Goal: Task Accomplishment & Management: Manage account settings

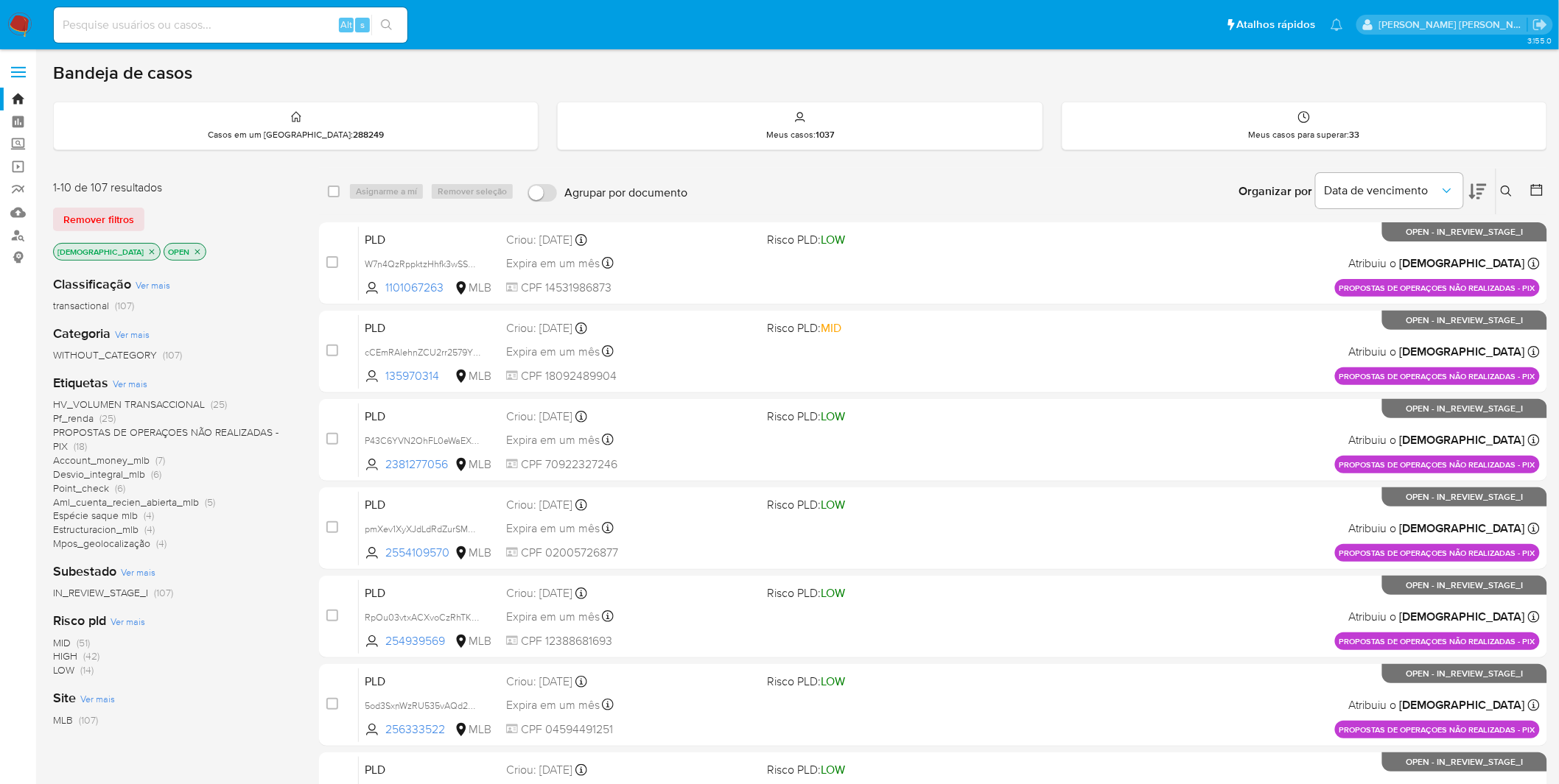
click at [168, 210] on span "PROPOSTAS DE OPERAÇOES NÃO REALIZADAS - PIX" at bounding box center [165, 439] width 225 height 28
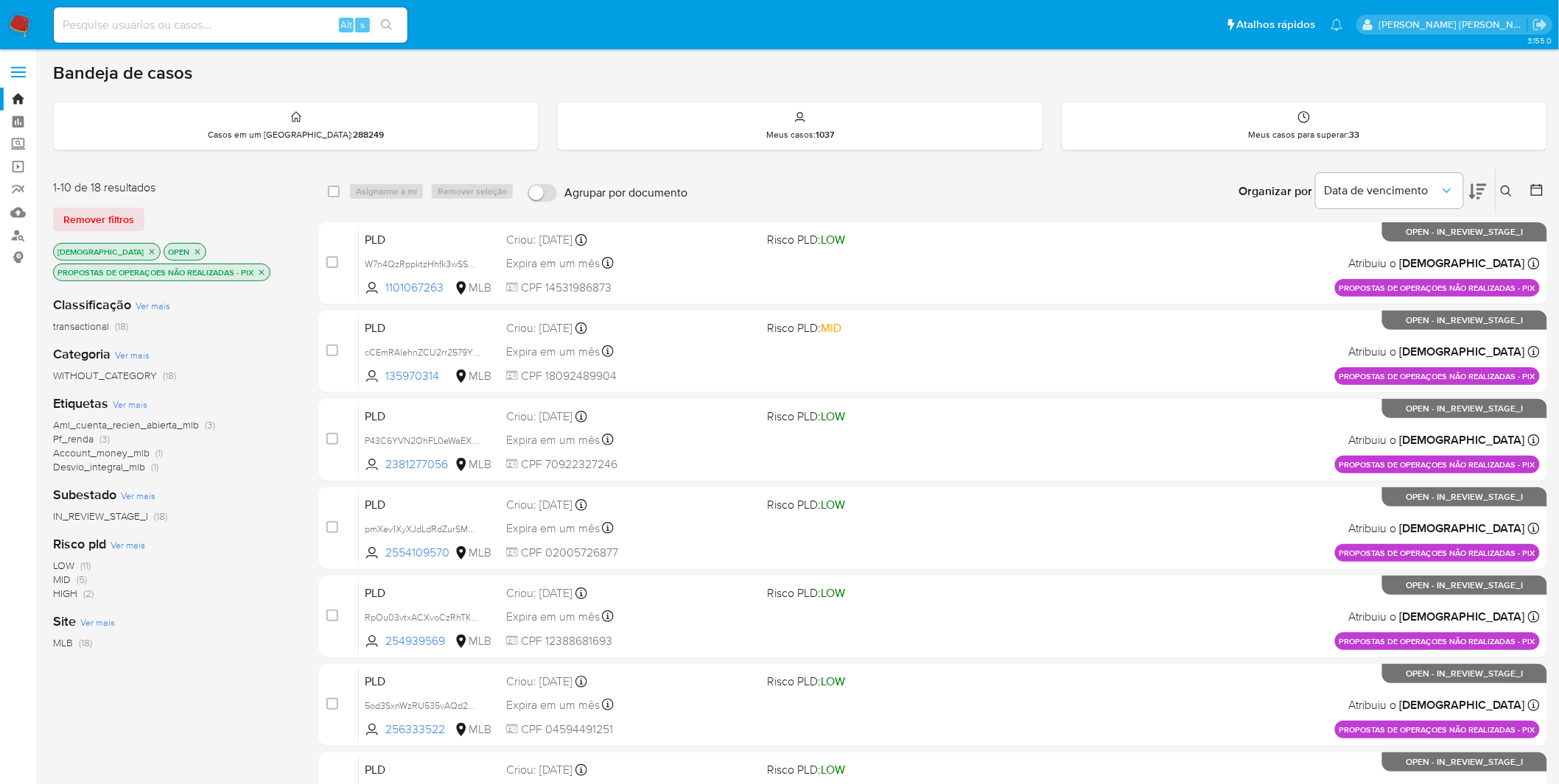
click at [265, 40] on div "Alt s" at bounding box center [230, 25] width 353 height 35
click at [263, 35] on div "Alt s" at bounding box center [230, 25] width 353 height 35
click at [259, 31] on input at bounding box center [230, 25] width 353 height 20
paste input "hSKqYevCmXEtrkofQktmD2dC"
type input "hSKqYevCmXEtrkofQktmD2dC"
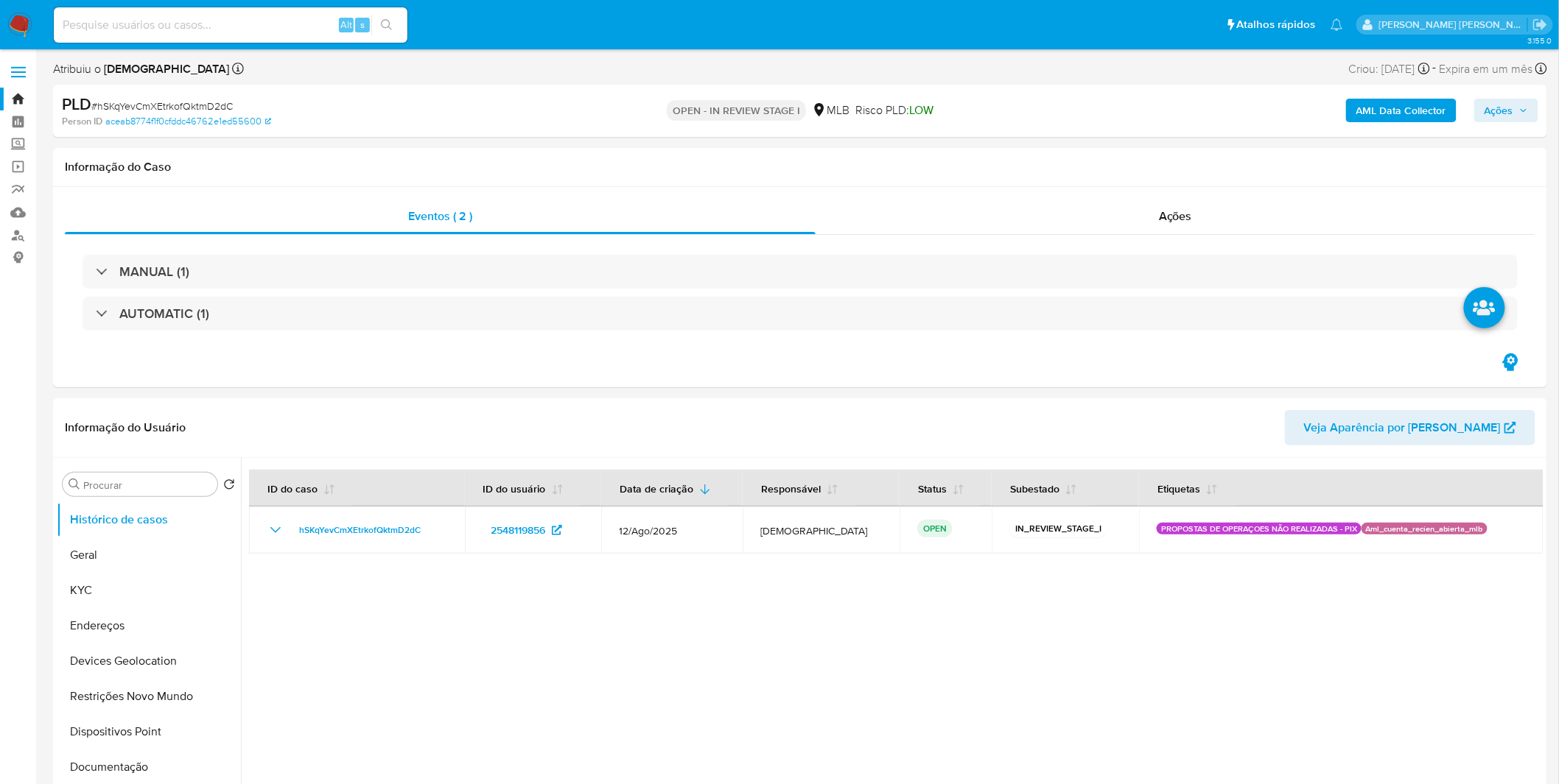
select select "10"
click at [113, 210] on button "KYC" at bounding box center [143, 590] width 172 height 35
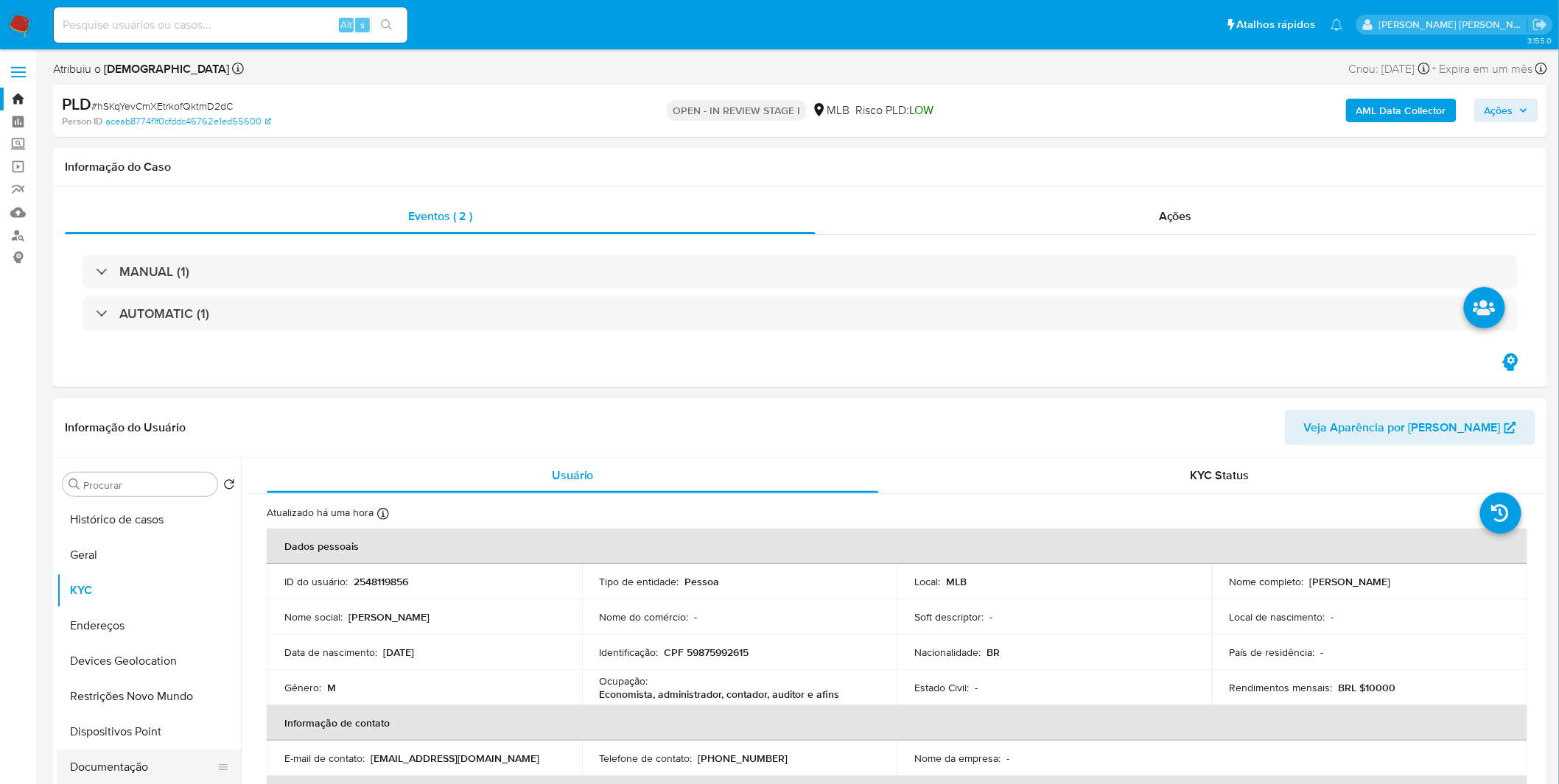
click at [138, 210] on button "Documentação" at bounding box center [143, 767] width 172 height 35
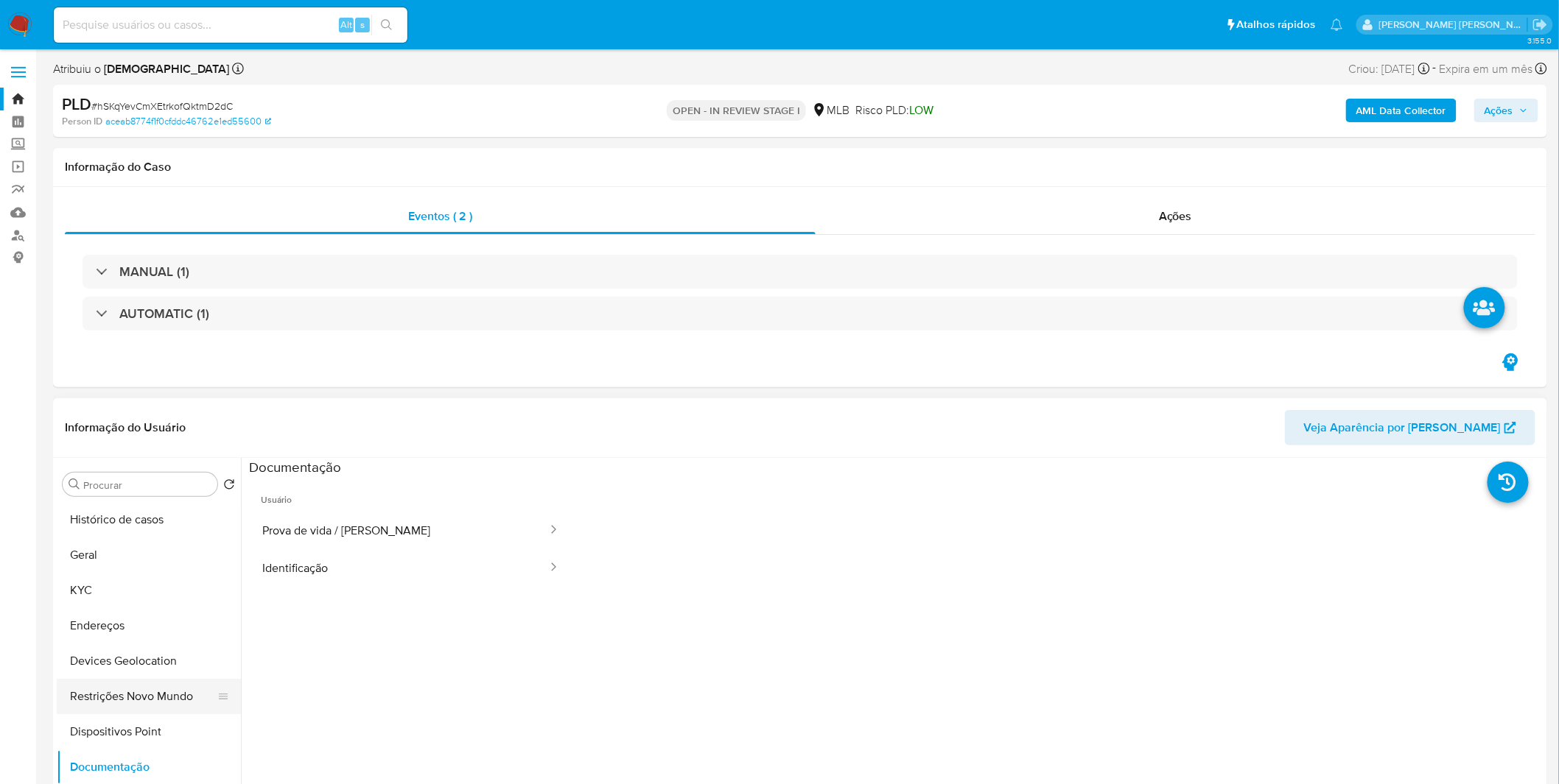
click at [141, 210] on button "Restrições Novo Mundo" at bounding box center [143, 696] width 172 height 35
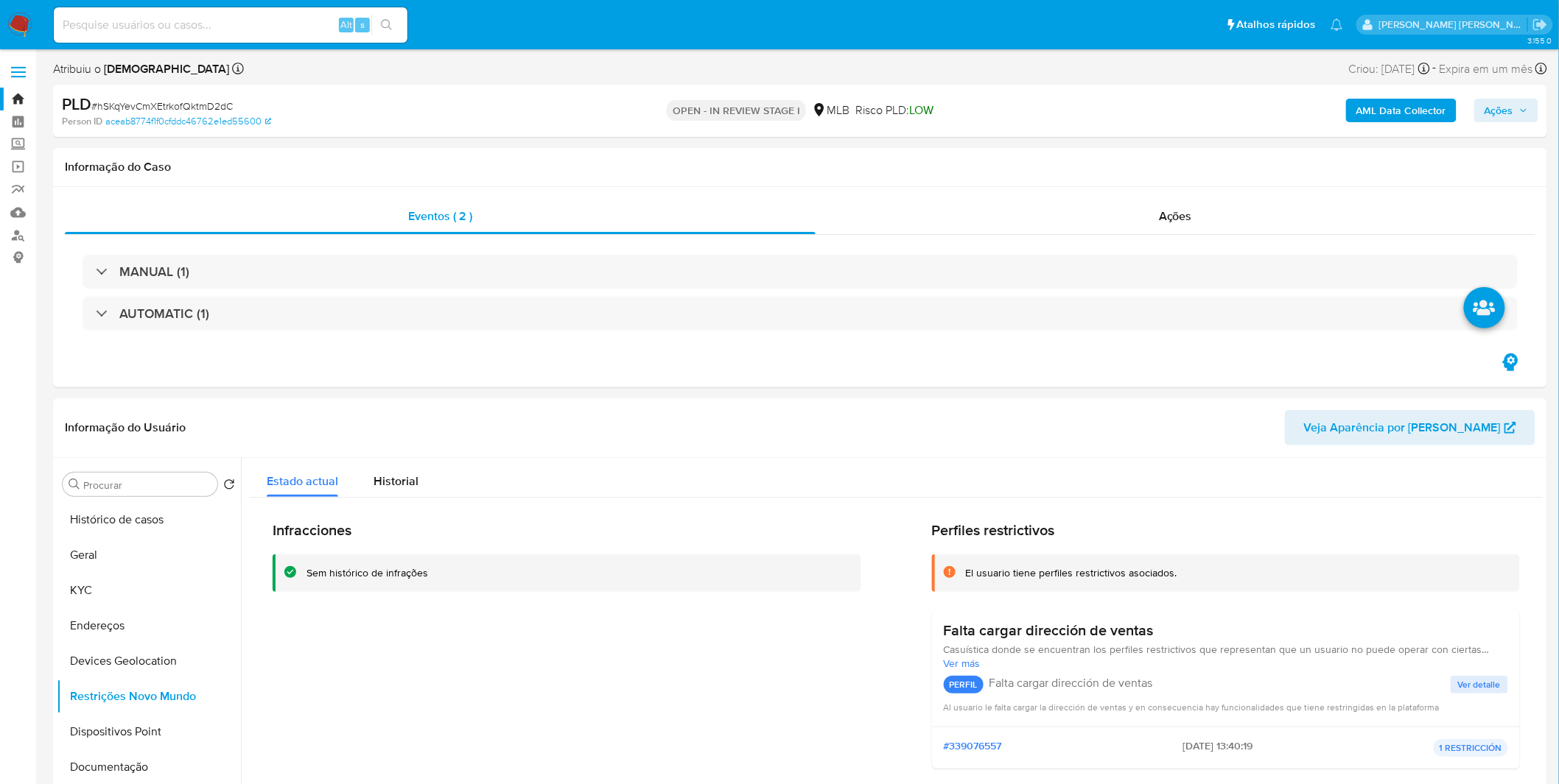
click at [618, 113] on button "AML Data Collector" at bounding box center [1401, 110] width 111 height 23
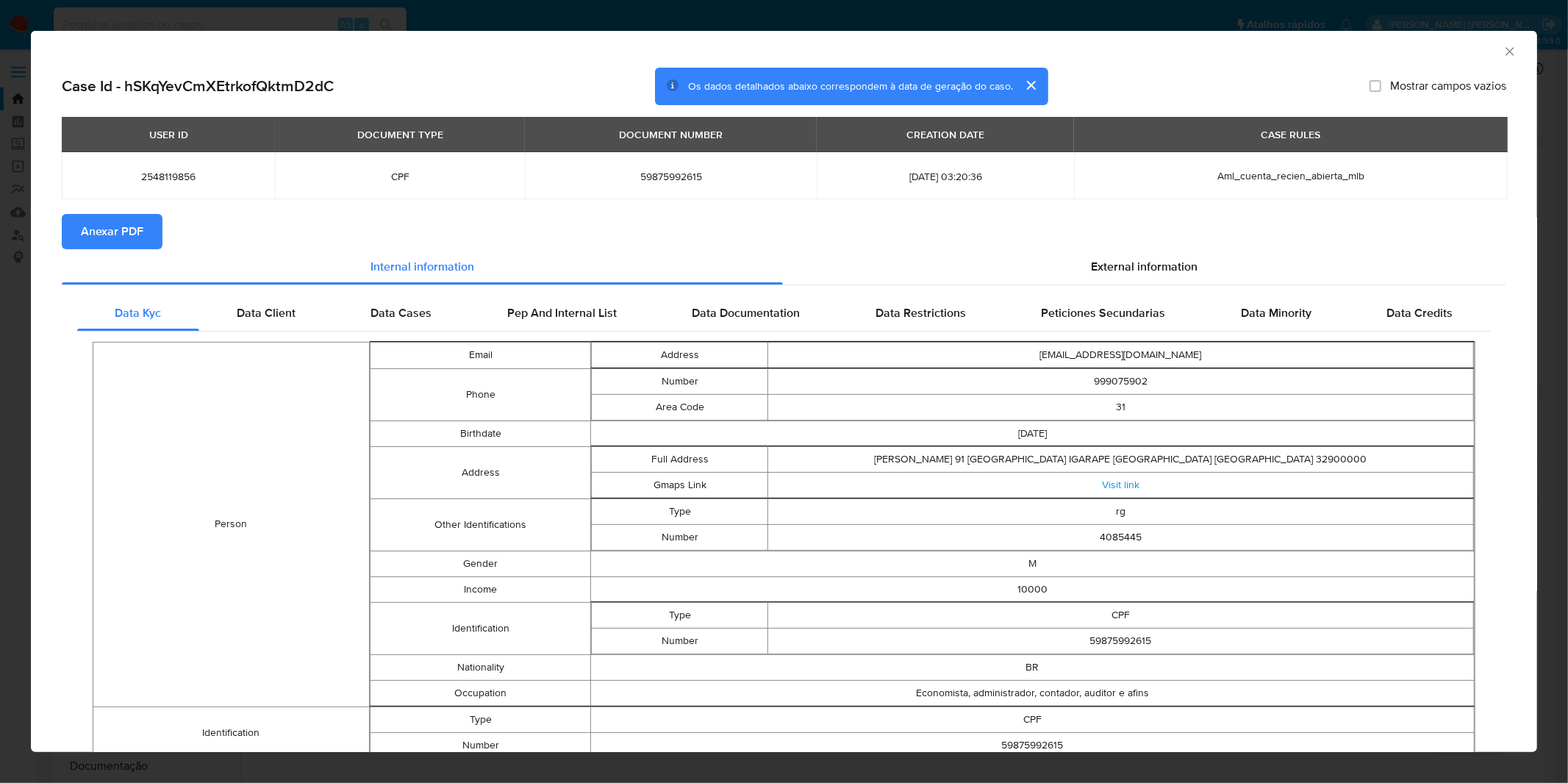
click at [617, 47] on icon "Fechar a janela" at bounding box center [1509, 51] width 15 height 15
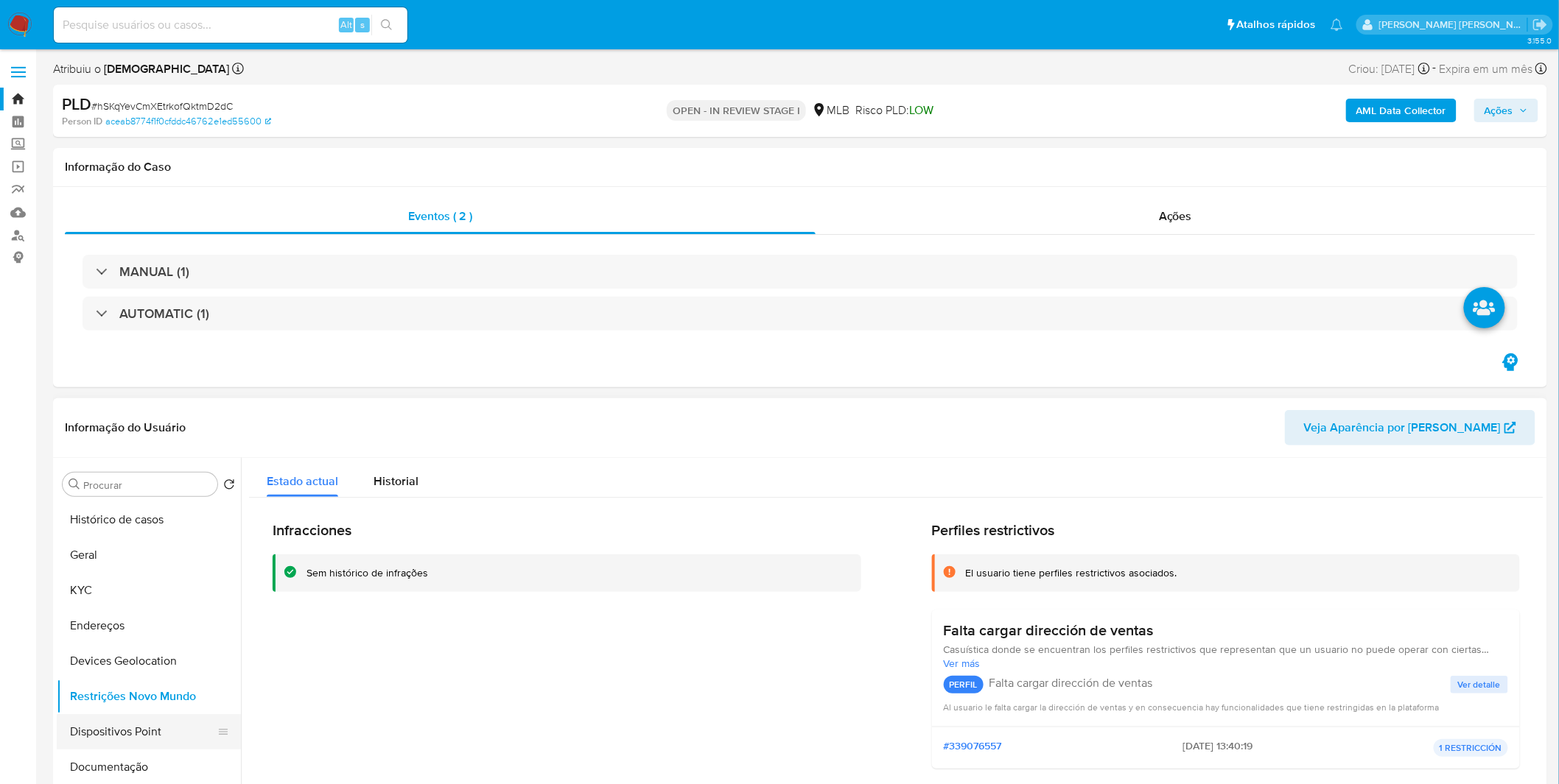
click at [91, 210] on button "Dispositivos Point" at bounding box center [143, 732] width 172 height 35
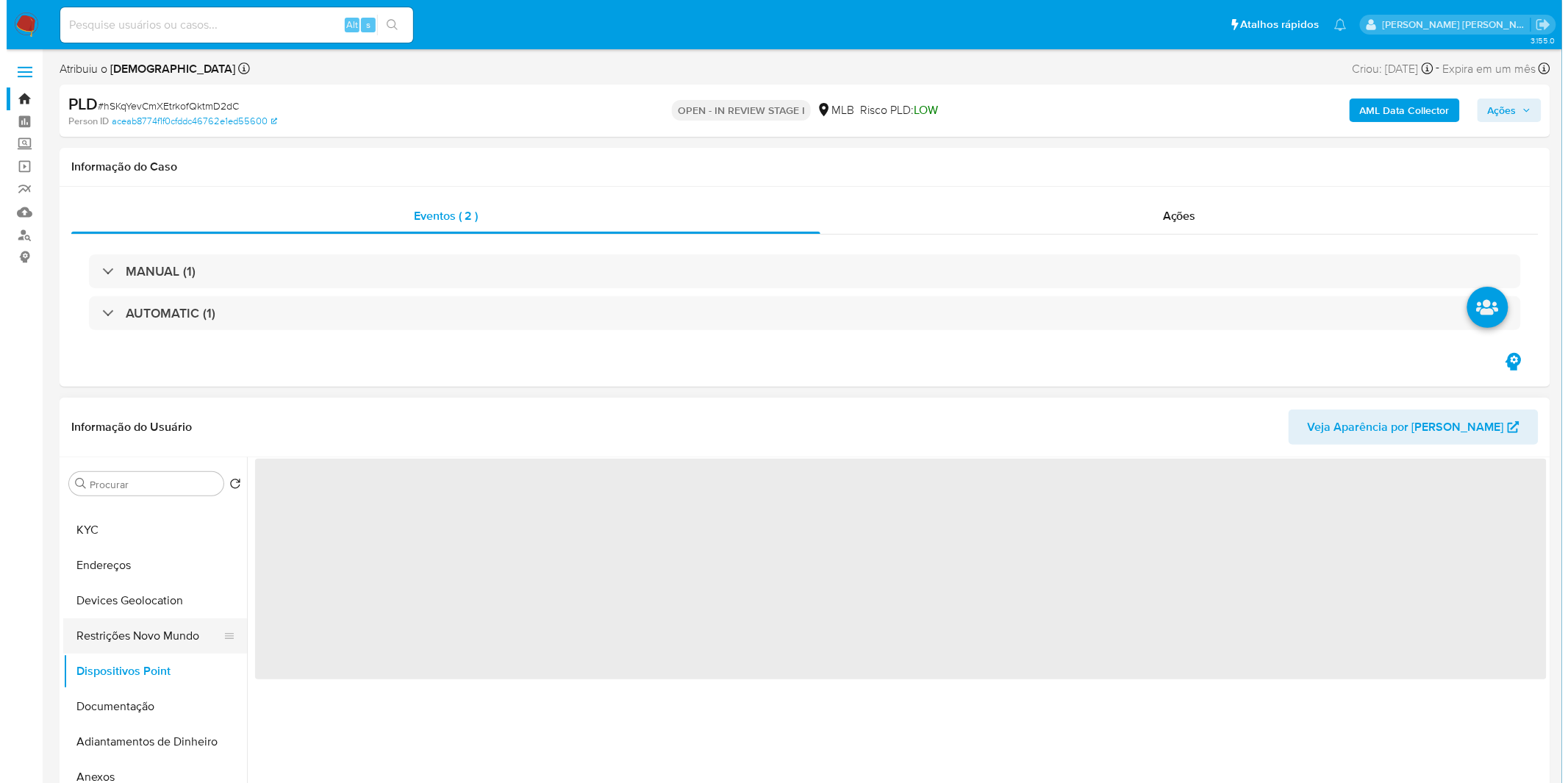
scroll to position [163, 0]
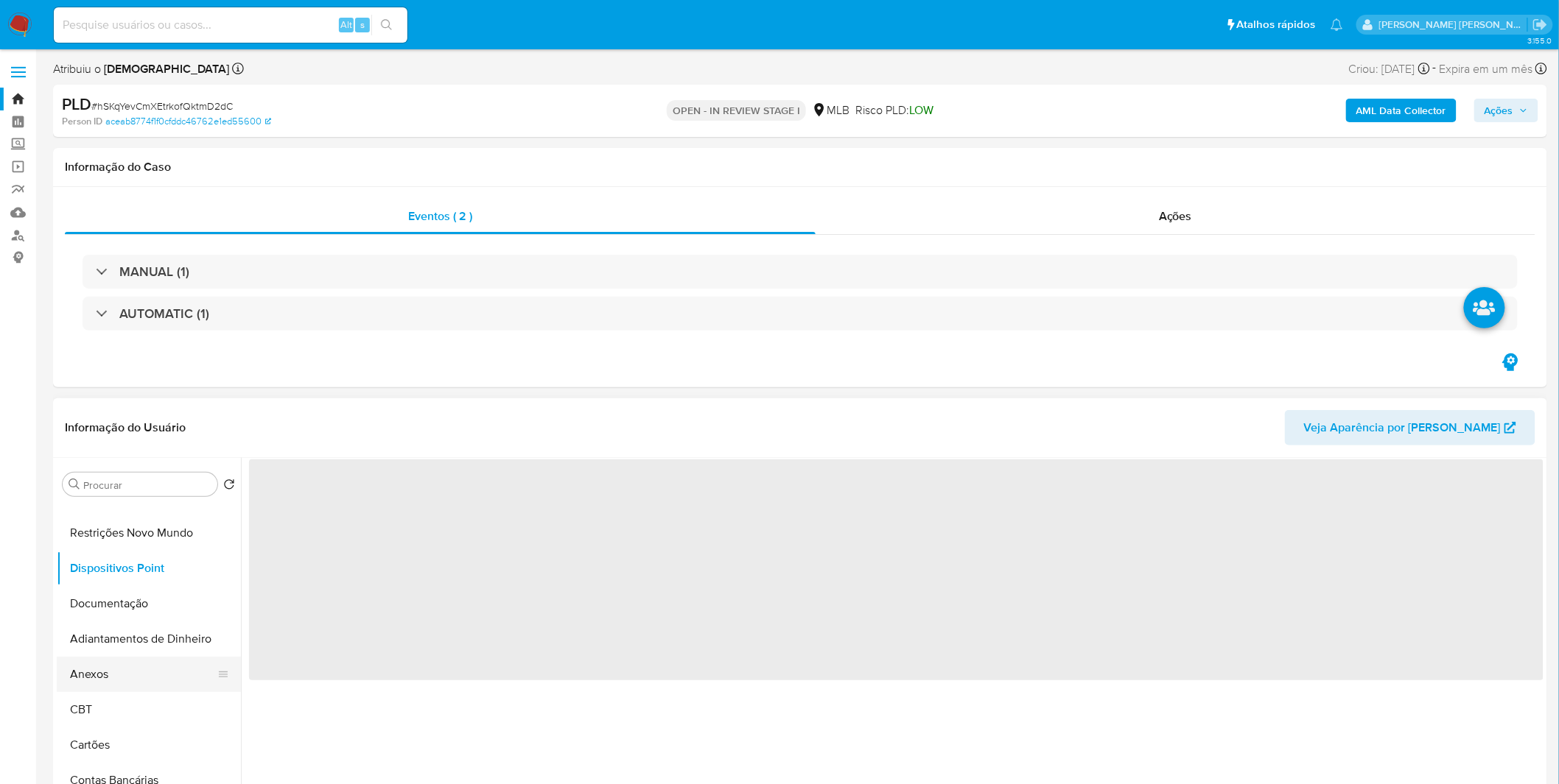
click at [106, 210] on button "Anexos" at bounding box center [143, 675] width 172 height 35
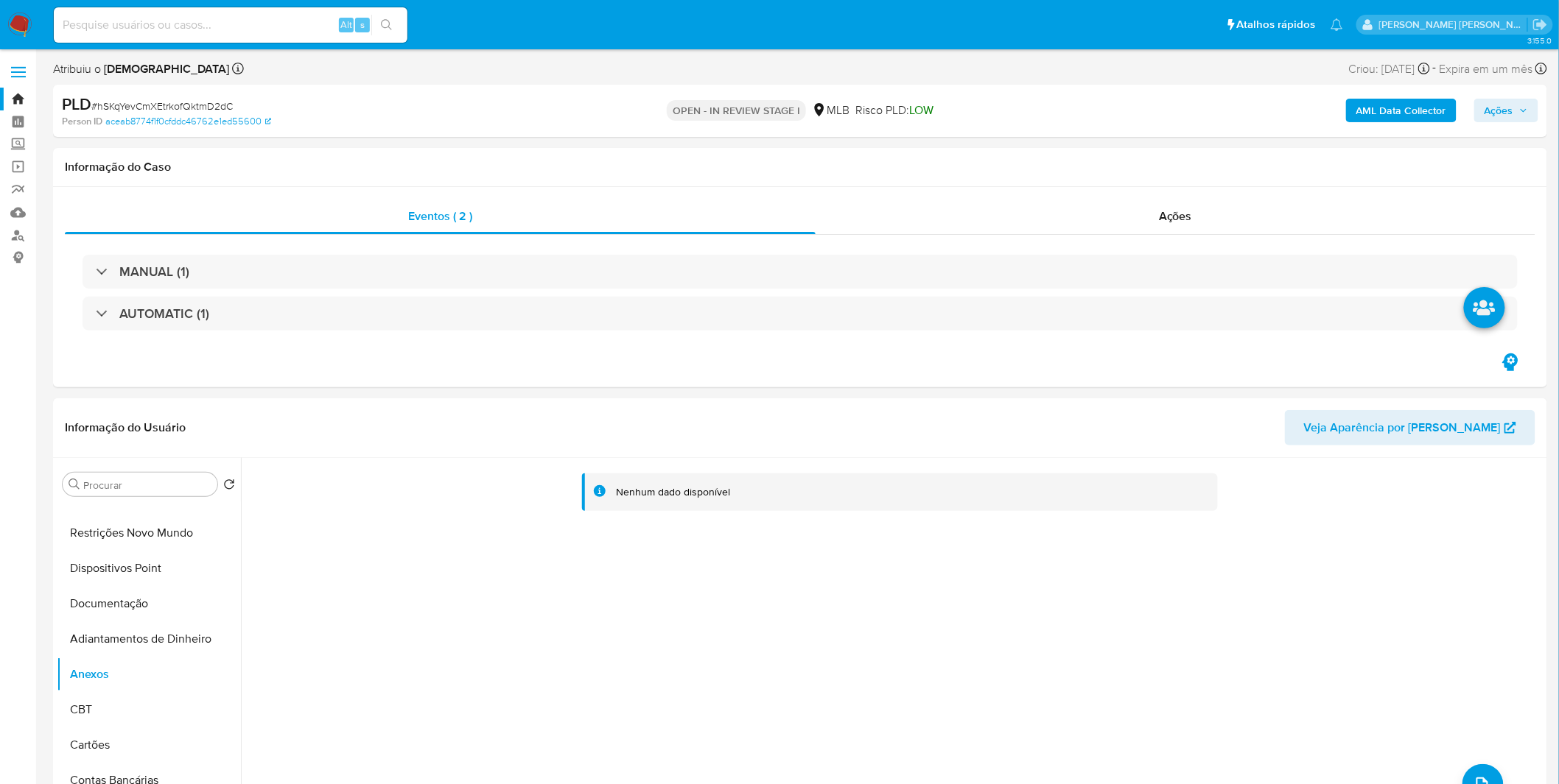
click at [618, 115] on b "AML Data Collector" at bounding box center [1401, 110] width 90 height 23
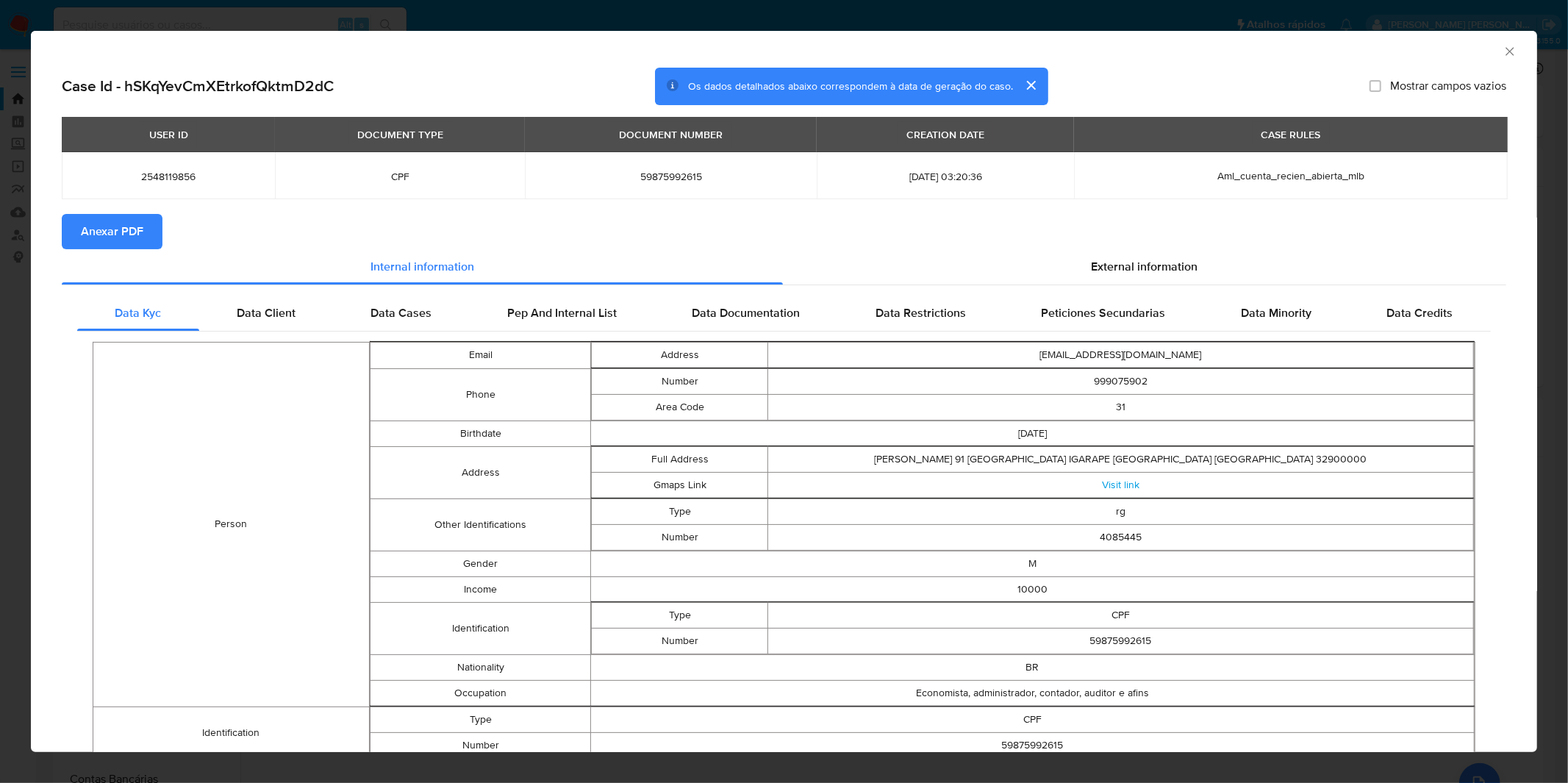
click at [134, 210] on span "Anexar PDF" at bounding box center [112, 231] width 62 height 32
click at [617, 17] on div "AML Data Collector Case Id - hSKqYevCmXEtrkofQktmD2dC Os dados detalhados abaix…" at bounding box center [784, 392] width 1568 height 783
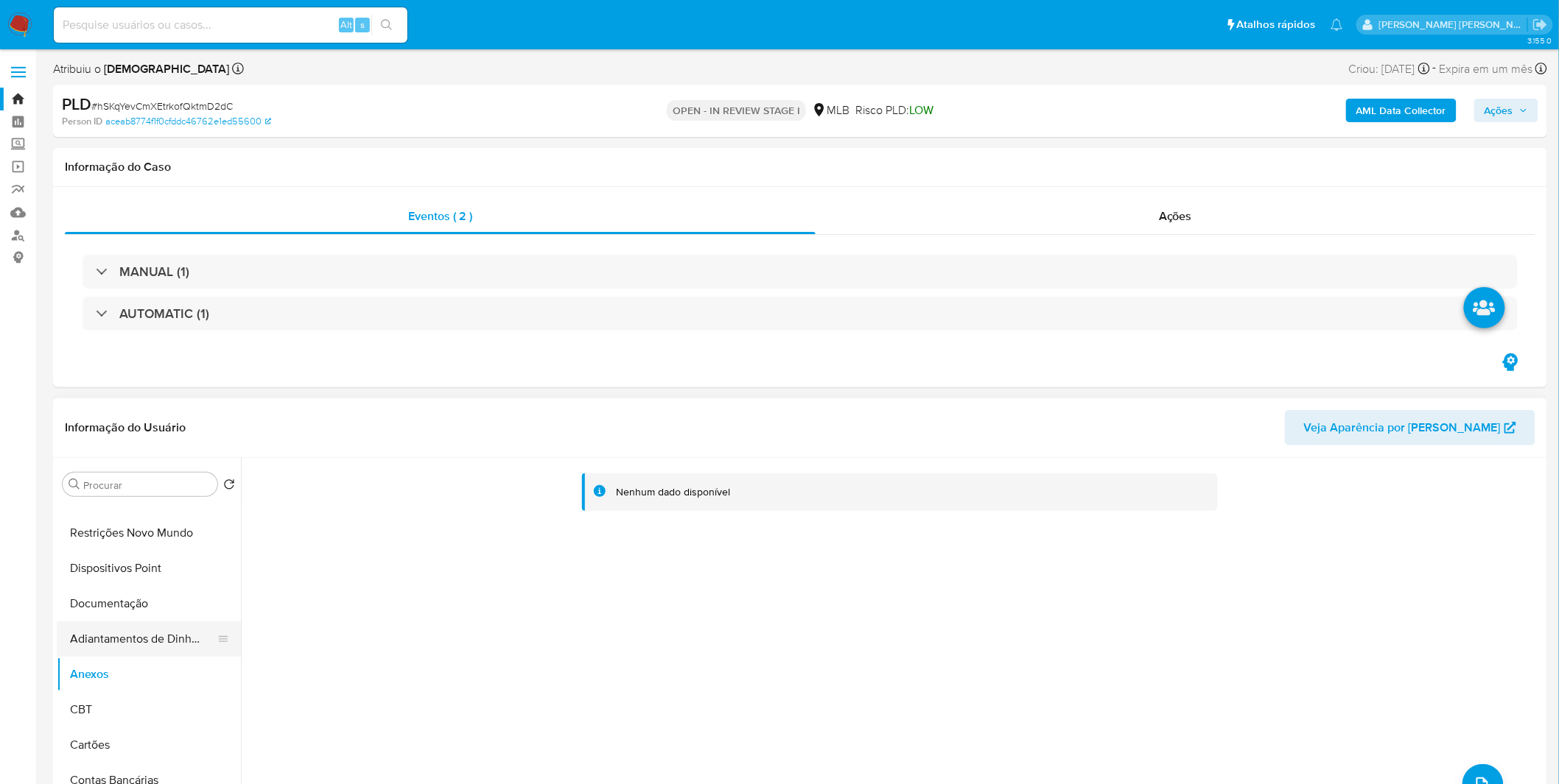
click at [163, 210] on button "Adiantamentos de Dinheiro" at bounding box center [143, 639] width 172 height 35
click at [162, 210] on button "Anexos" at bounding box center [143, 675] width 172 height 35
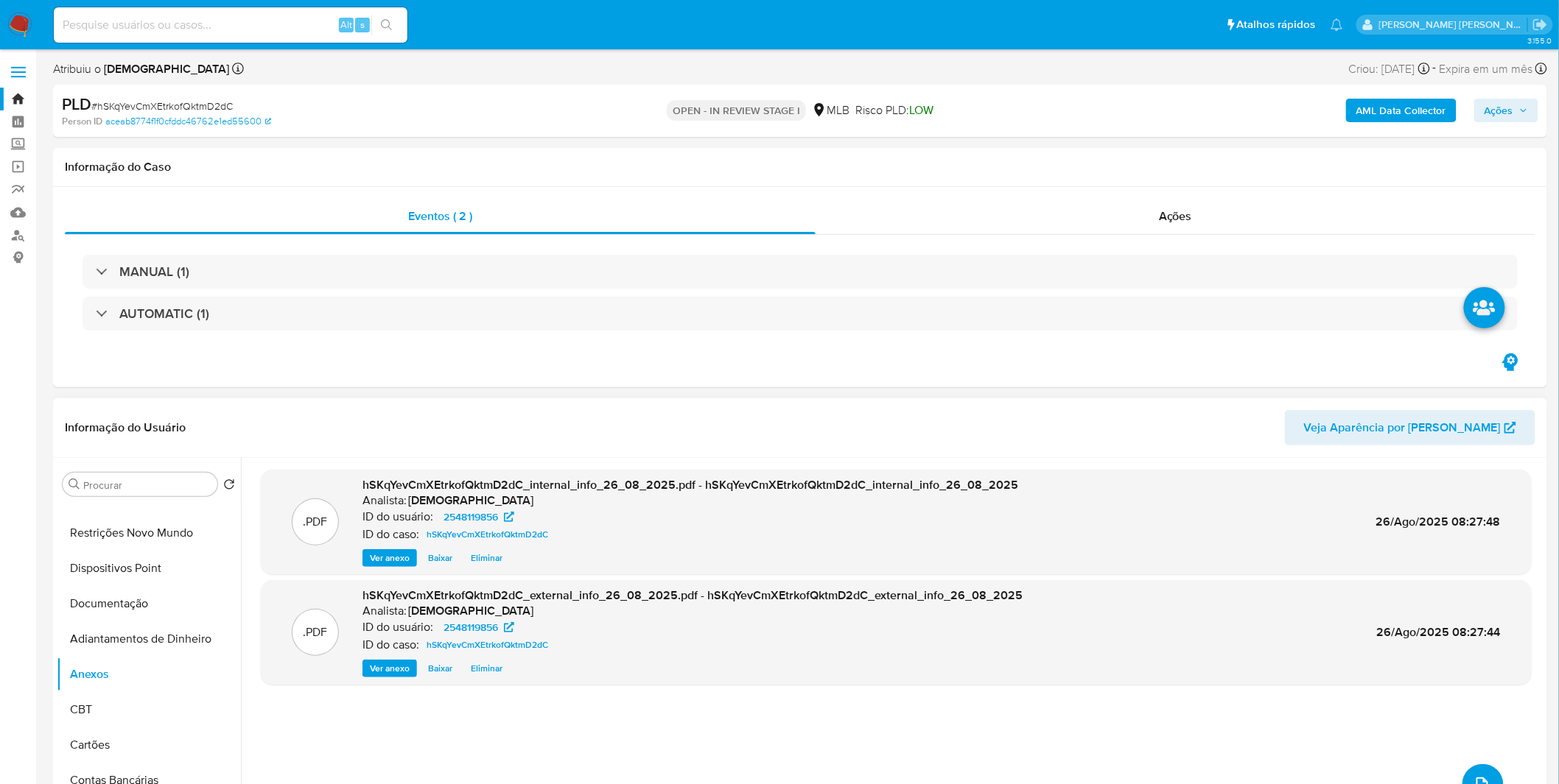
click at [618, 210] on icon "upload-file" at bounding box center [1482, 785] width 18 height 18
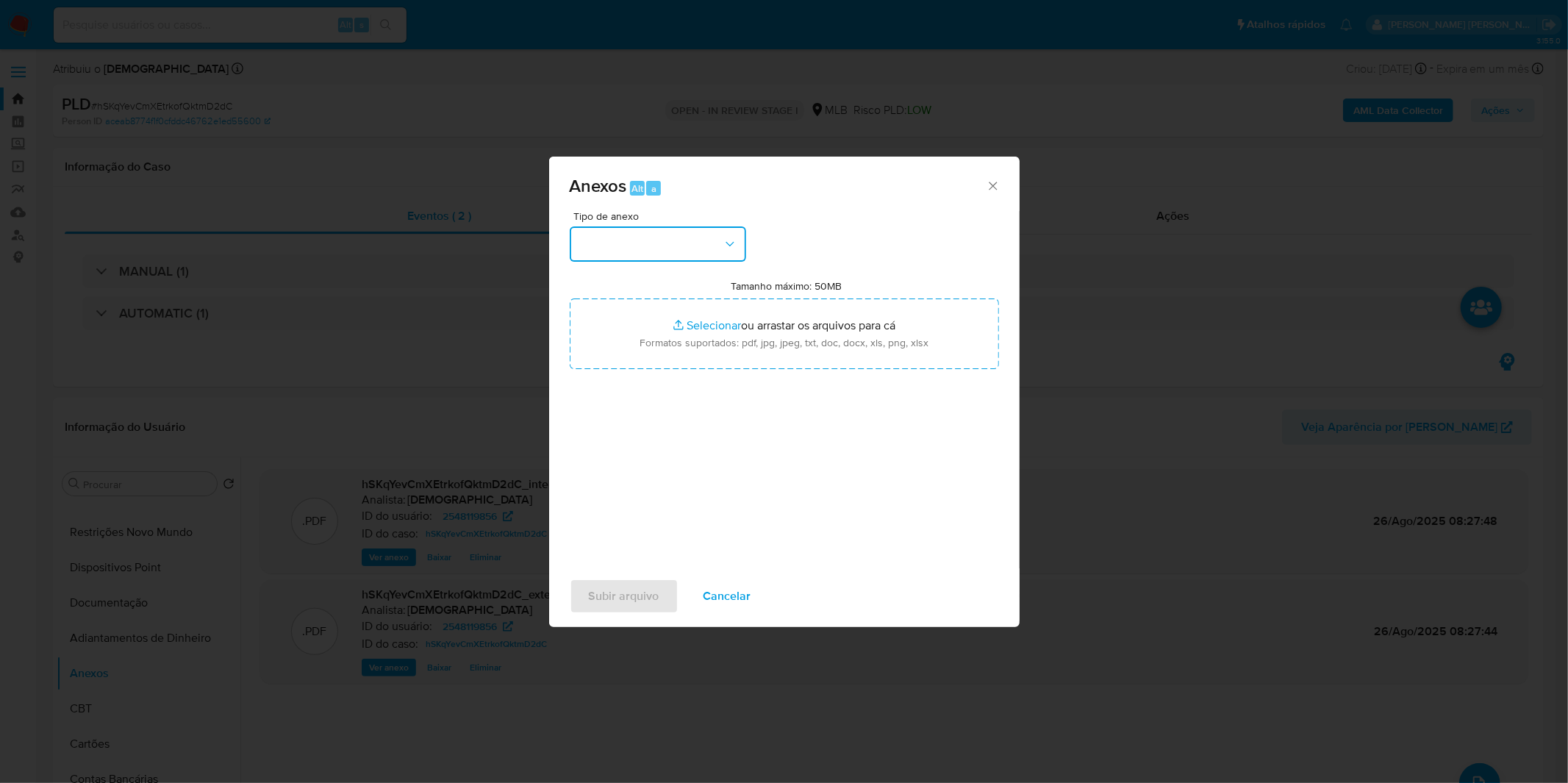
click at [617, 210] on button "button" at bounding box center [658, 244] width 177 height 35
click at [617, 210] on div "OUTROS" at bounding box center [653, 367] width 150 height 35
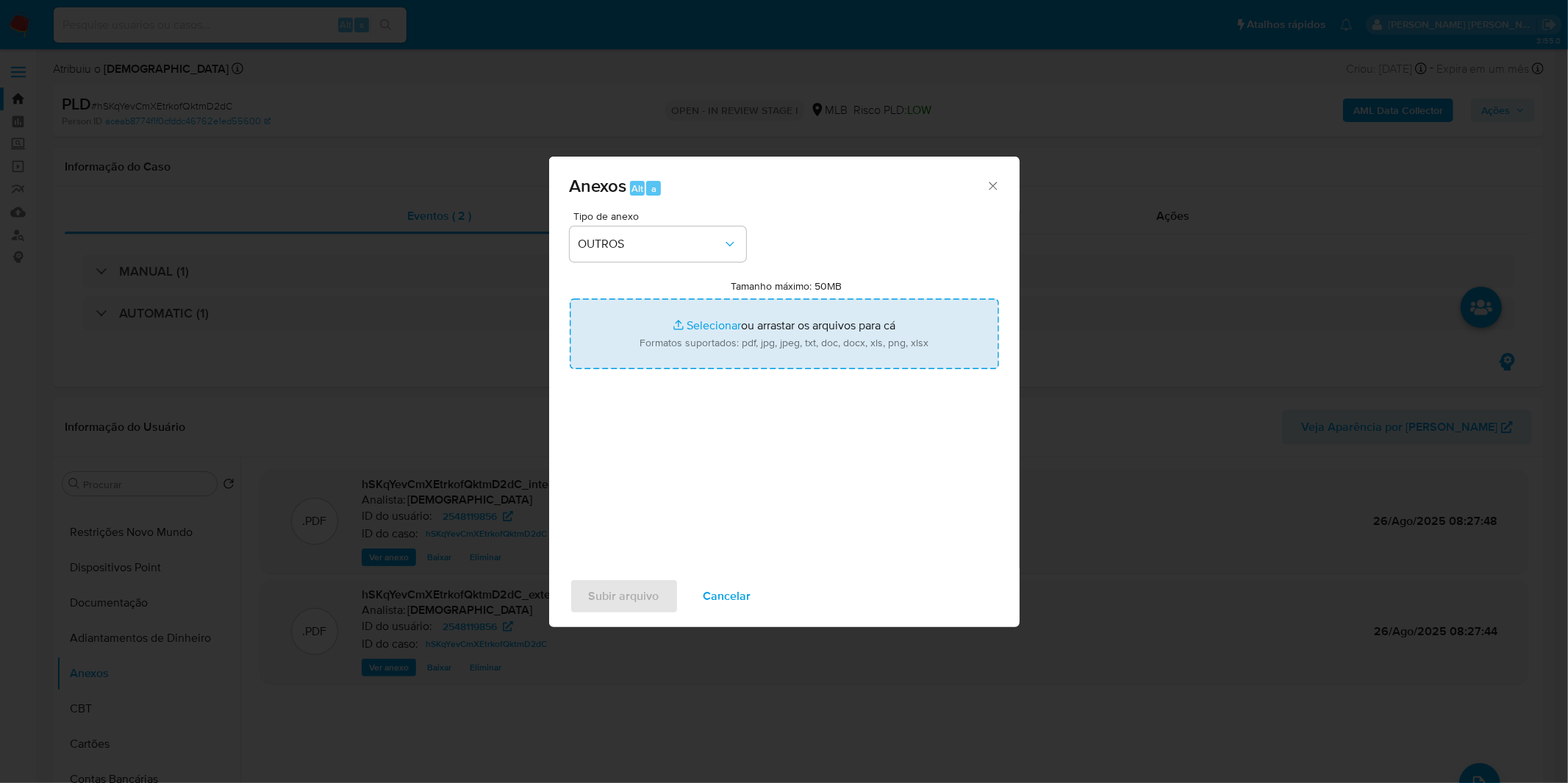
click at [617, 210] on input "Tamanho máximo: 50MB Selecionar arquivos" at bounding box center [785, 334] width 430 height 70
type input "C:\fakepath\DECLINIO SAR - CPF 59875992615 - DANIEL PAULA DE SOUZA.pdf"
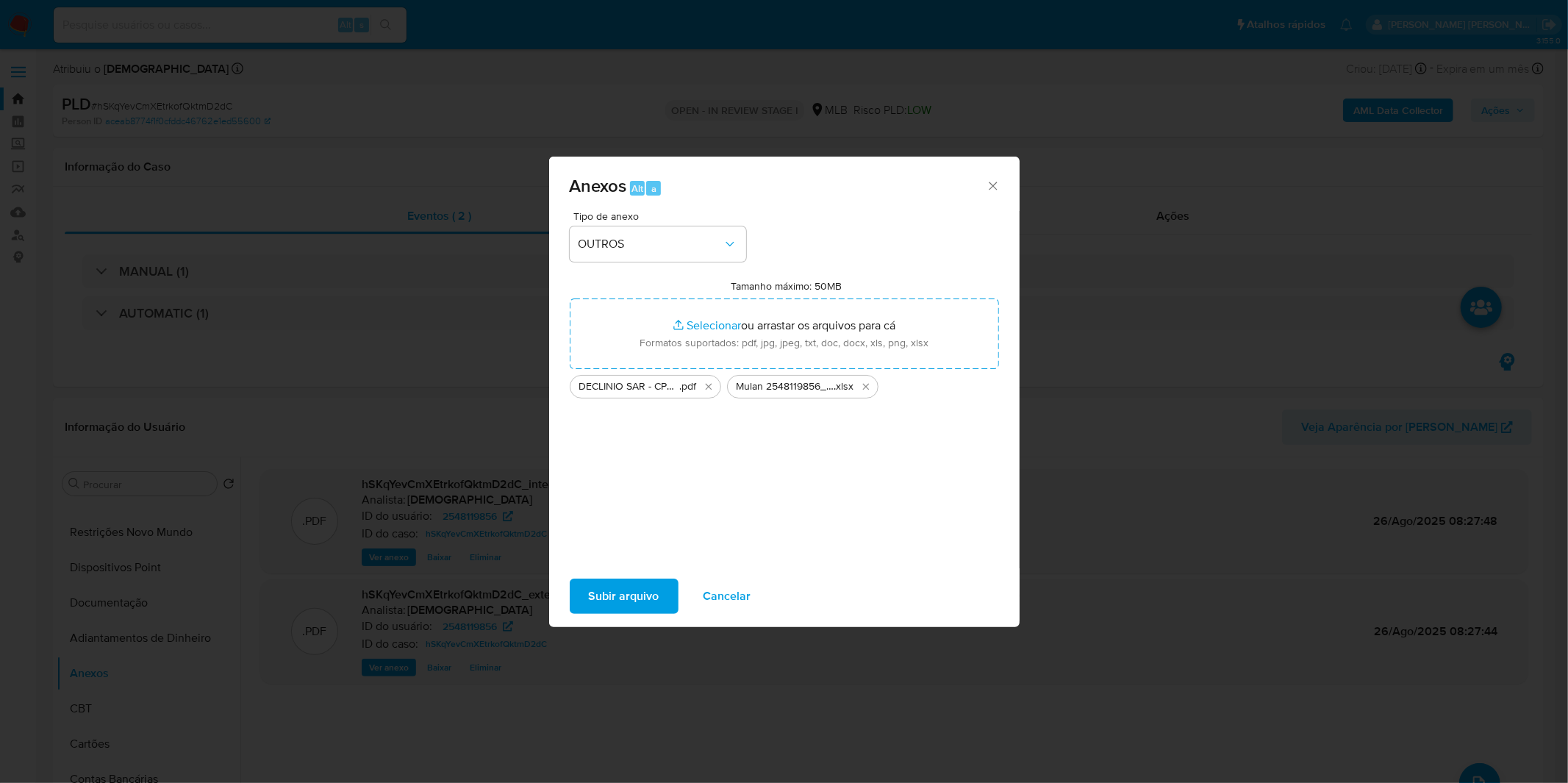
click at [615, 210] on span "Subir arquivo" at bounding box center [624, 596] width 70 height 32
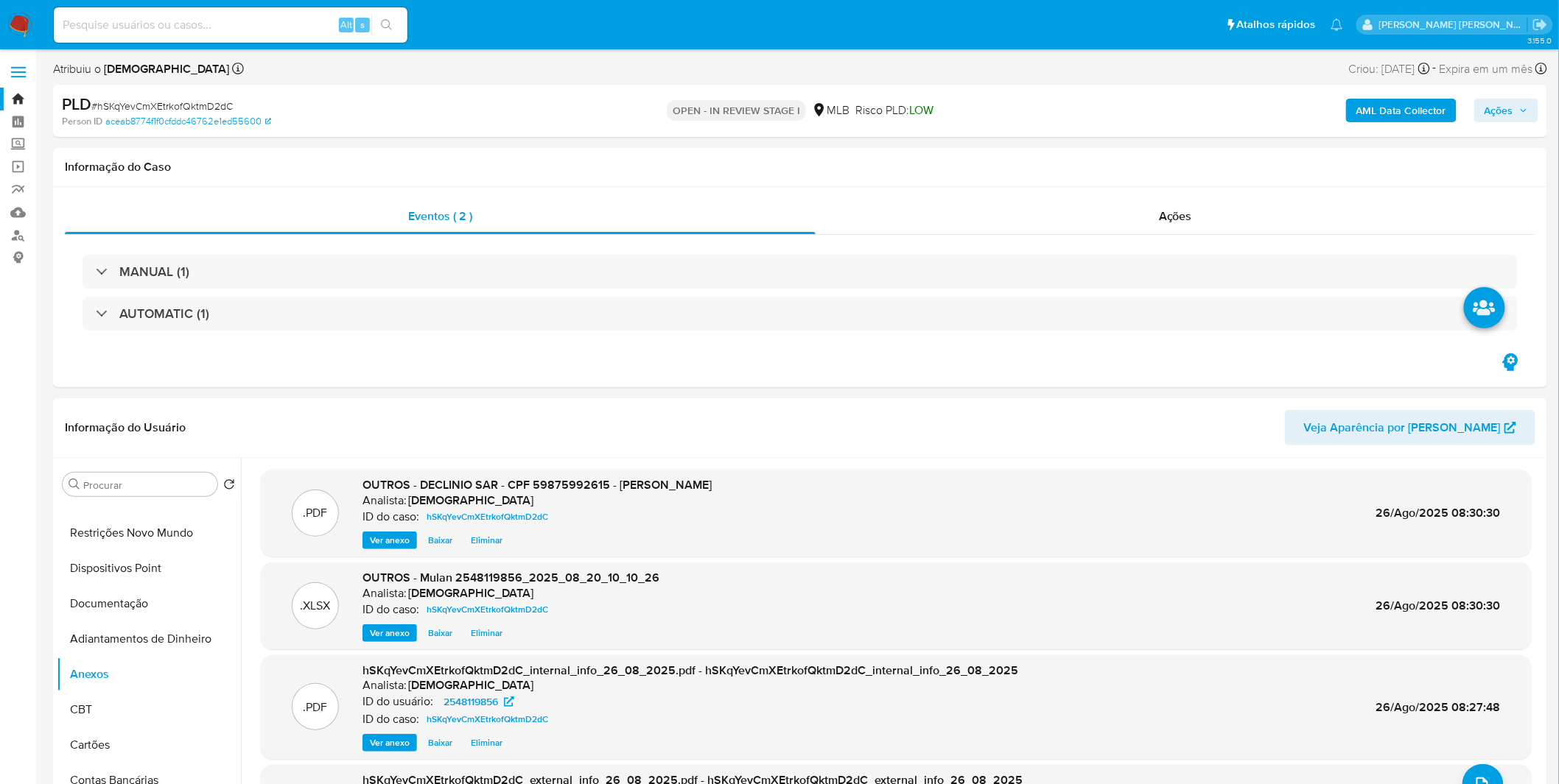
click at [618, 111] on span "Ações" at bounding box center [1498, 110] width 28 height 23
click at [618, 153] on span "Resolução do caso" at bounding box center [1078, 156] width 100 height 17
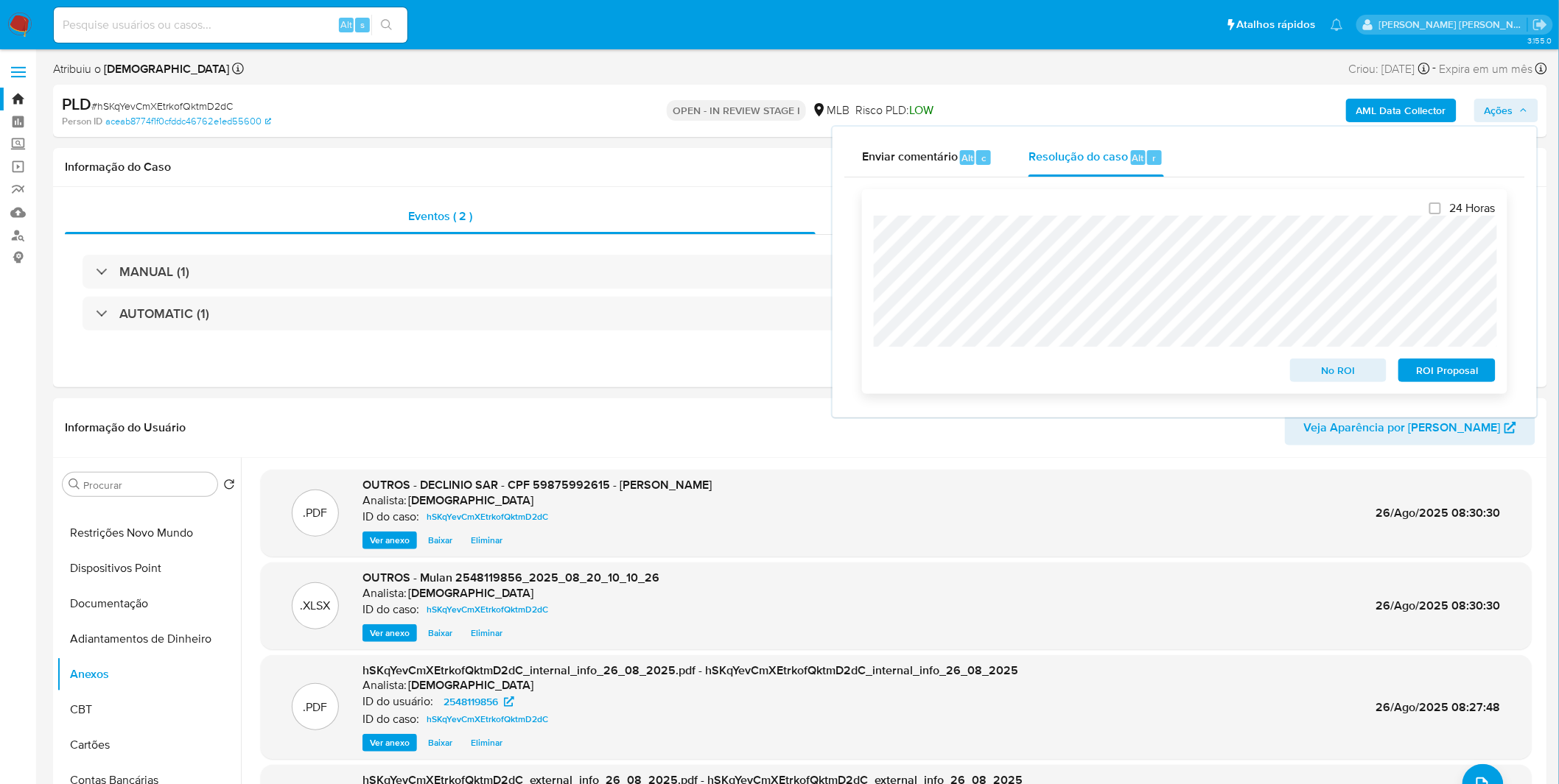
click at [618, 210] on span "No ROI" at bounding box center [1338, 370] width 76 height 21
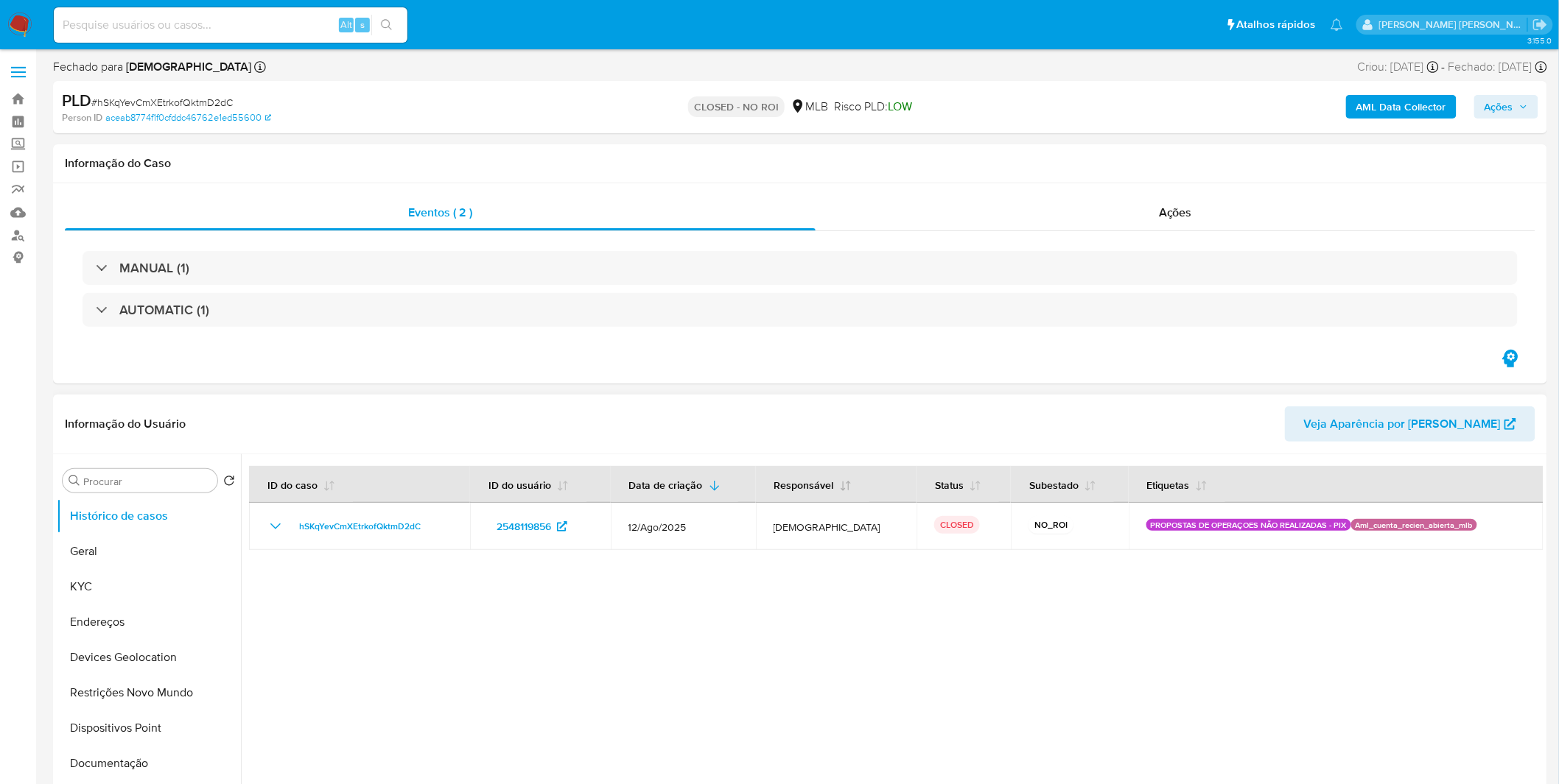
select select "10"
click at [13, 25] on img at bounding box center [21, 25] width 25 height 25
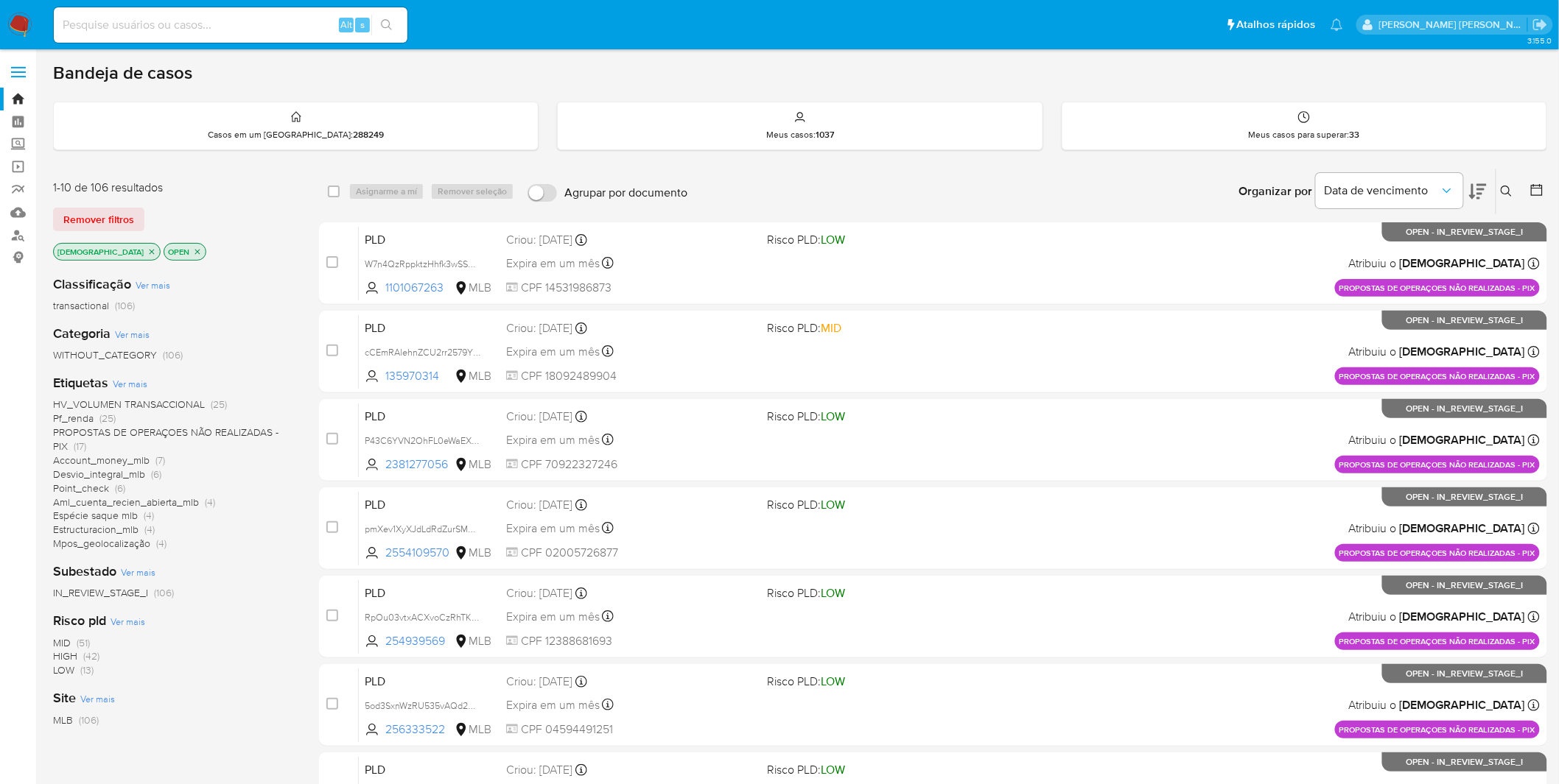
click at [171, 431] on span "PROPOSTAS DE OPERAÇOES NÃO REALIZADAS - PIX" at bounding box center [165, 439] width 225 height 28
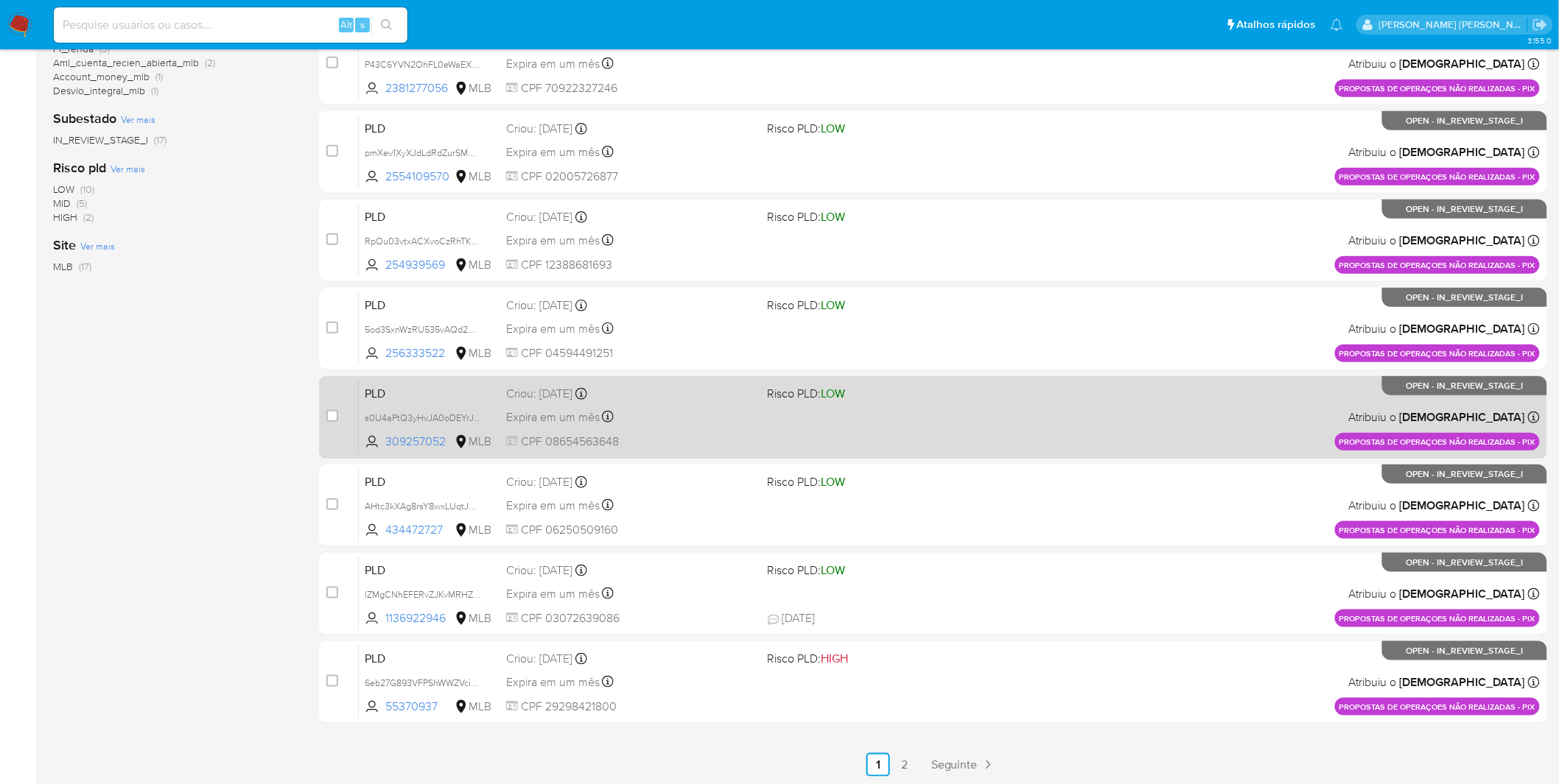
scroll to position [377, 0]
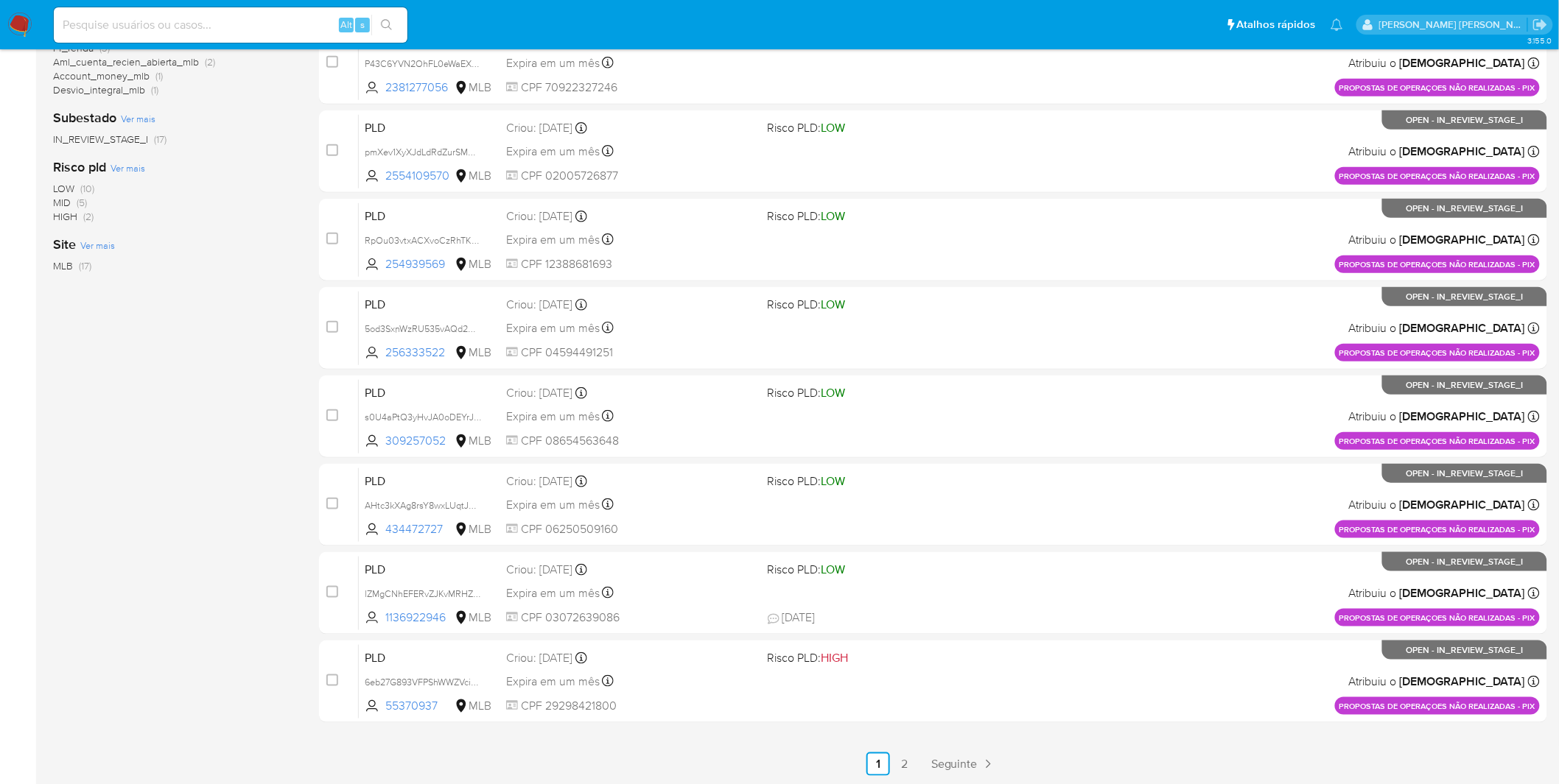
click at [892, 753] on ul "Anterior 1 2 Seguinte" at bounding box center [932, 764] width 1227 height 23
click at [897, 754] on link "2" at bounding box center [905, 764] width 23 height 23
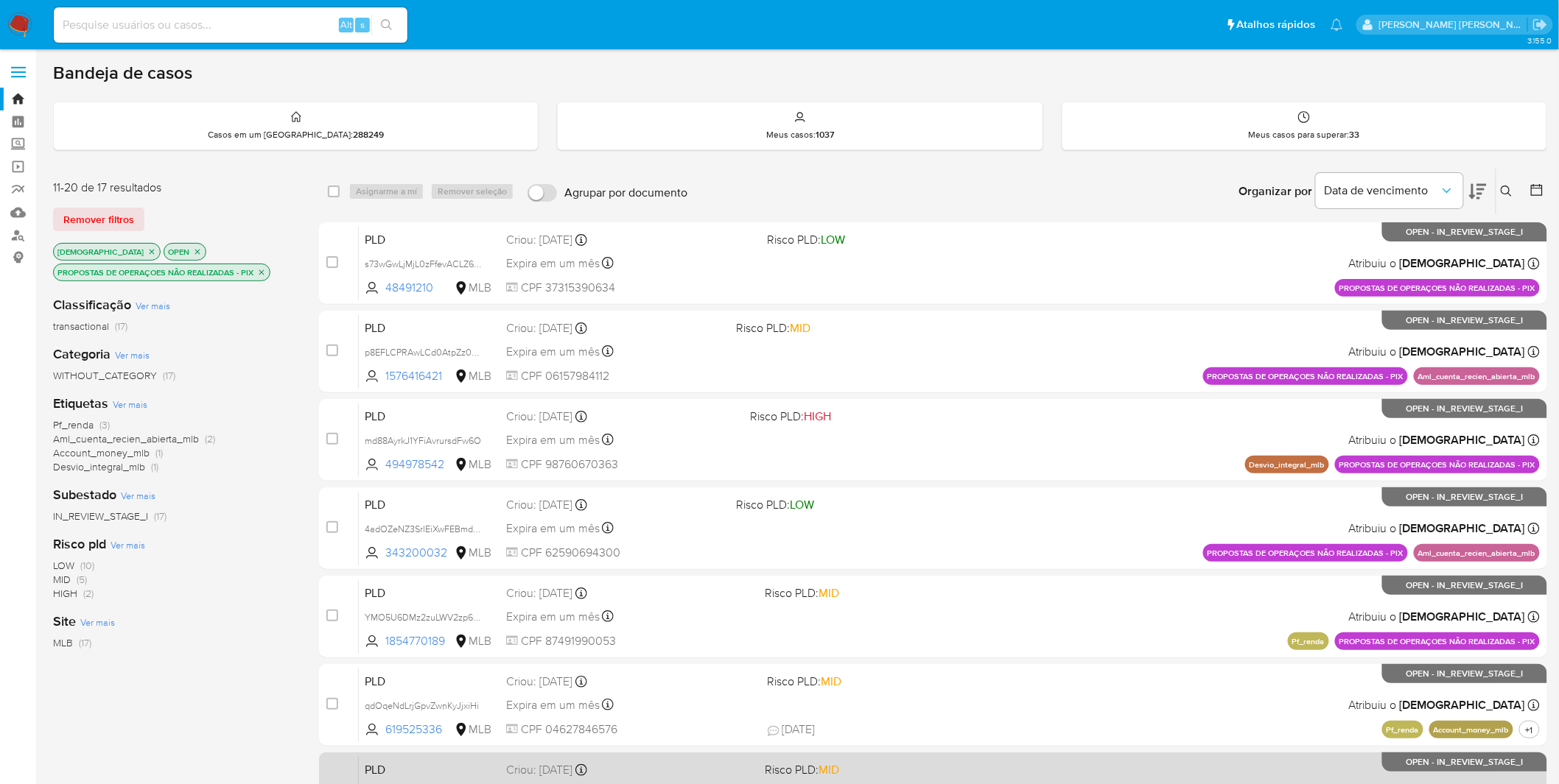
scroll to position [111, 0]
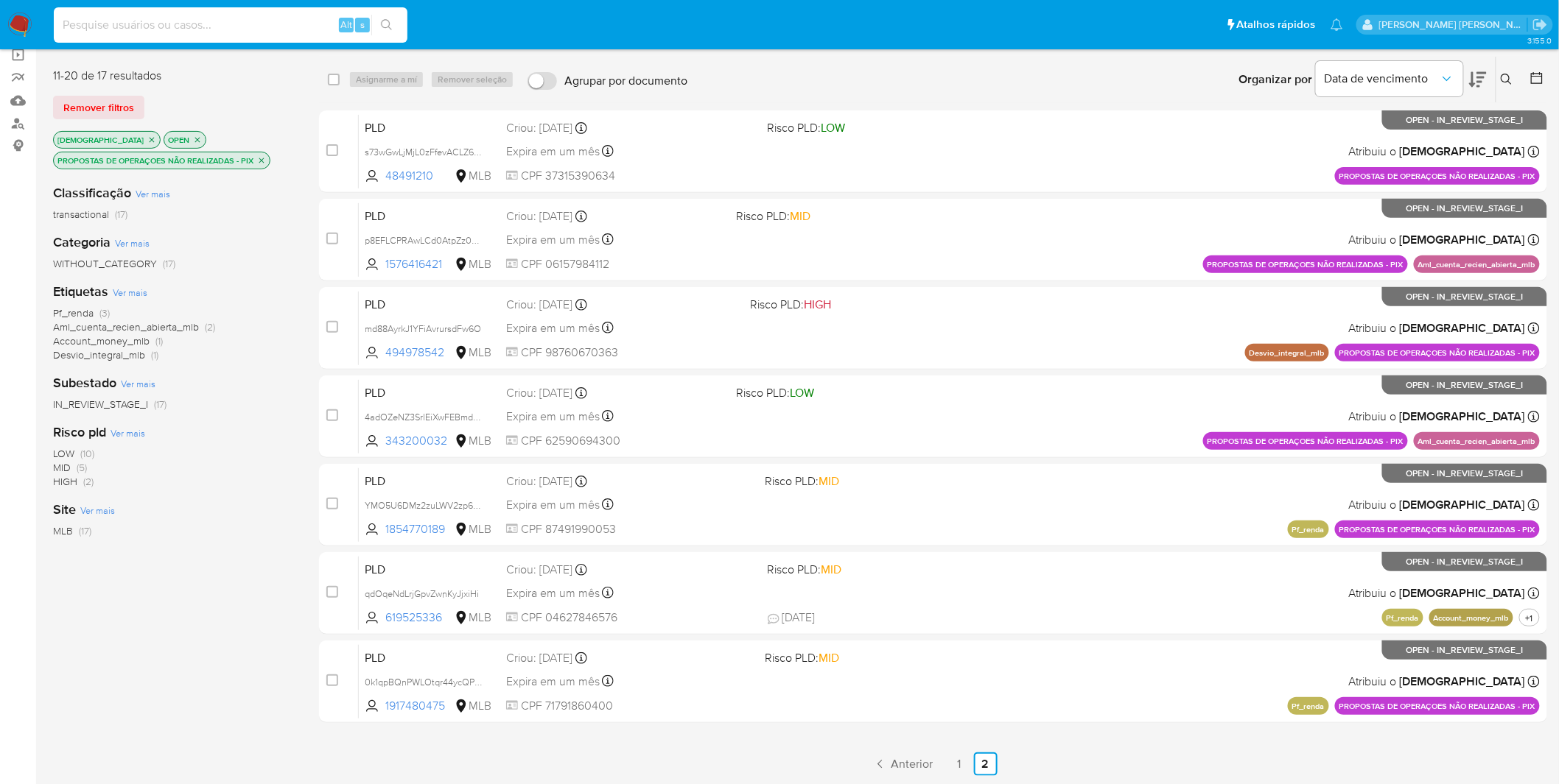
click at [246, 19] on input at bounding box center [230, 25] width 353 height 20
paste input "4adOZeNZ3SrlEiXwFEBmdAVA"
type input "4adOZeNZ3SrlEiXwFEBmdAVA"
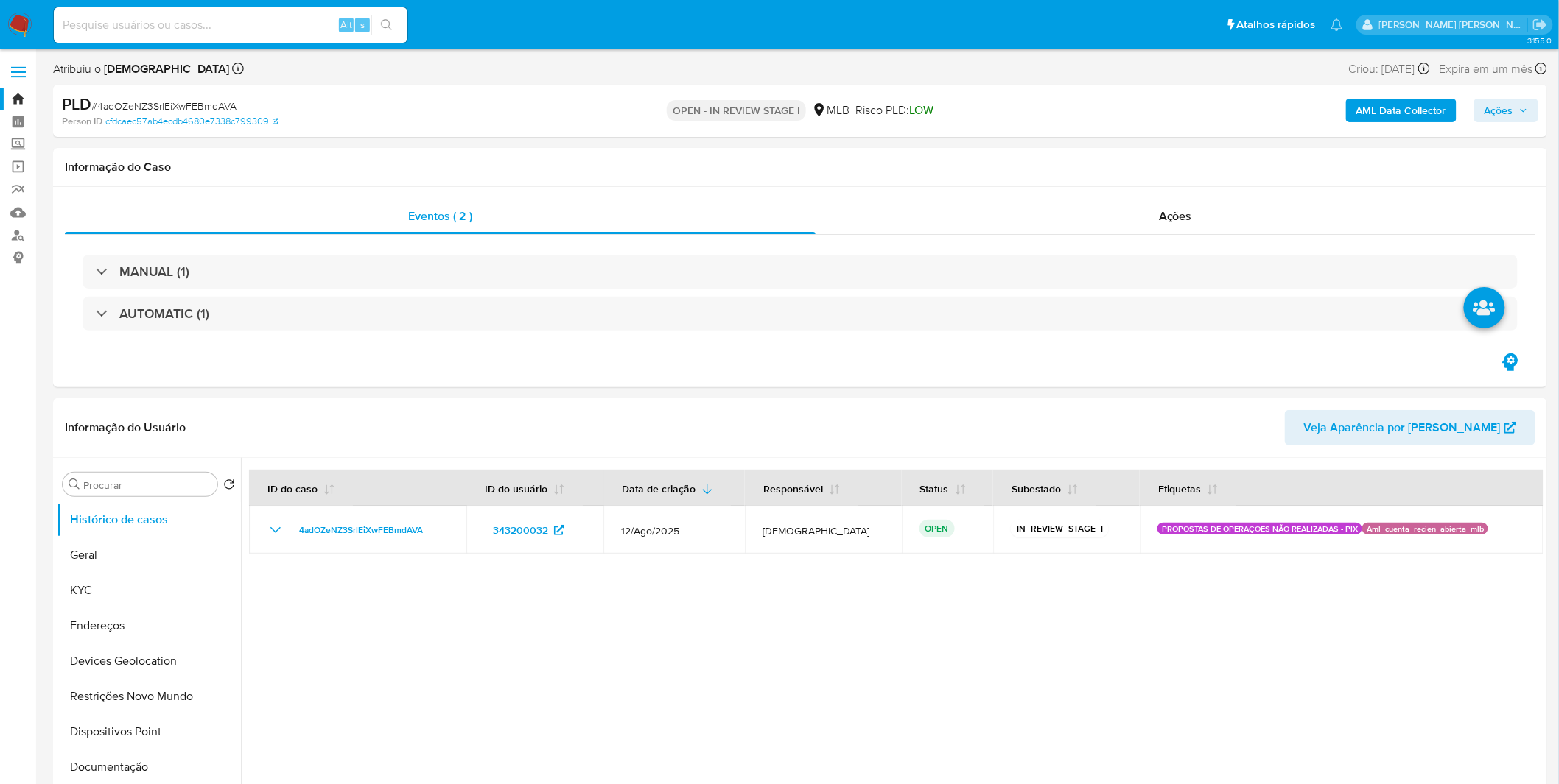
select select "10"
click at [118, 573] on button "KYC" at bounding box center [143, 590] width 172 height 35
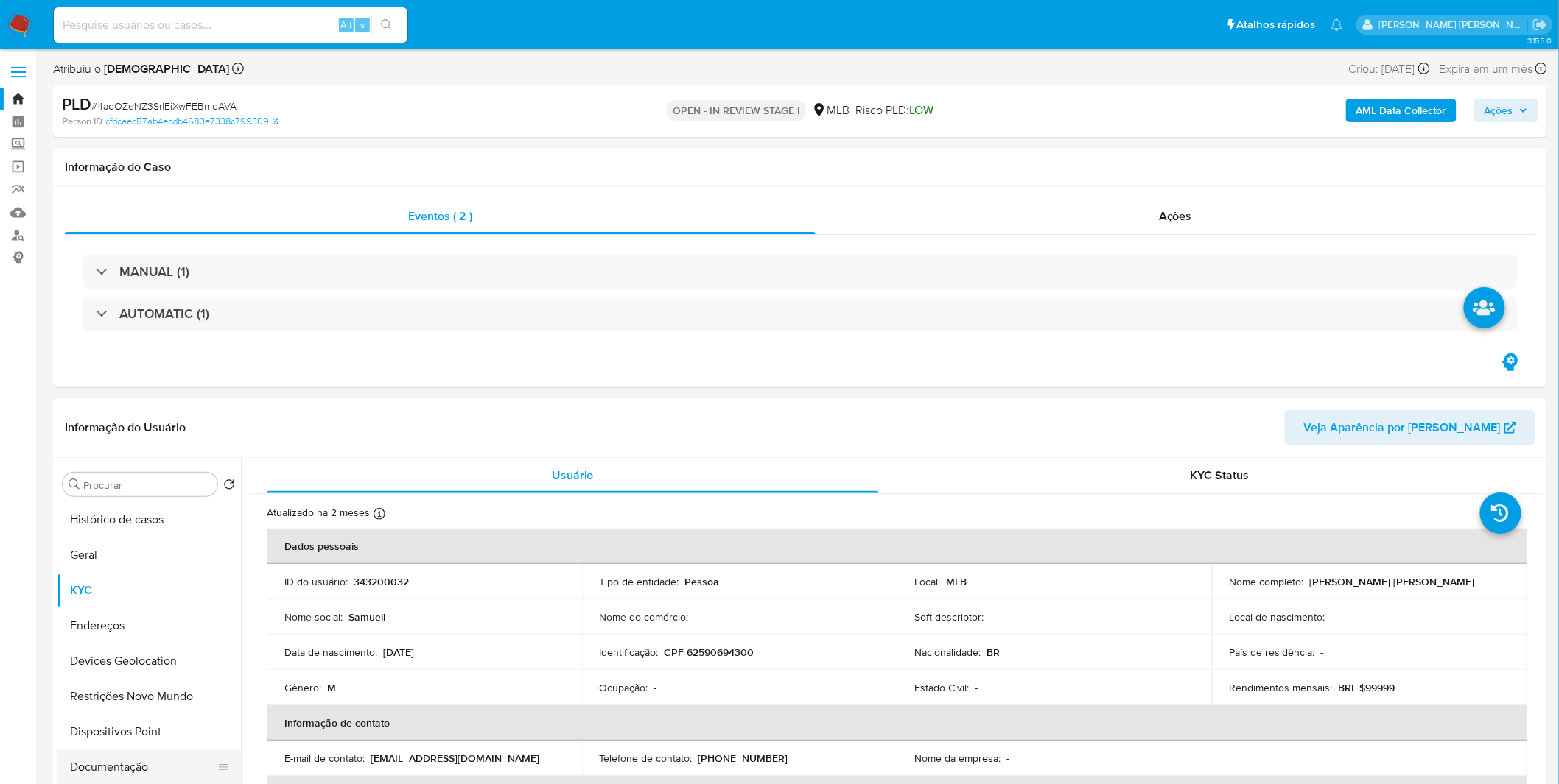
click at [104, 760] on button "Documentação" at bounding box center [143, 767] width 172 height 35
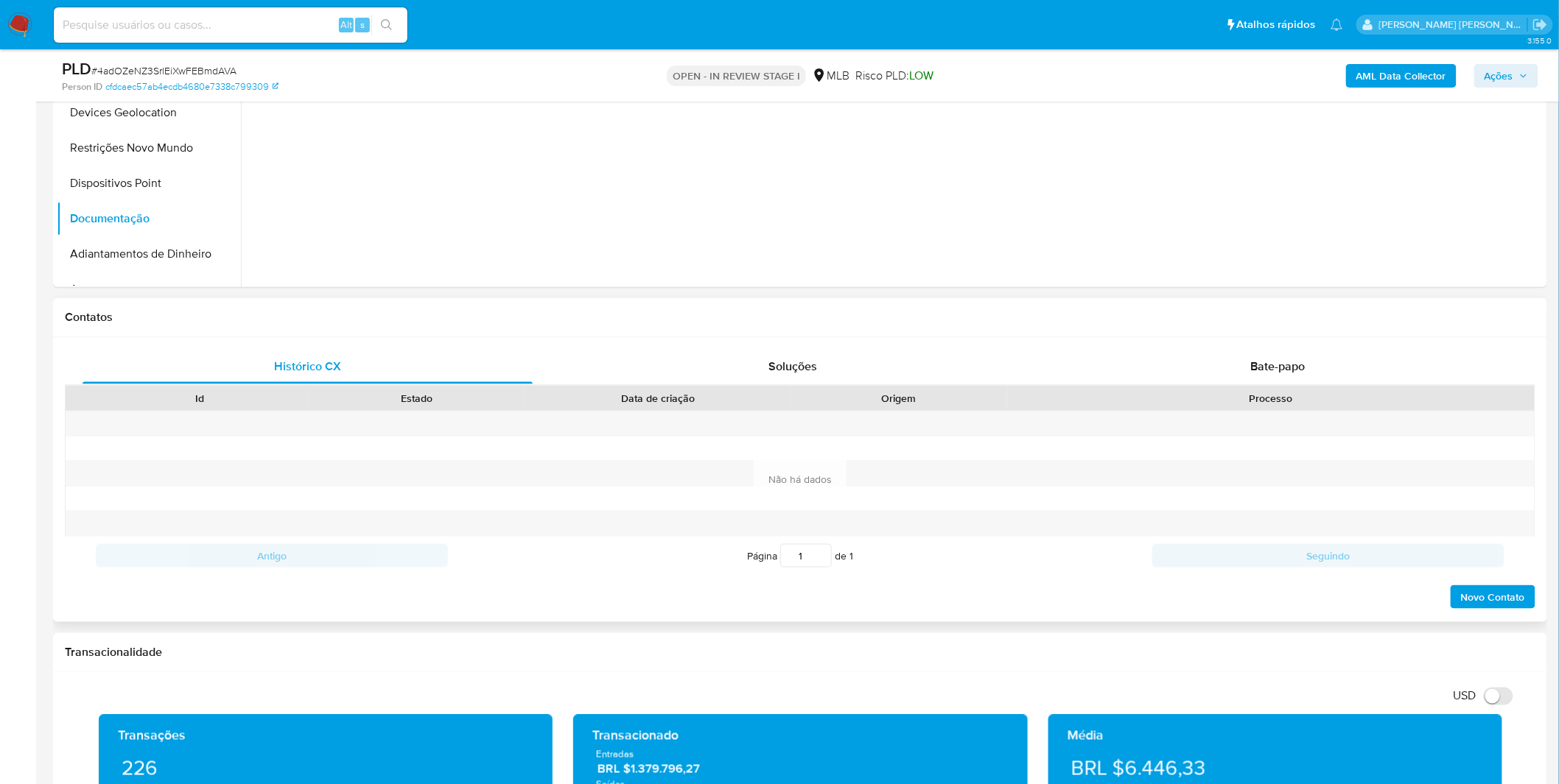
scroll to position [491, 0]
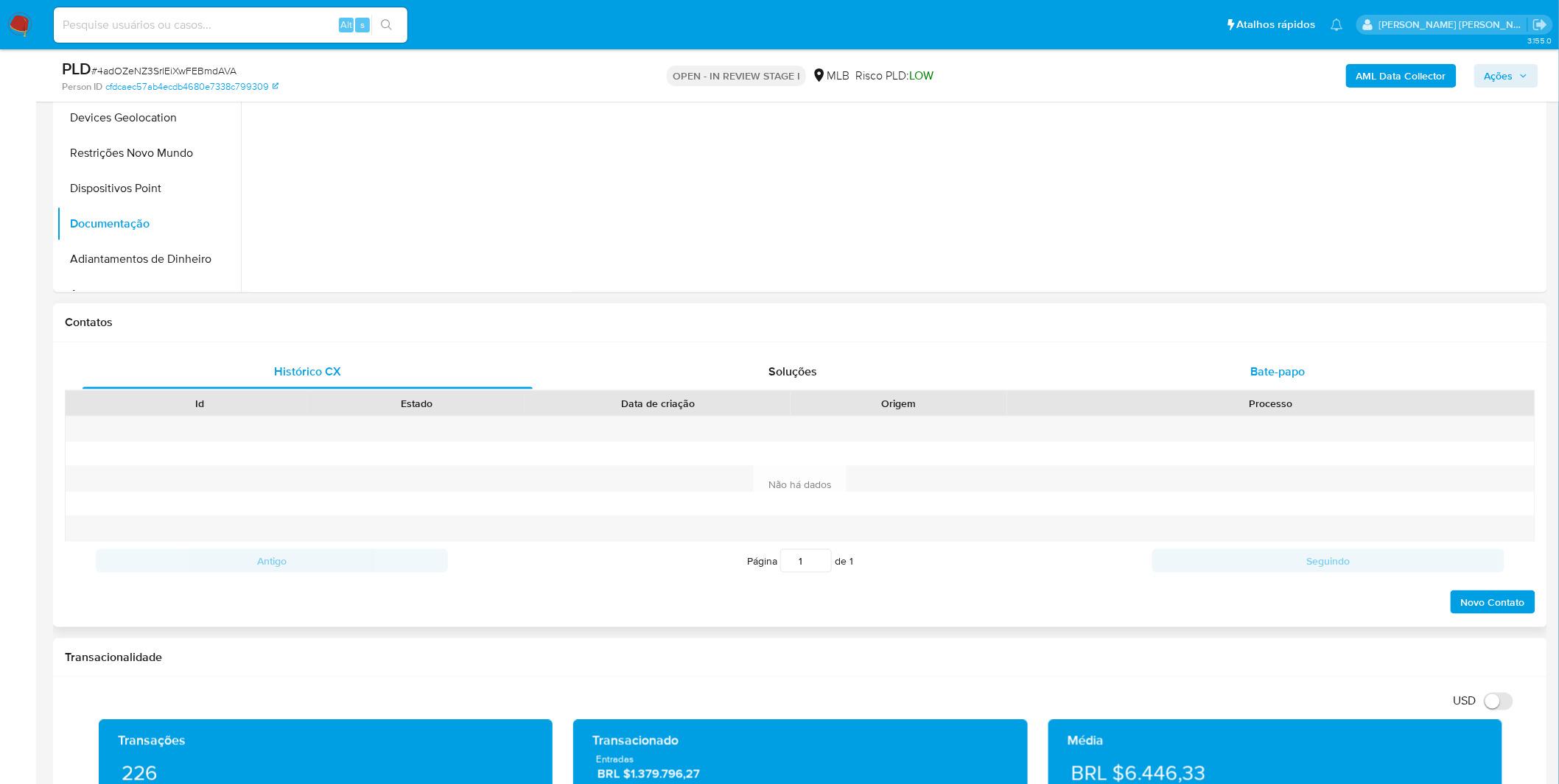
click at [1162, 377] on div "Bate-papo" at bounding box center [1277, 371] width 450 height 35
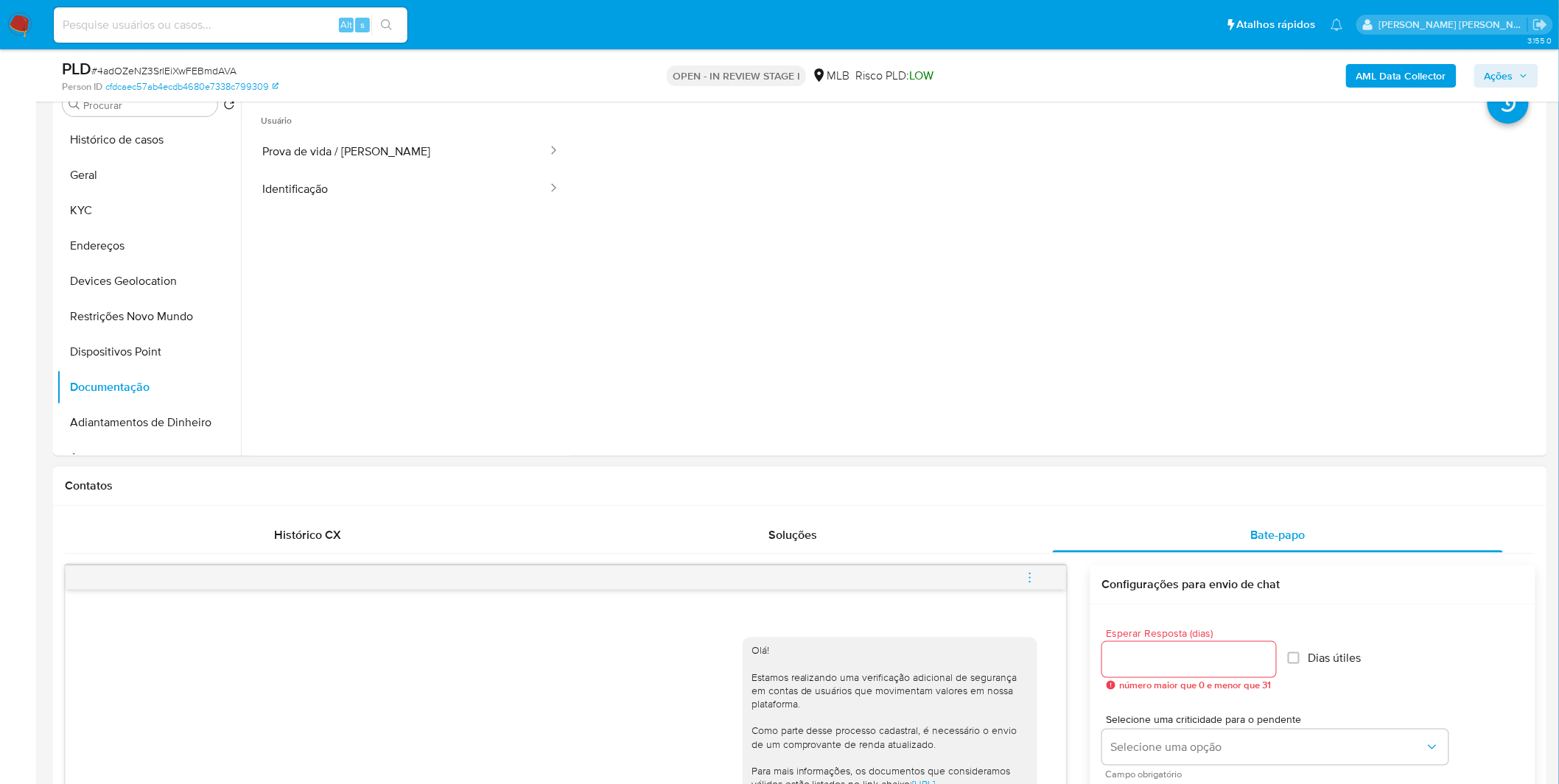
scroll to position [0, 0]
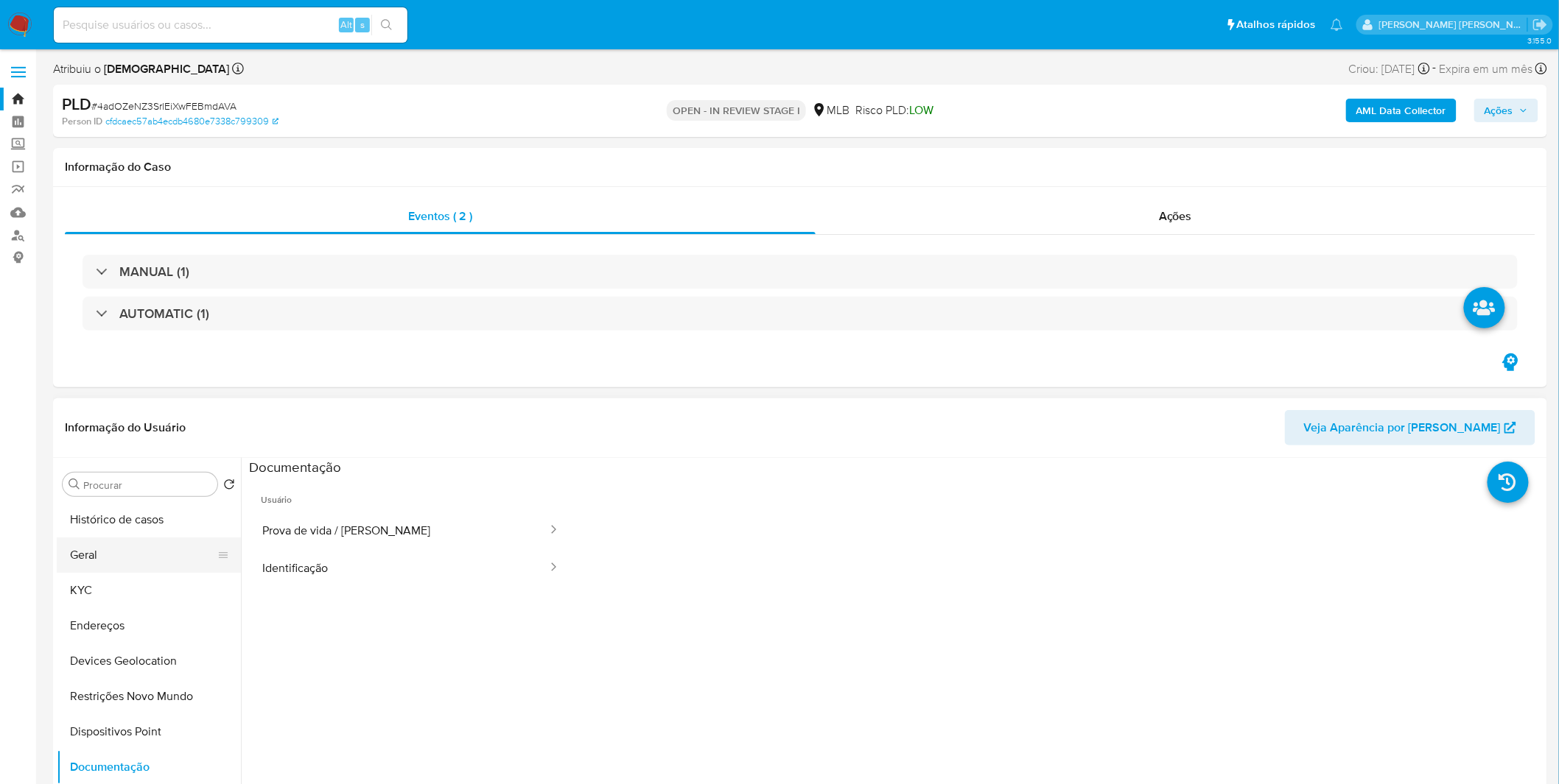
click at [157, 568] on button "Geral" at bounding box center [143, 555] width 172 height 35
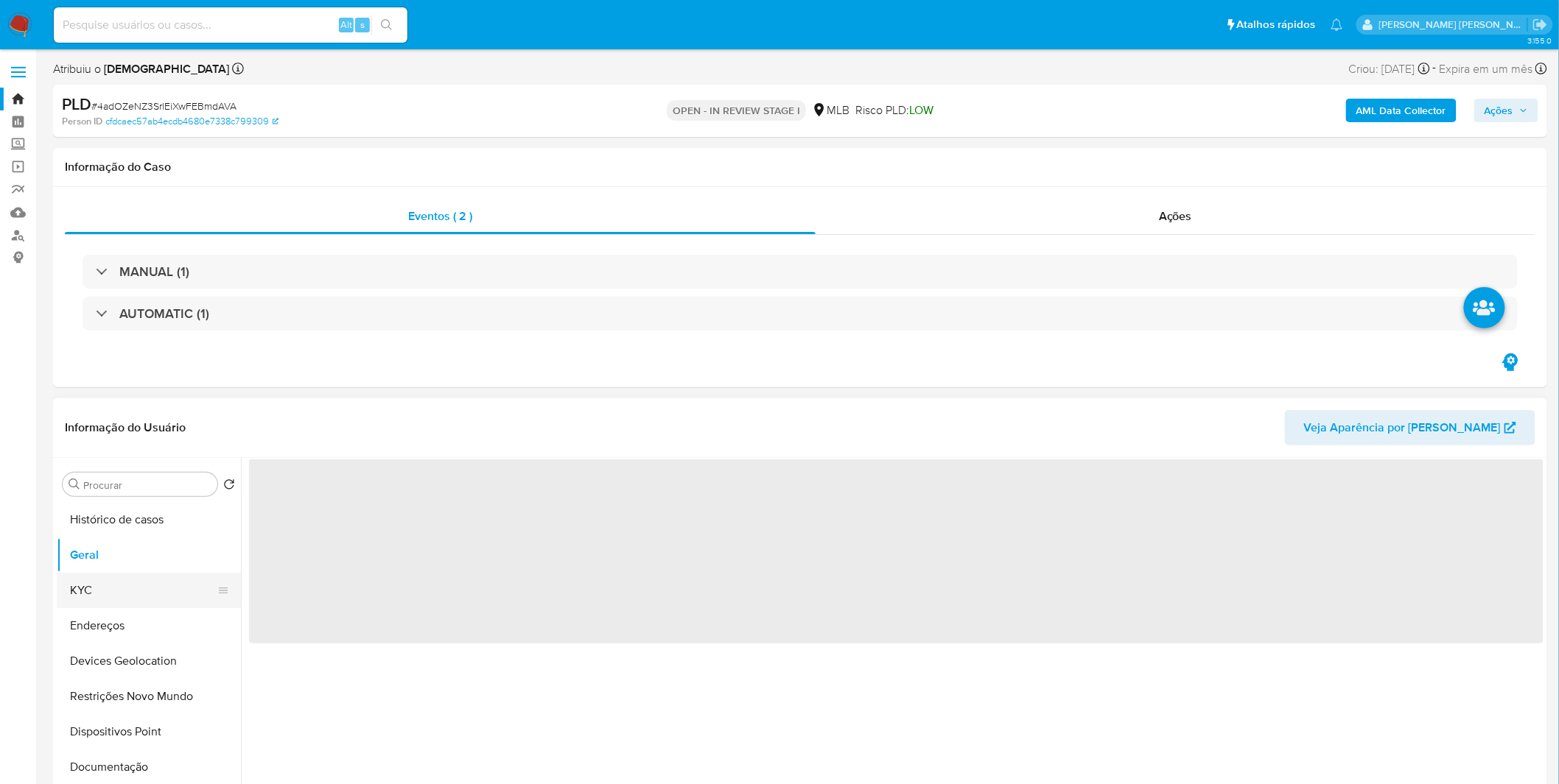
click at [157, 574] on button "KYC" at bounding box center [143, 590] width 172 height 35
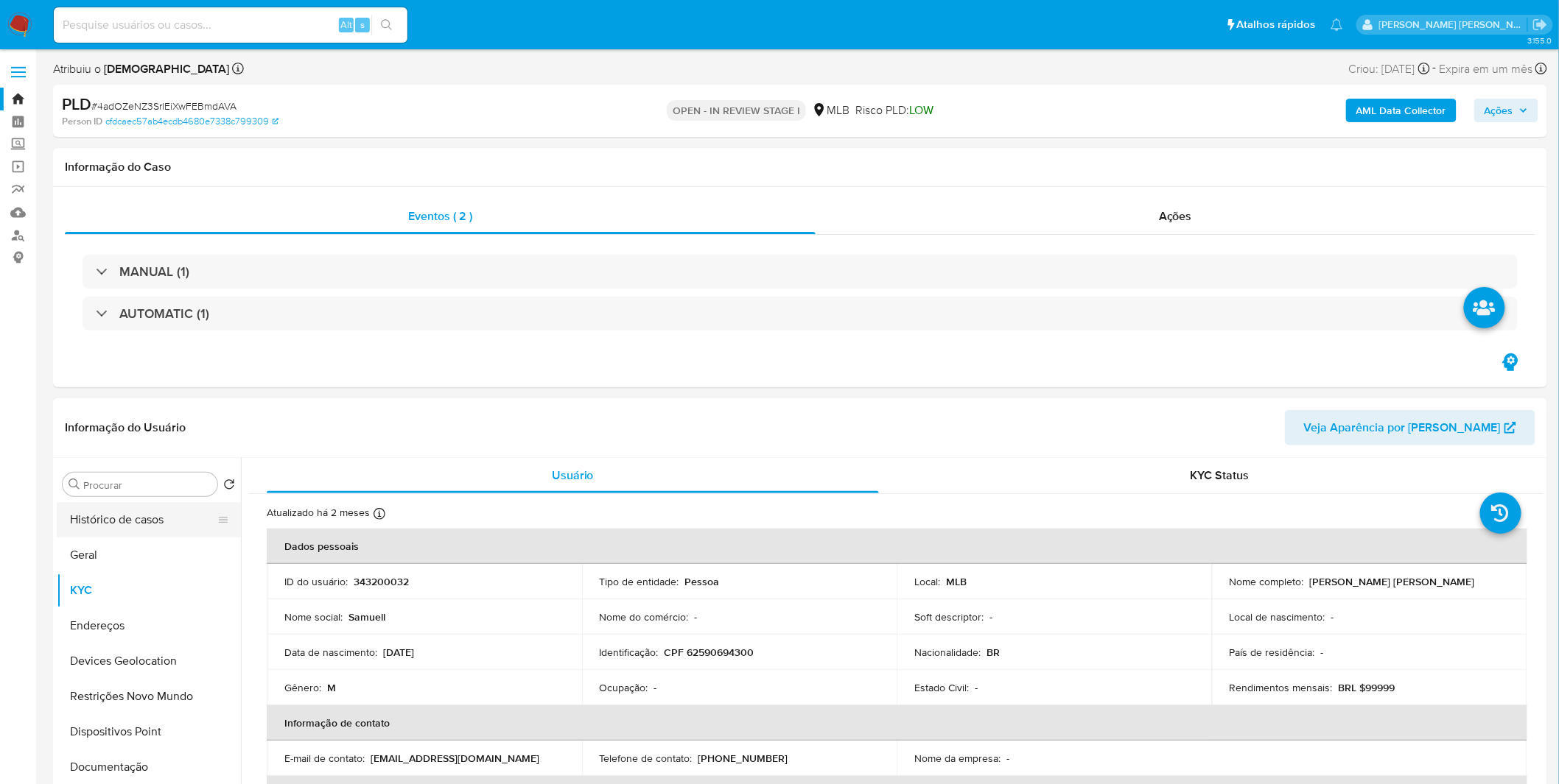
click at [165, 511] on button "Histórico de casos" at bounding box center [143, 520] width 172 height 35
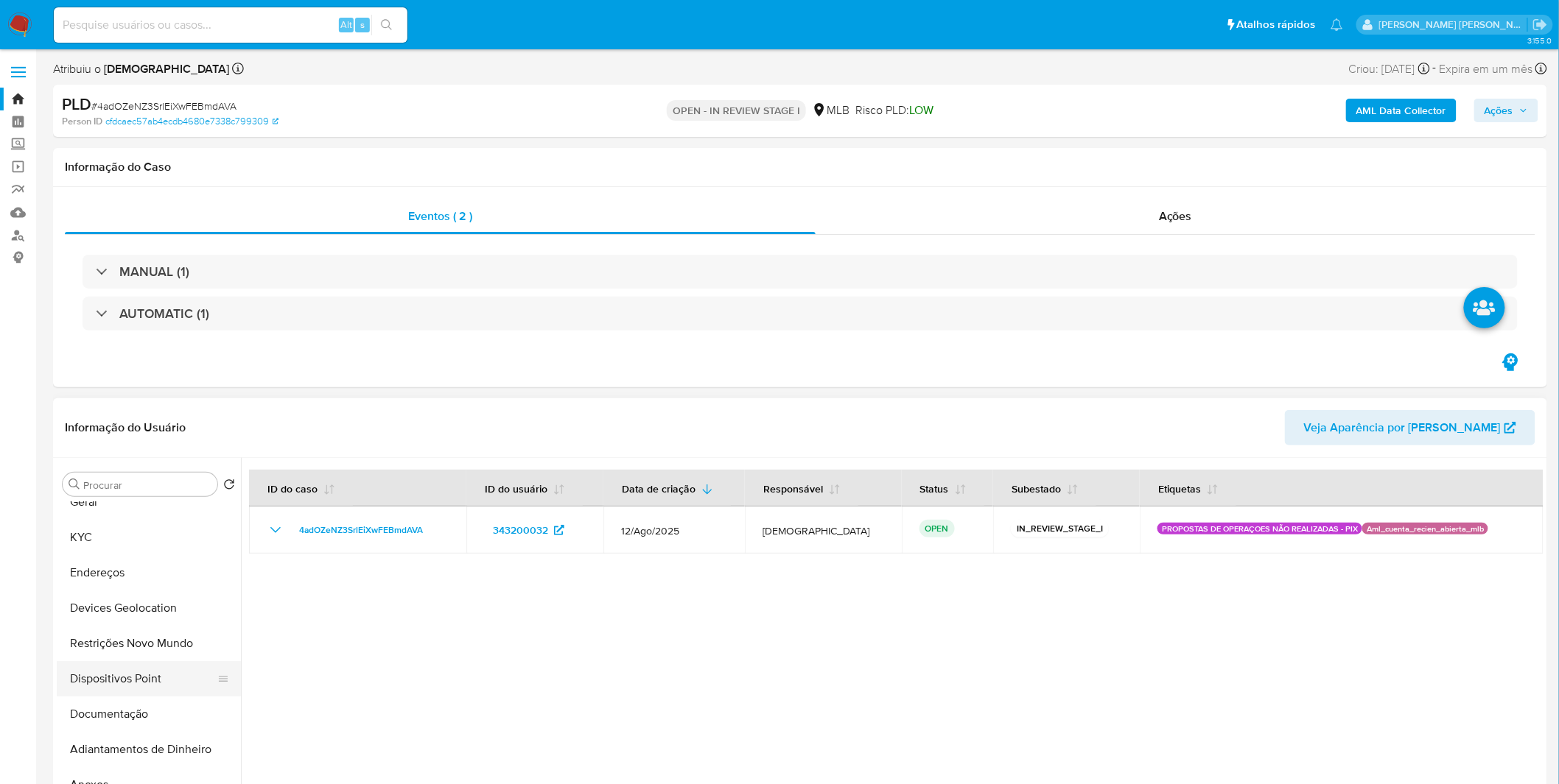
scroll to position [82, 0]
click at [111, 756] on button "Anexos" at bounding box center [143, 756] width 172 height 35
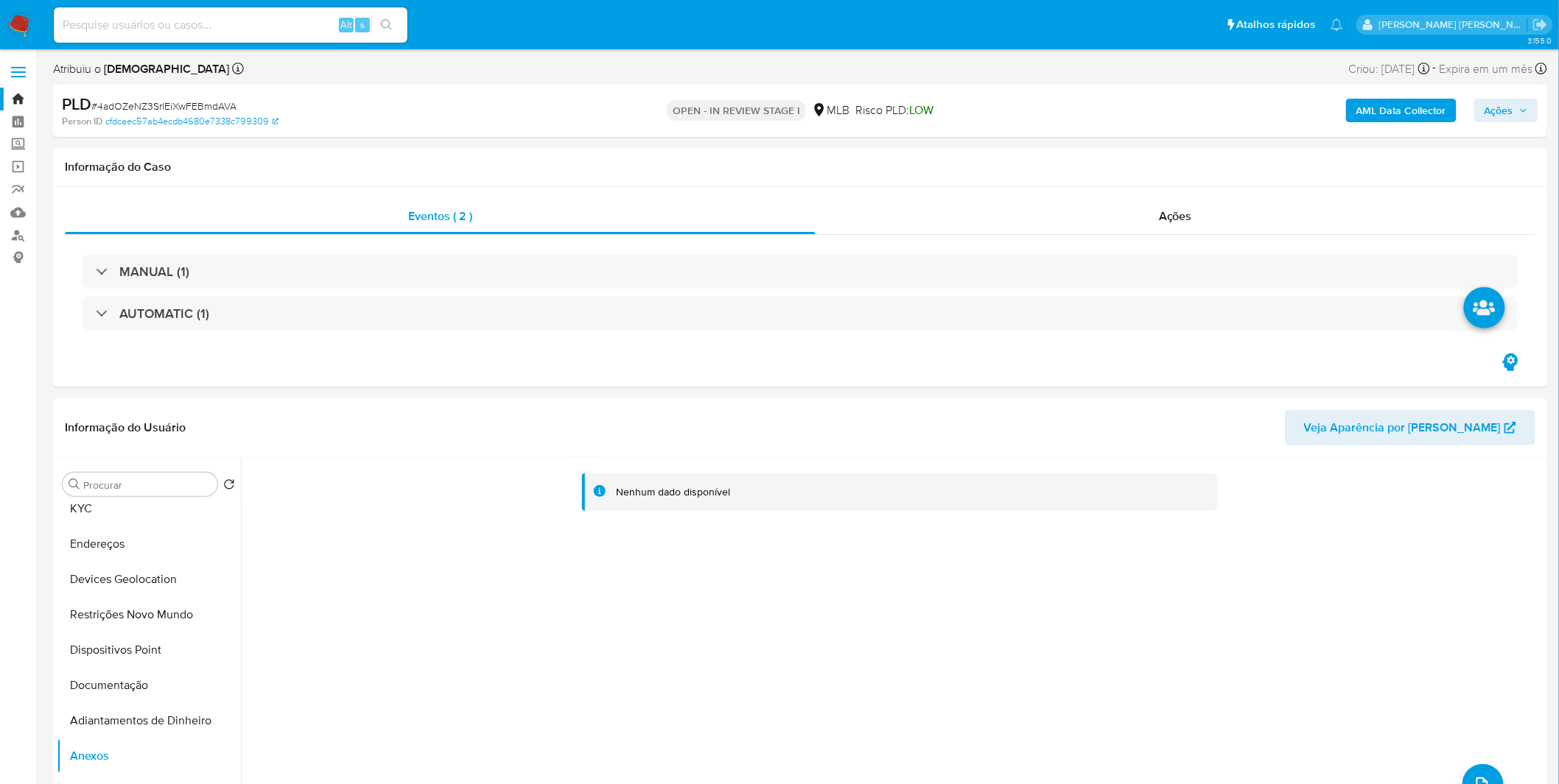
click at [1365, 108] on b "AML Data Collector" at bounding box center [1401, 110] width 90 height 23
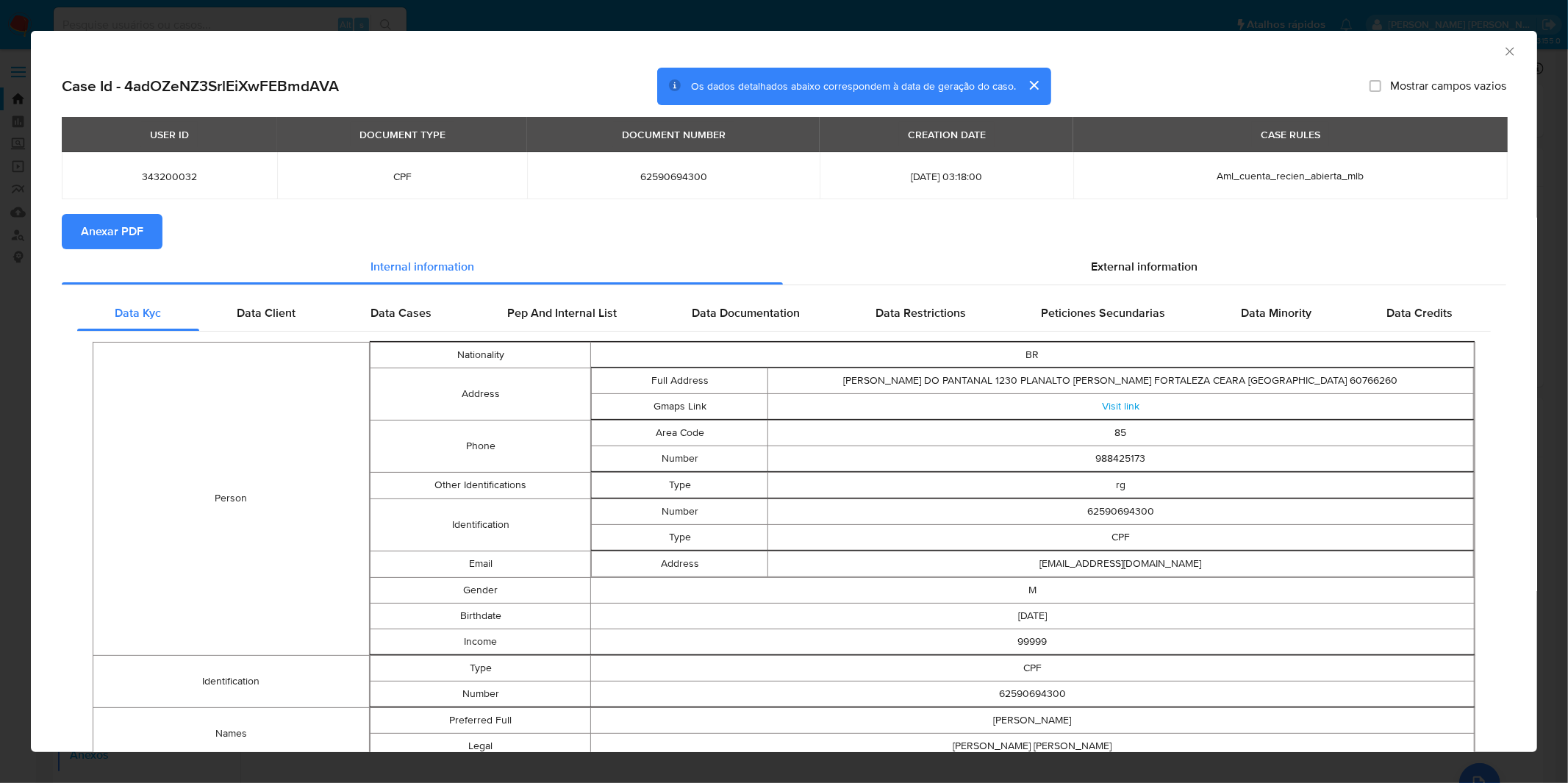
click at [144, 219] on button "Anexar PDF" at bounding box center [111, 231] width 101 height 35
click at [966, 19] on div "AML Data Collector Case Id - 4adOZeNZ3SrlEiXwFEBmdAVA Os dados detalhados abaix…" at bounding box center [784, 392] width 1568 height 783
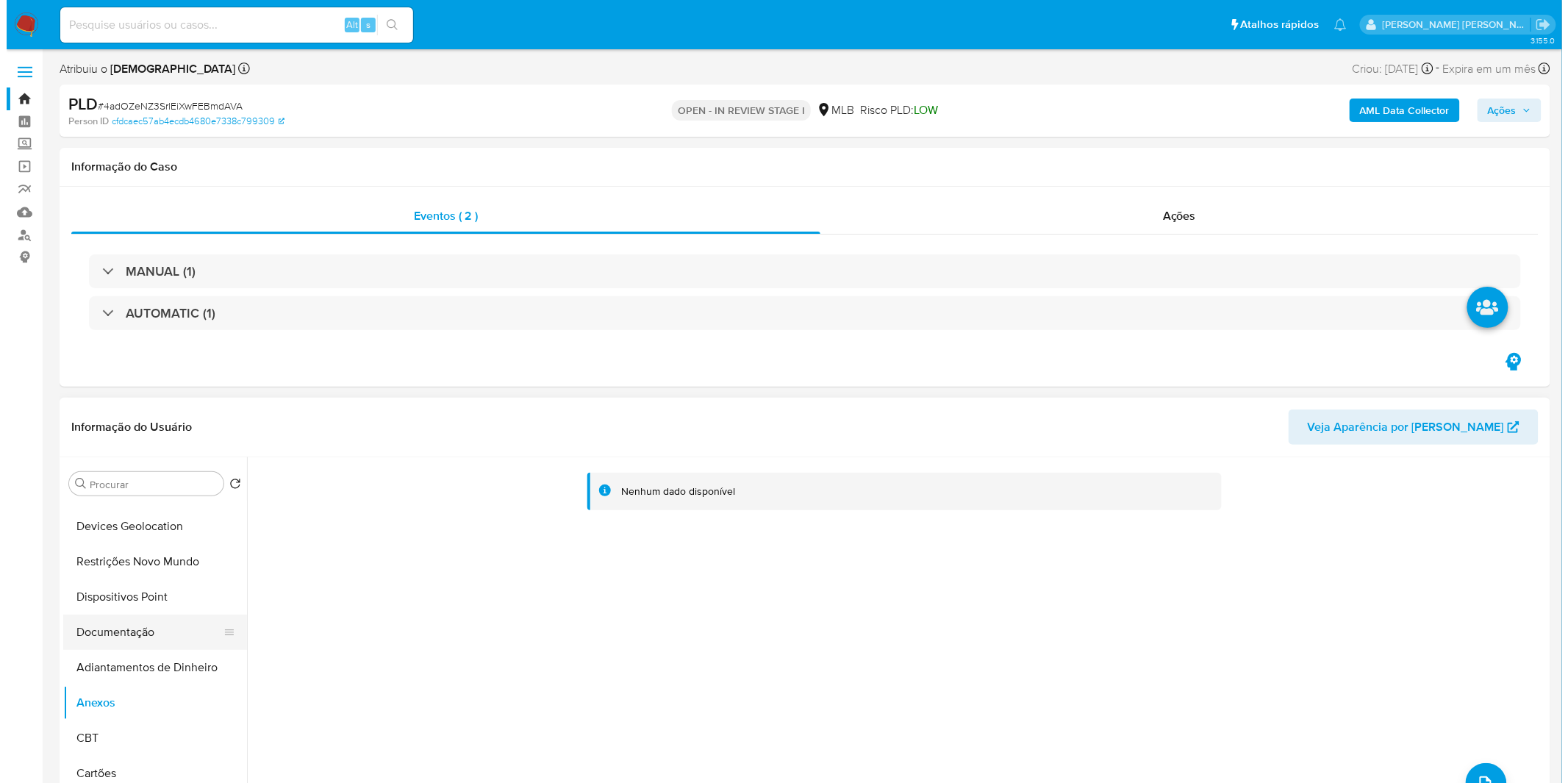
scroll to position [163, 0]
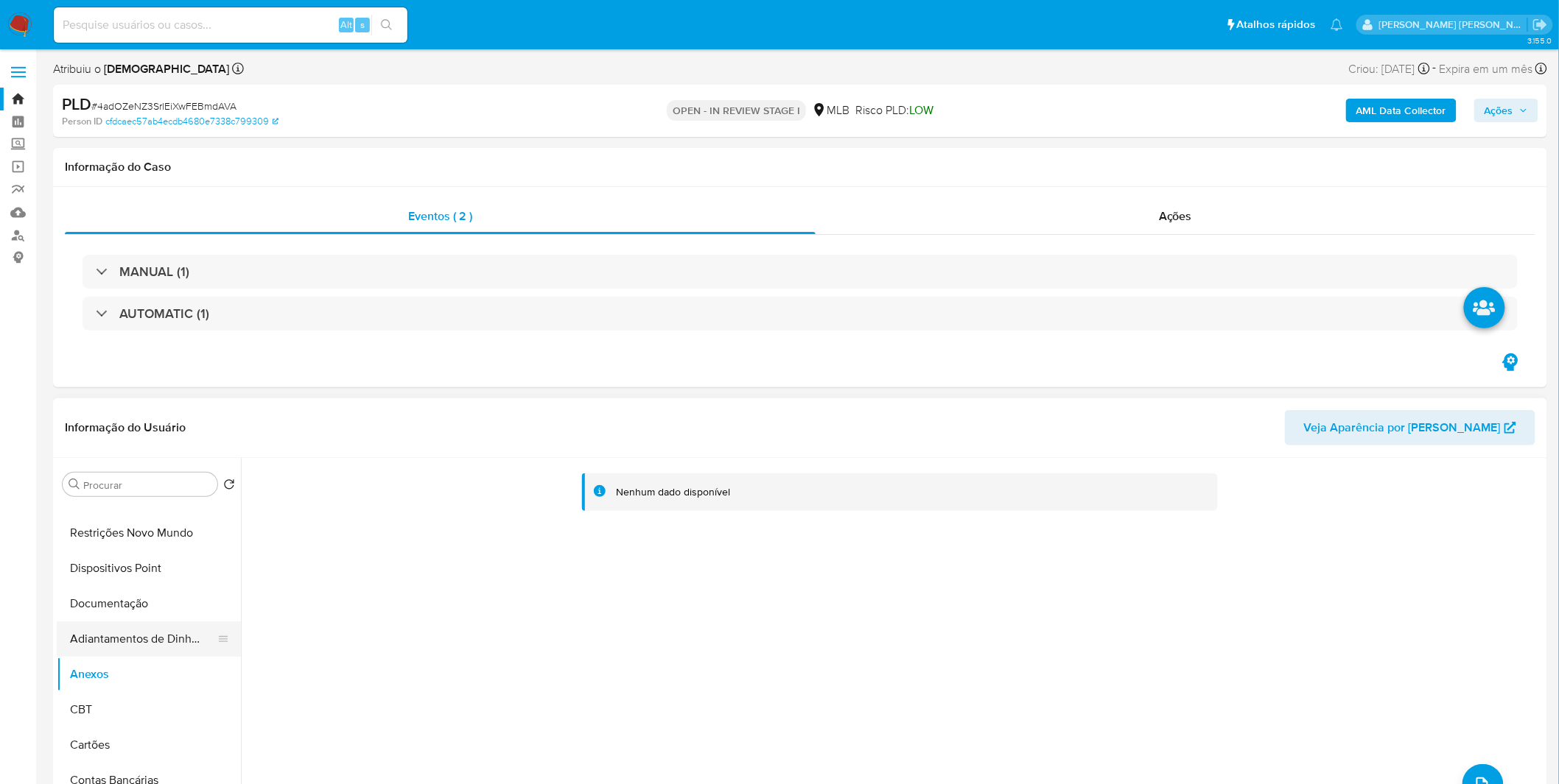
click at [100, 643] on button "Adiantamentos de Dinheiro" at bounding box center [143, 639] width 172 height 35
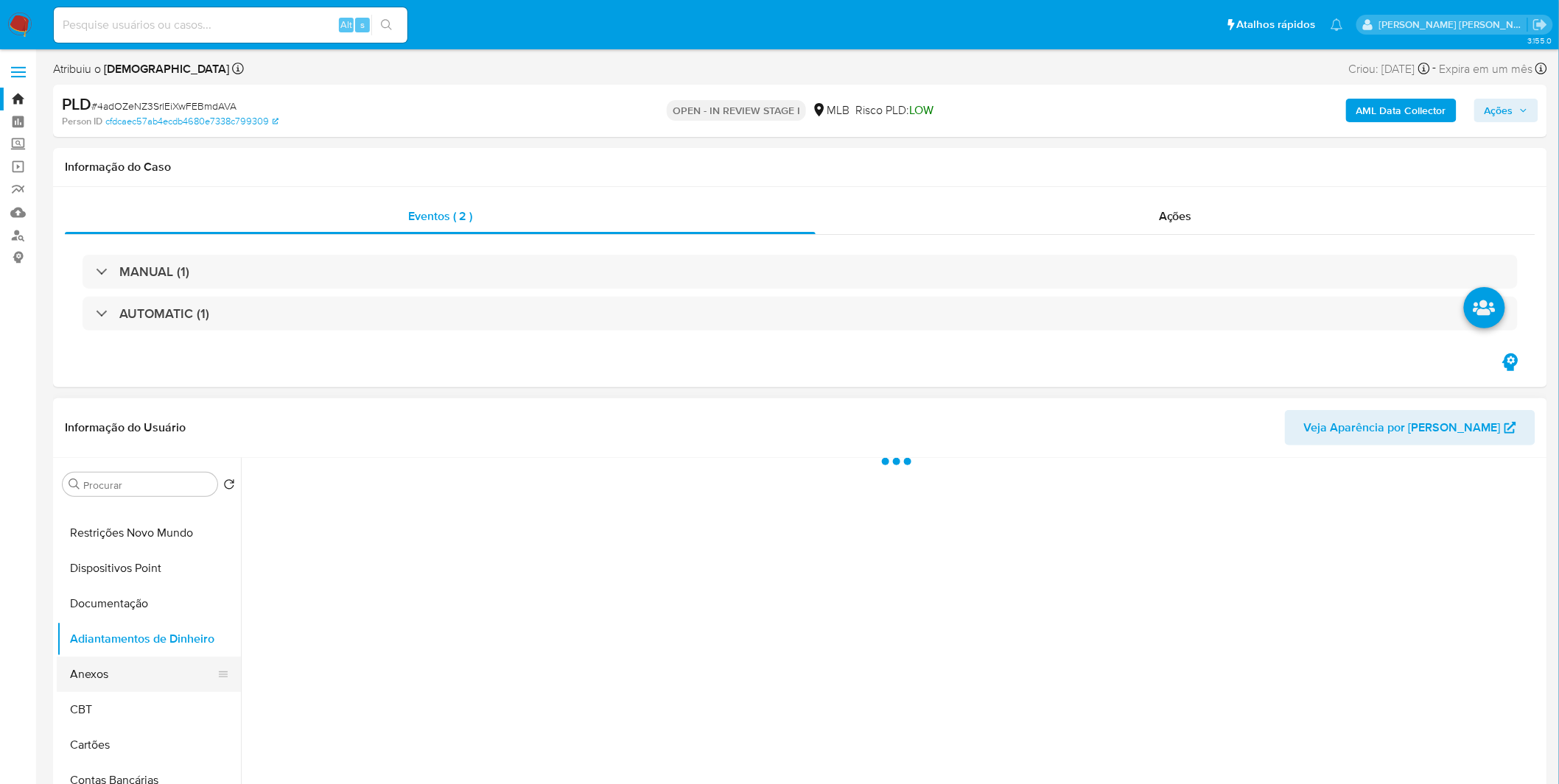
click at [97, 661] on button "Anexos" at bounding box center [143, 675] width 172 height 35
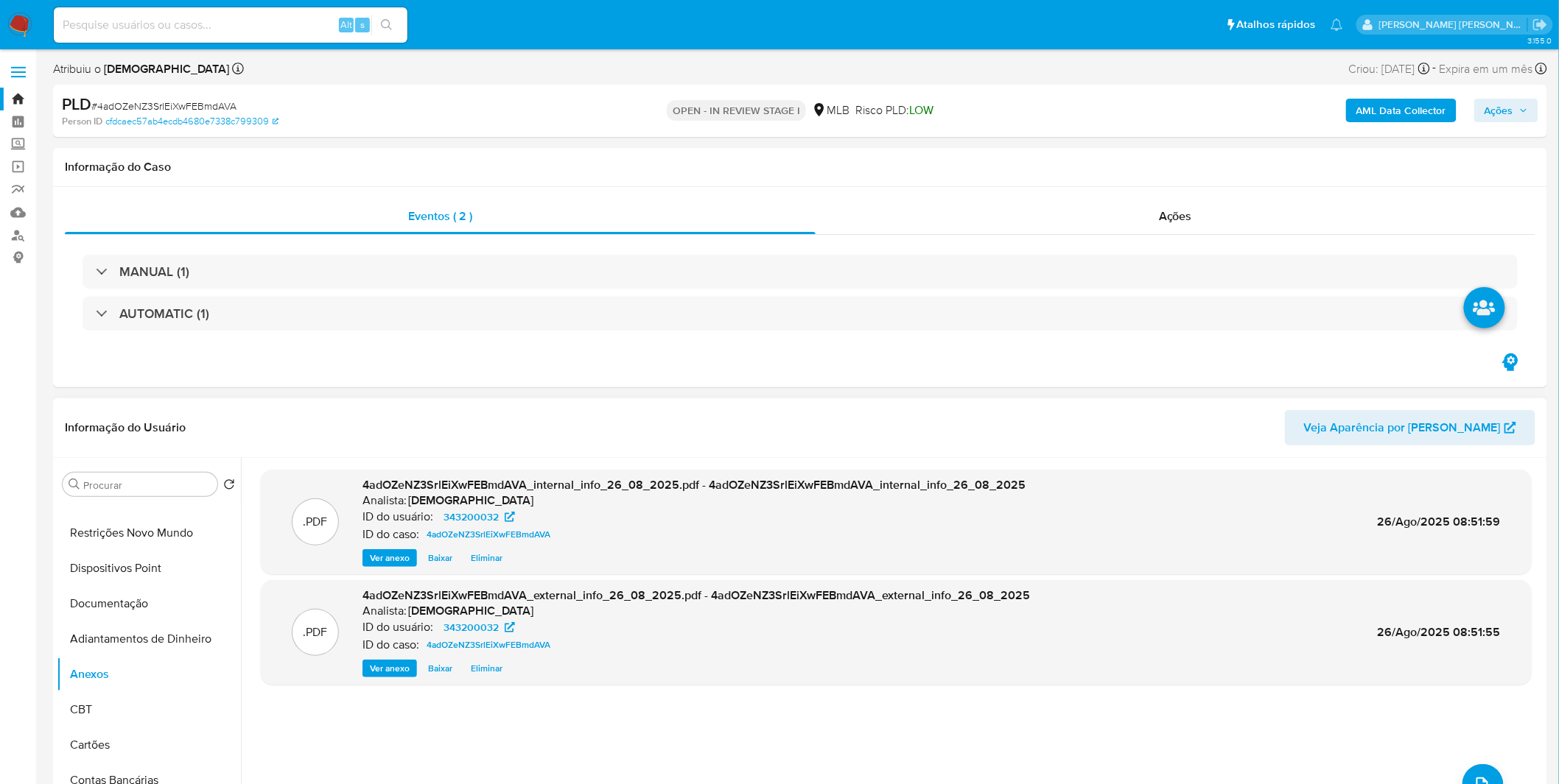
click at [1454, 767] on div ".PDF 4adOZeNZ3SrlEiXwFEBmdAVA_internal_info_26_08_2025.pdf - 4adOZeNZ3SrlEiXwFE…" at bounding box center [896, 645] width 1270 height 353
click at [1467, 771] on button "upload-file" at bounding box center [1483, 785] width 41 height 41
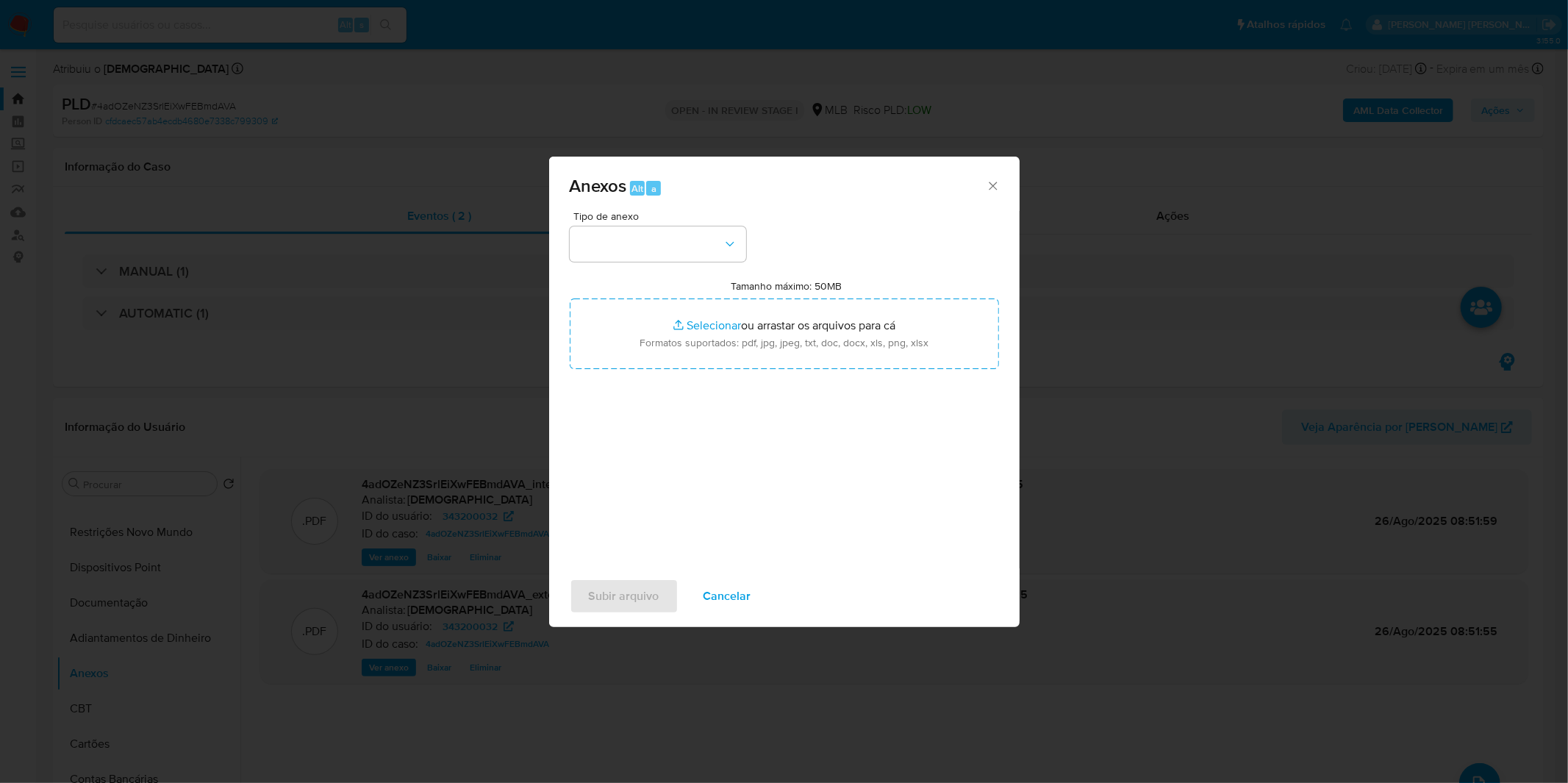
click at [605, 275] on div "Tipo de anexo Tamanho máximo: 50MB Selecionar arquivos Selecionar ou arrastar o…" at bounding box center [785, 384] width 430 height 347
click at [616, 260] on button "button" at bounding box center [658, 244] width 177 height 35
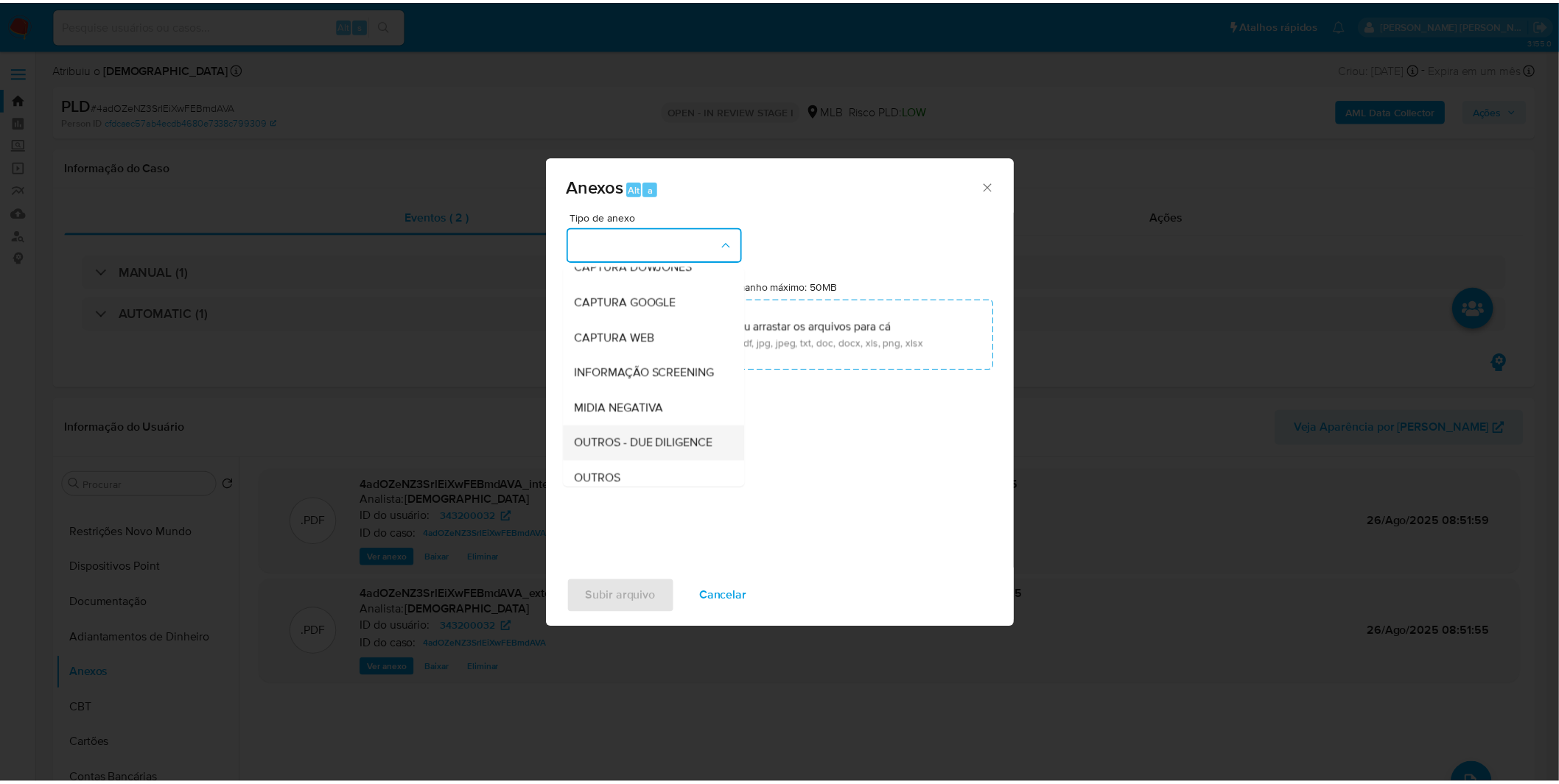
scroll to position [82, 0]
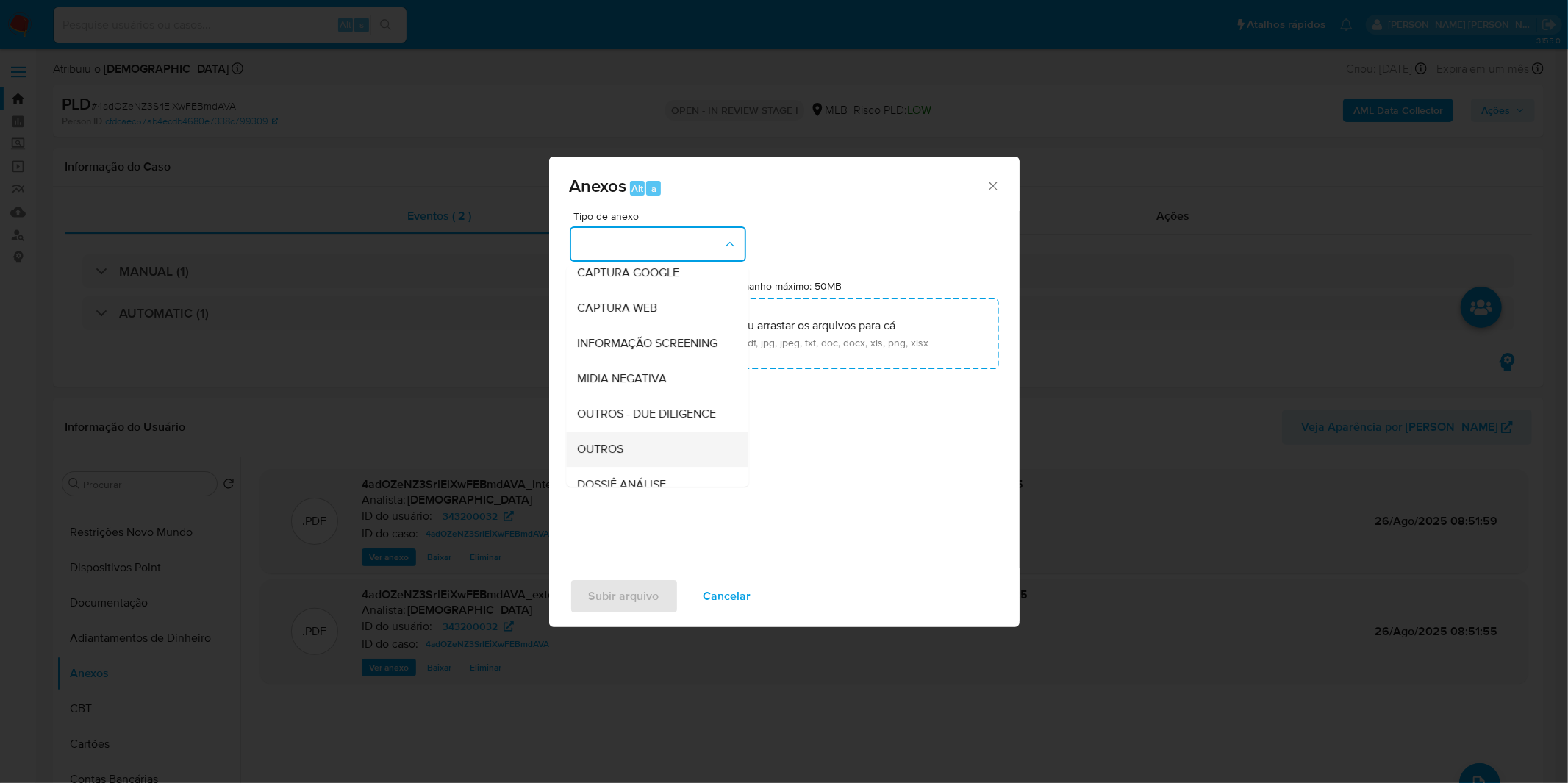
click at [583, 457] on span "OUTROS" at bounding box center [600, 449] width 46 height 15
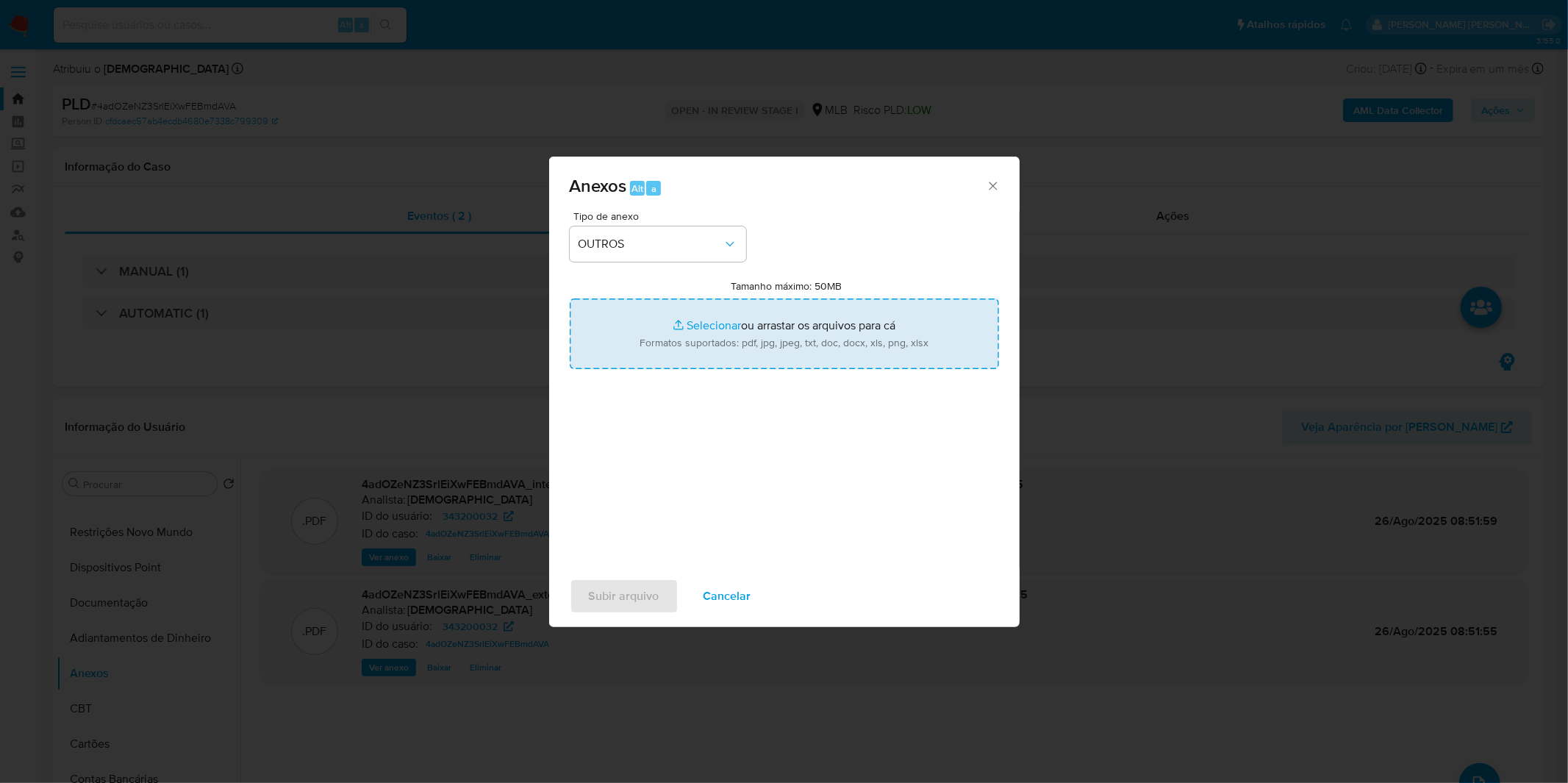
click at [643, 332] on input "Tamanho máximo: 50MB Selecionar arquivos" at bounding box center [785, 334] width 430 height 70
type input "C:\fakepath\Mulan 343200032_2025_08_20_10_18_36.xlsx"
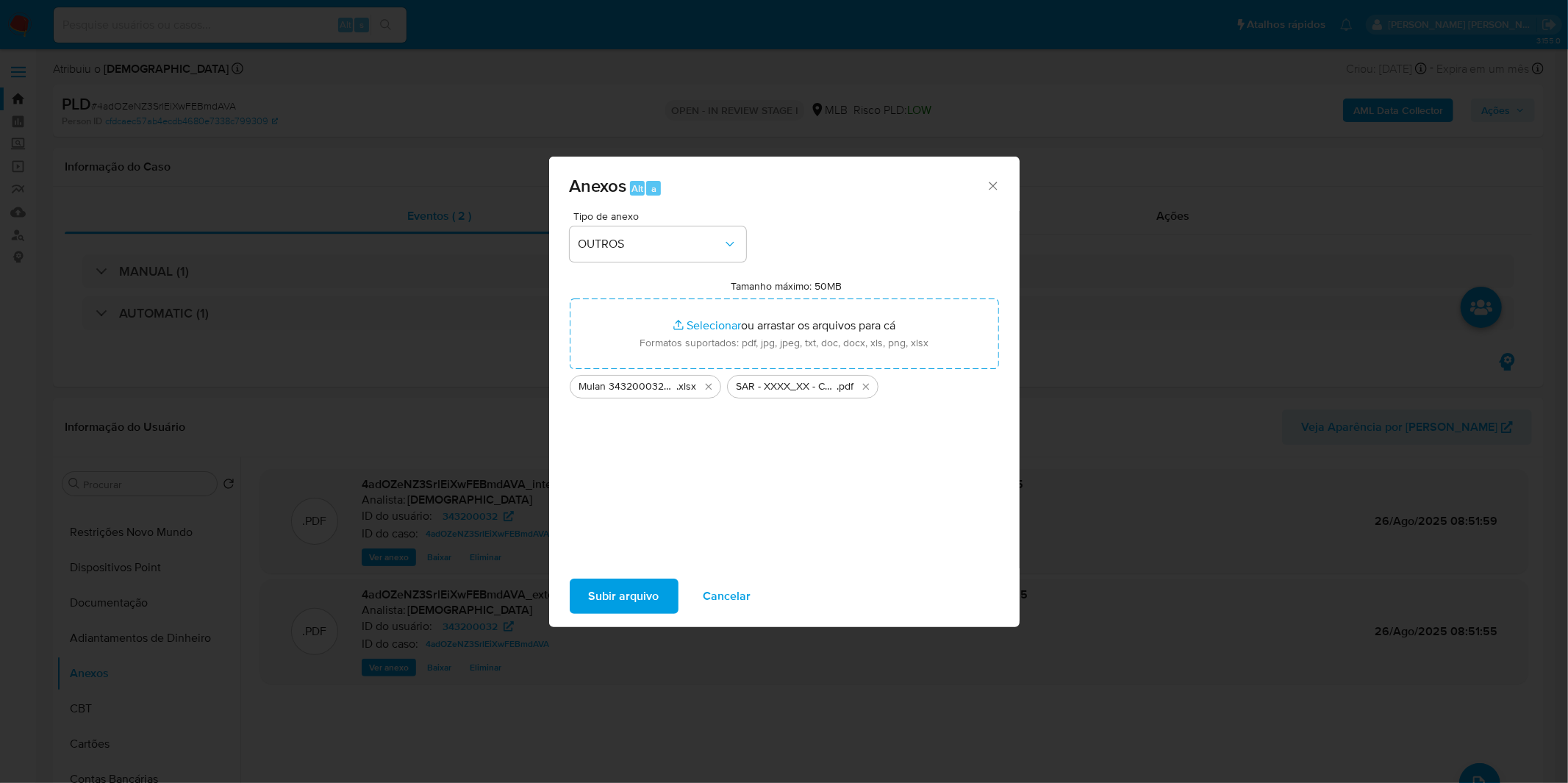
click at [622, 582] on span "Subir arquivo" at bounding box center [624, 596] width 70 height 32
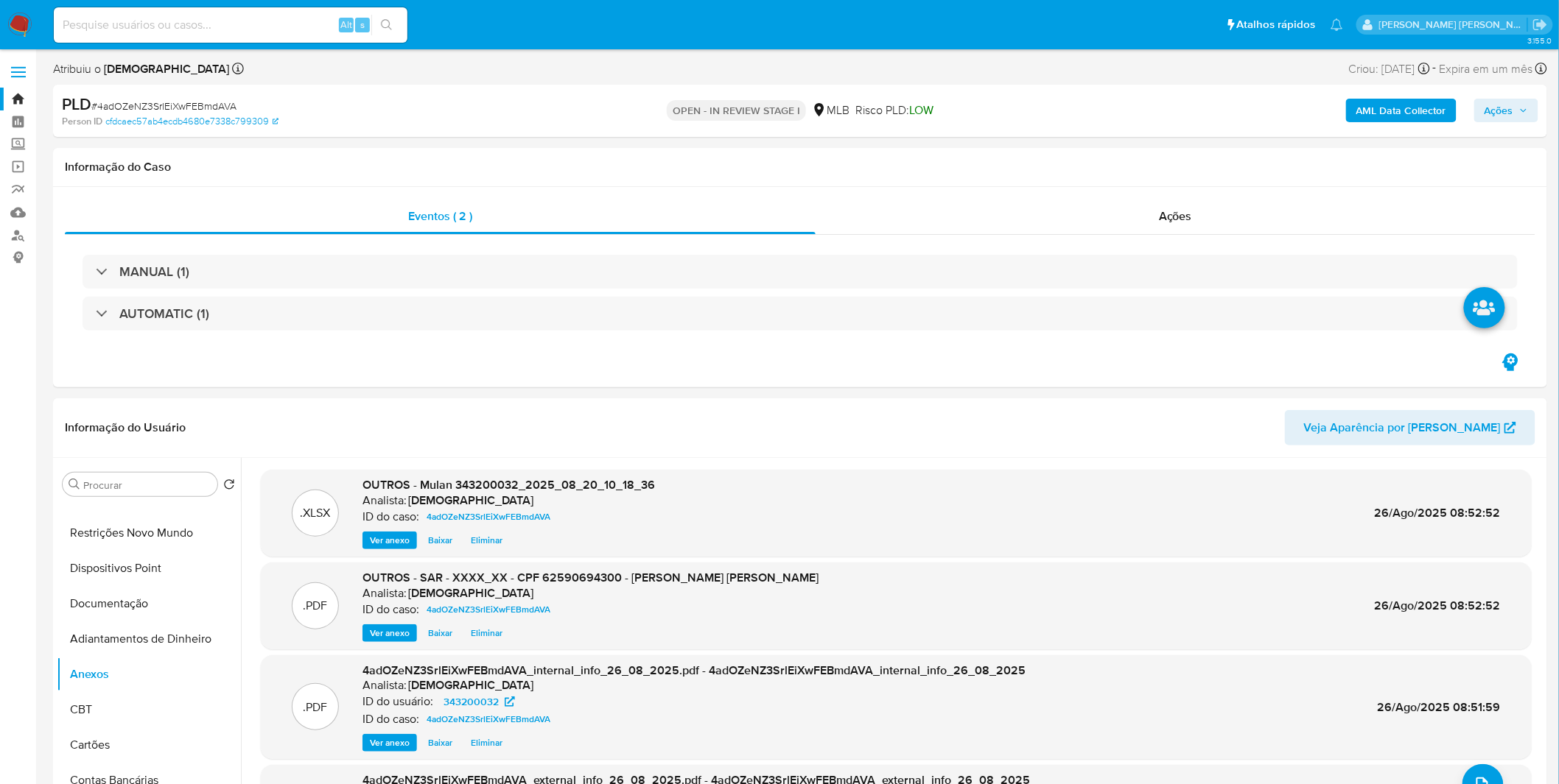
click at [1500, 111] on span "Ações" at bounding box center [1498, 110] width 28 height 23
click at [1169, 165] on button "Resolução do caso Alt r" at bounding box center [1095, 157] width 170 height 38
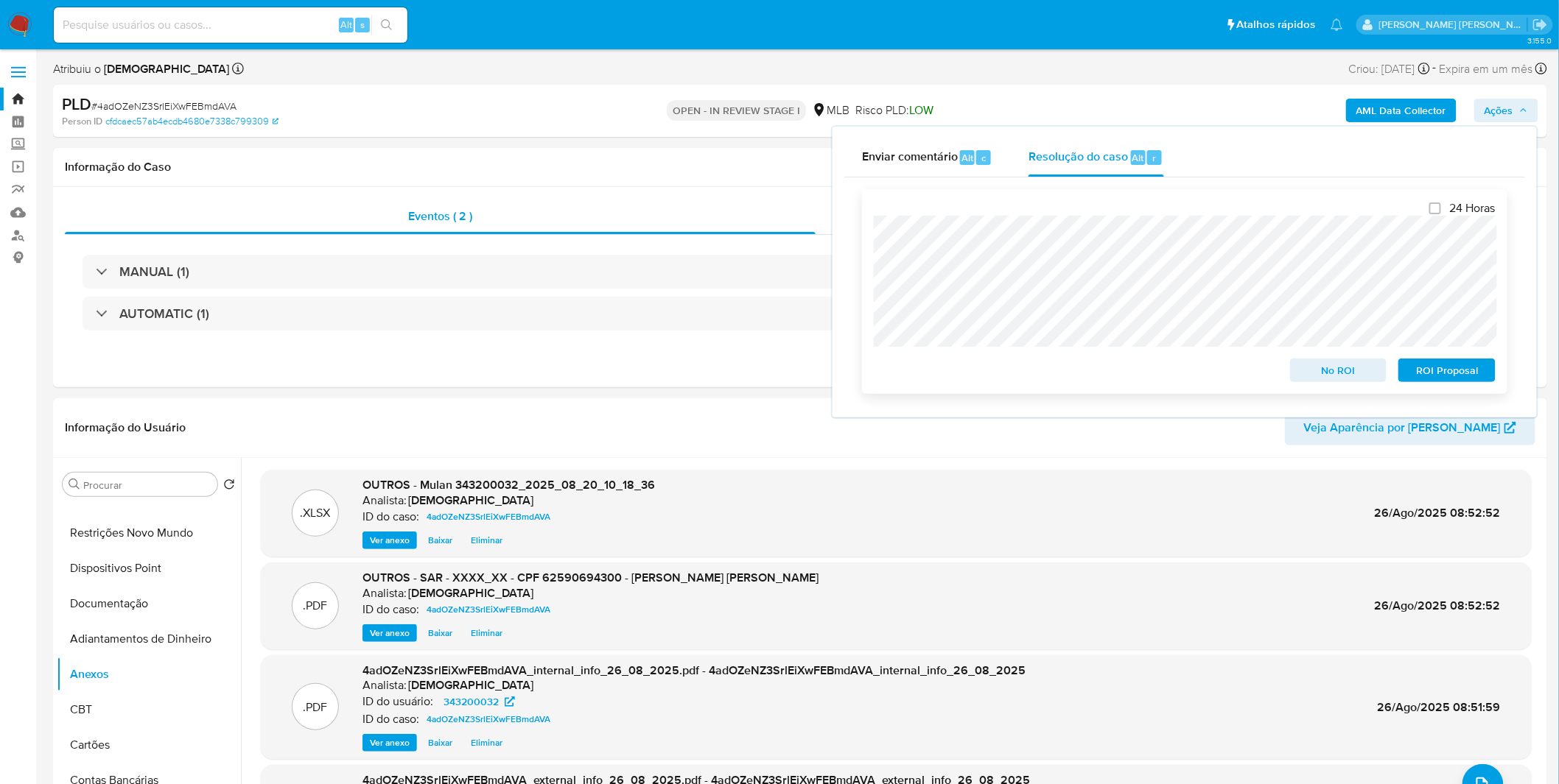
scroll to position [163, 0]
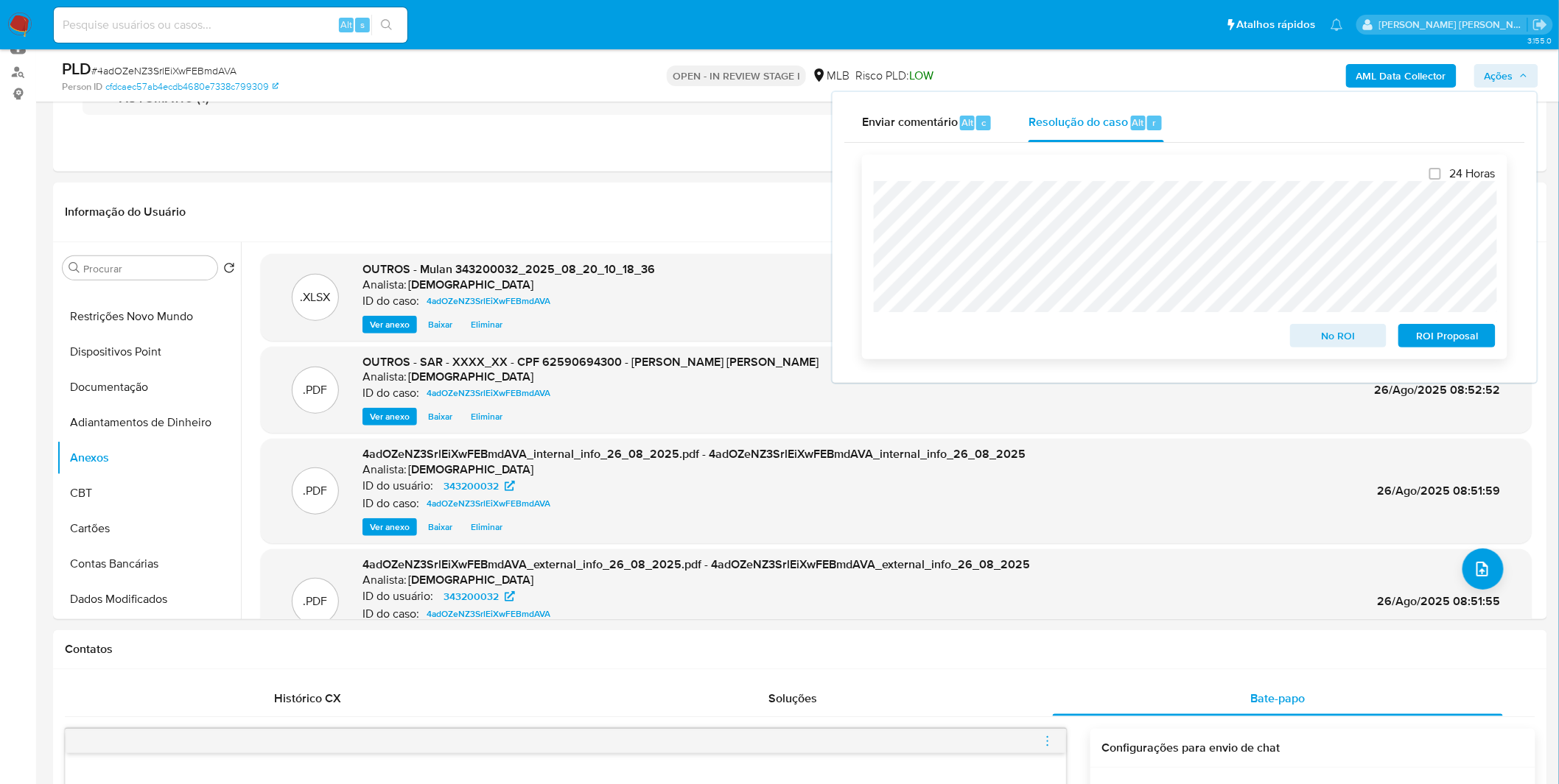
click at [1466, 335] on span "ROI Proposal" at bounding box center [1447, 335] width 76 height 21
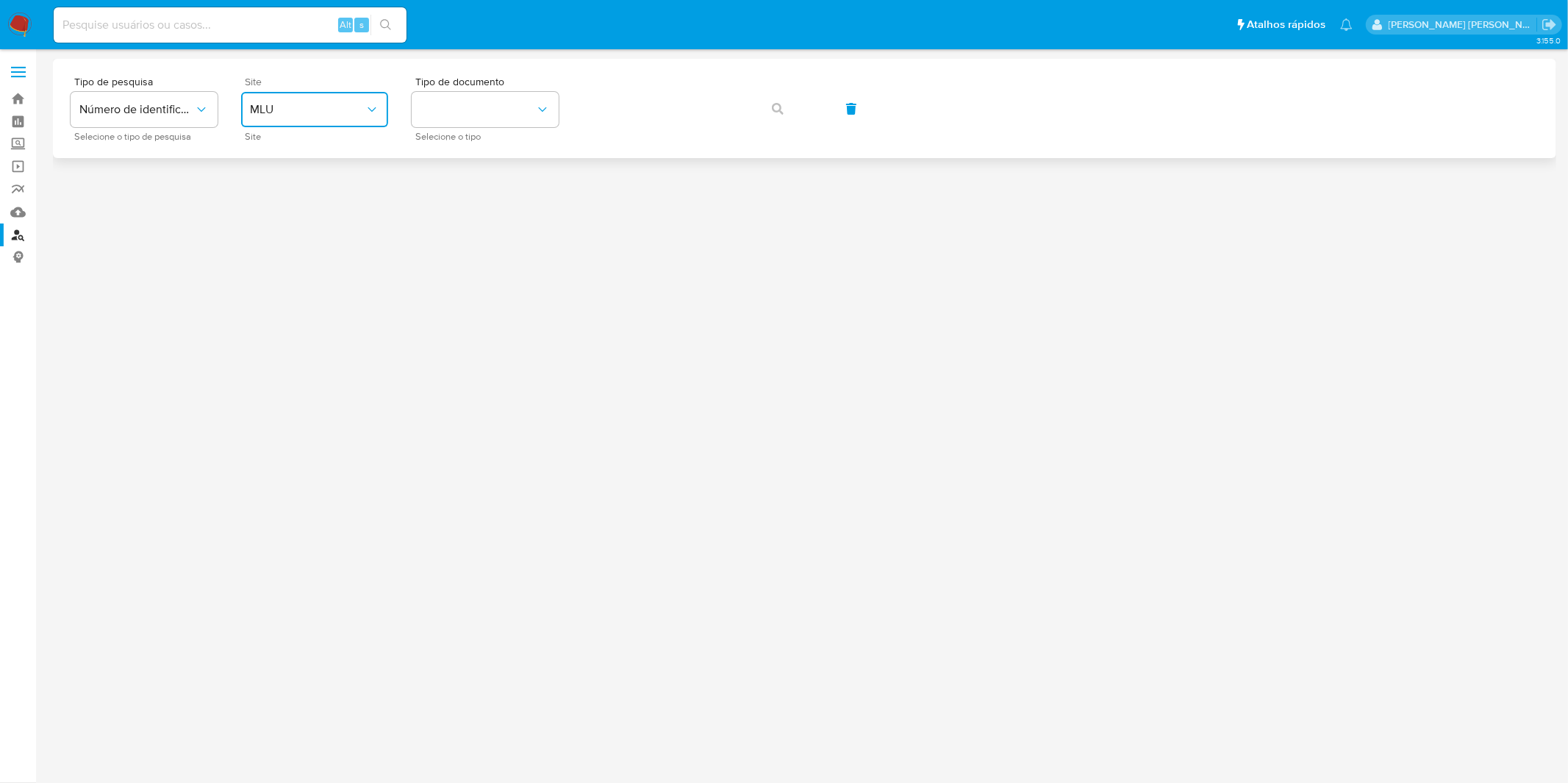
click at [374, 121] on button "MLU" at bounding box center [314, 109] width 147 height 35
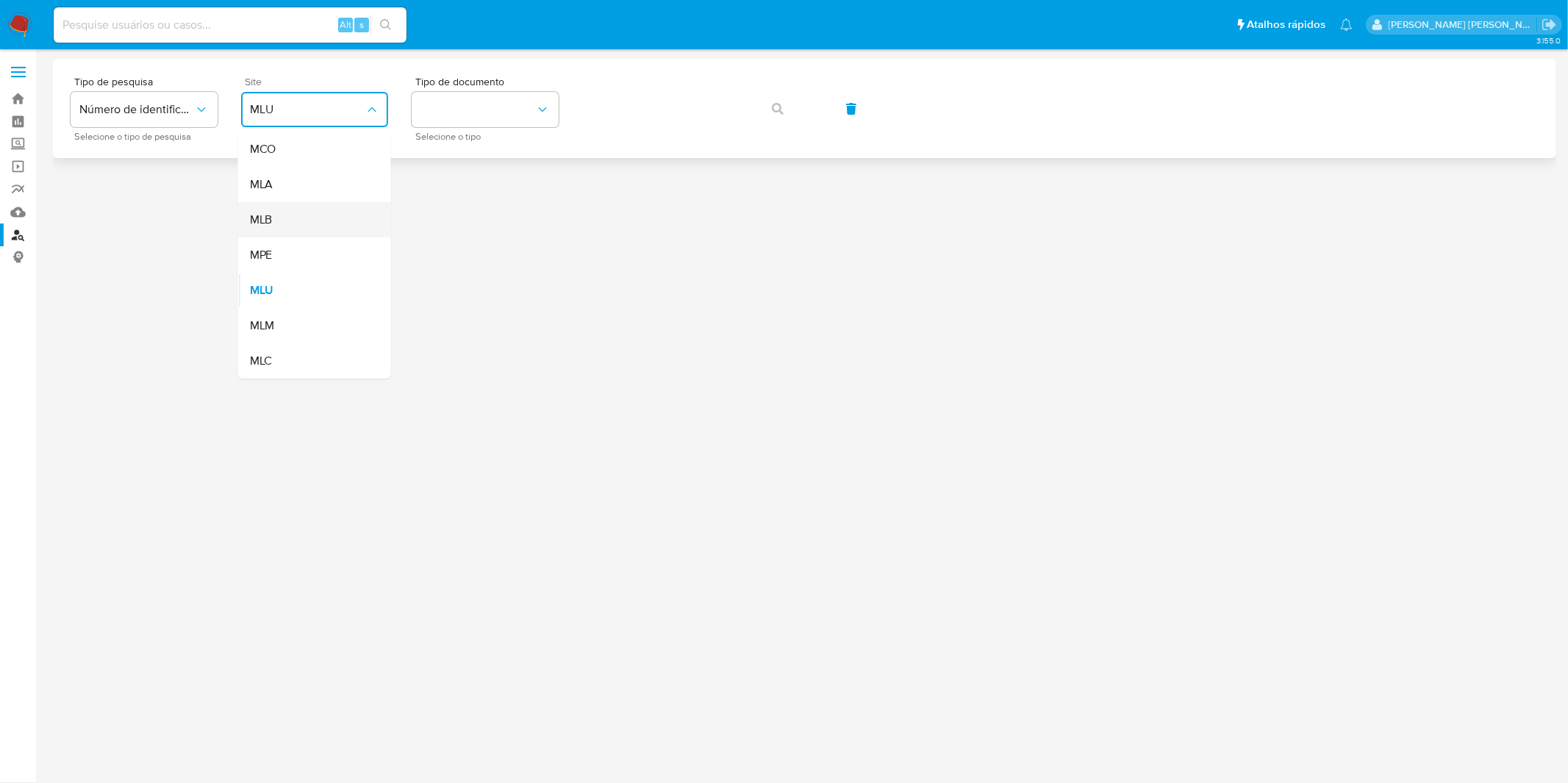
click at [351, 204] on div "MLB" at bounding box center [310, 220] width 121 height 35
click at [351, 204] on div at bounding box center [805, 416] width 1504 height 715
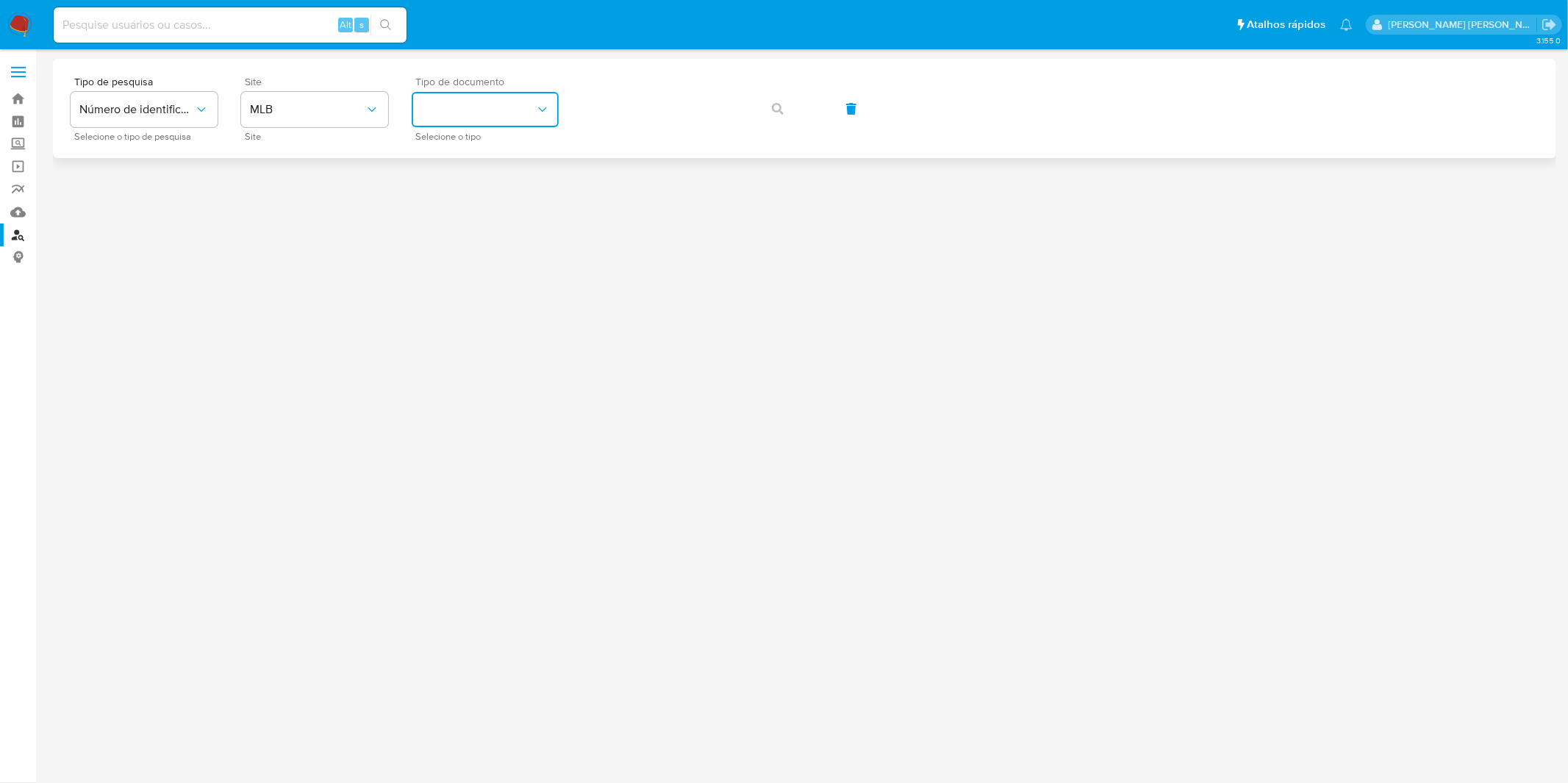
click at [447, 118] on button "identificationType" at bounding box center [485, 109] width 147 height 35
click at [461, 186] on div "CPF CPF" at bounding box center [481, 206] width 121 height 50
click at [606, 133] on div "Tipo de pesquisa Número de identificação Selecione o tipo de pesquisa Site MLB …" at bounding box center [805, 108] width 1468 height 64
click at [754, 112] on div "Tipo de pesquisa Número de identificação Selecione o tipo de pesquisa Site MLB …" at bounding box center [805, 108] width 1468 height 64
click at [776, 110] on icon "button" at bounding box center [778, 108] width 12 height 12
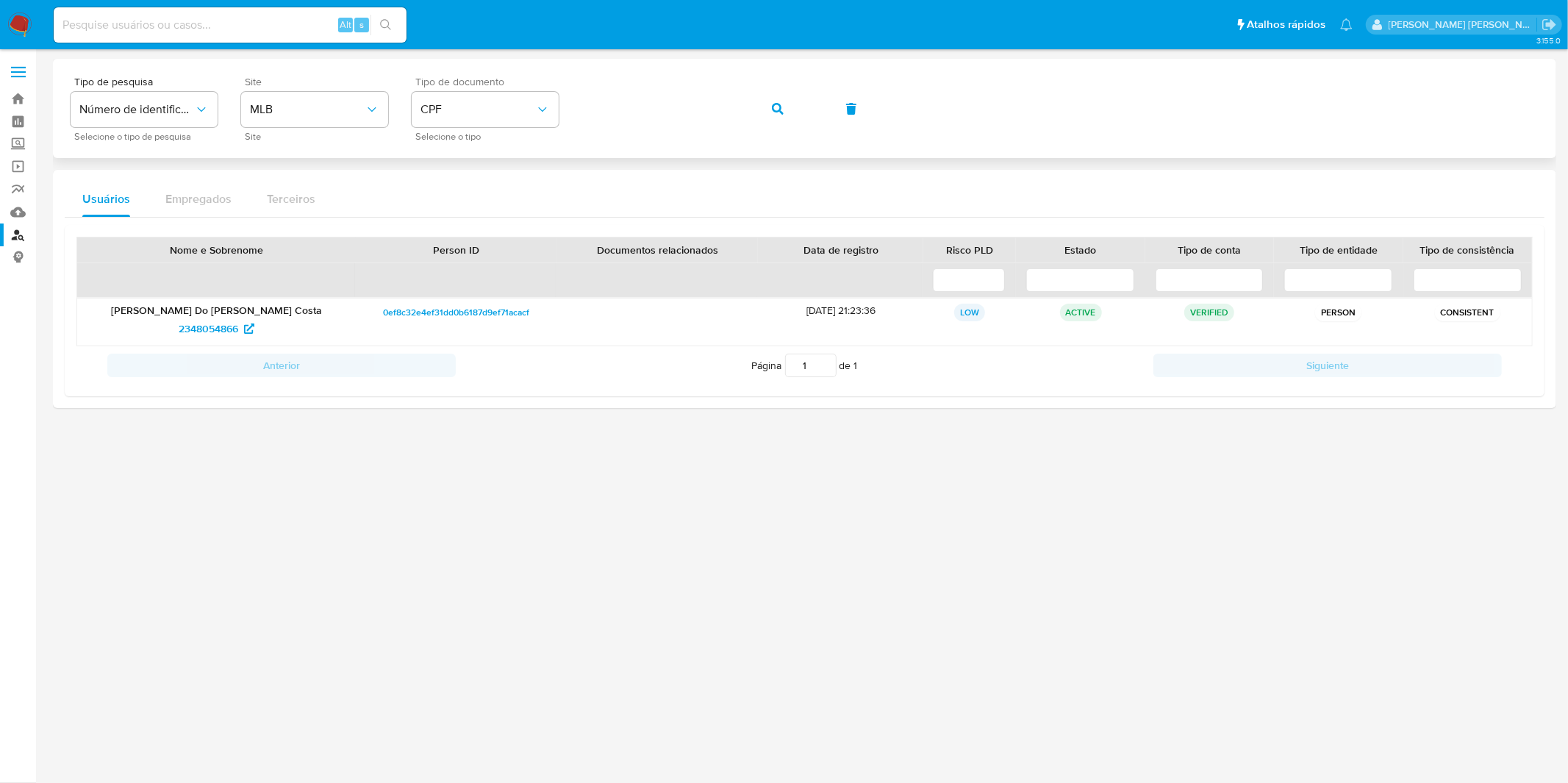
drag, startPoint x: 567, startPoint y: 108, endPoint x: 581, endPoint y: 111, distance: 14.3
click at [569, 108] on div "Tipo de pesquisa Número de identificação Selecione o tipo de pesquisa Site MLB …" at bounding box center [805, 108] width 1468 height 64
click at [770, 114] on button "button" at bounding box center [777, 108] width 50 height 35
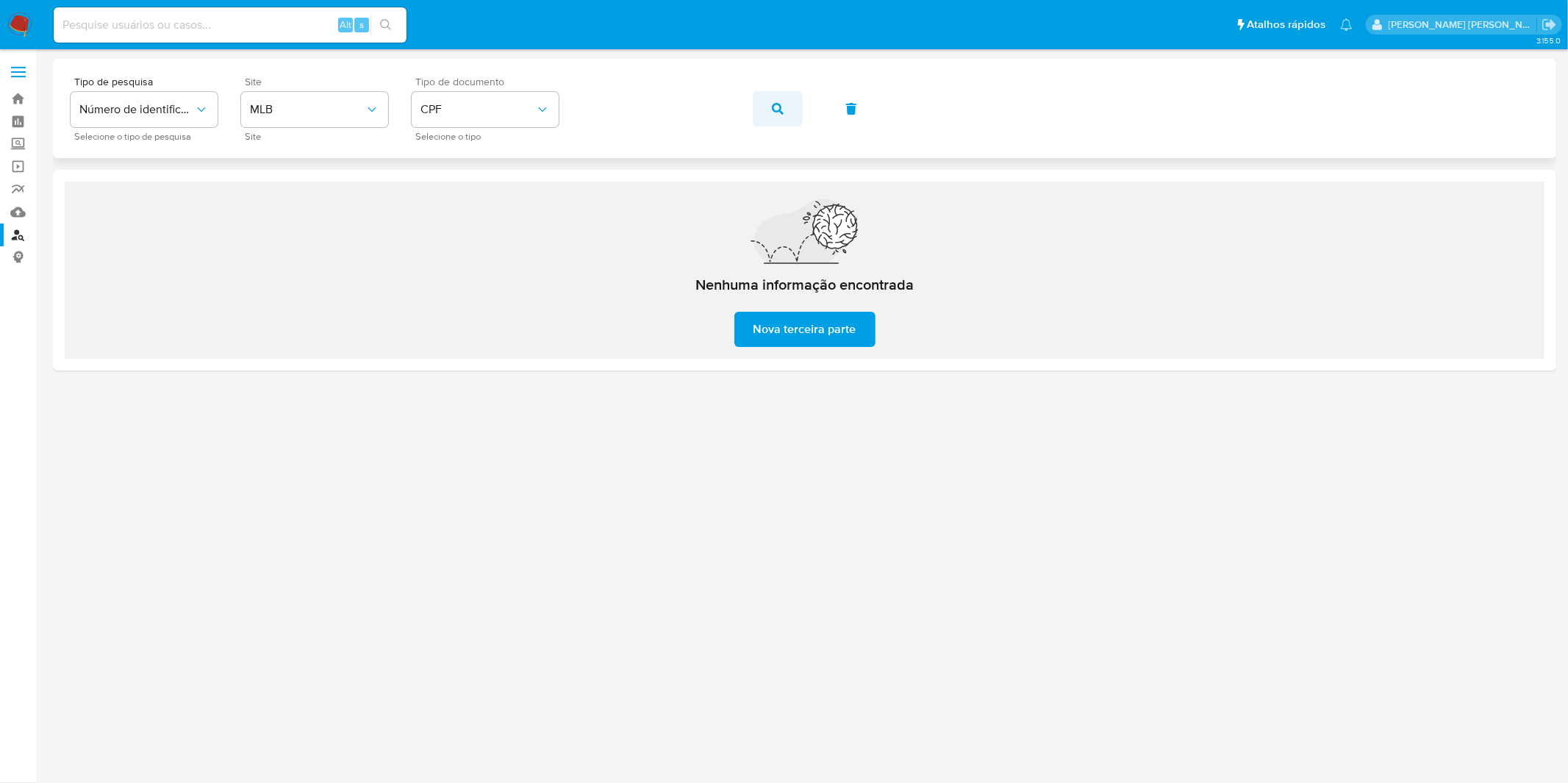
click at [765, 111] on button "button" at bounding box center [777, 108] width 50 height 35
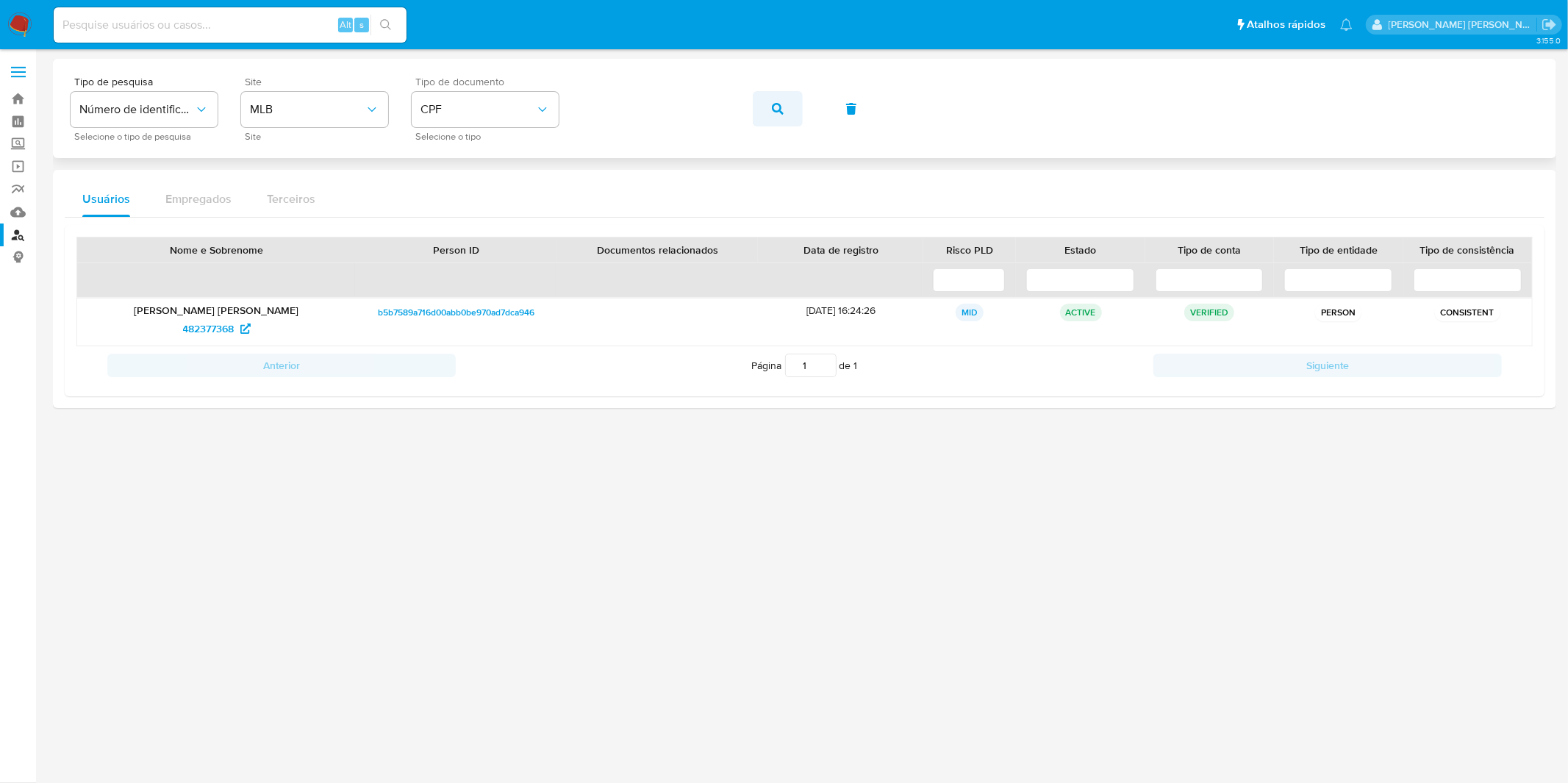
click at [798, 114] on button "button" at bounding box center [777, 108] width 50 height 35
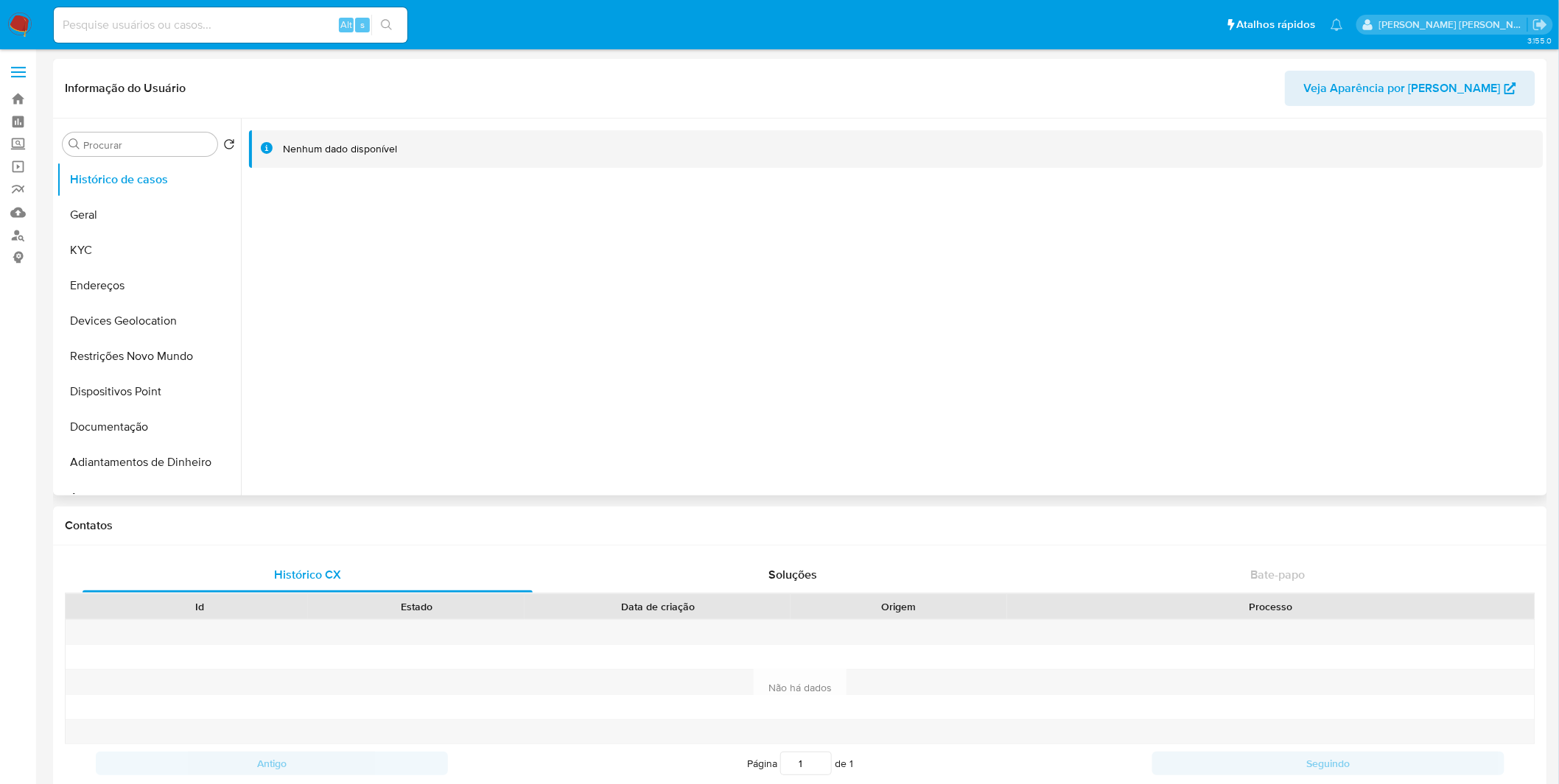
select select "10"
click at [92, 240] on button "KYC" at bounding box center [143, 250] width 172 height 35
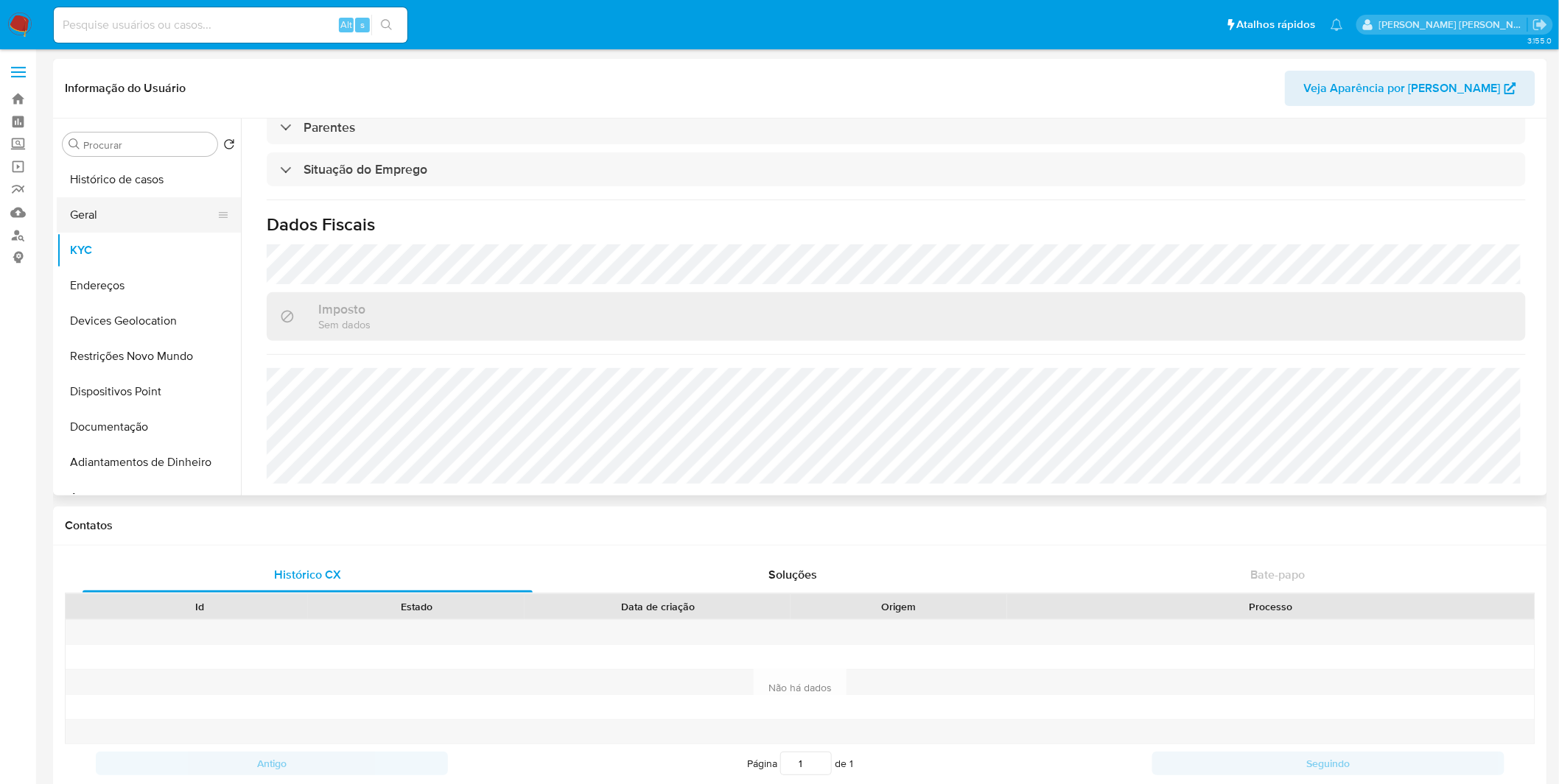
scroll to position [628, 0]
click at [70, 269] on button "Endereços" at bounding box center [143, 285] width 172 height 35
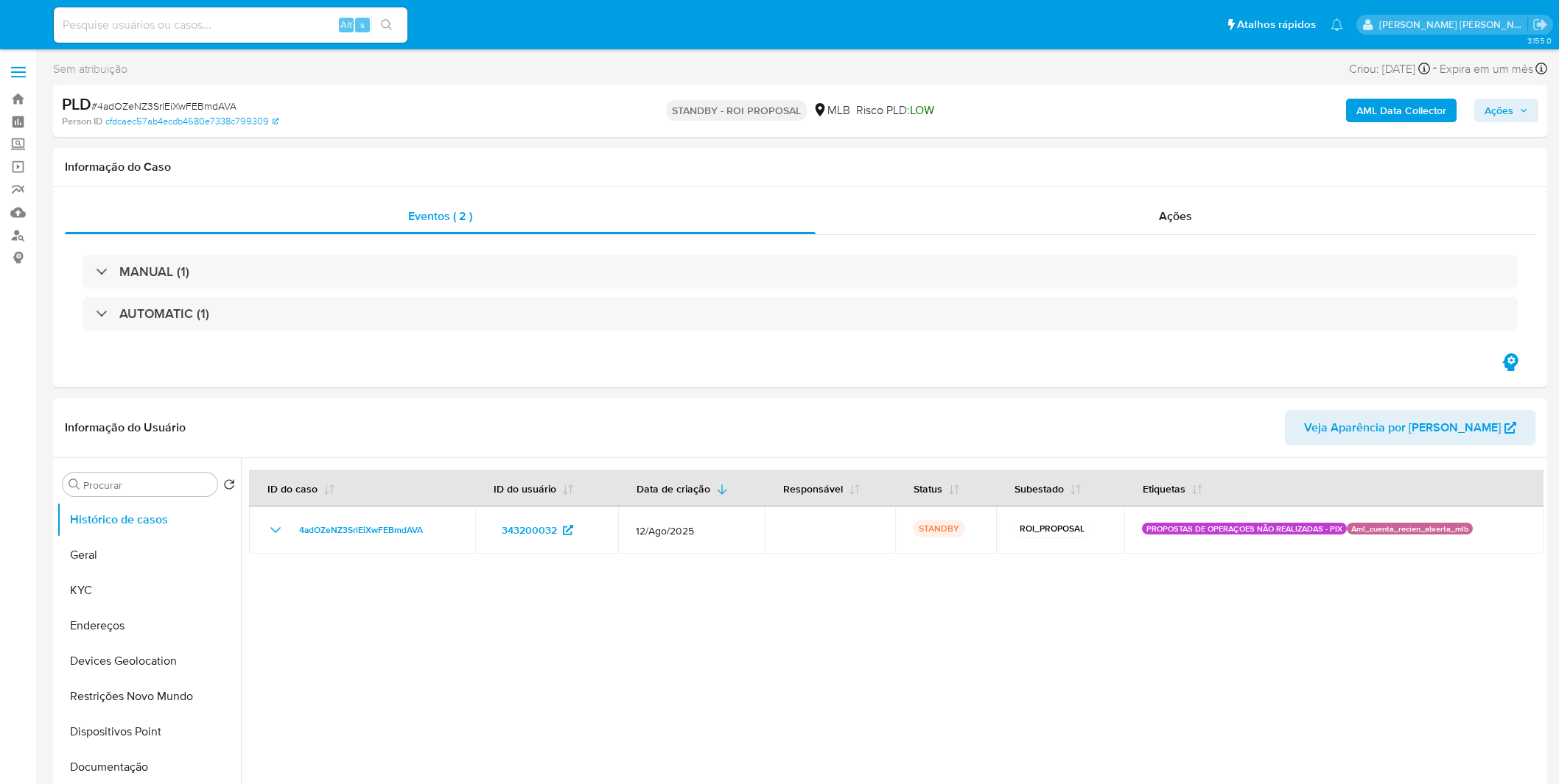
select select "10"
click at [26, 26] on img at bounding box center [21, 25] width 25 height 25
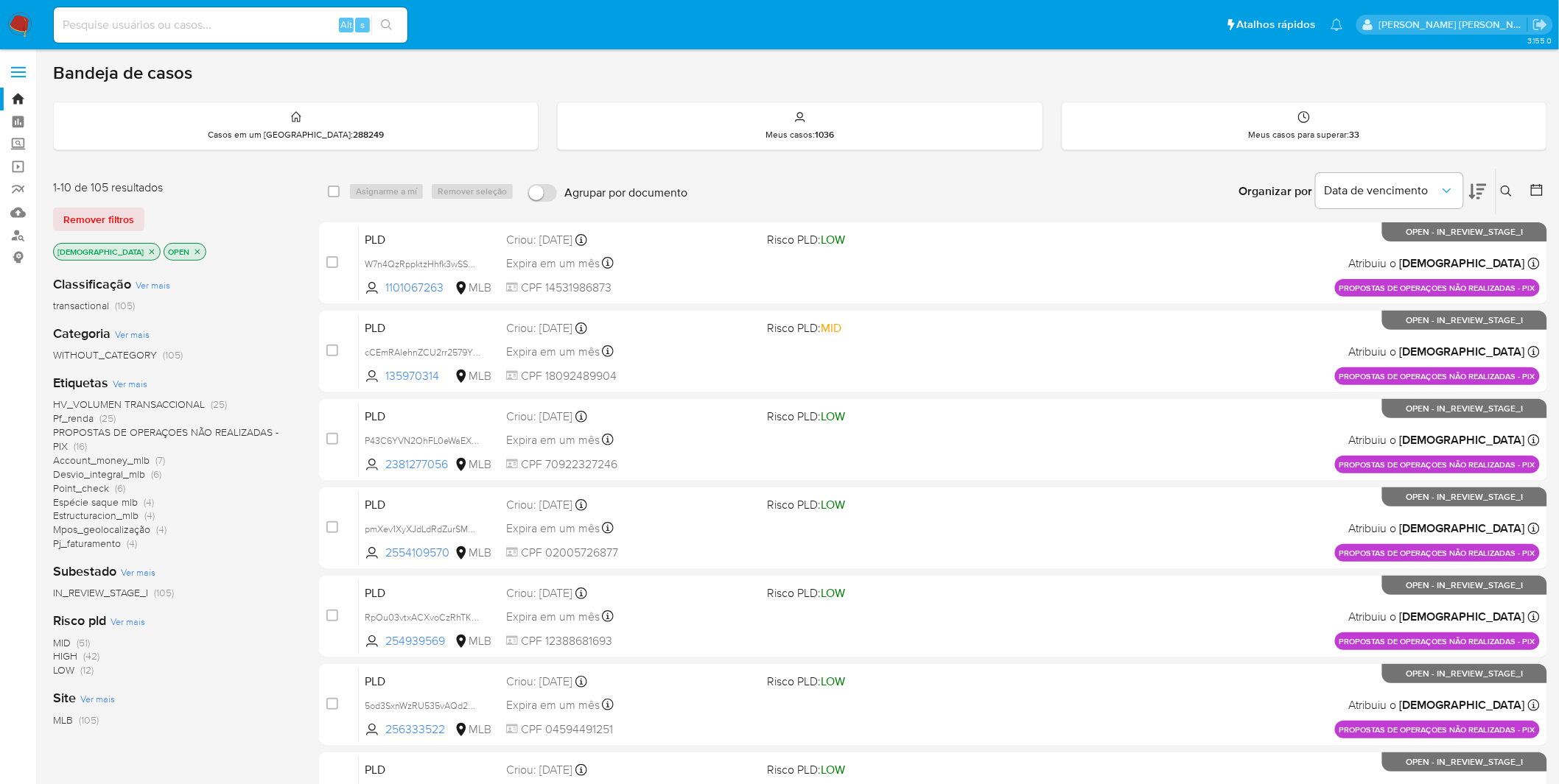
click at [149, 428] on span "PROPOSTAS DE OPERAÇOES NÃO REALIZADAS - PIX" at bounding box center [165, 439] width 225 height 28
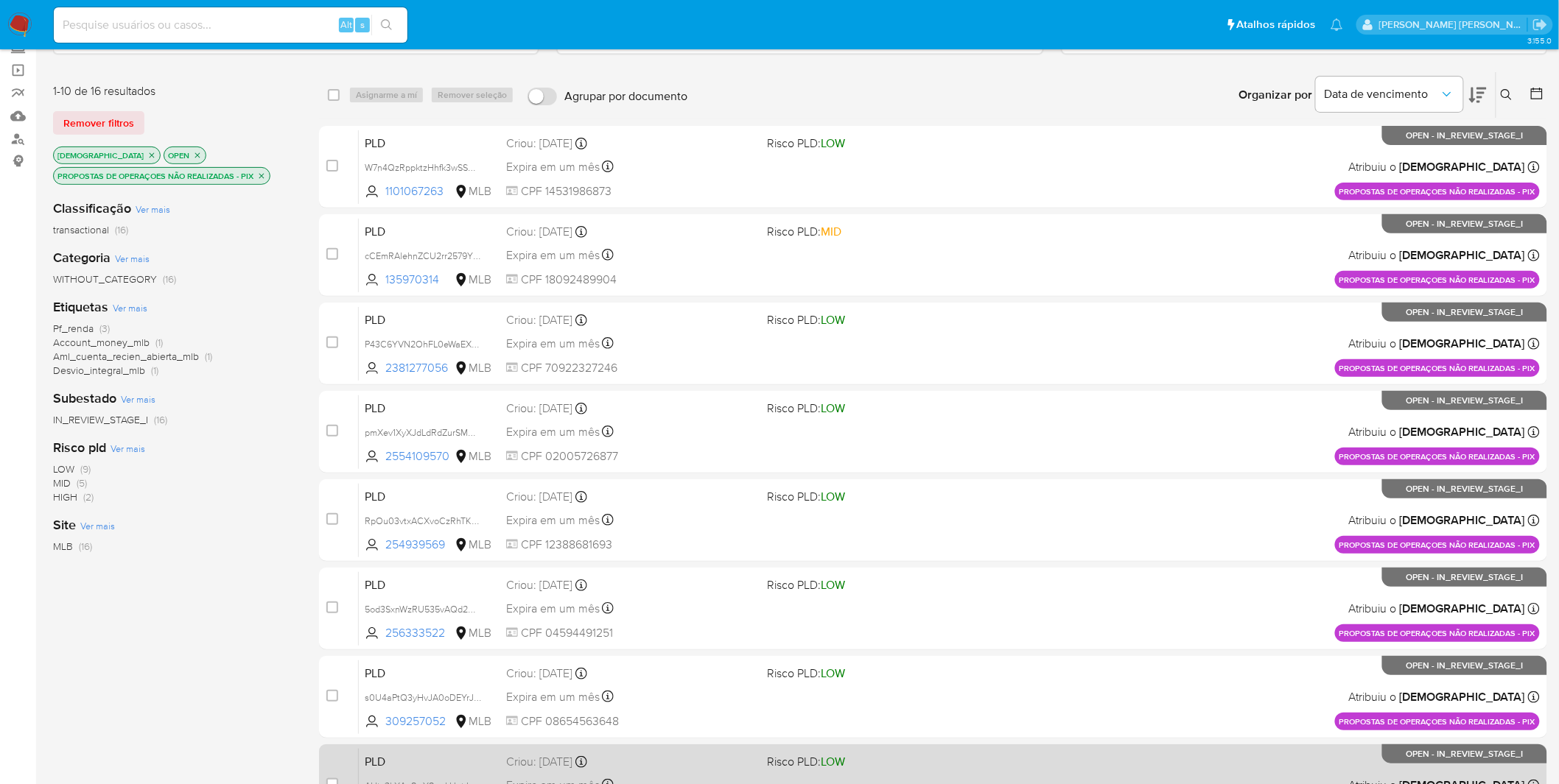
scroll to position [377, 0]
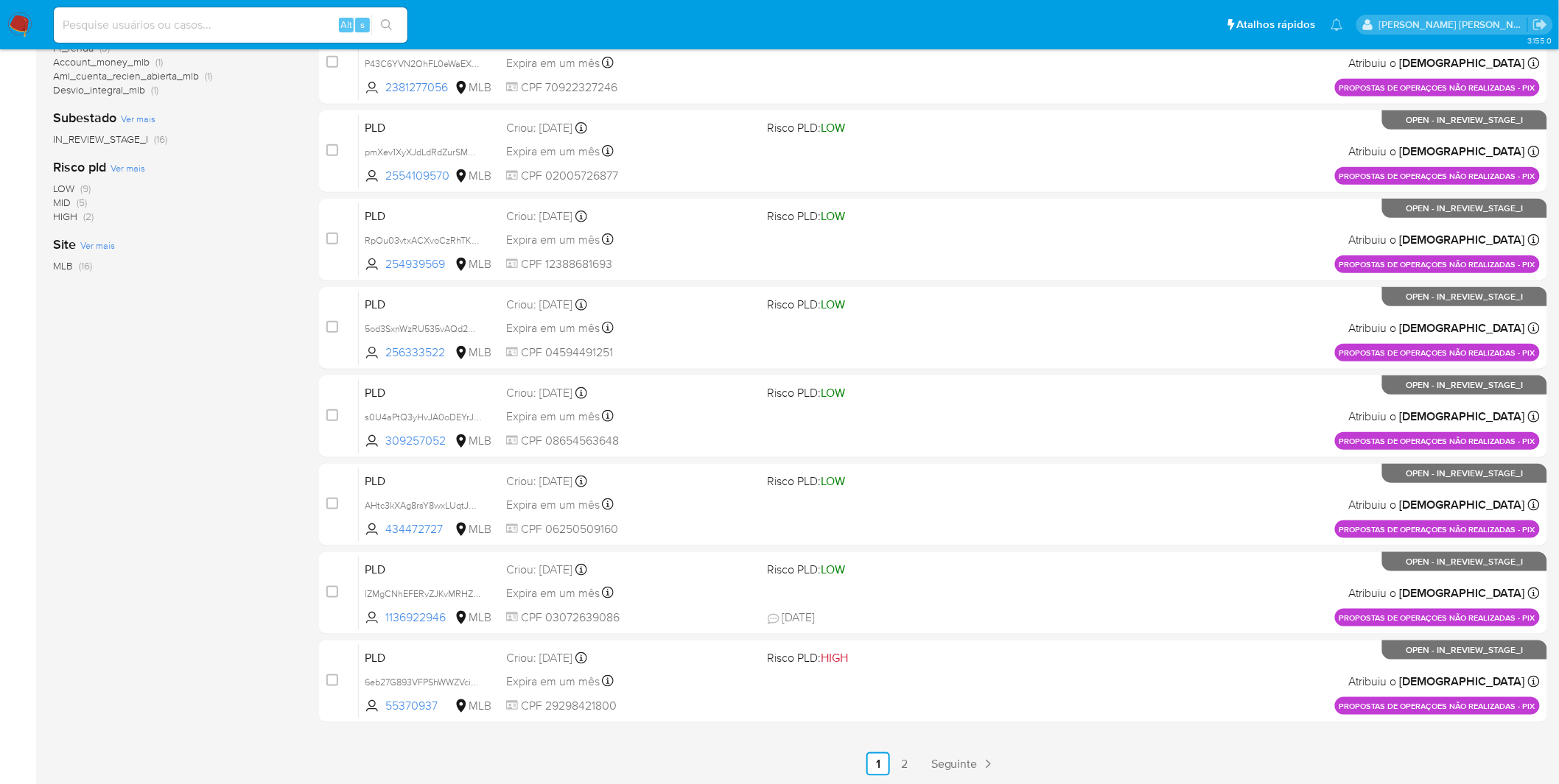
click at [891, 759] on ul "Anterior 1 2 Seguinte" at bounding box center [932, 764] width 1227 height 23
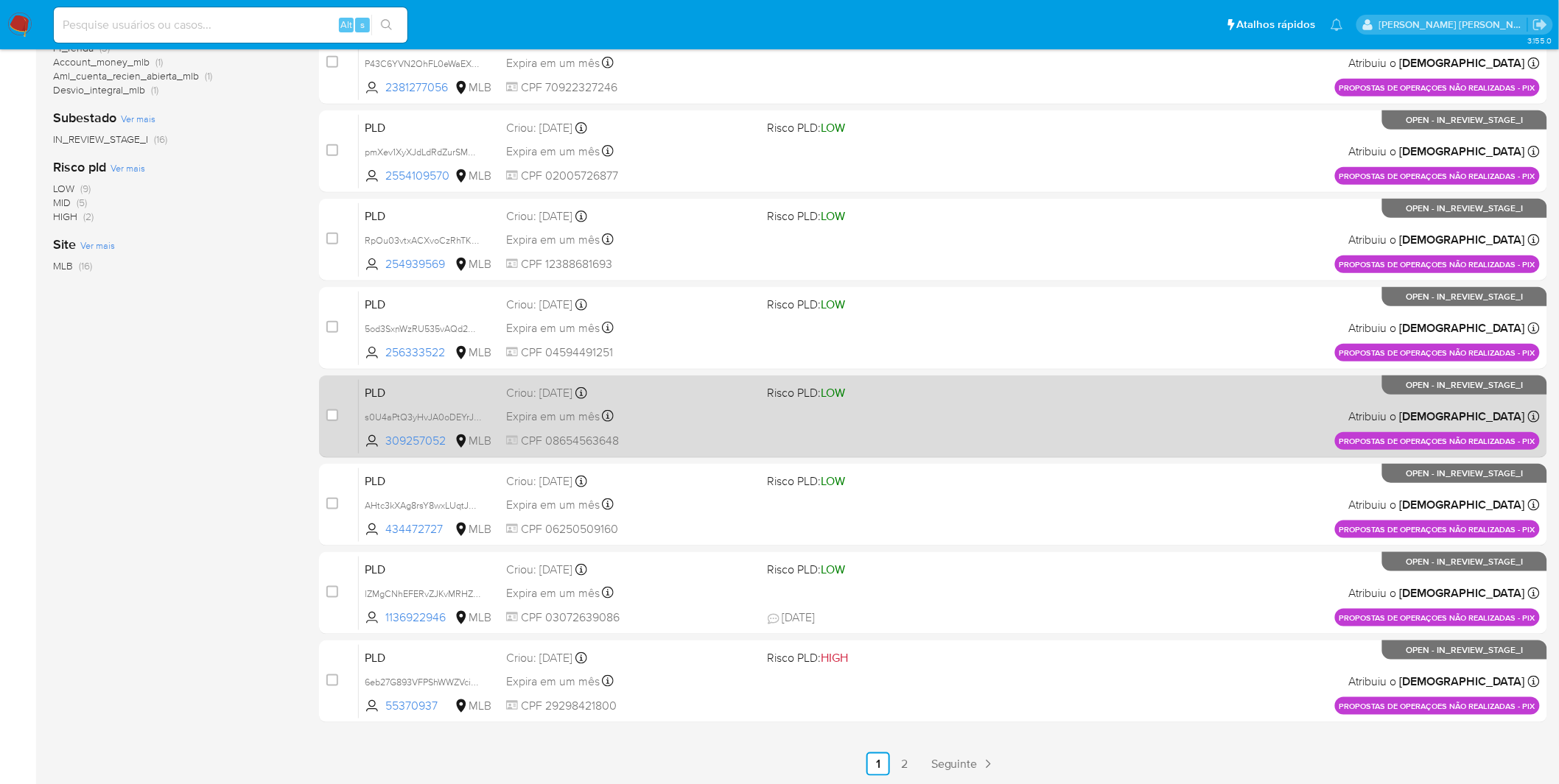
click at [895, 760] on link "2" at bounding box center [905, 764] width 23 height 23
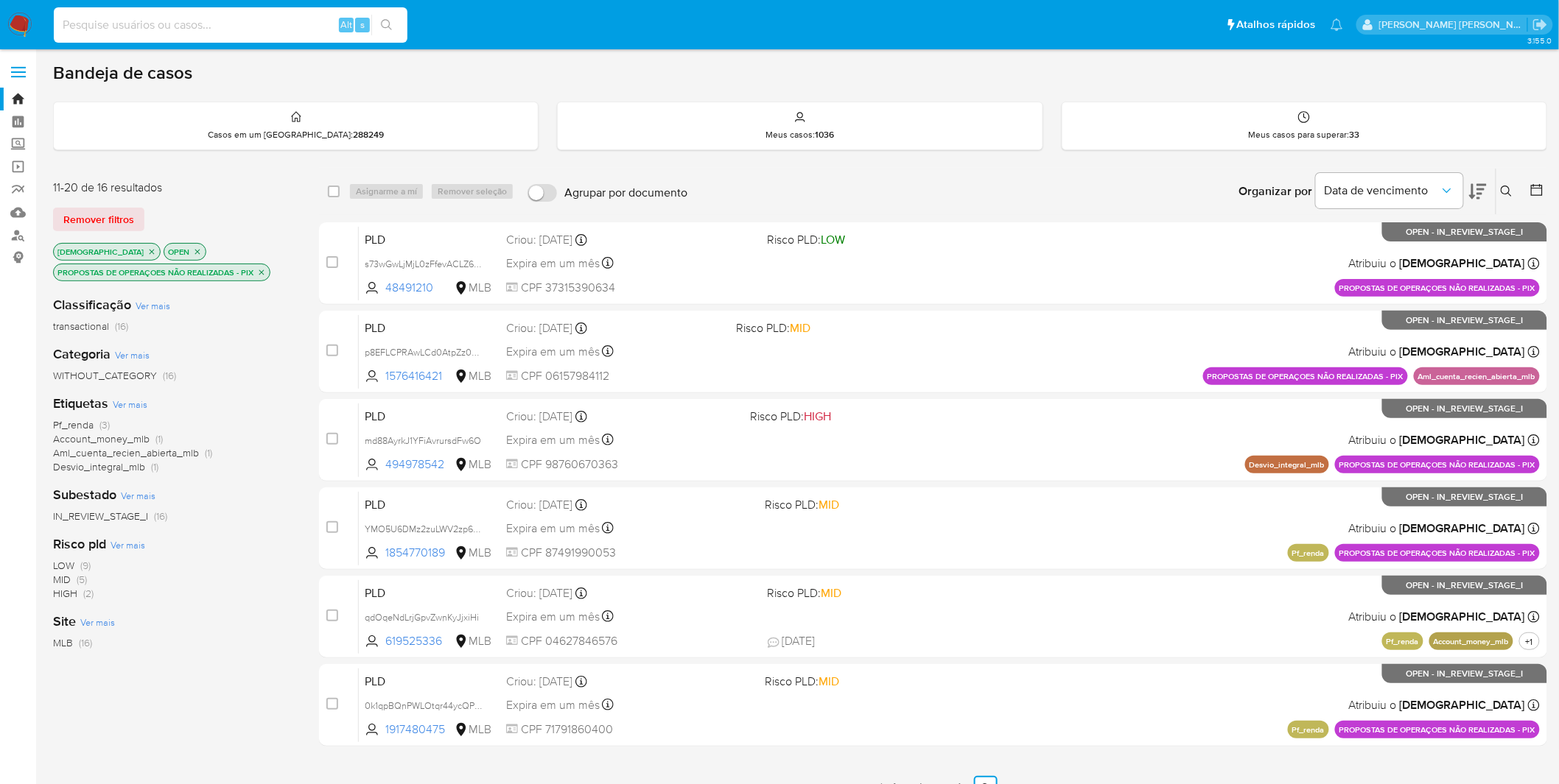
click at [153, 29] on input at bounding box center [230, 25] width 353 height 20
paste input "p8EFLCPRAwLCd0AtpZz0Rq0L"
type input "p8EFLCPRAwLCd0AtpZz0Rq0L"
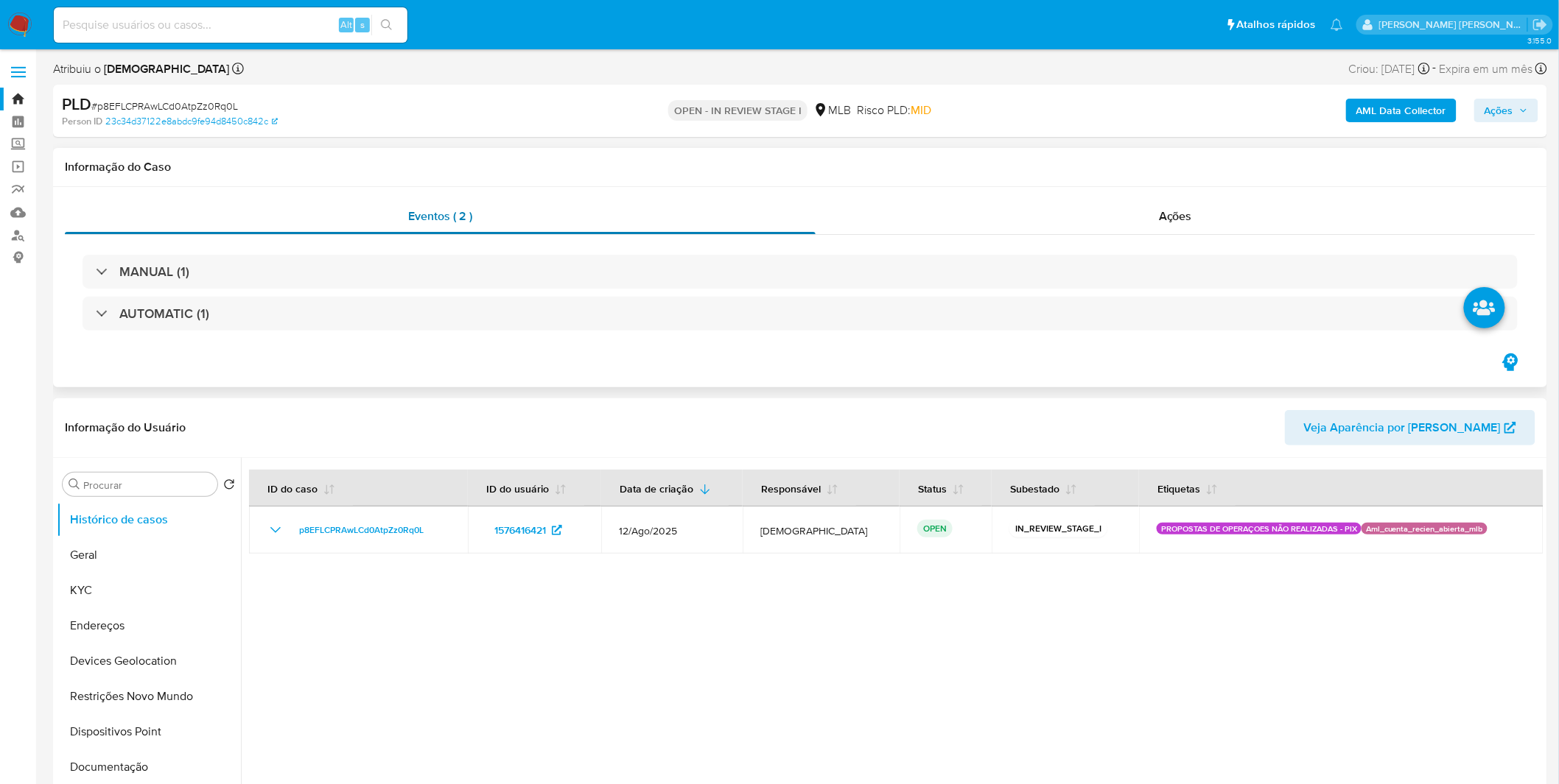
select select "10"
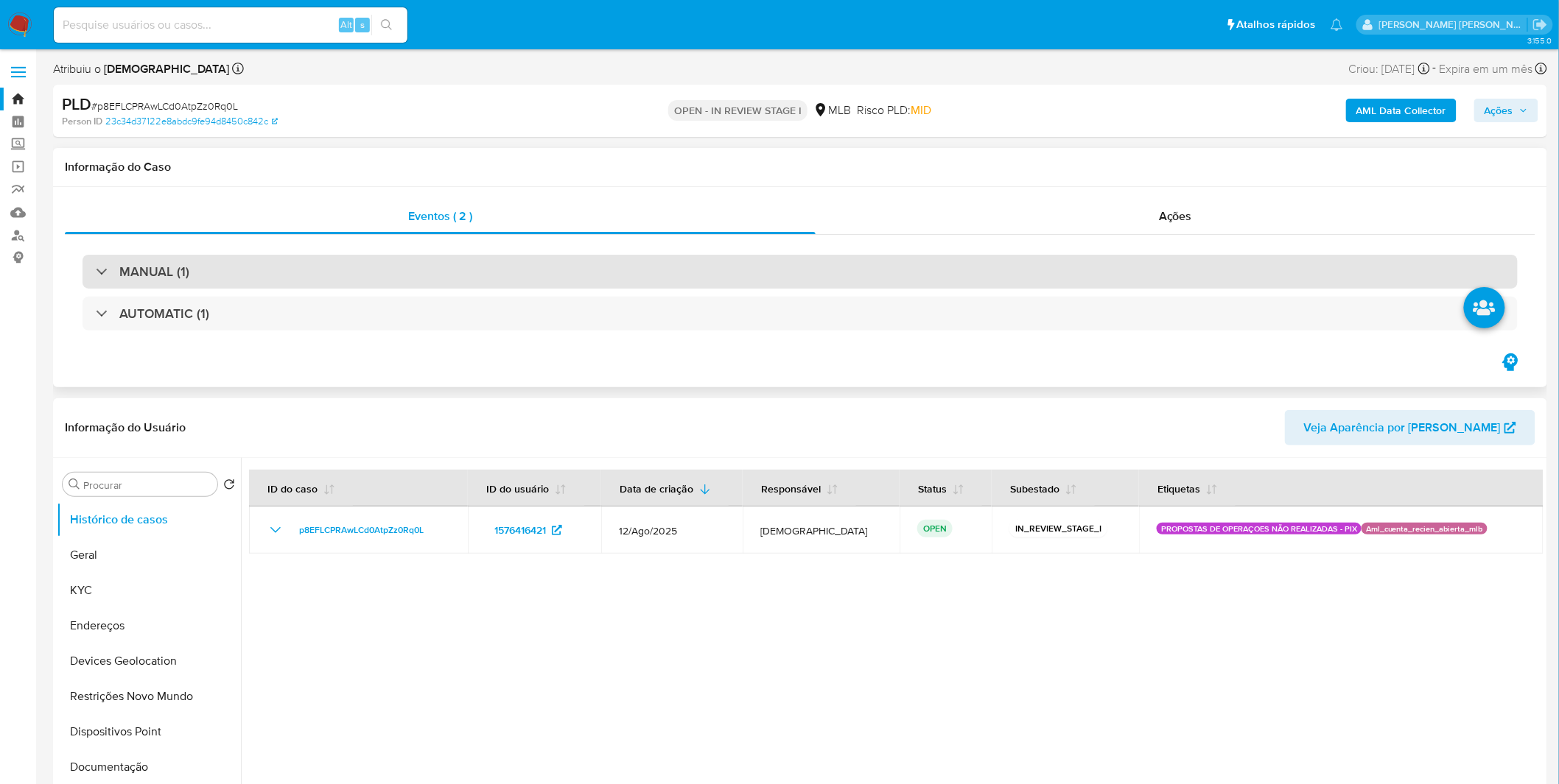
click at [112, 267] on div "MANUAL (1)" at bounding box center [143, 272] width 94 height 17
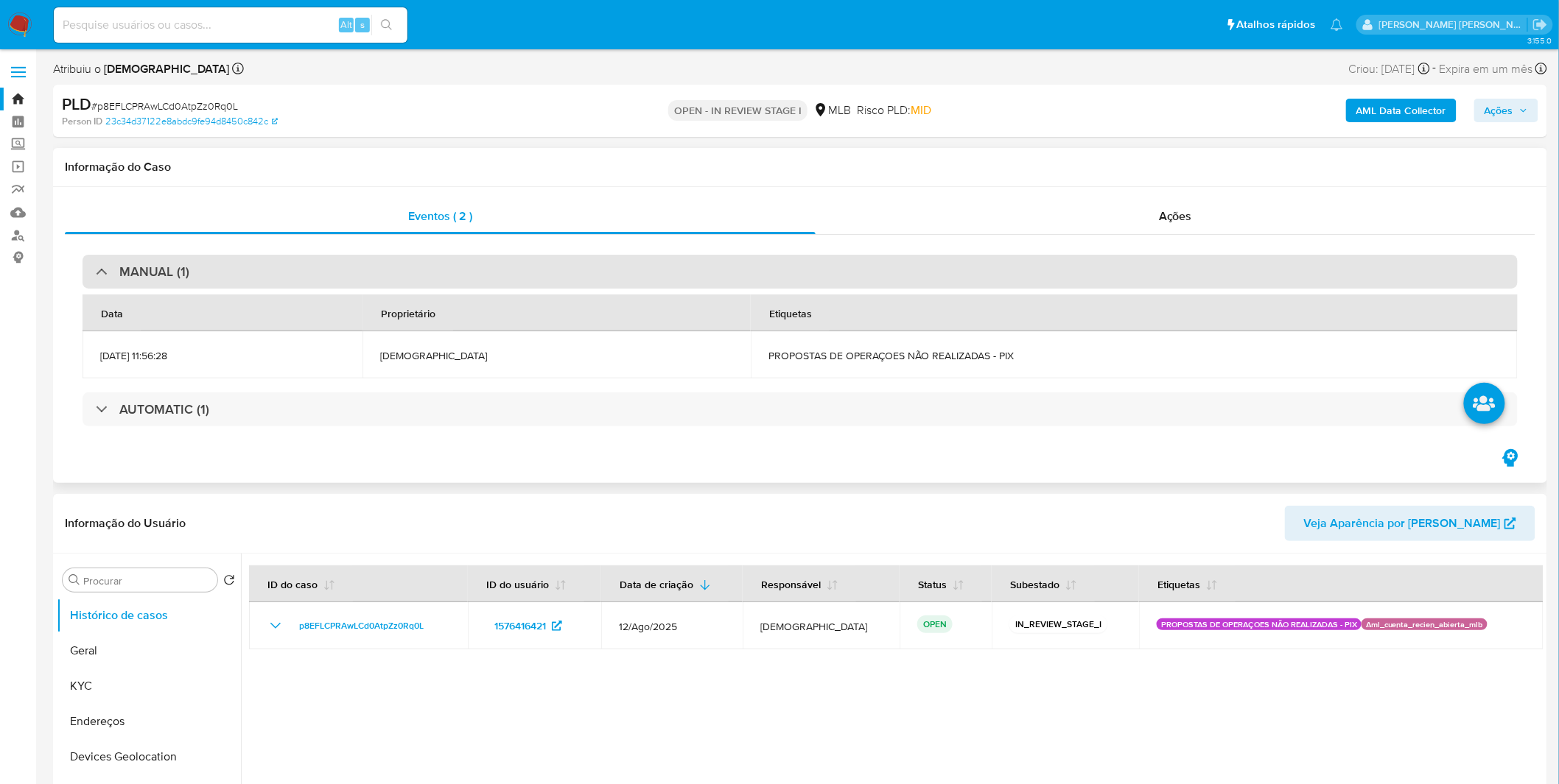
click at [112, 267] on div "MANUAL (1)" at bounding box center [143, 272] width 94 height 17
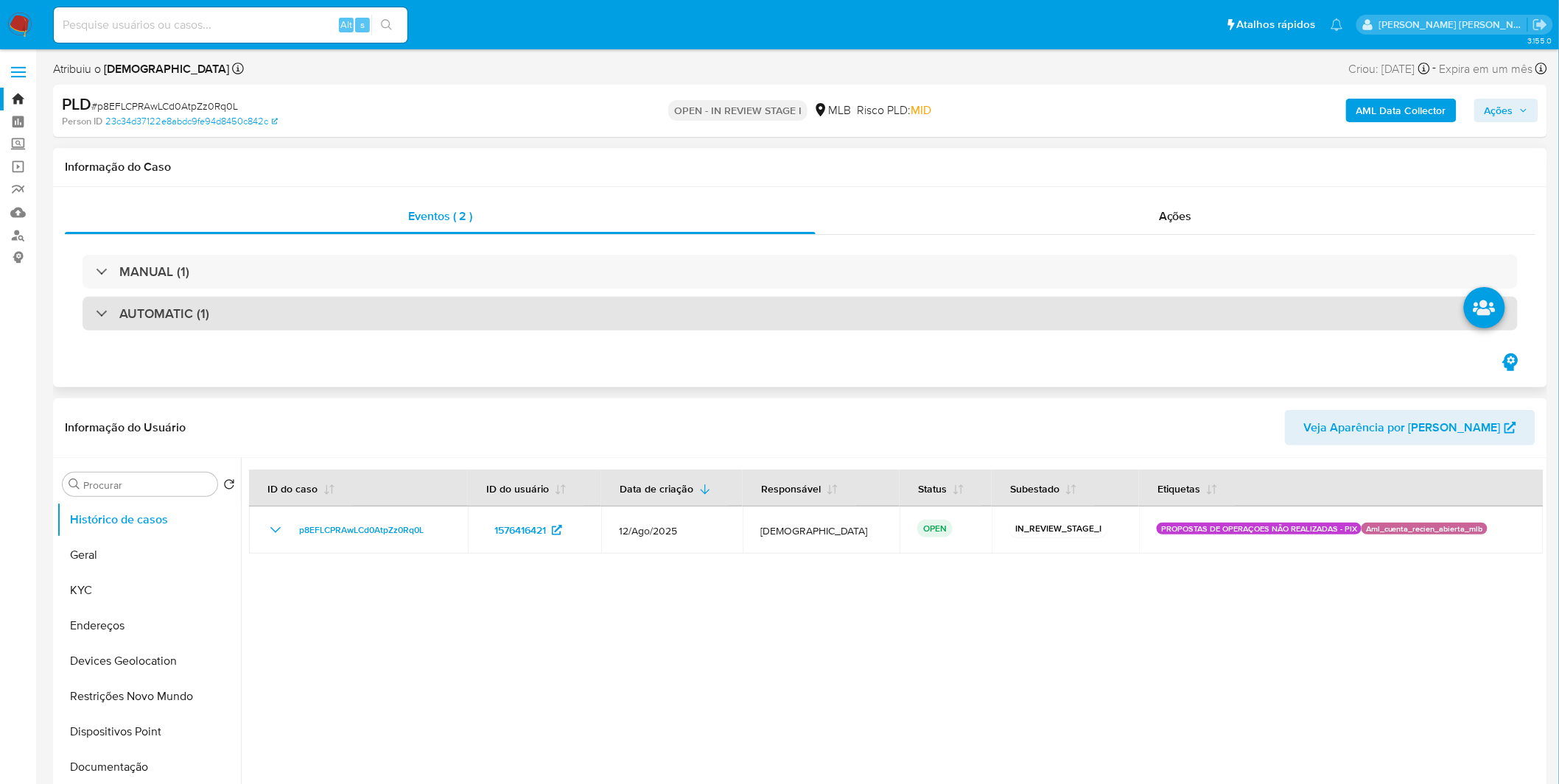
click at [104, 327] on div "AUTOMATIC (1)" at bounding box center [799, 314] width 1435 height 34
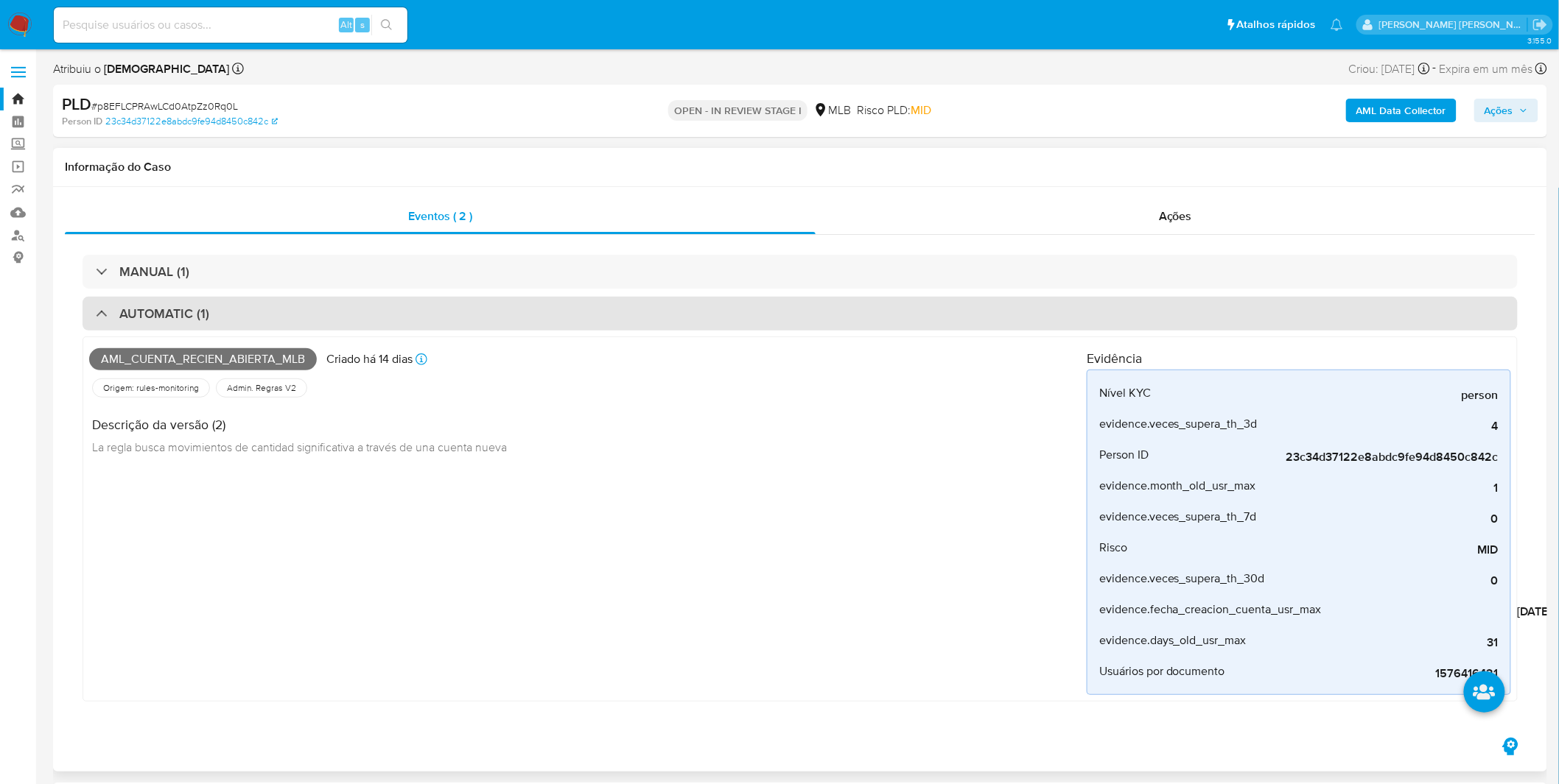
click at [101, 315] on div "AUTOMATIC (1)" at bounding box center [153, 314] width 113 height 17
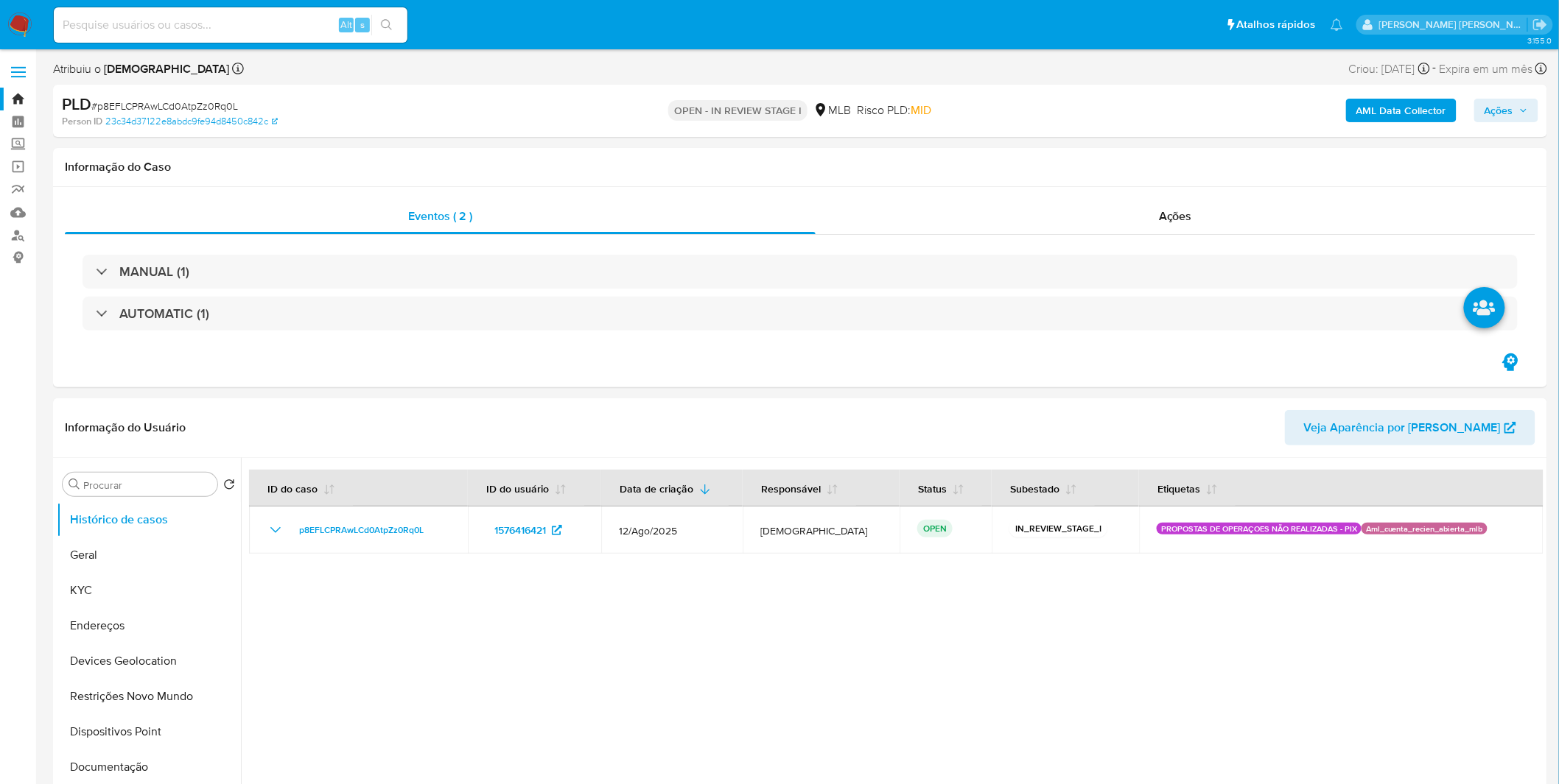
click at [201, 23] on input at bounding box center [230, 25] width 353 height 20
paste input "p8EFLCPRAwLCd0AtpZz0Rq0L"
type input "p8EFLCPRAwLCd0AtpZz0Rq0L"
click at [338, 611] on div at bounding box center [892, 646] width 1303 height 377
click at [151, 573] on button "KYC" at bounding box center [143, 590] width 172 height 35
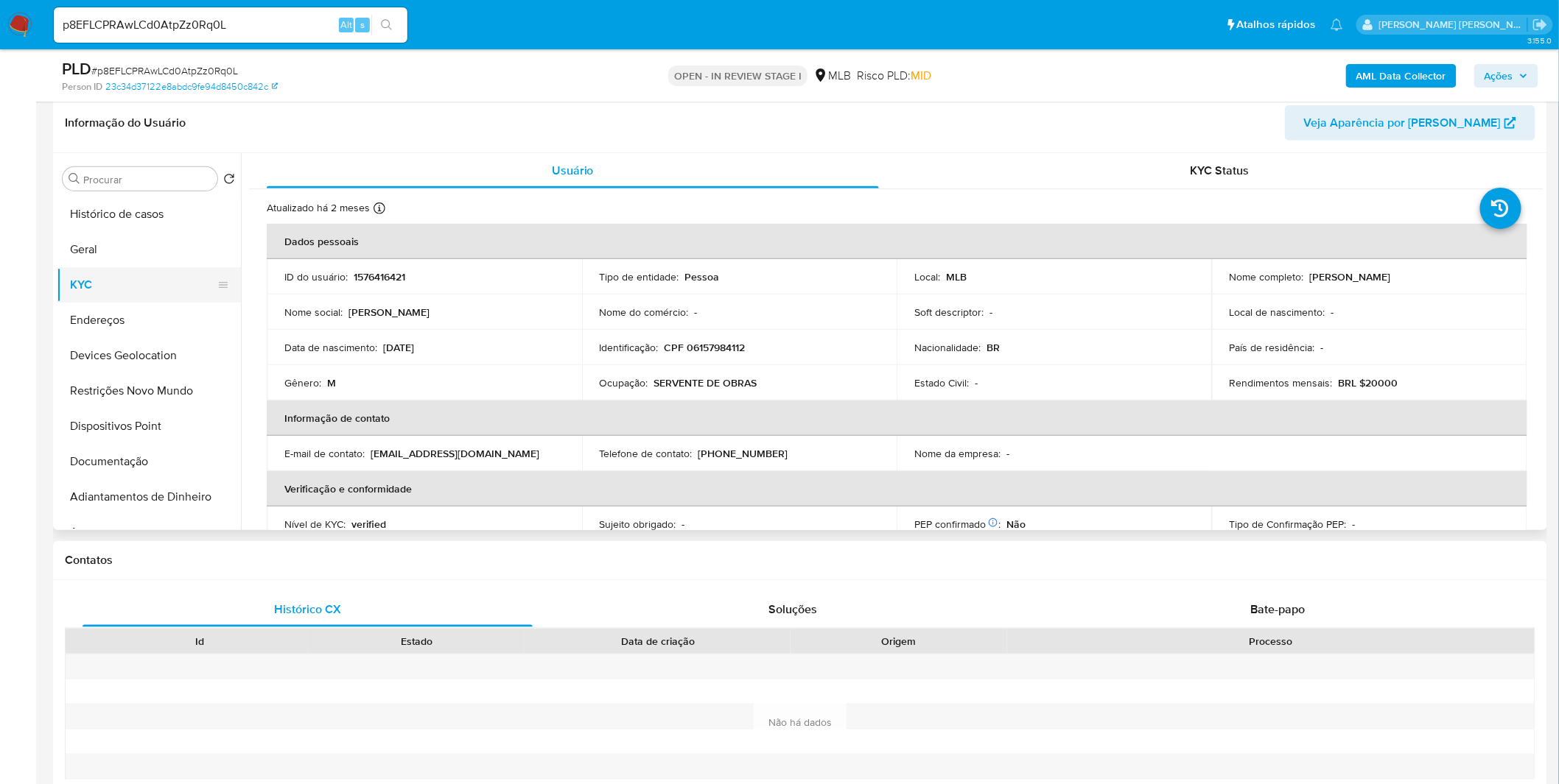
scroll to position [163, 0]
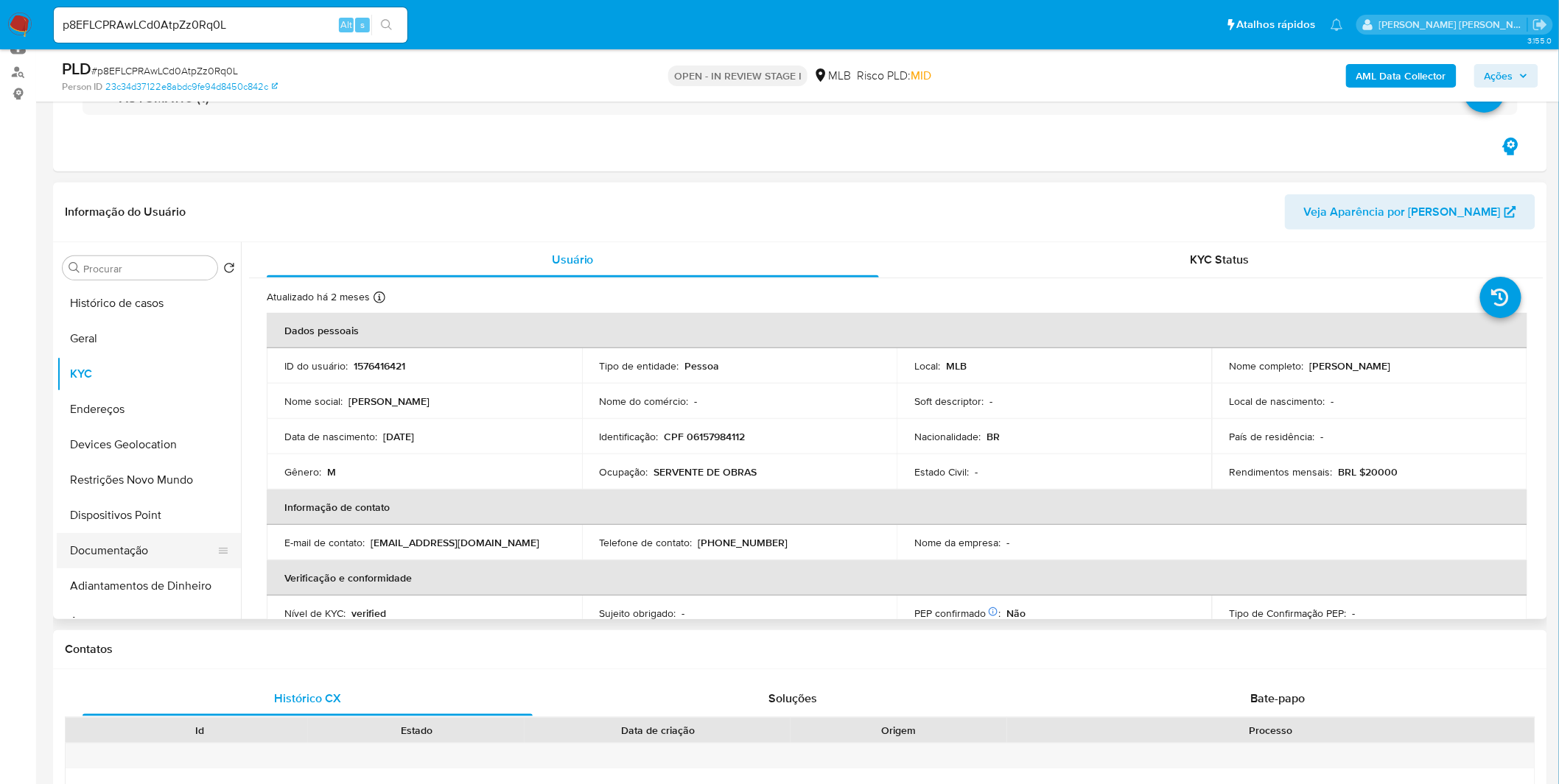
click at [120, 562] on button "Documentação" at bounding box center [143, 550] width 172 height 35
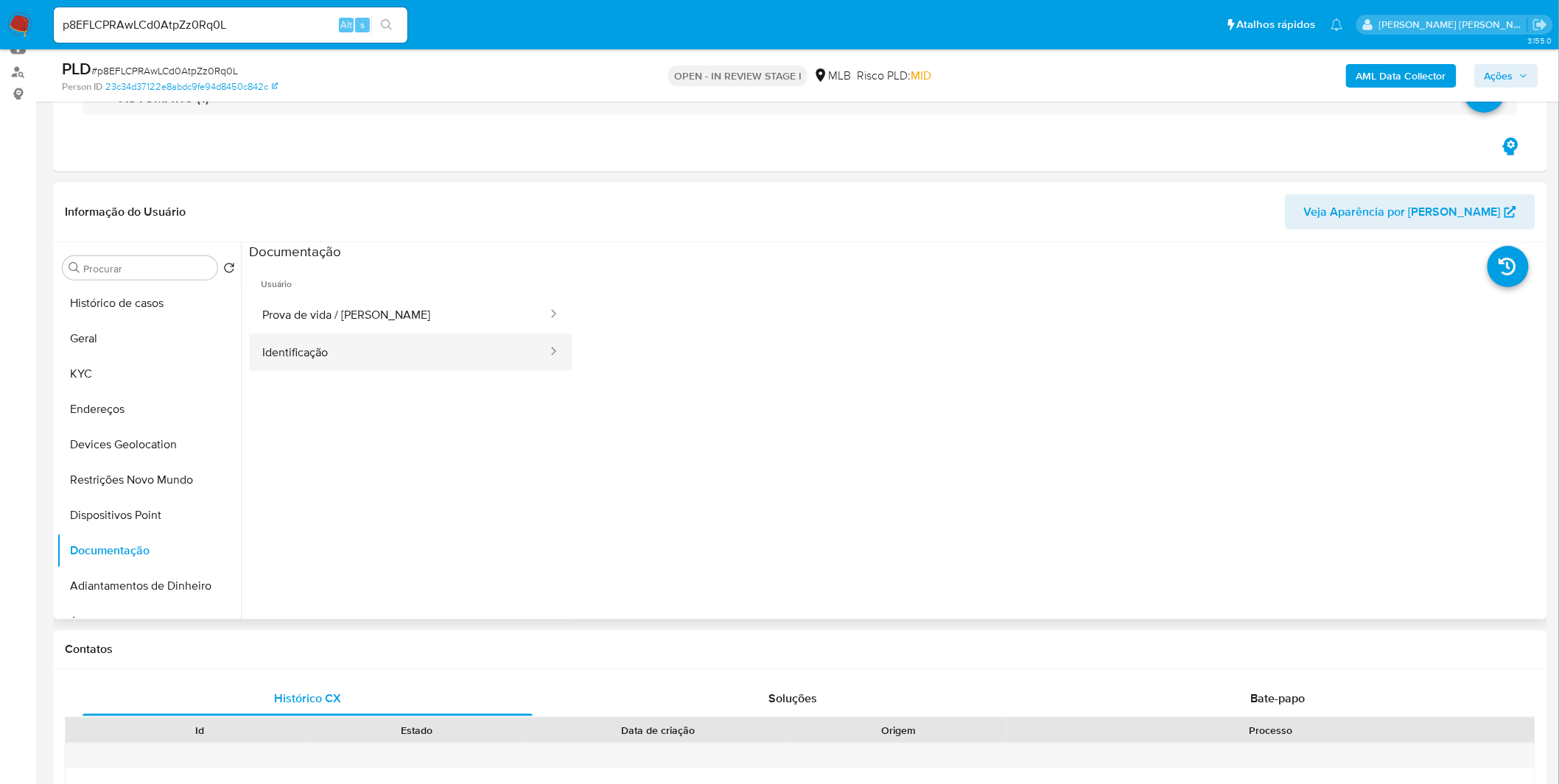
click at [379, 350] on button "Identificação" at bounding box center [399, 352] width 300 height 37
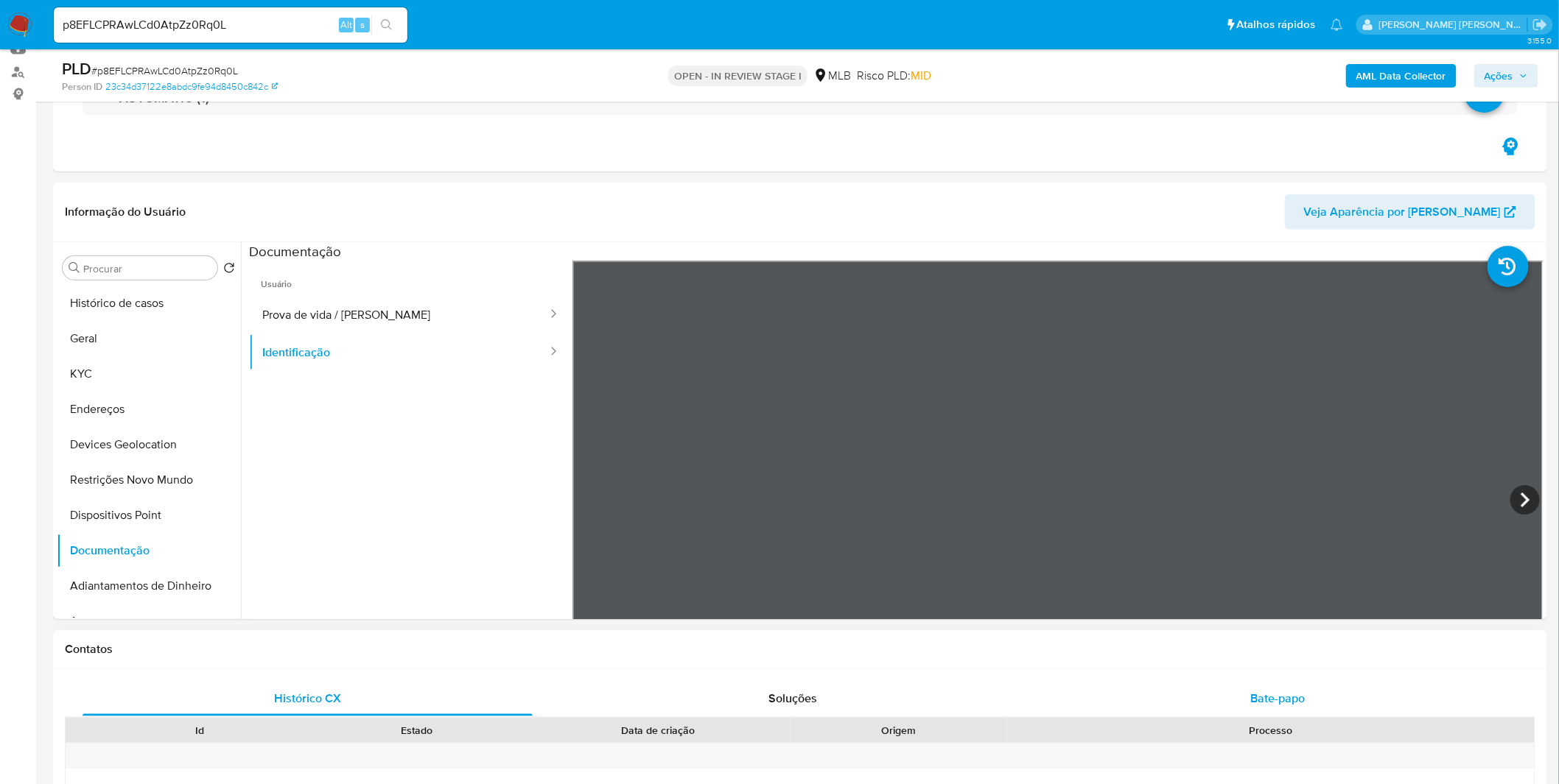
click at [1276, 710] on div "Bate-papo" at bounding box center [1277, 699] width 450 height 35
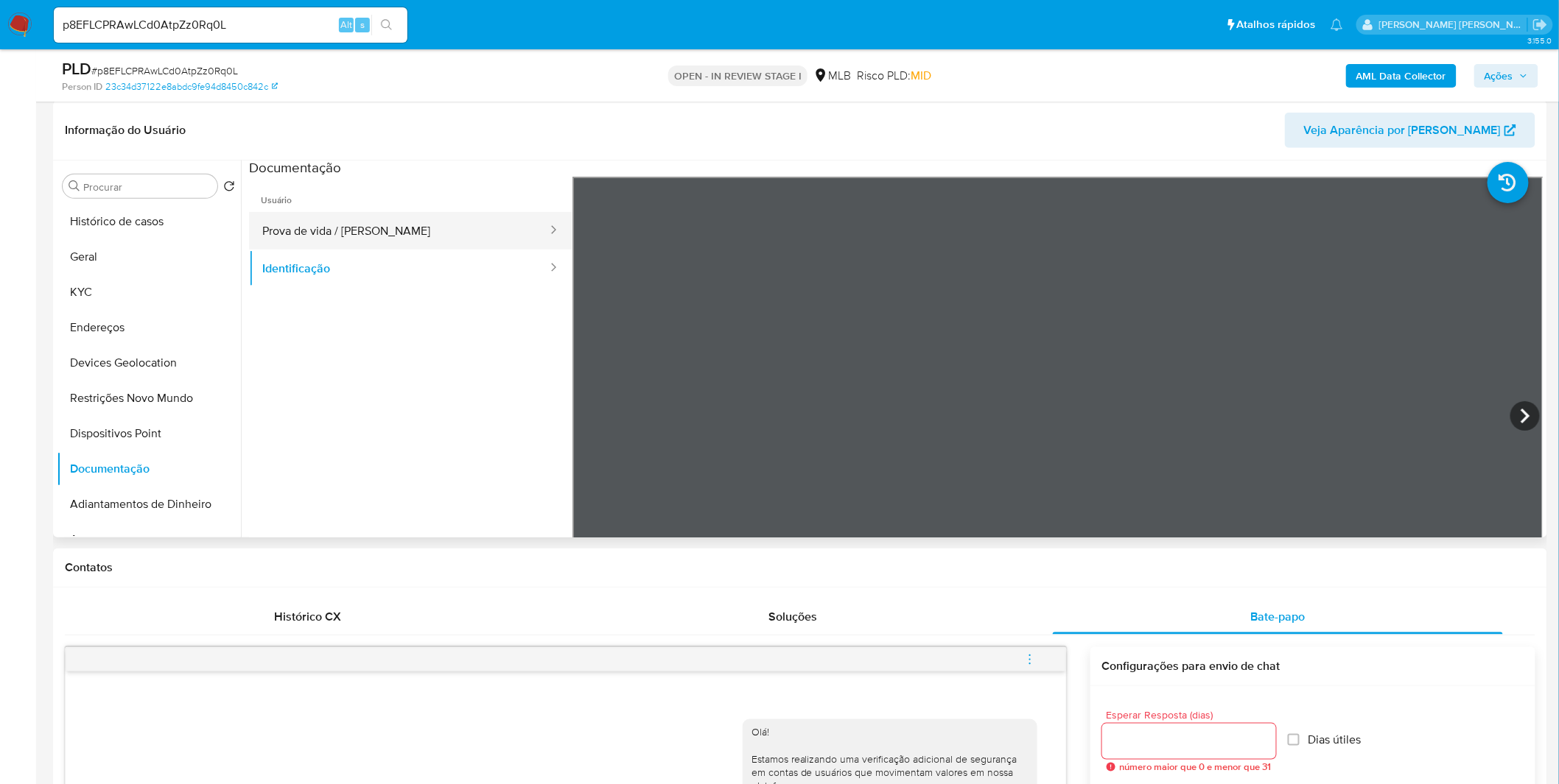
scroll to position [0, 0]
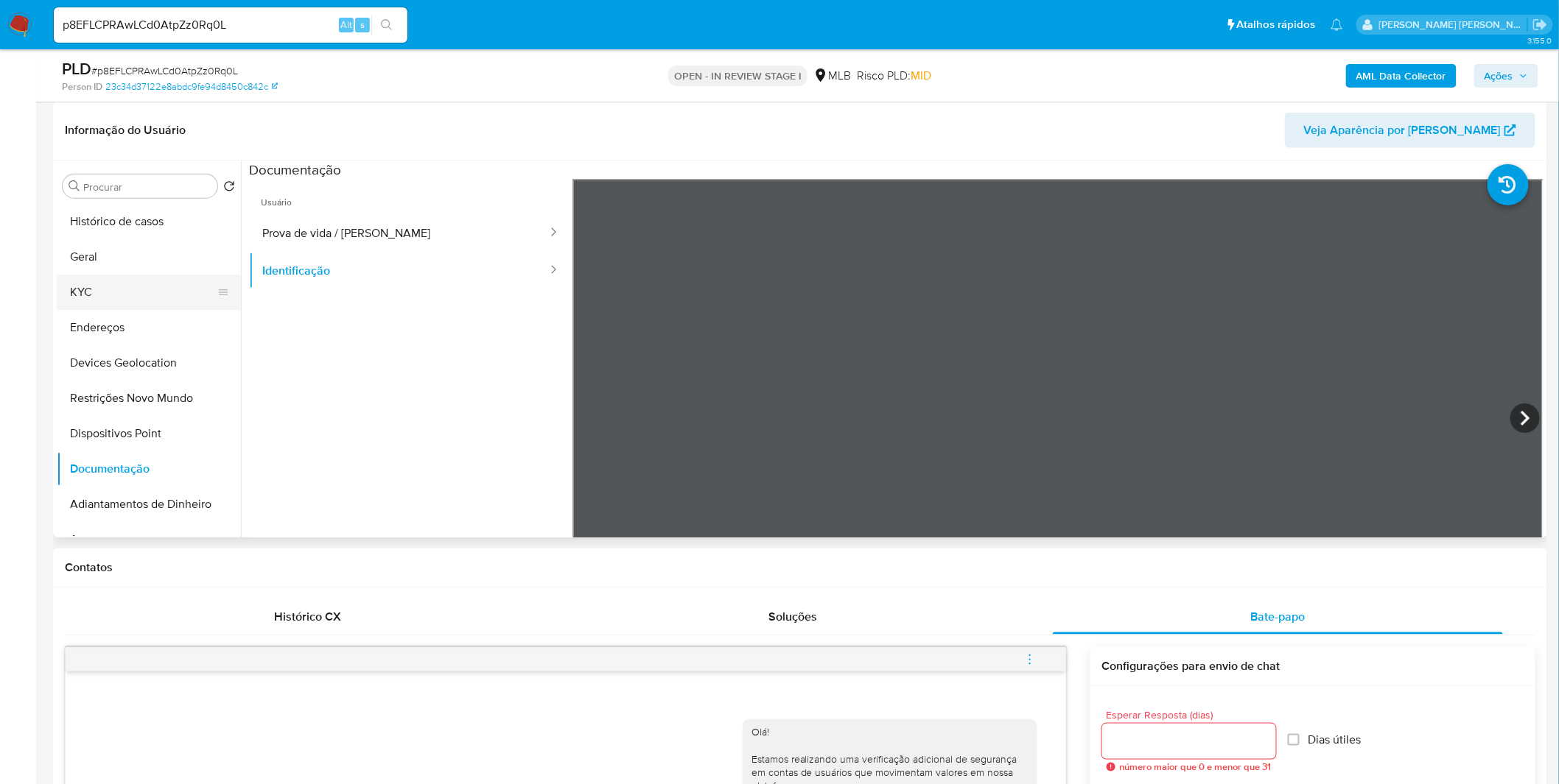
click at [113, 297] on button "KYC" at bounding box center [143, 292] width 172 height 35
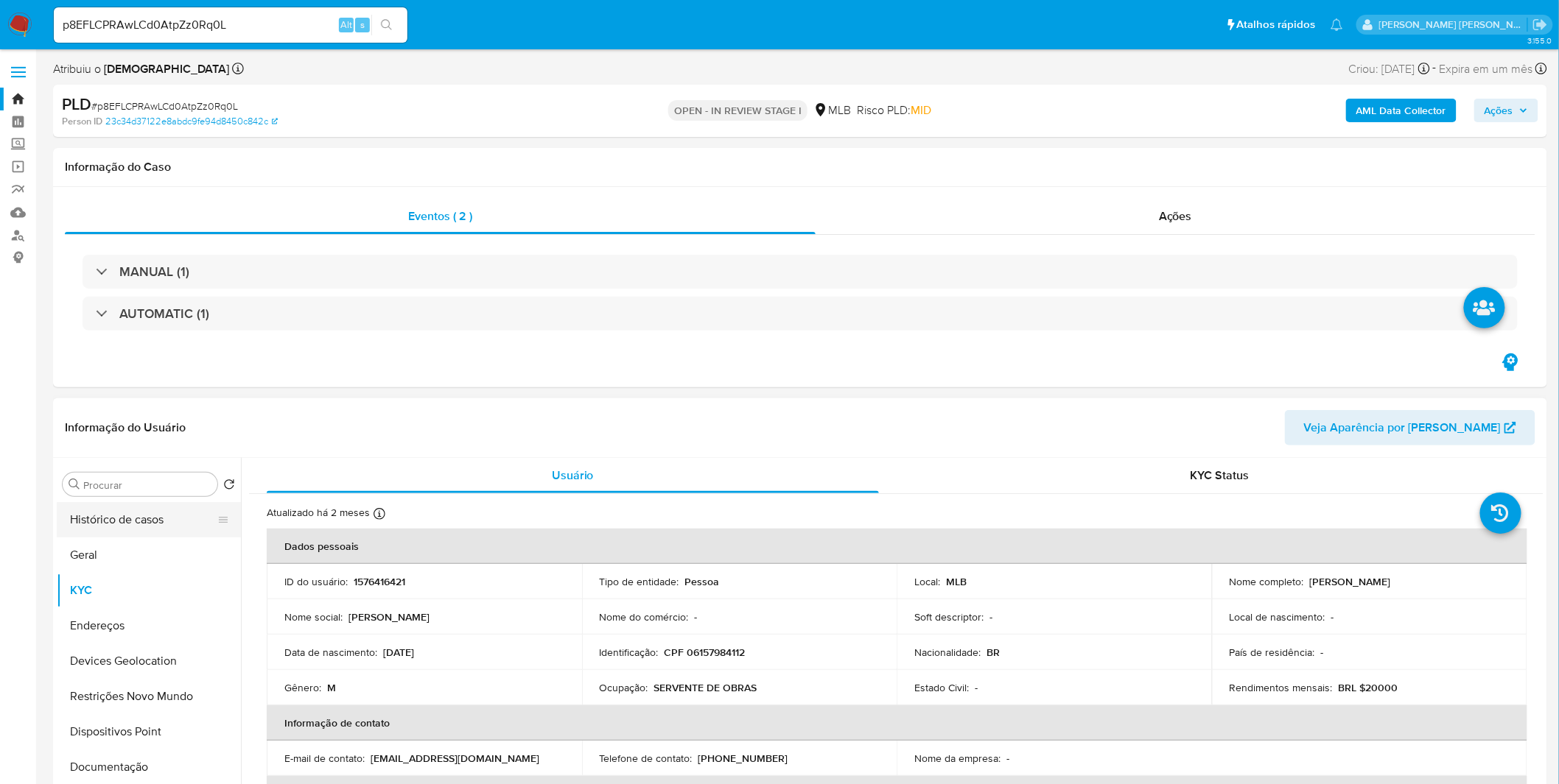
click at [109, 505] on button "Histórico de casos" at bounding box center [143, 520] width 172 height 35
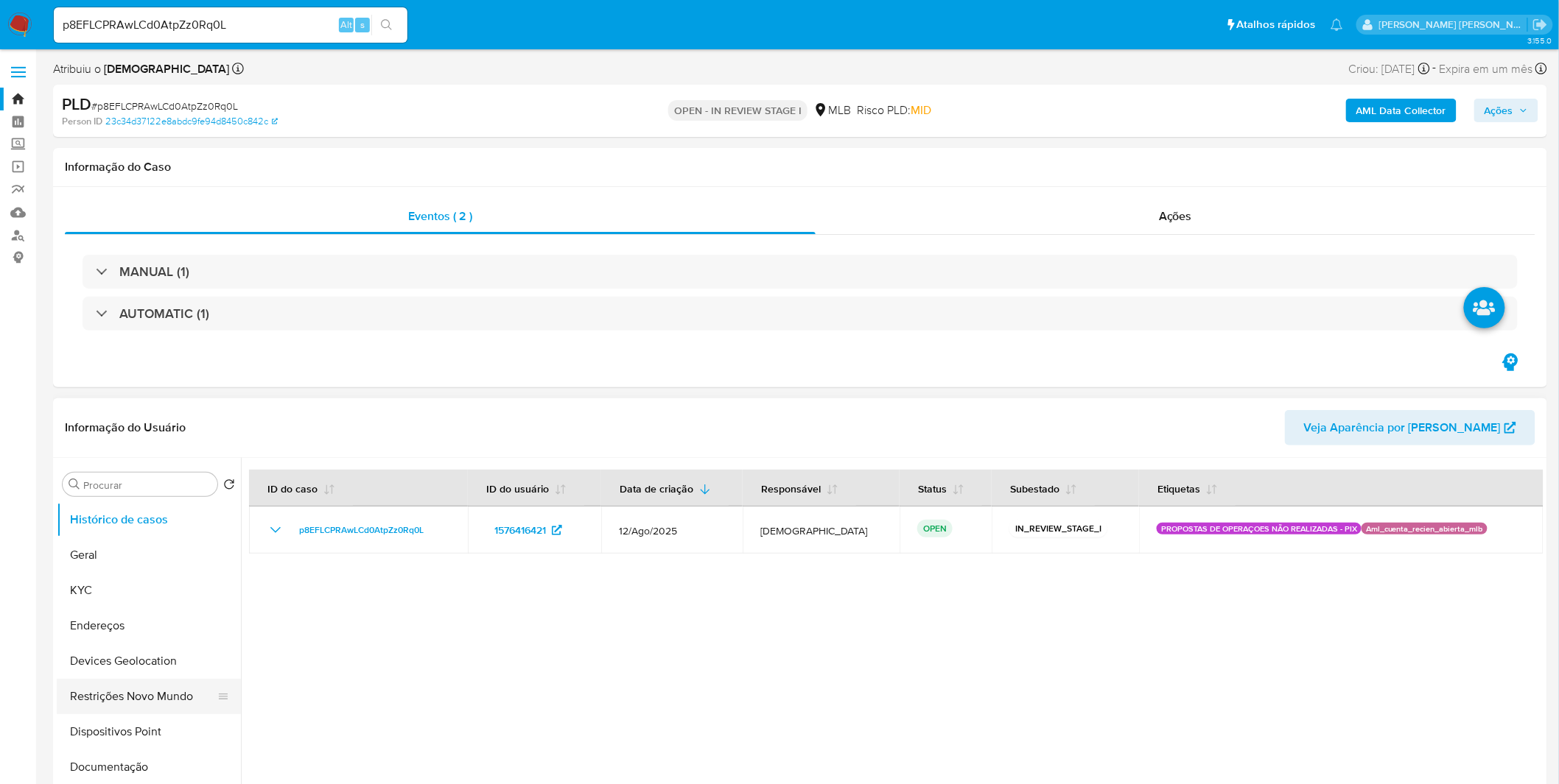
click at [134, 685] on button "Restrições Novo Mundo" at bounding box center [143, 696] width 172 height 35
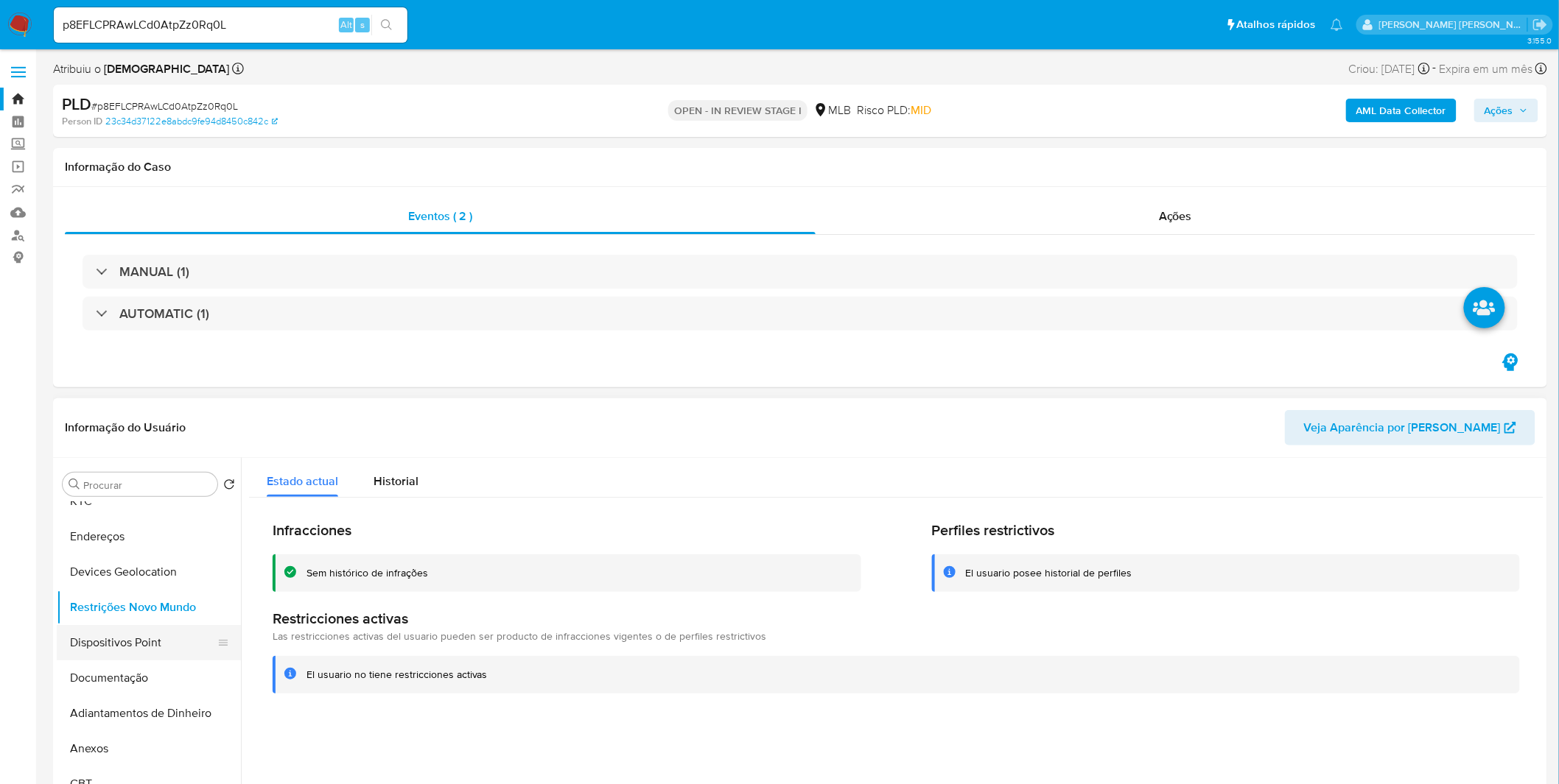
scroll to position [245, 0]
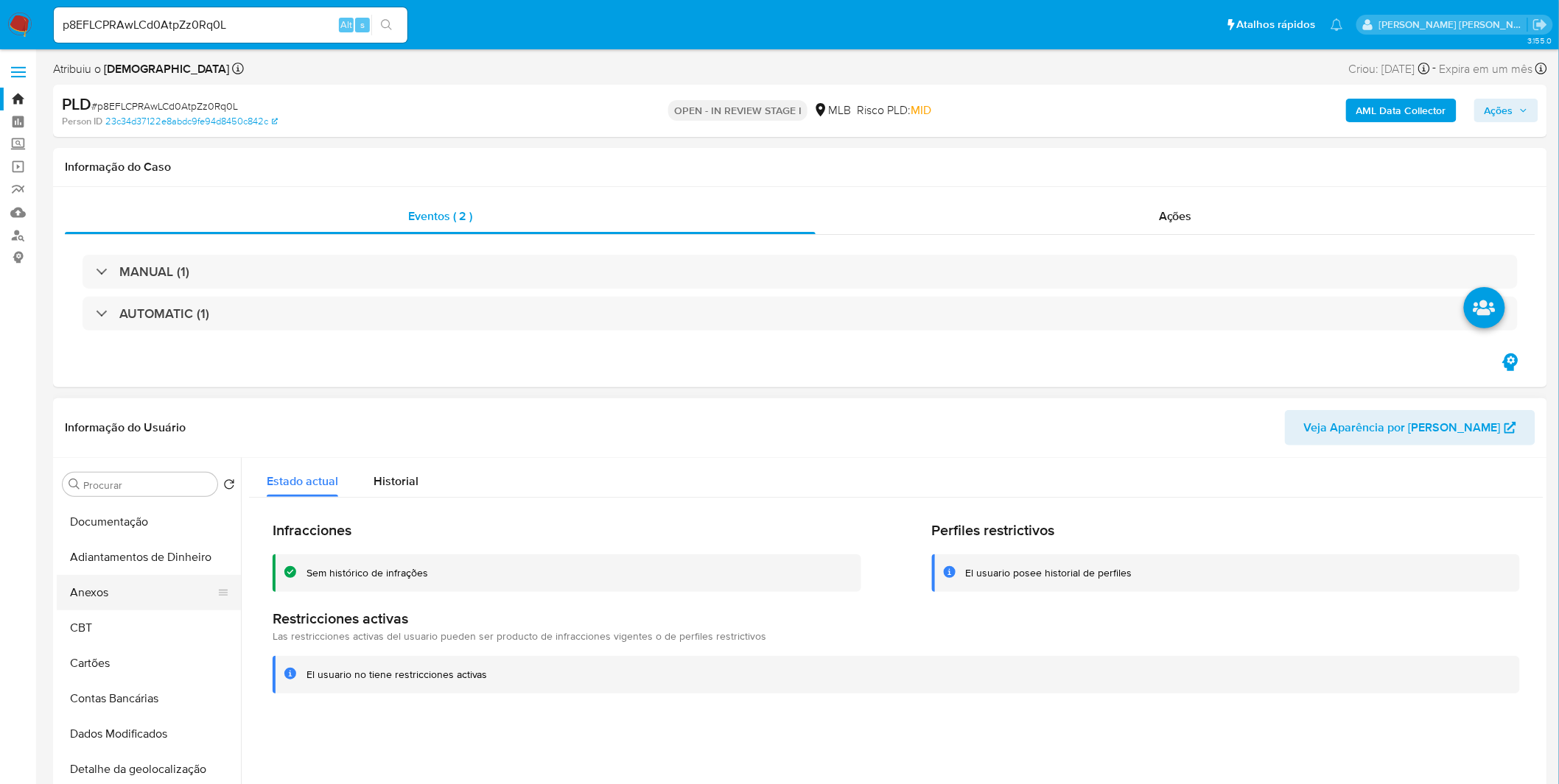
click at [128, 591] on button "Anexos" at bounding box center [143, 592] width 172 height 35
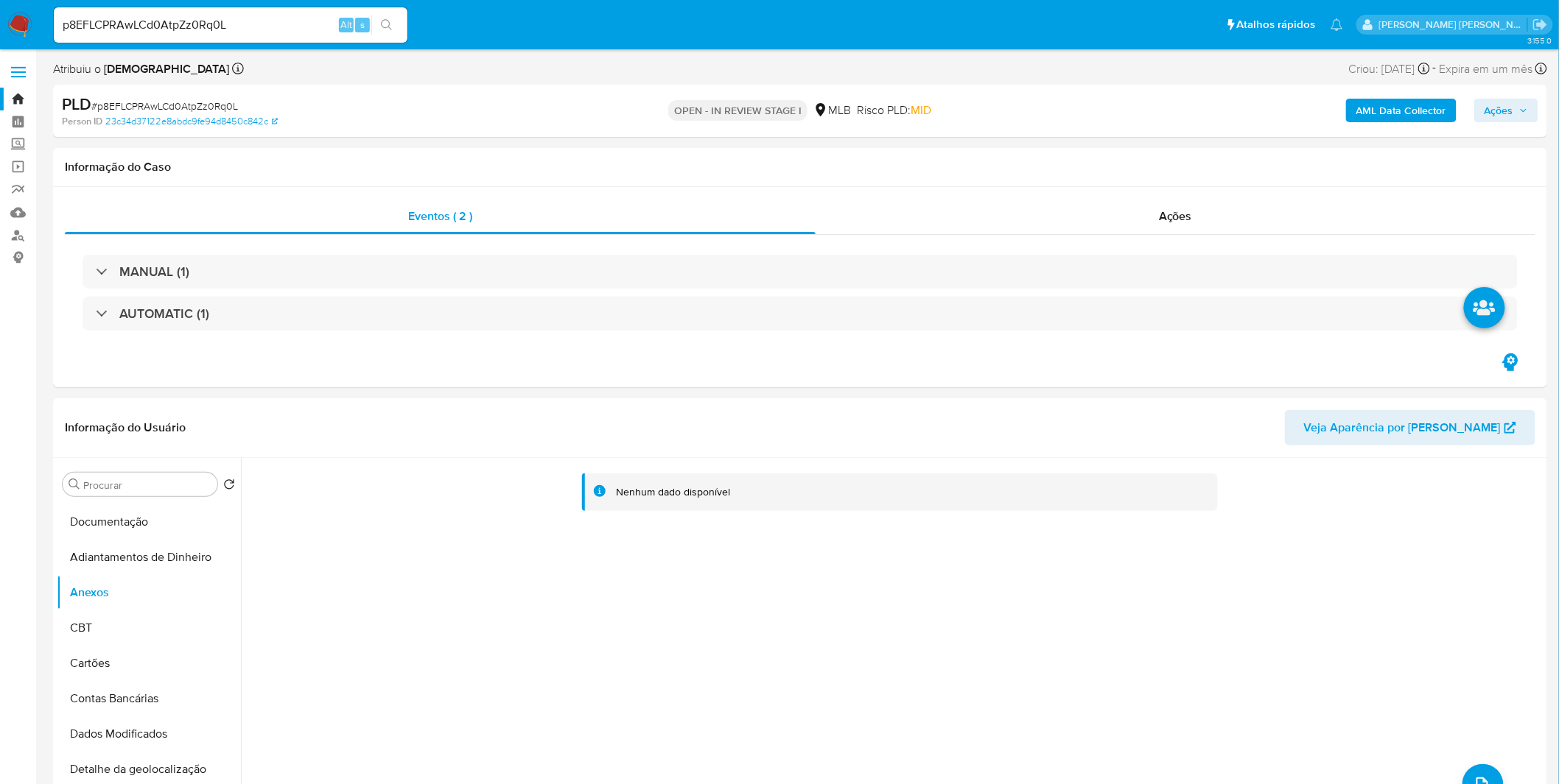
click at [1367, 113] on b "AML Data Collector" at bounding box center [1401, 110] width 90 height 23
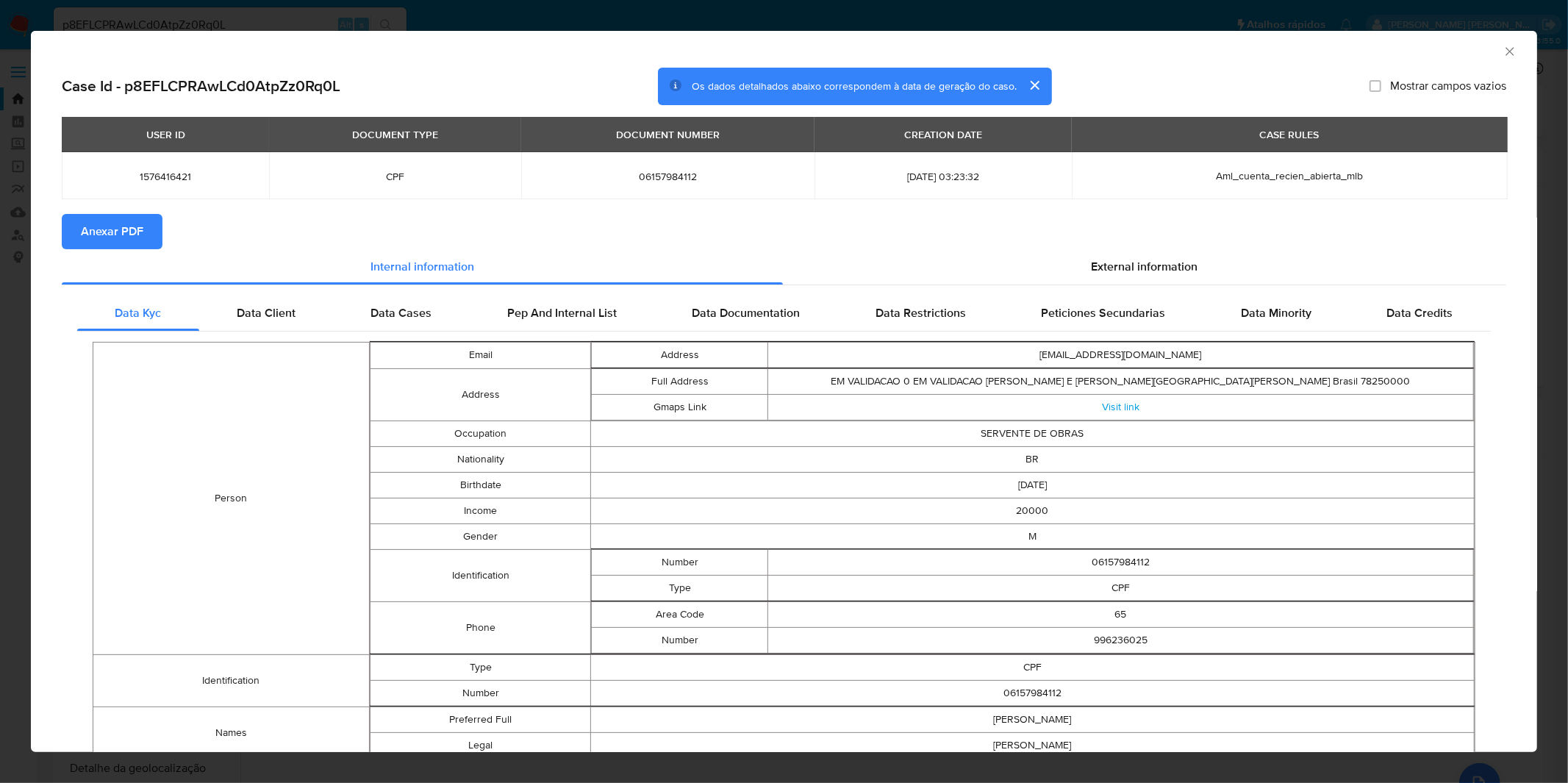
click at [114, 240] on span "Anexar PDF" at bounding box center [112, 231] width 62 height 32
click at [1503, 53] on icon "Fechar a janela" at bounding box center [1509, 51] width 15 height 15
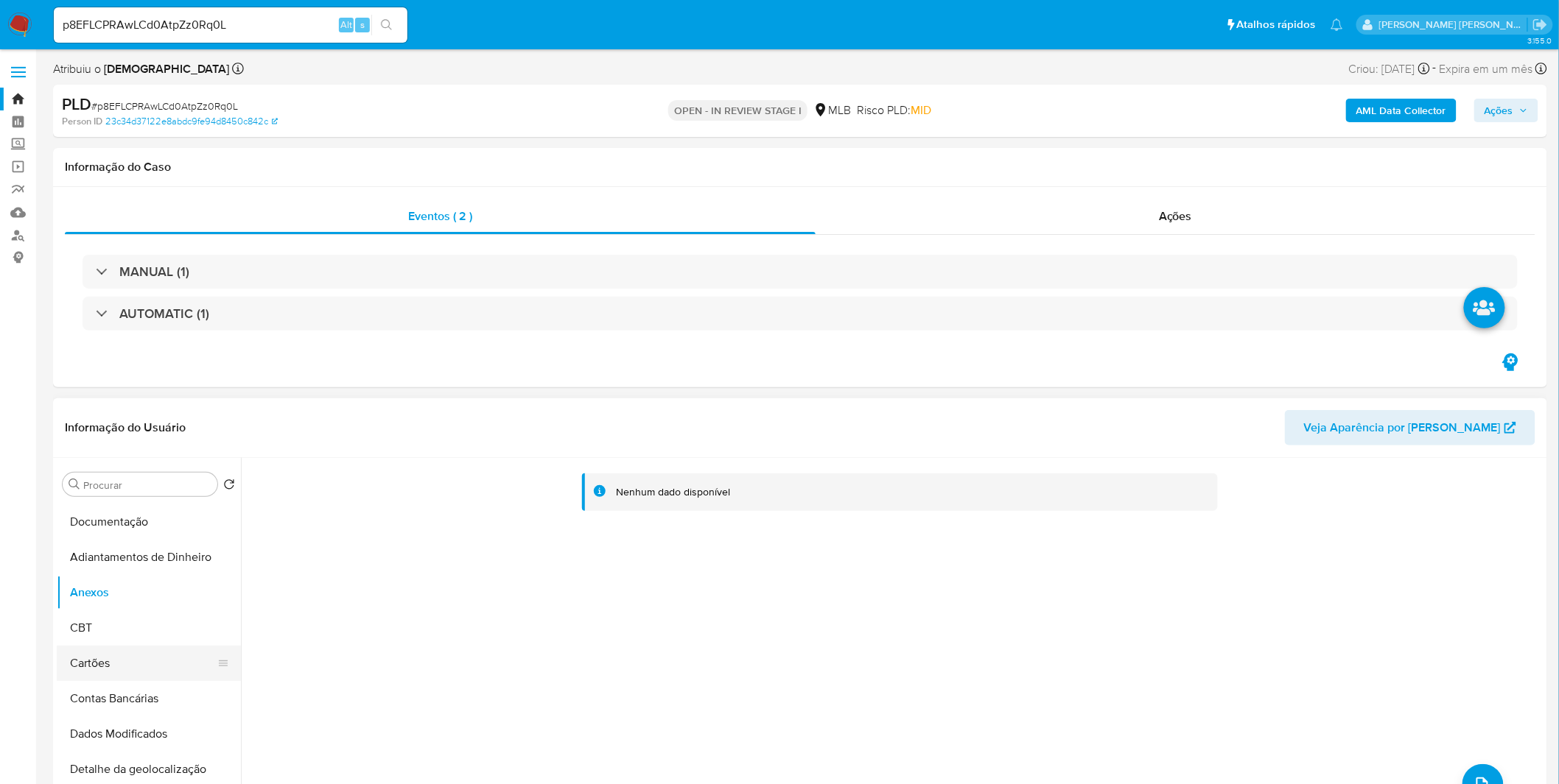
click at [121, 645] on button "Cartões" at bounding box center [143, 663] width 172 height 35
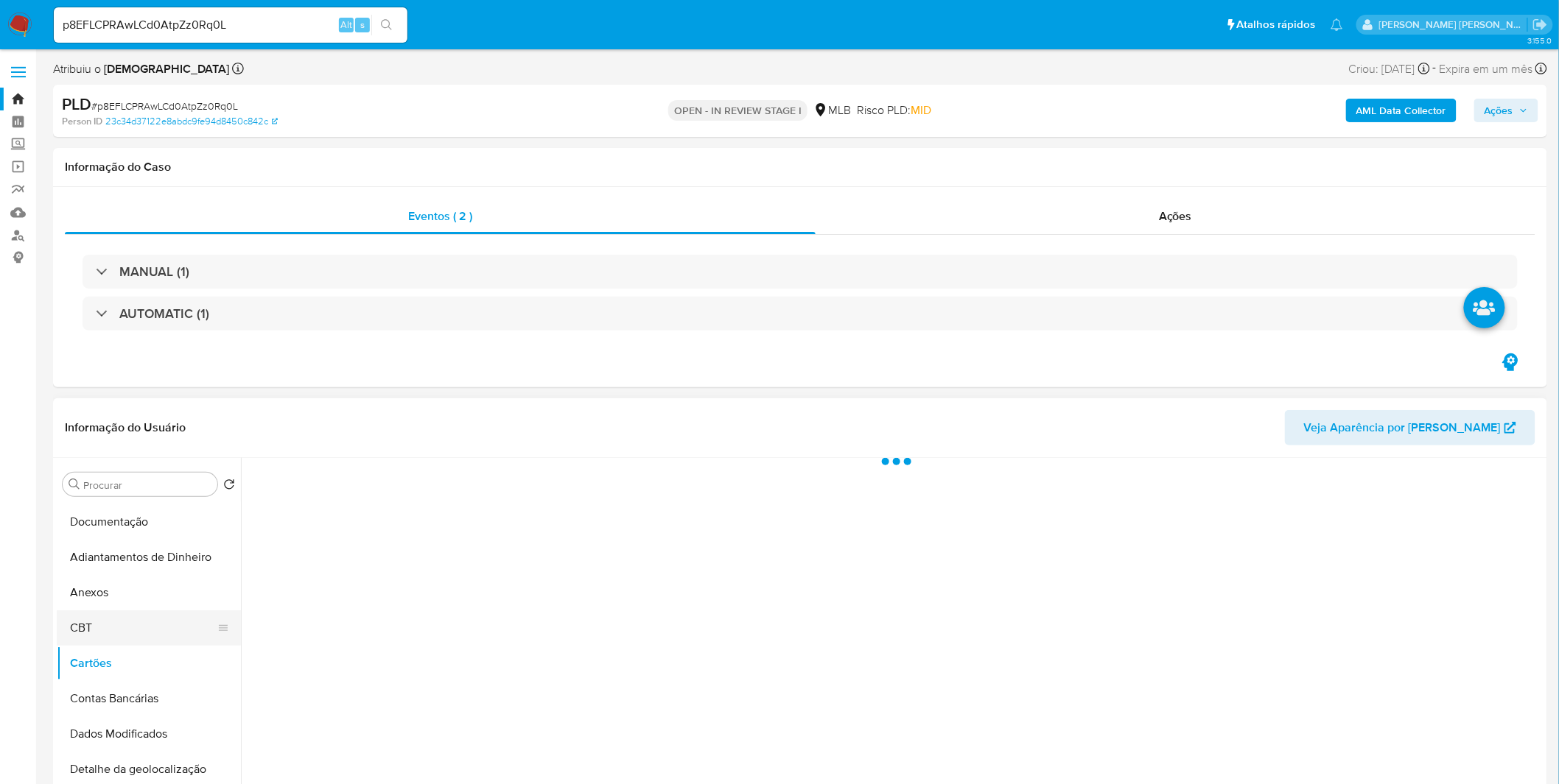
click at [122, 620] on button "CBT" at bounding box center [143, 628] width 172 height 35
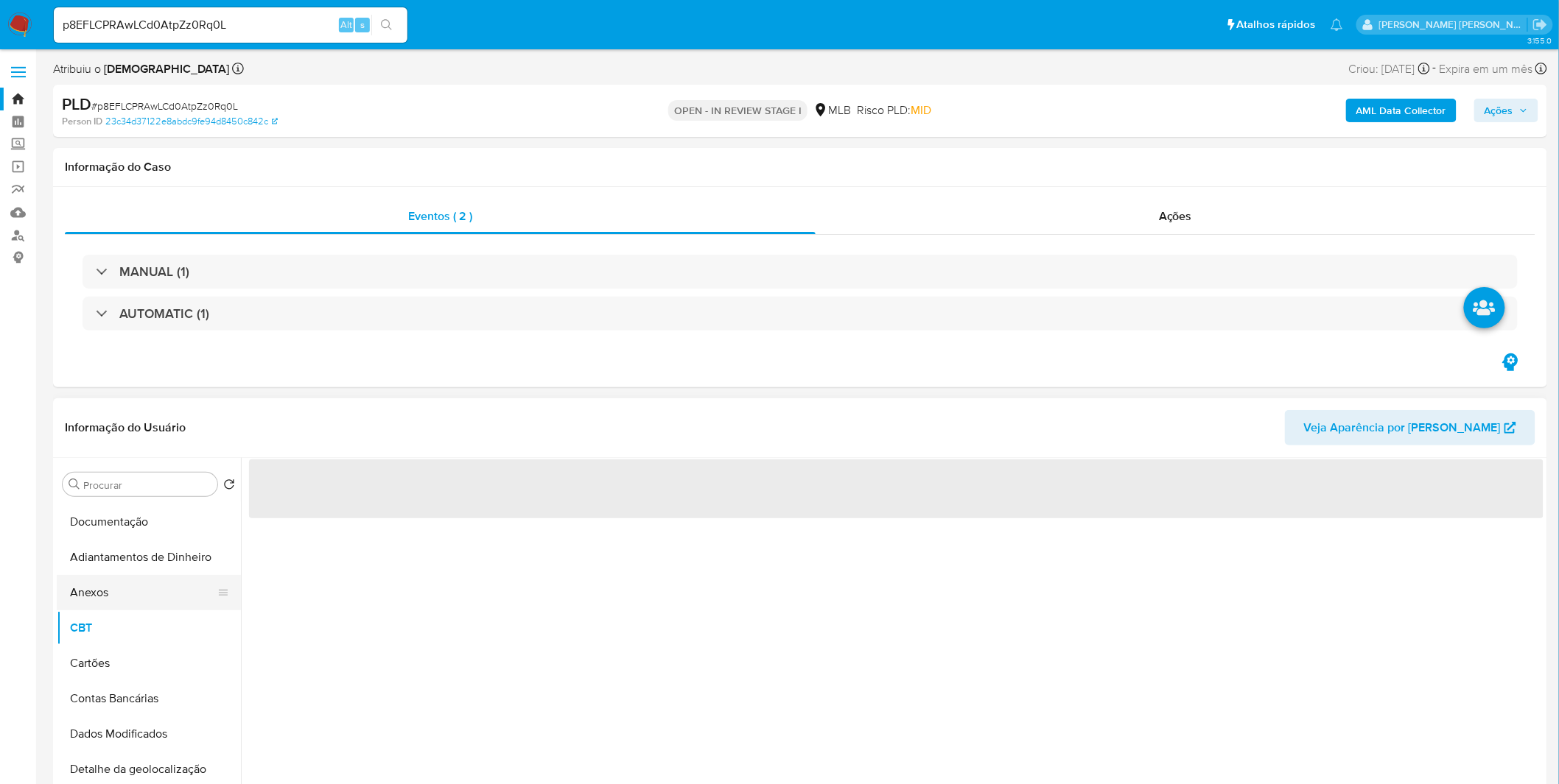
click at [127, 599] on button "Anexos" at bounding box center [143, 592] width 172 height 35
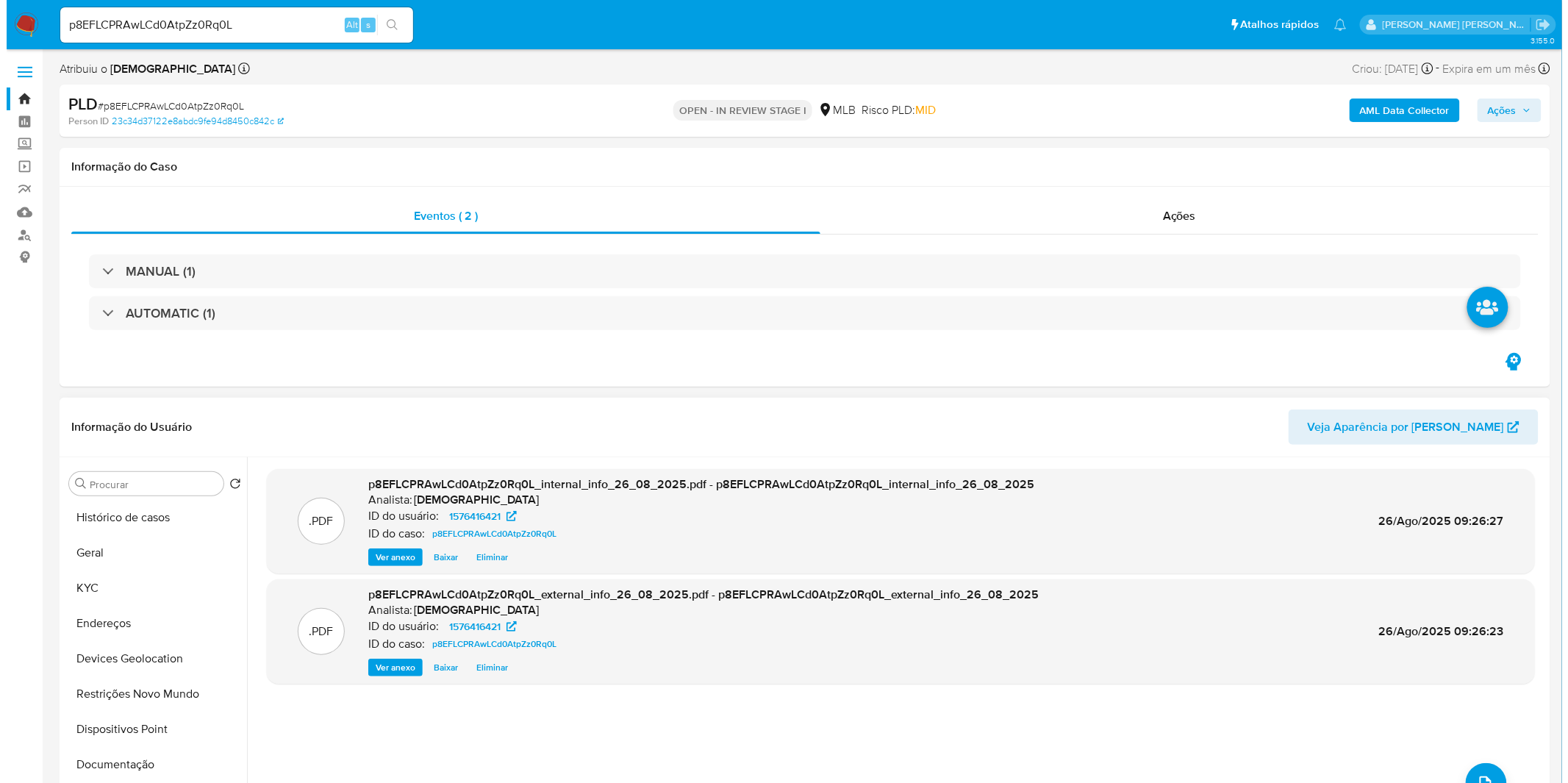
scroll to position [0, 0]
click at [1478, 782] on icon "upload-file" at bounding box center [1479, 783] width 12 height 15
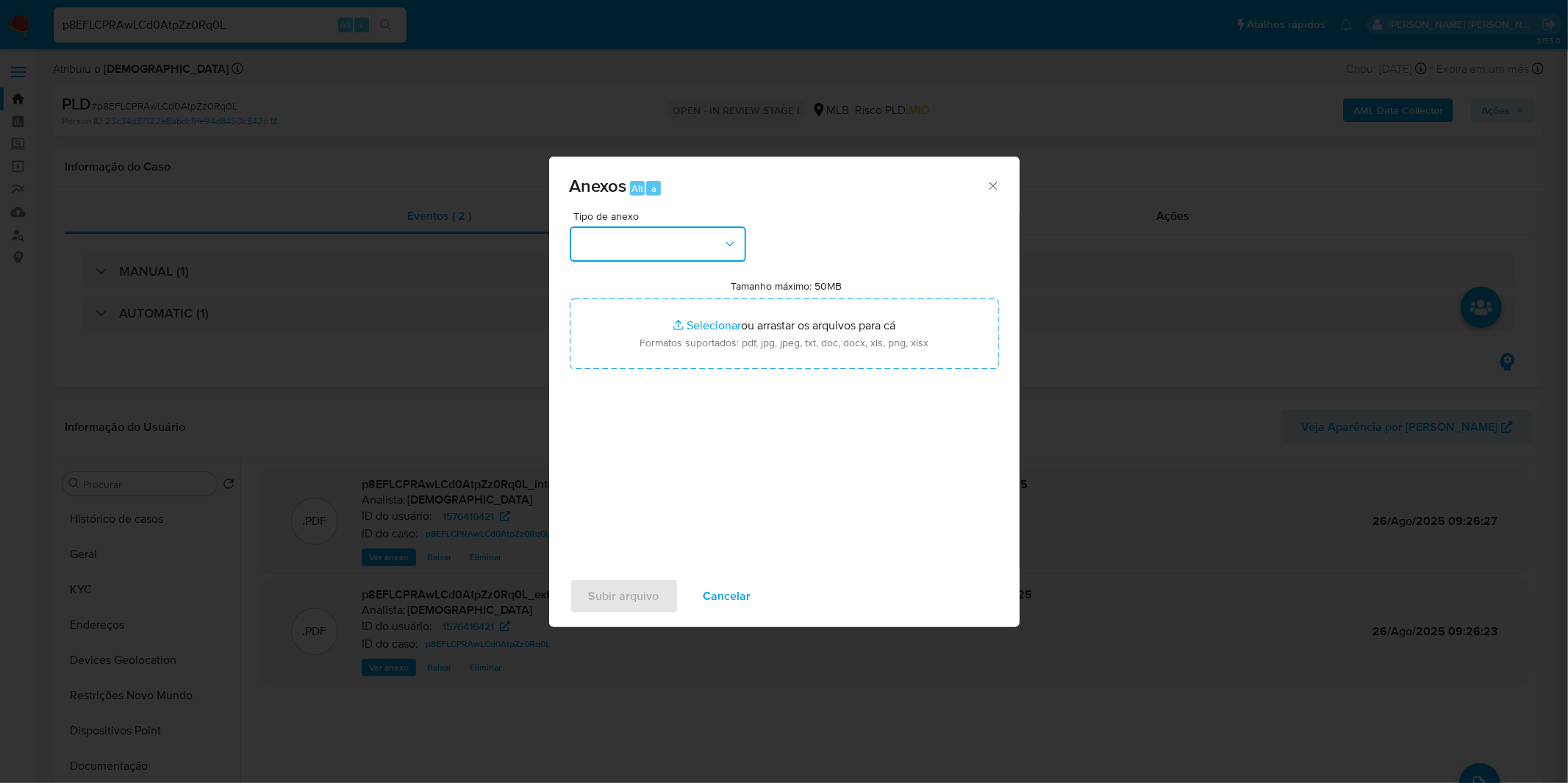
click at [707, 246] on button "button" at bounding box center [658, 244] width 177 height 35
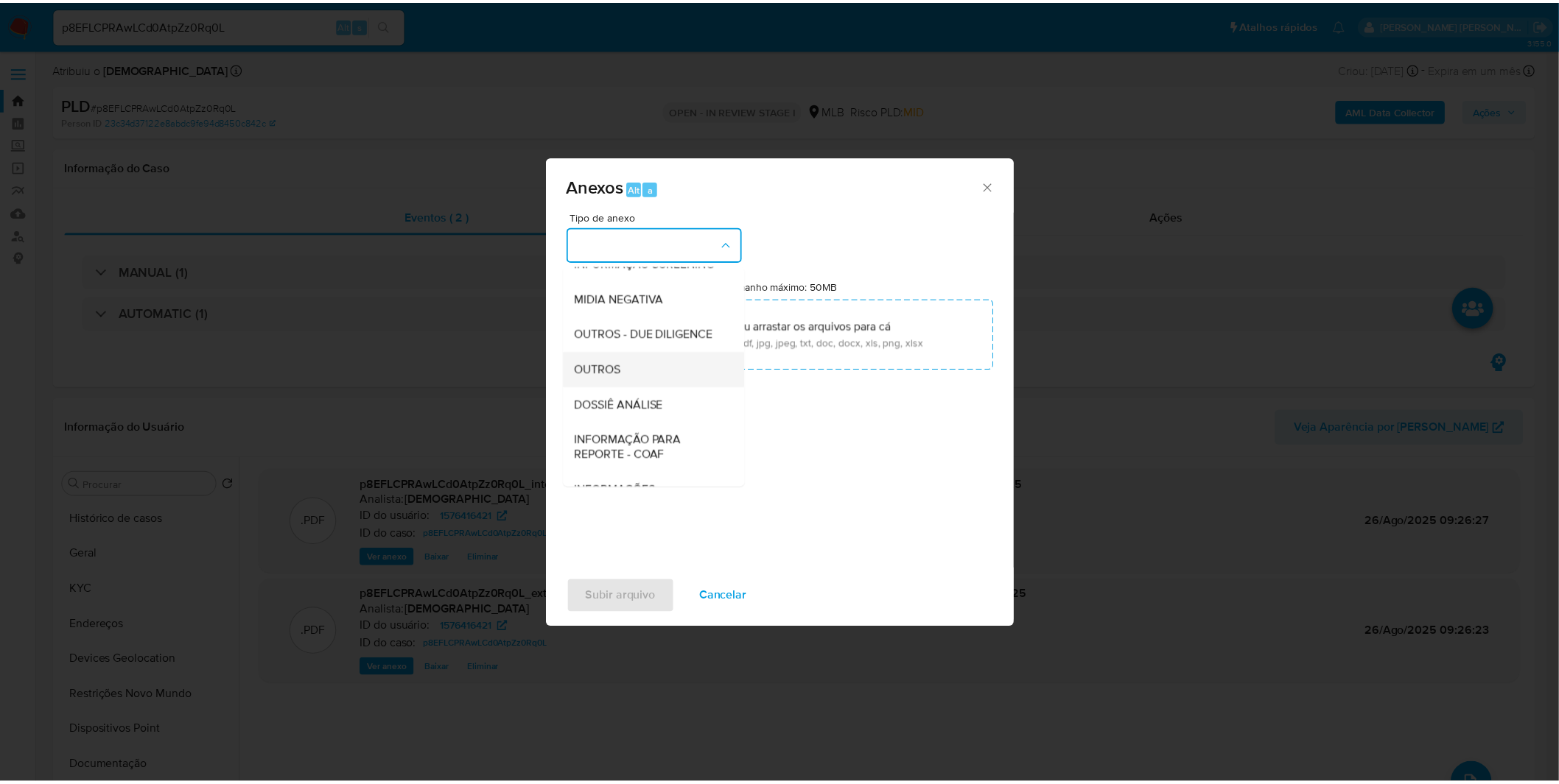
scroll to position [163, 0]
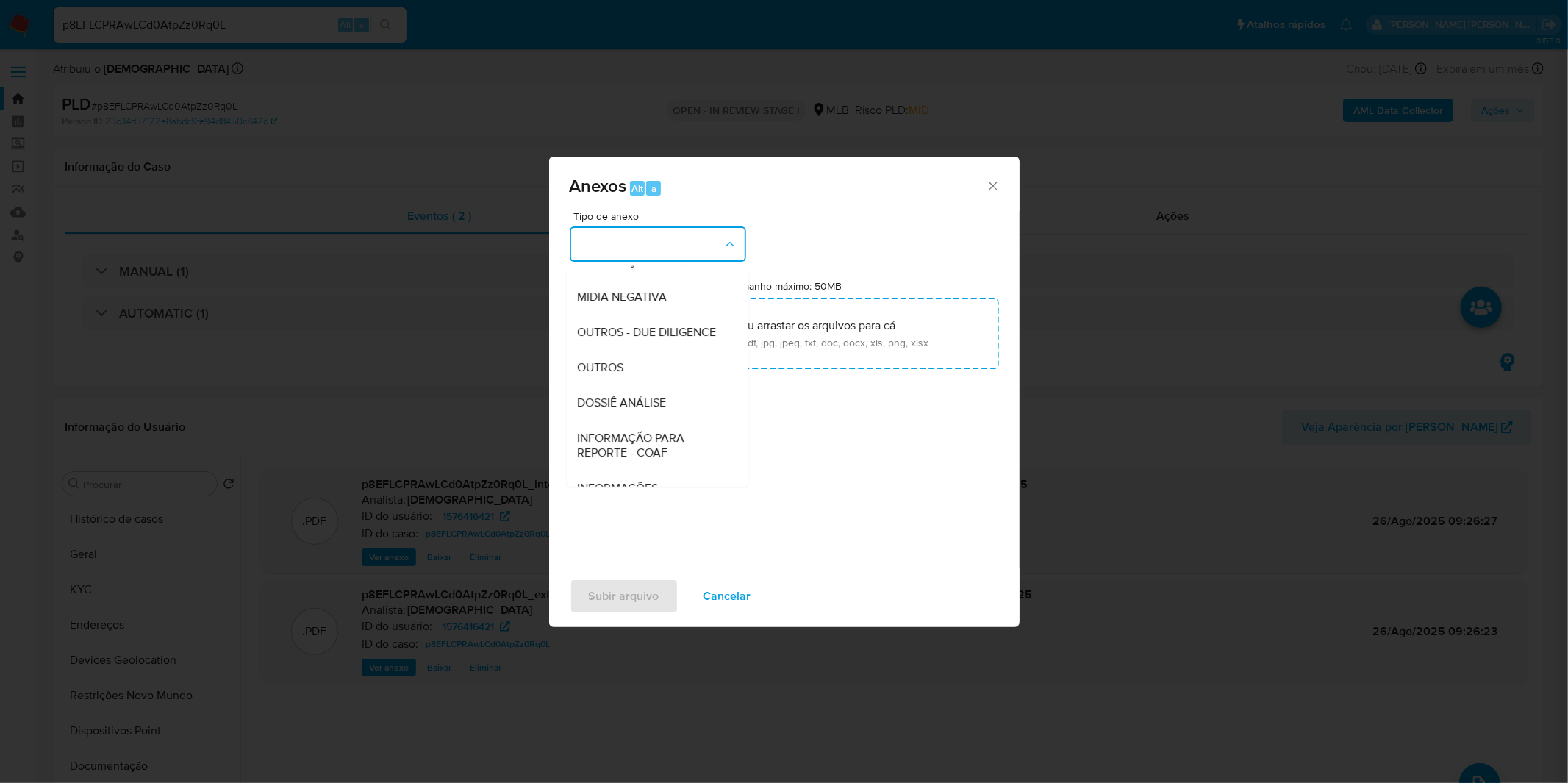
click at [641, 386] on div "OUTROS" at bounding box center [653, 367] width 150 height 35
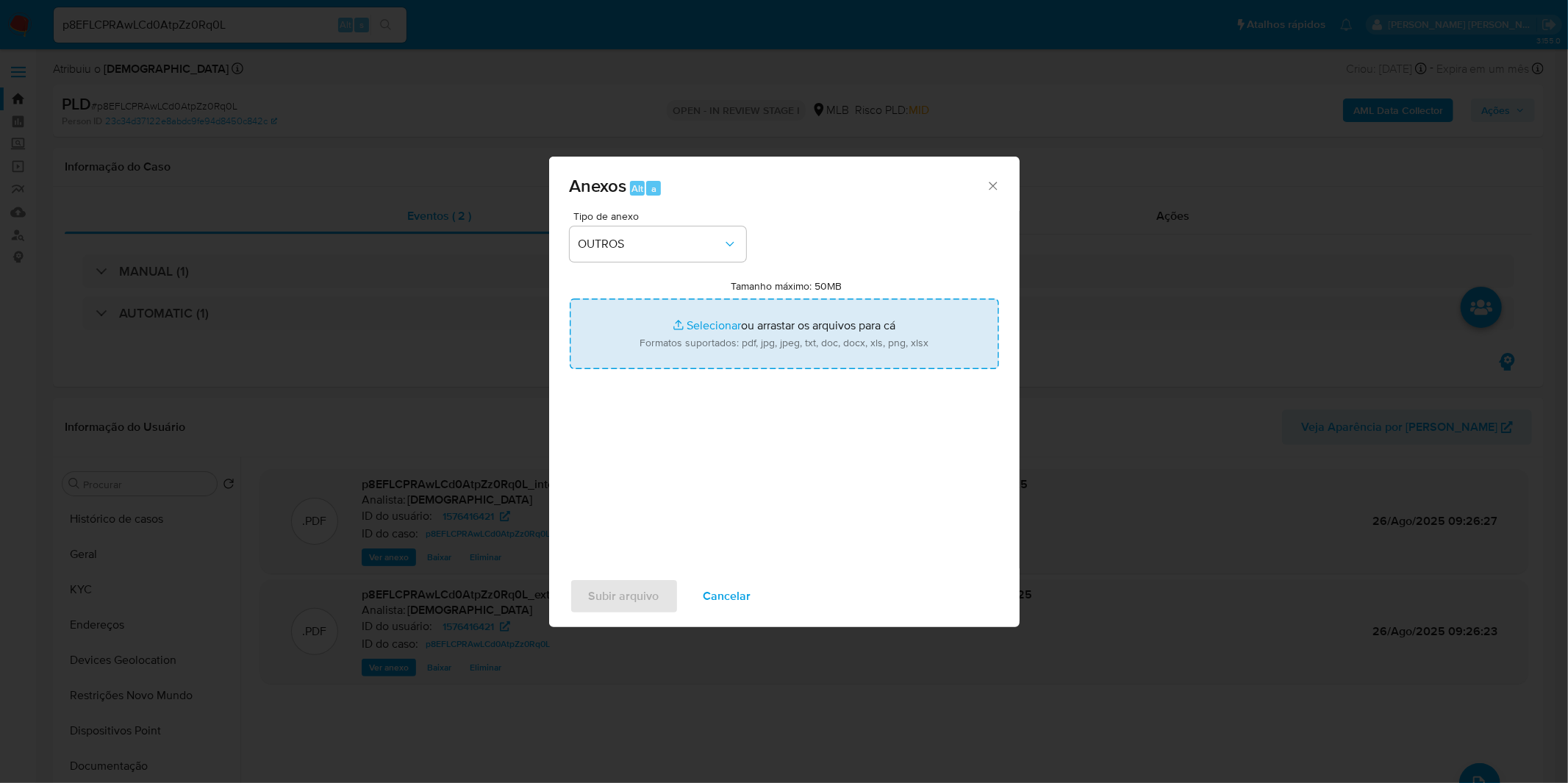
click at [681, 332] on input "Tamanho máximo: 50MB Selecionar arquivos" at bounding box center [785, 334] width 430 height 70
type input "C:\fakepath\Mulan 1576416421_2025_08_20_10_18_19.xlsx"
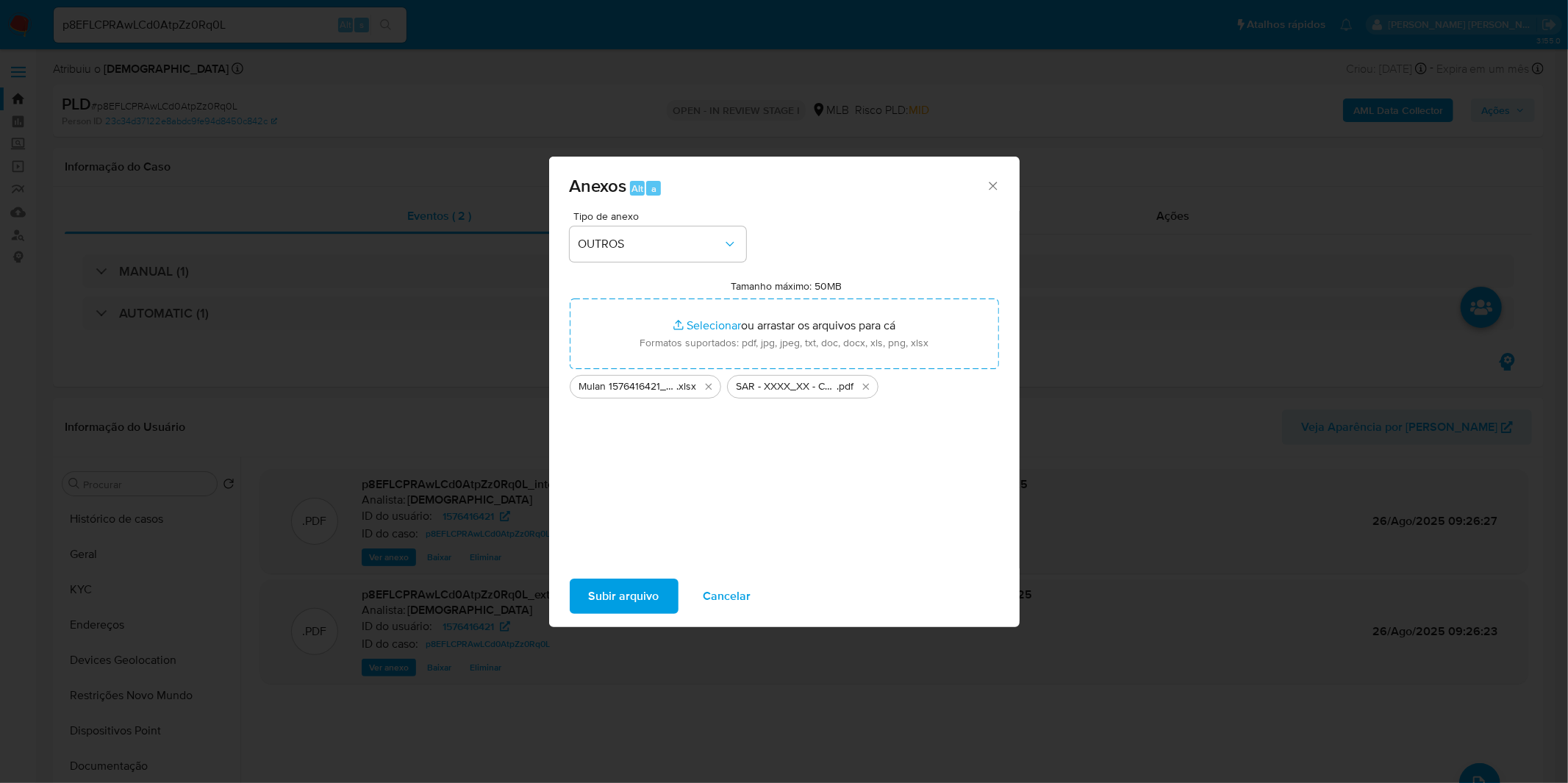
click at [605, 593] on span "Subir arquivo" at bounding box center [624, 596] width 70 height 32
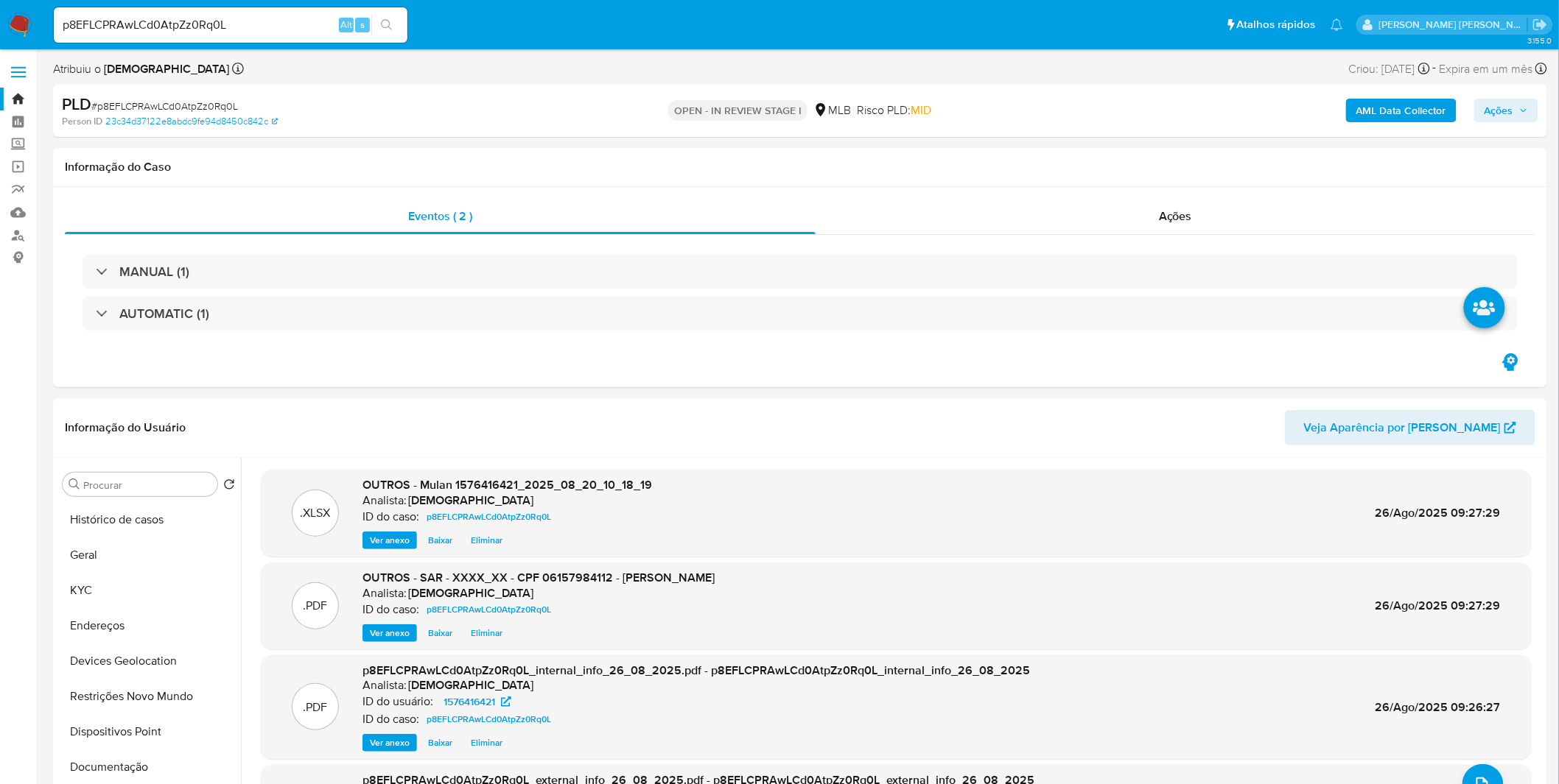
click at [1522, 121] on button "Ações" at bounding box center [1506, 110] width 65 height 23
click at [1051, 175] on div "Enviar comentário Alt c Resolução do caso Alt r Enviar" at bounding box center [1184, 254] width 681 height 232
click at [1071, 136] on div "Enviar comentário Alt c Resolução do caso Alt r Enviar" at bounding box center [1184, 254] width 704 height 255
click at [1059, 179] on div "Enviar" at bounding box center [1184, 274] width 681 height 193
click at [1057, 178] on div "Enviar" at bounding box center [1184, 274] width 681 height 193
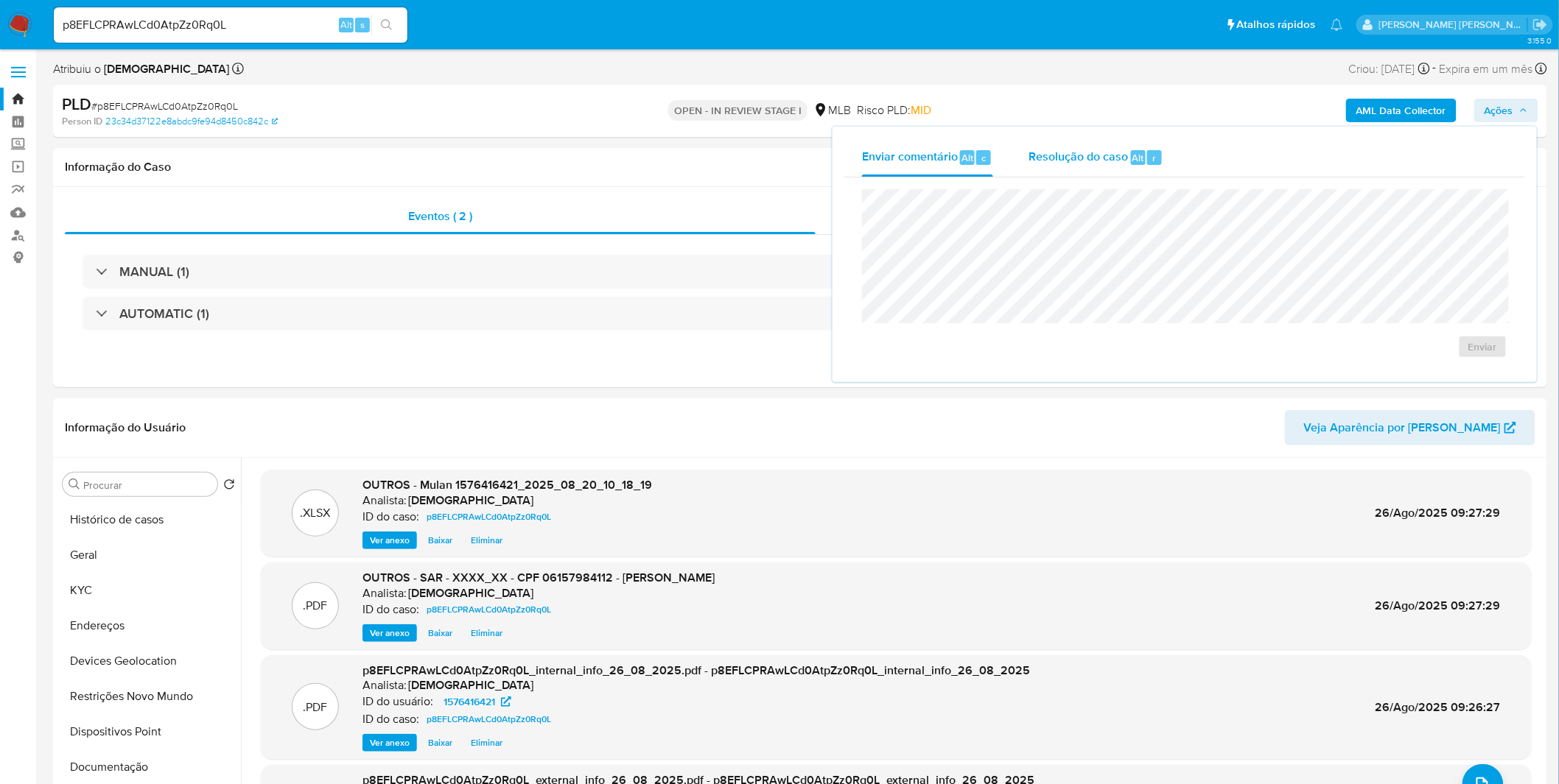
click at [1068, 159] on span "Resolução do caso" at bounding box center [1078, 156] width 100 height 17
click at [1417, 370] on span "ROI Proposal" at bounding box center [1447, 370] width 76 height 21
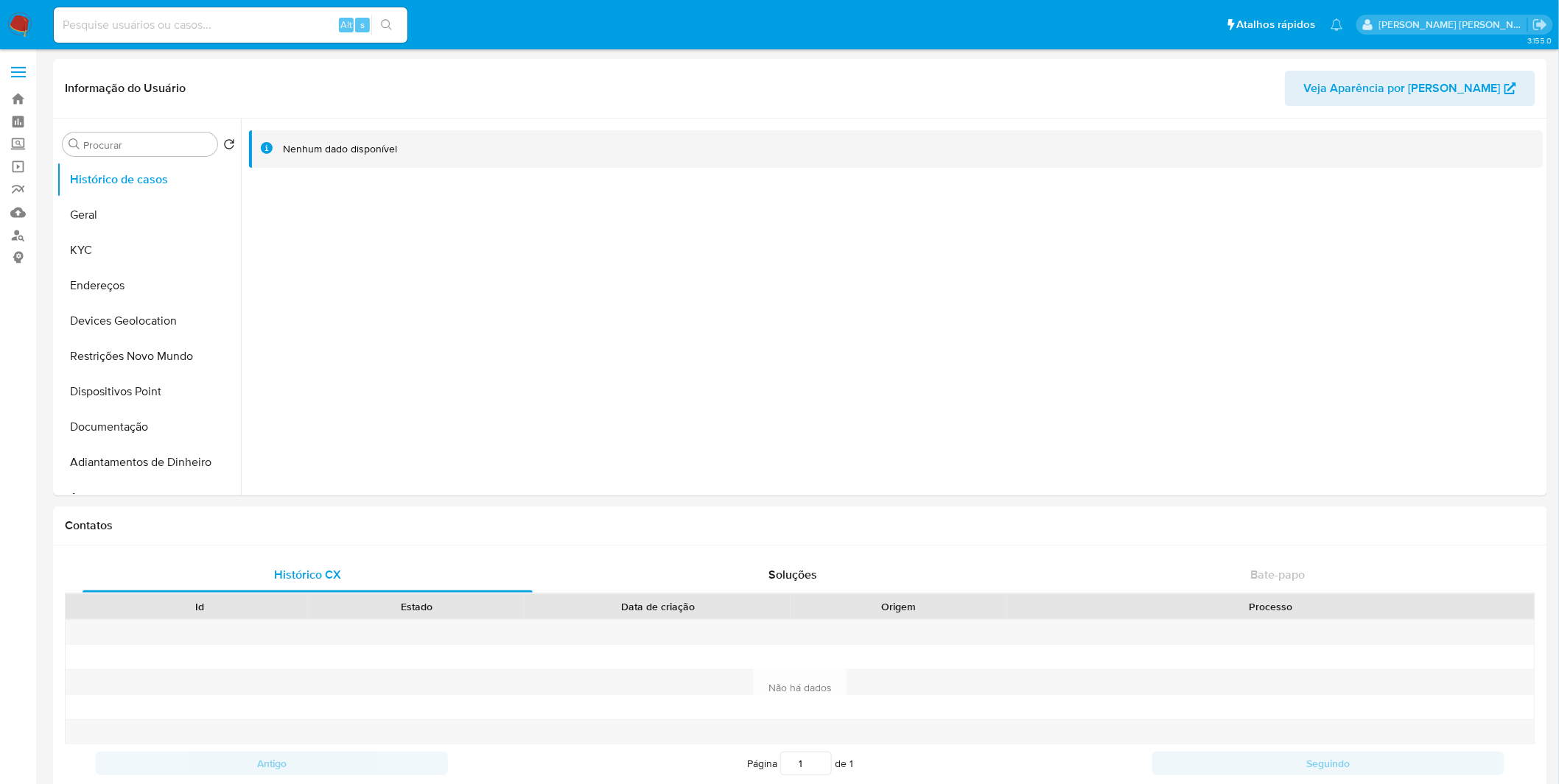
select select "10"
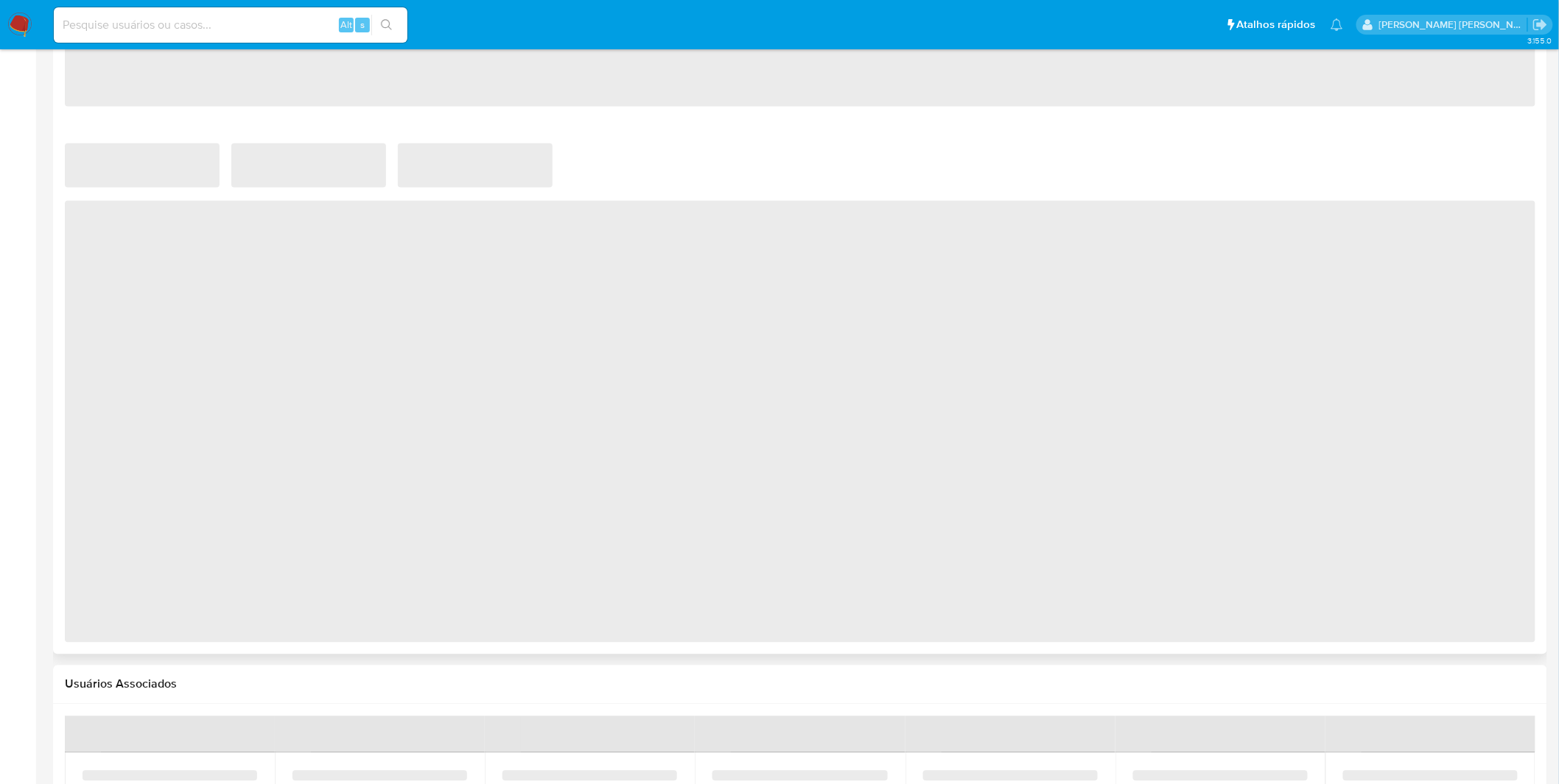
select select "10"
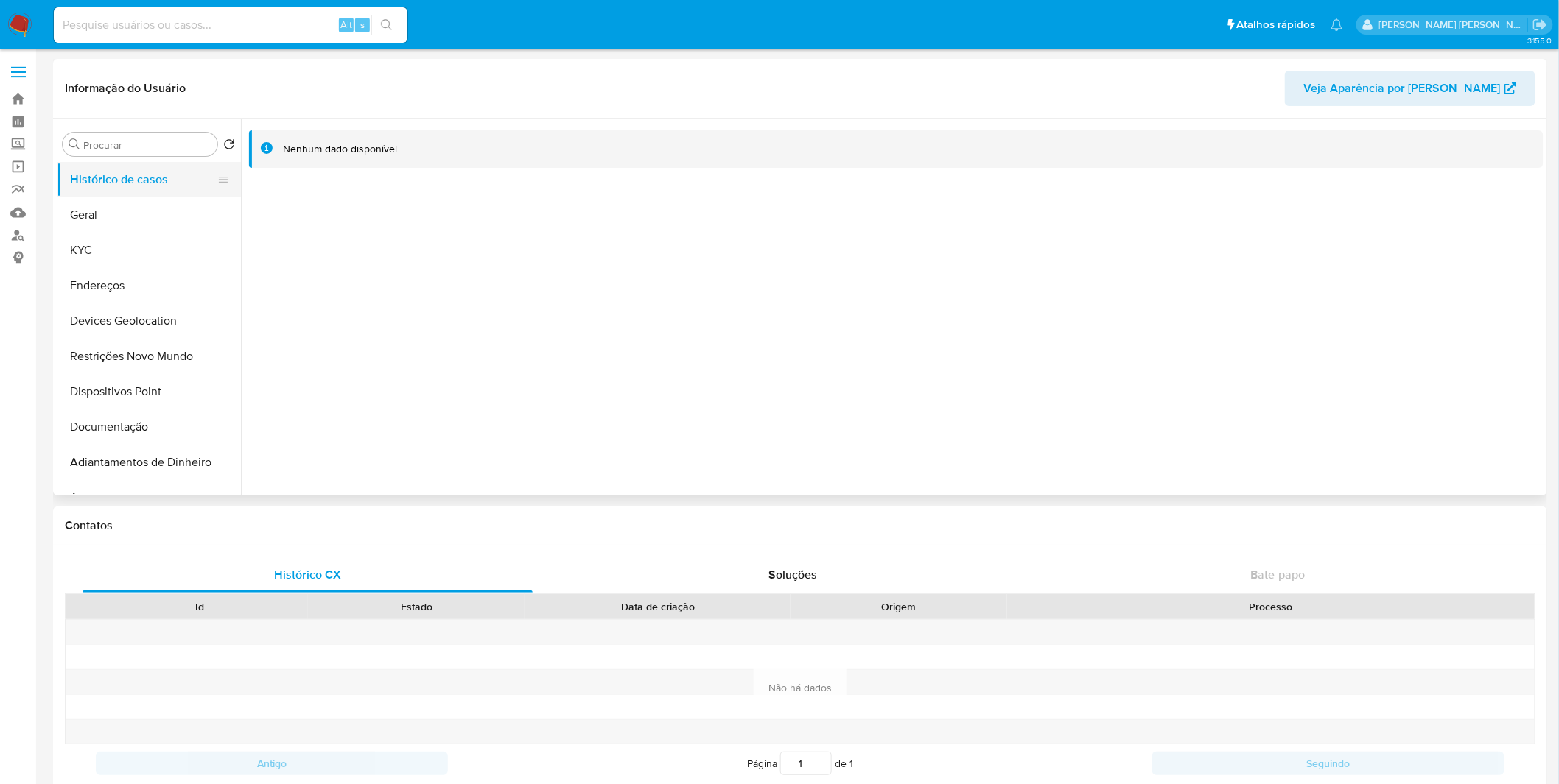
click at [118, 178] on button "Histórico de casos" at bounding box center [143, 180] width 172 height 35
click at [127, 207] on button "Geral" at bounding box center [143, 215] width 172 height 35
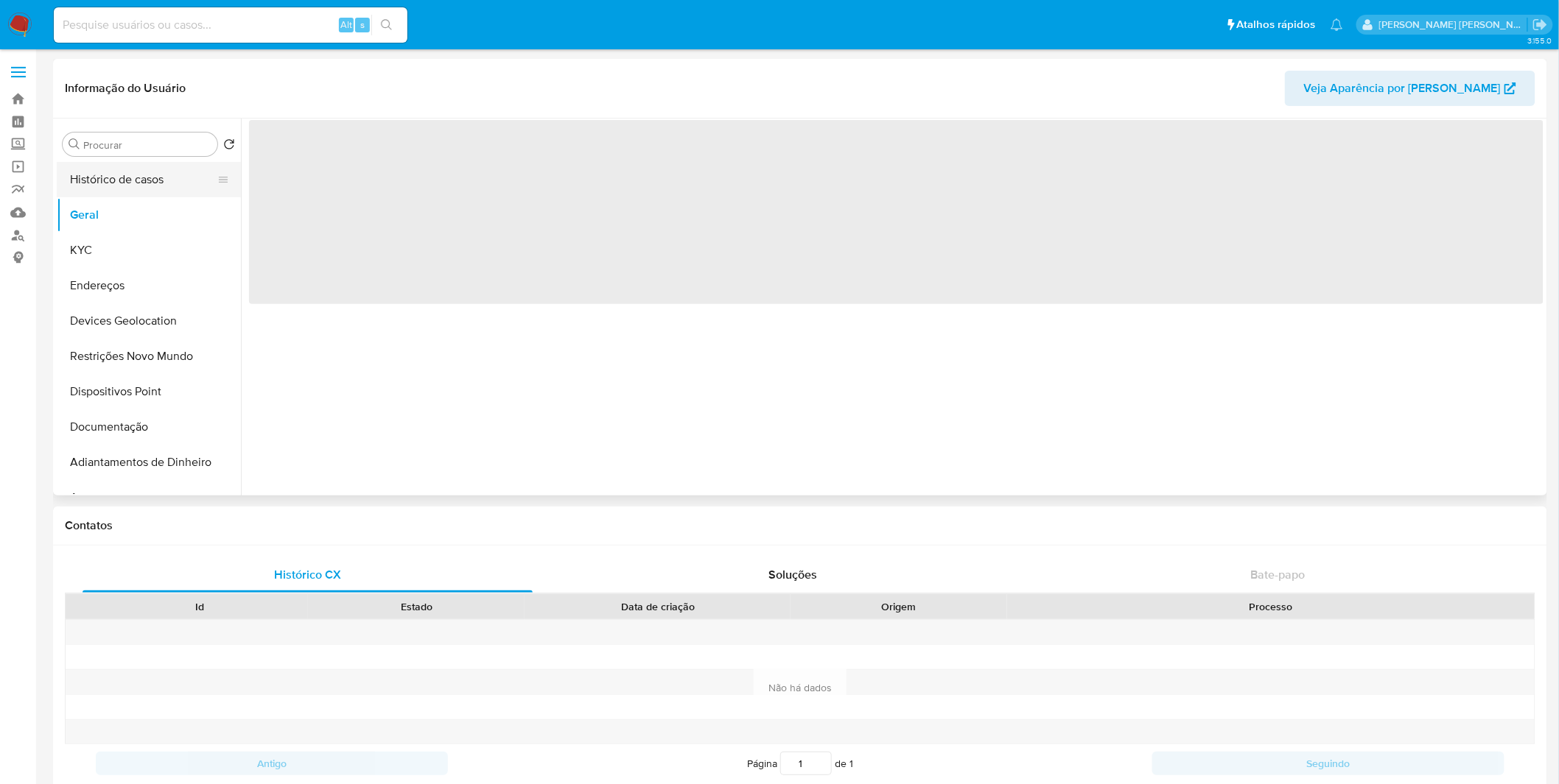
click at [141, 189] on button "Histórico de casos" at bounding box center [143, 180] width 172 height 35
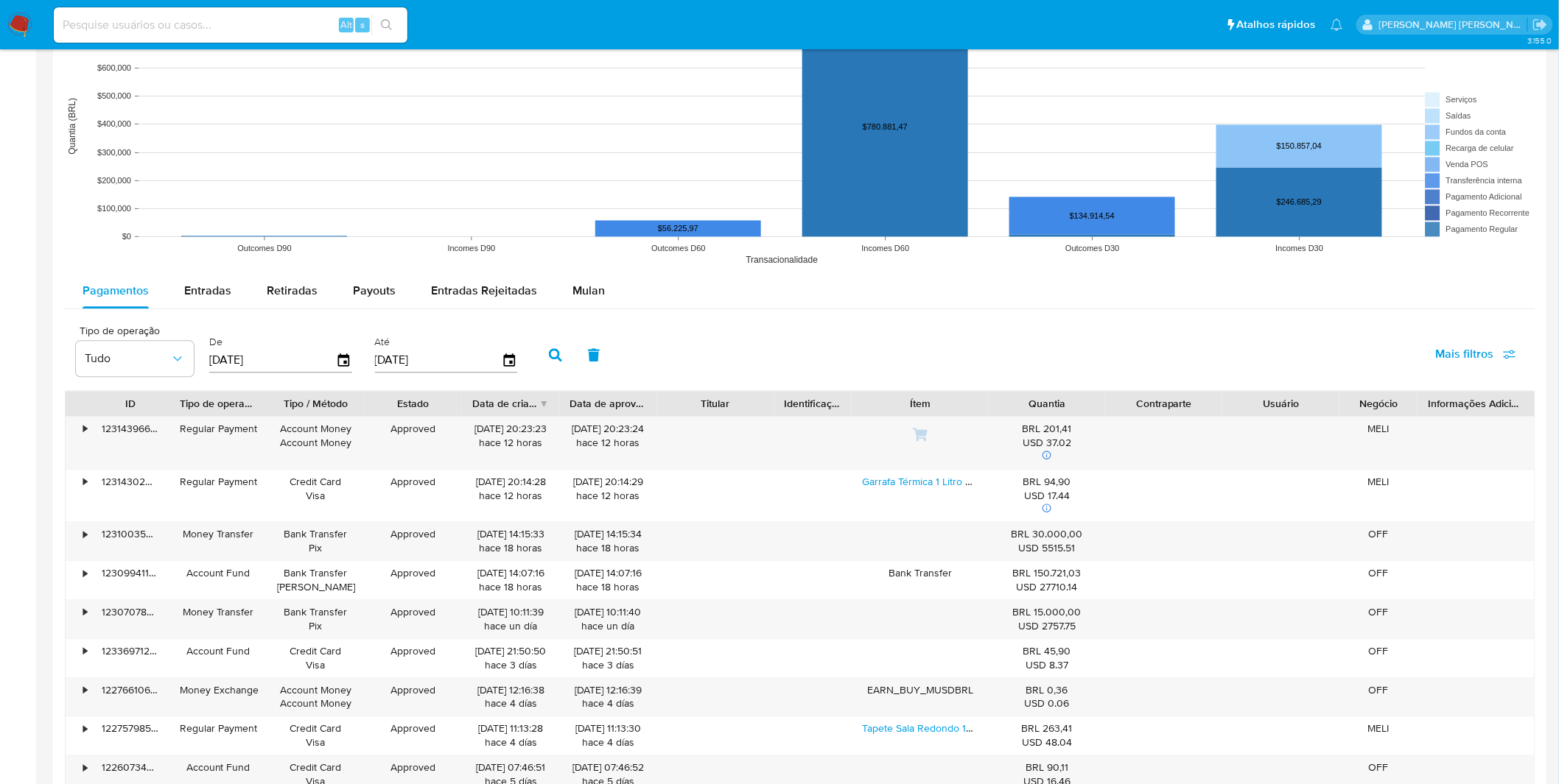
scroll to position [1170, 0]
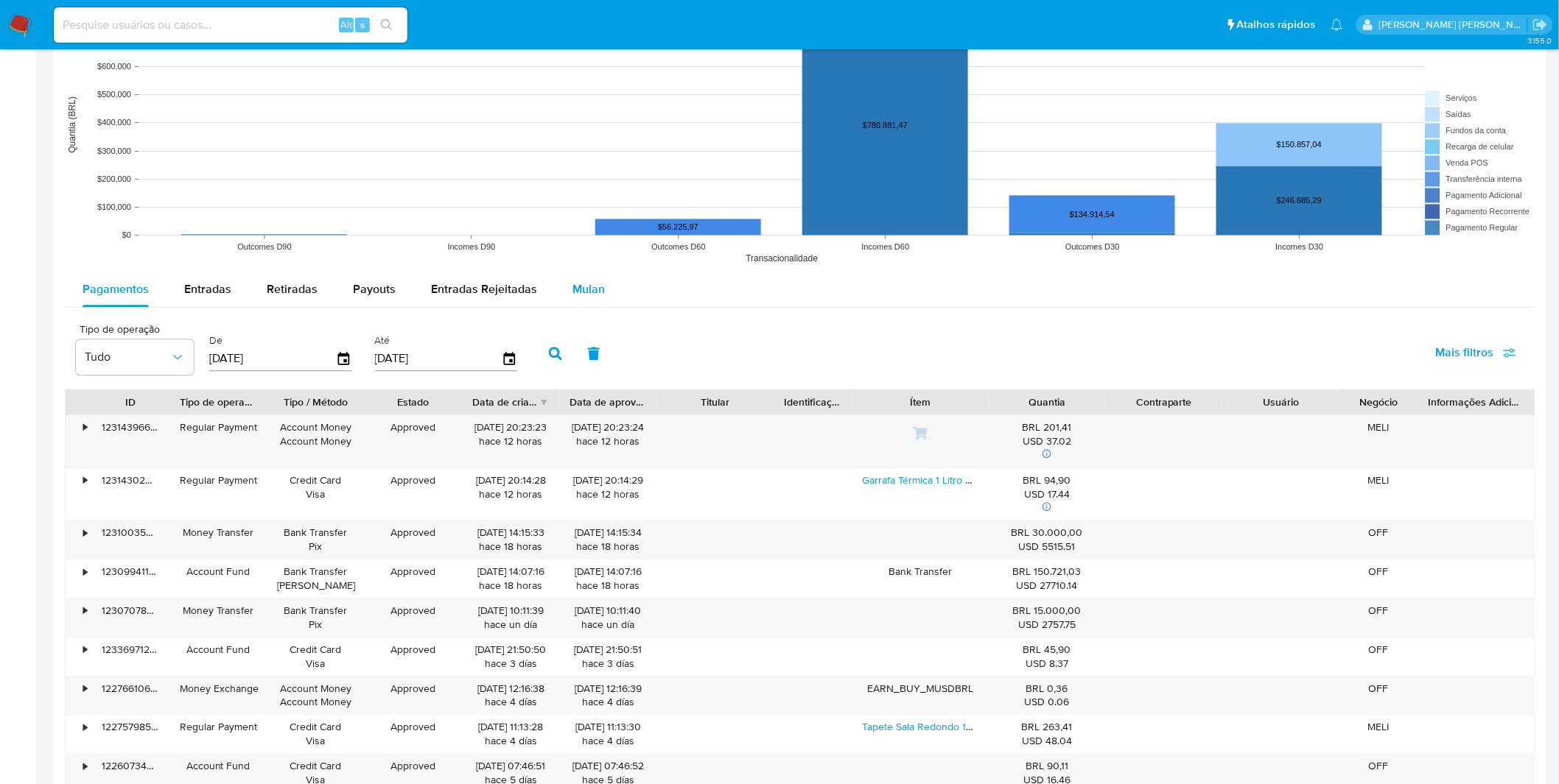
click at [605, 283] on button "Mulan" at bounding box center [588, 289] width 67 height 35
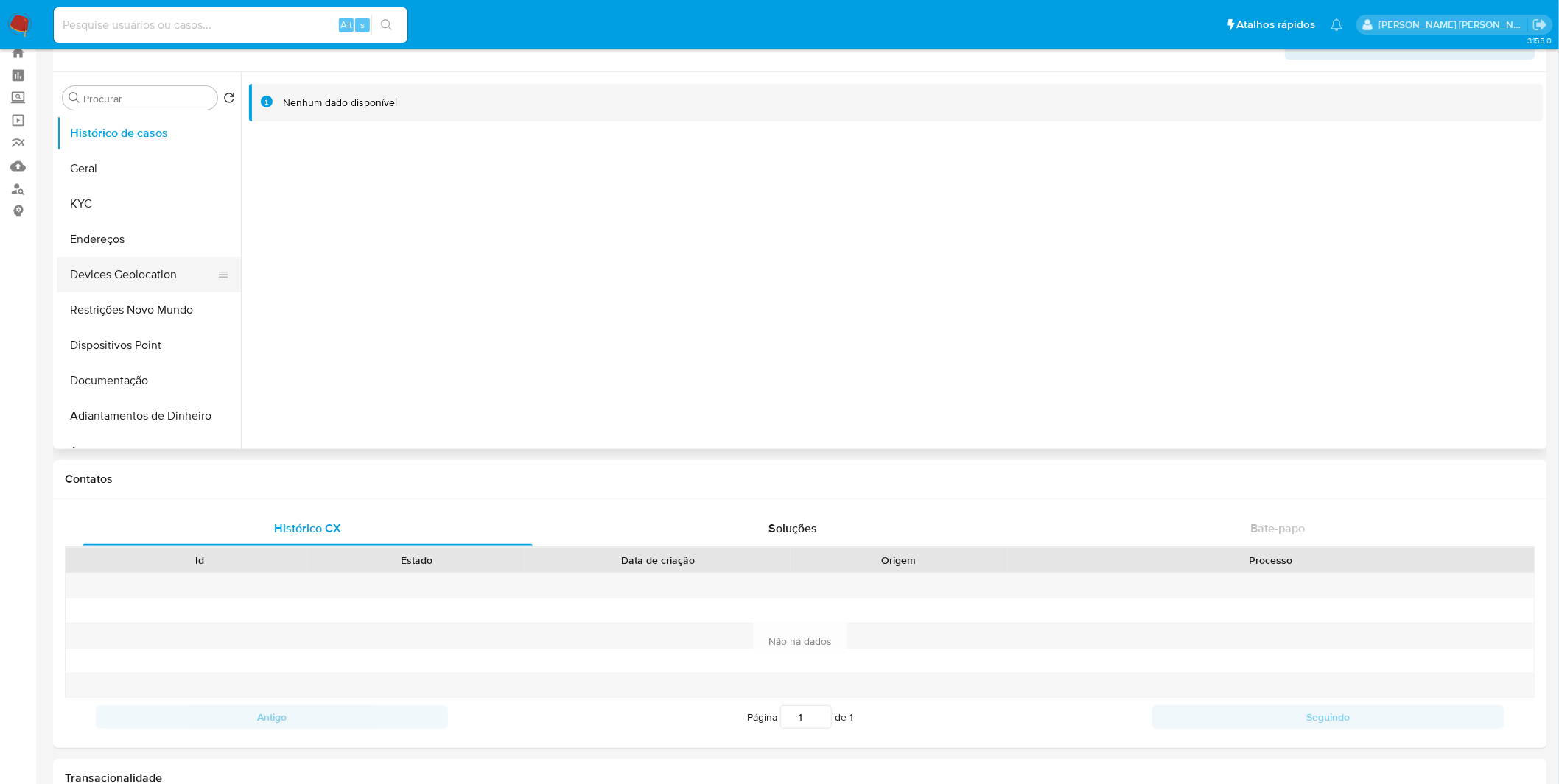
scroll to position [0, 0]
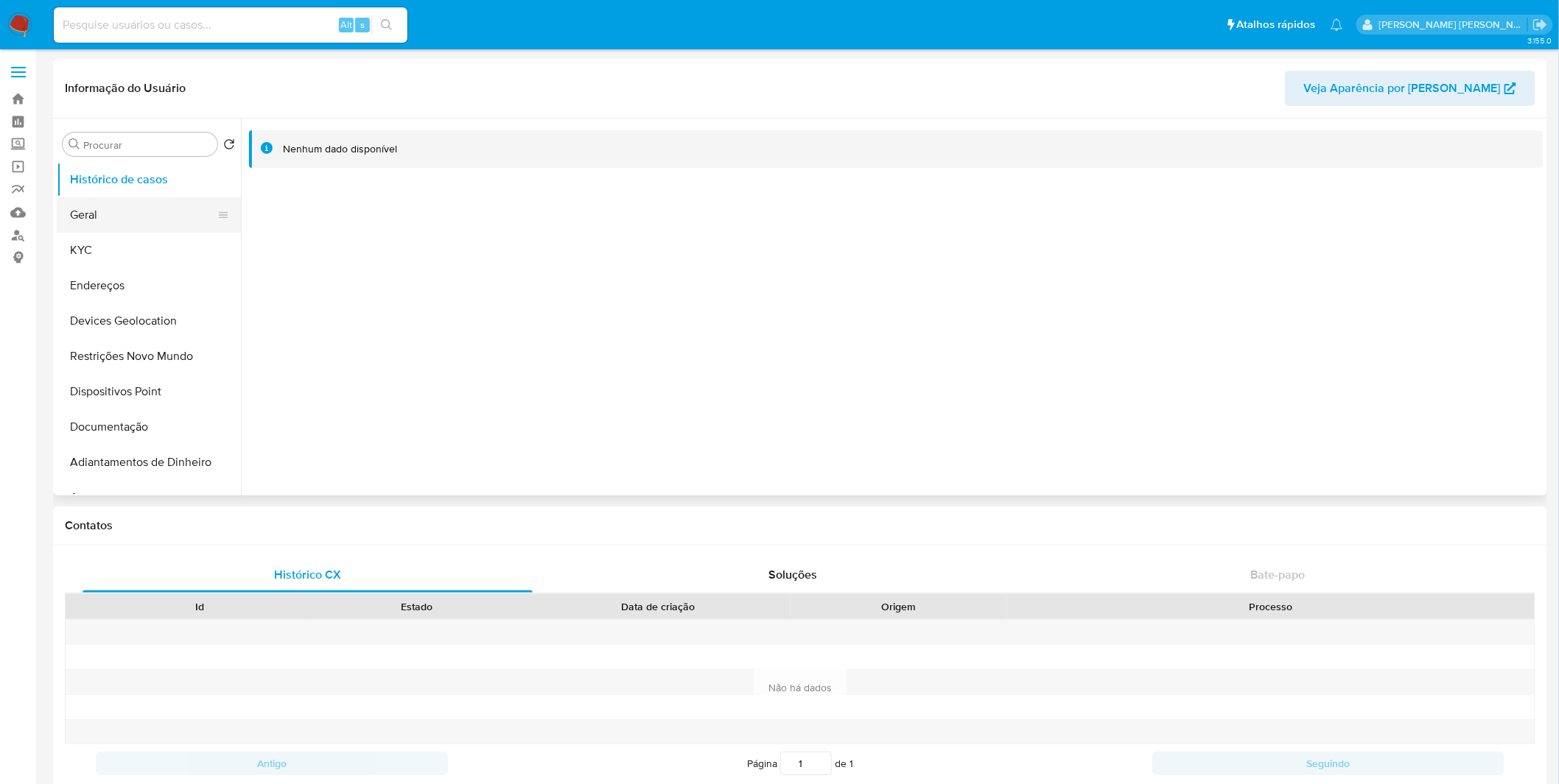
click at [173, 230] on button "Geral" at bounding box center [143, 215] width 172 height 35
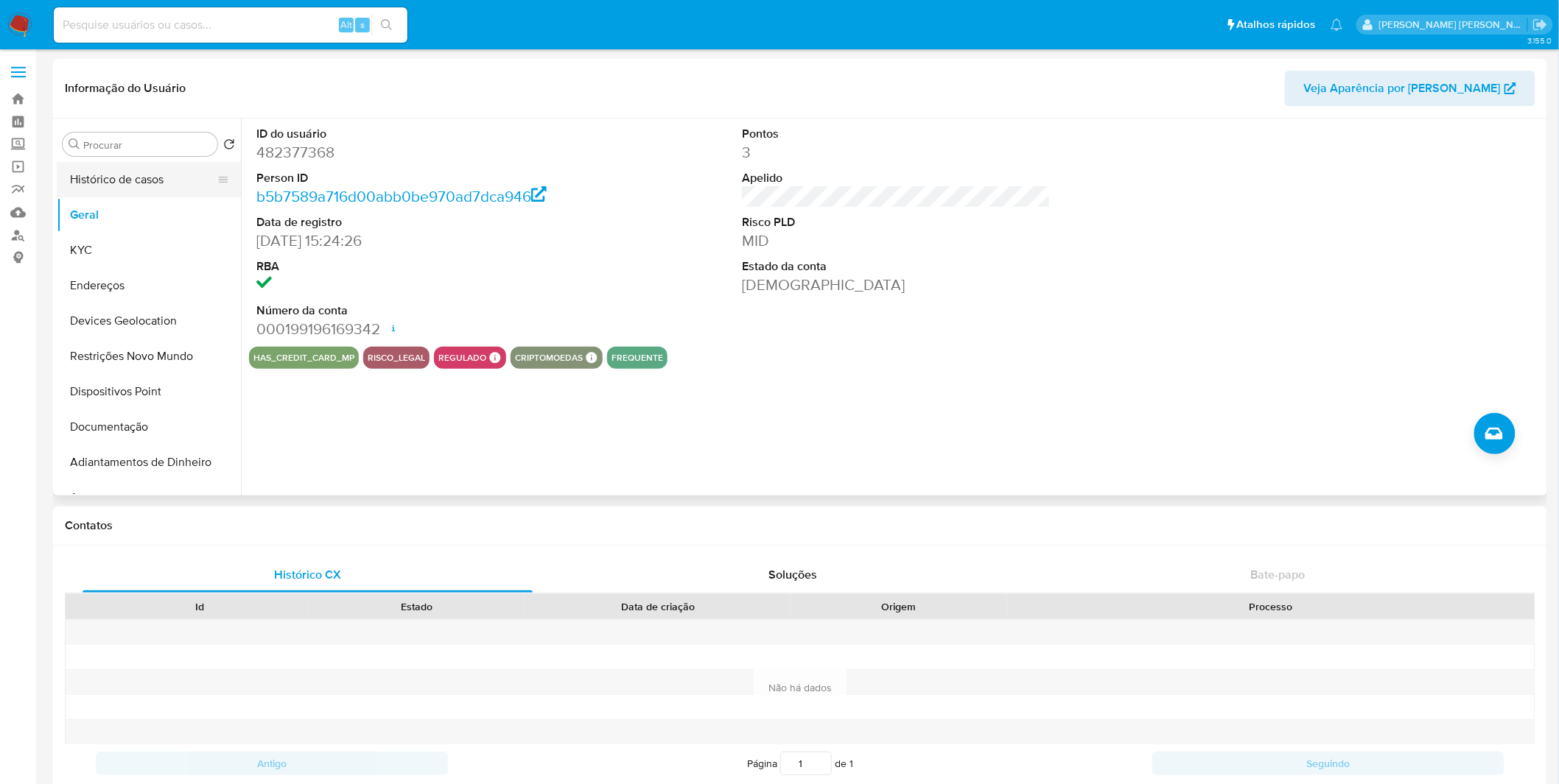
click at [170, 172] on button "Histórico de casos" at bounding box center [143, 180] width 172 height 35
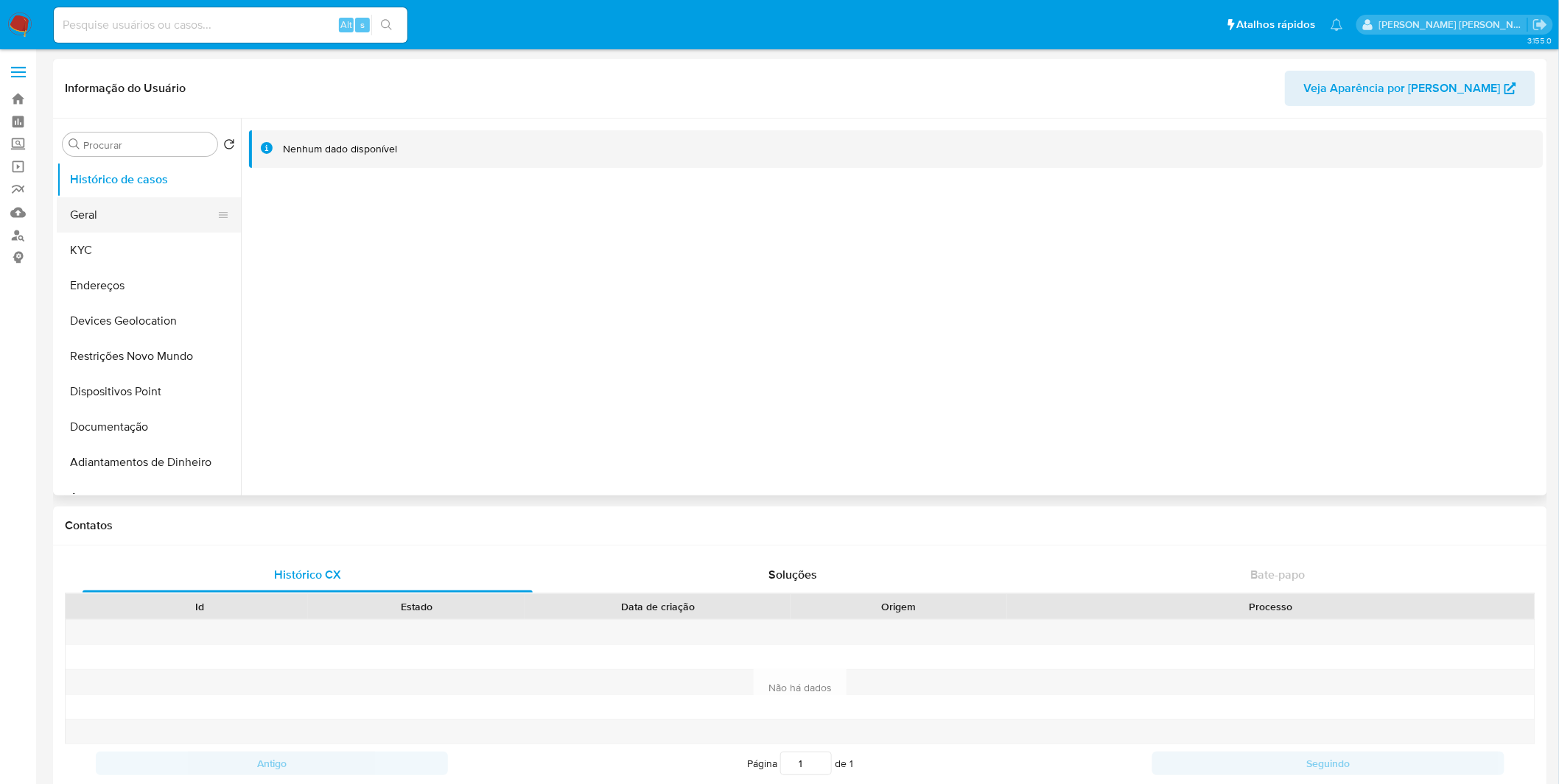
click at [156, 197] on button "Geral" at bounding box center [143, 215] width 172 height 35
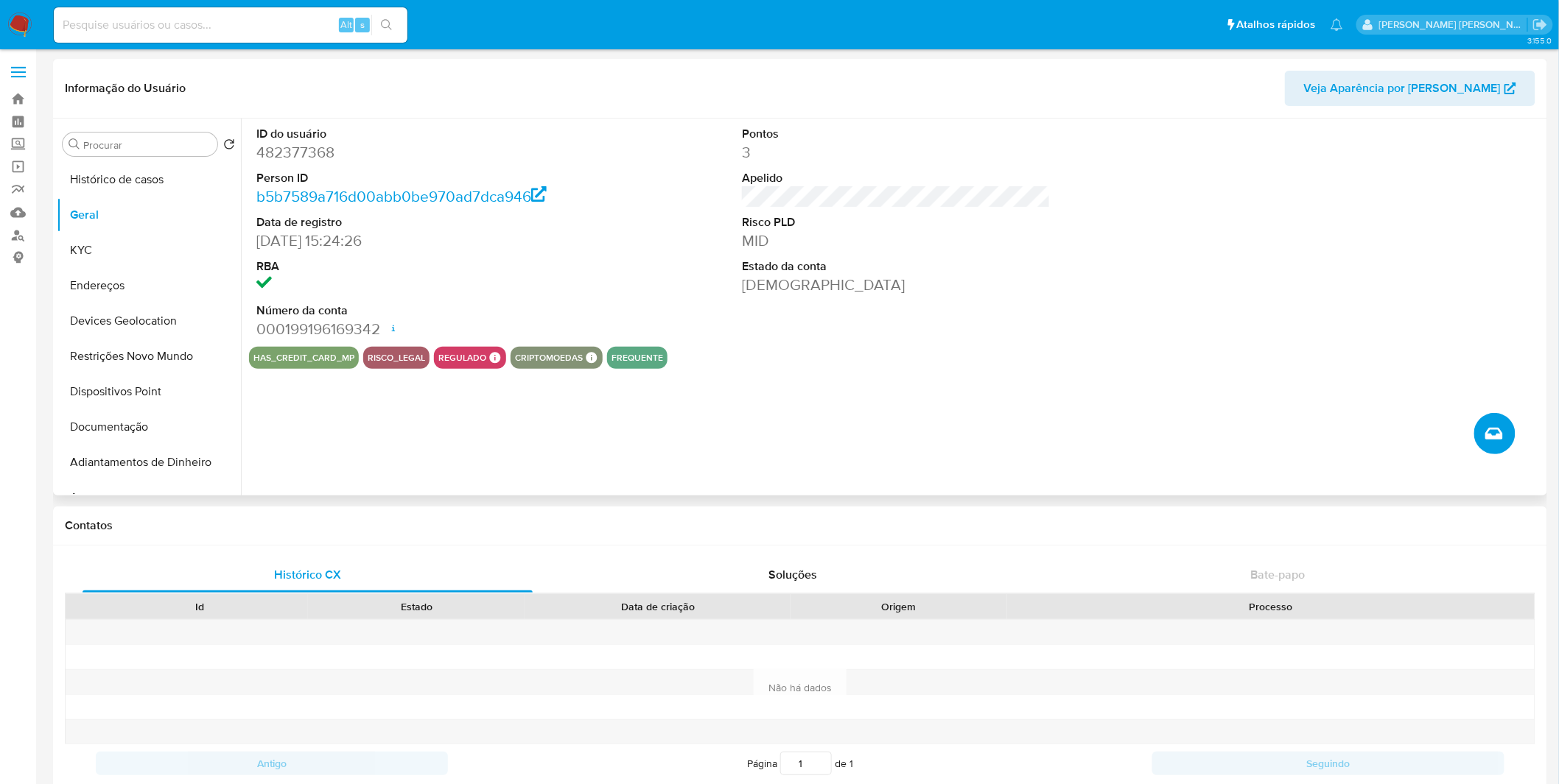
click at [1496, 433] on icon "Criar caso manual" at bounding box center [1493, 434] width 18 height 18
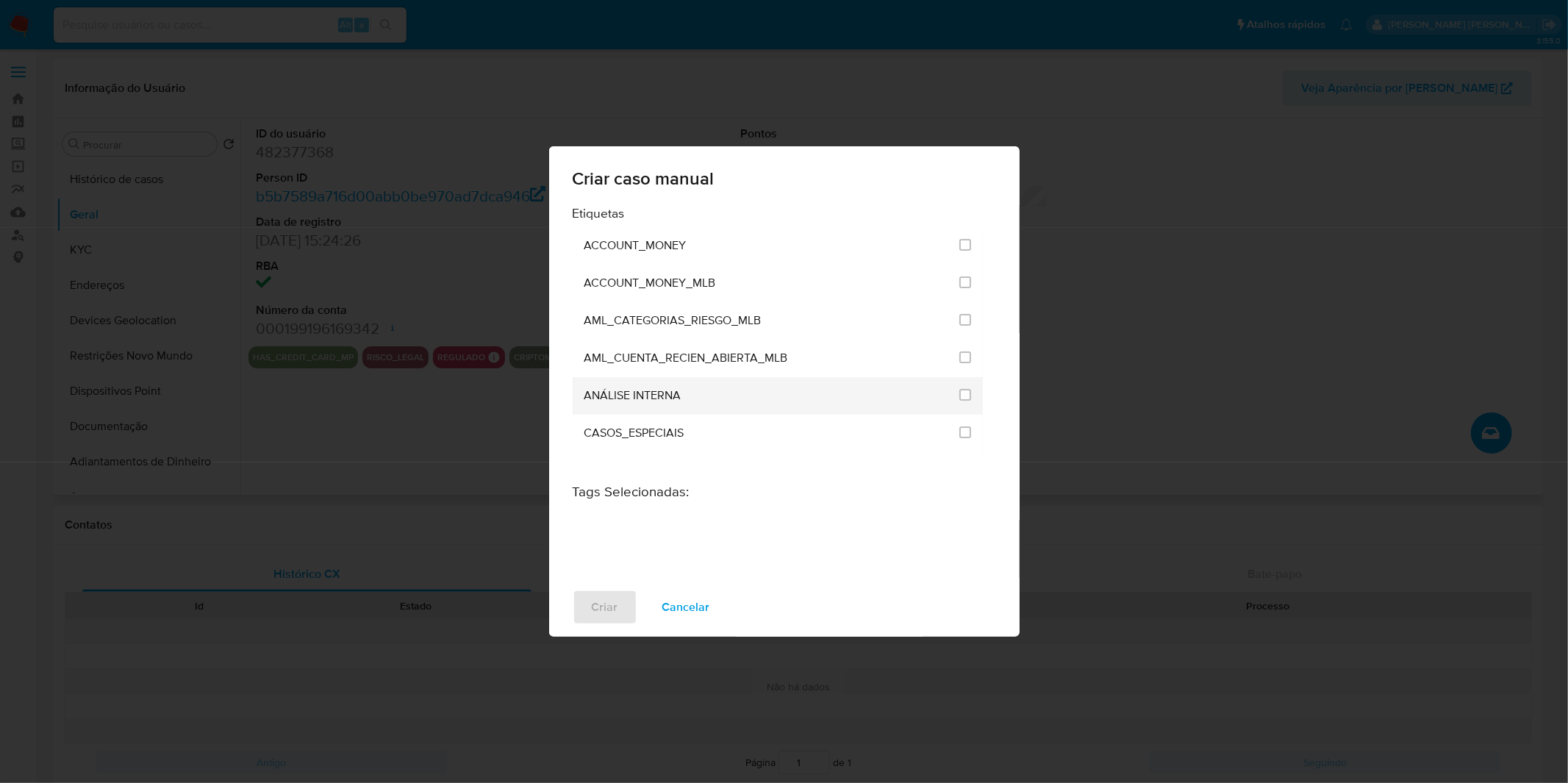
click at [683, 380] on div "ANÁLISE INTERNA" at bounding box center [768, 395] width 367 height 37
click at [960, 389] on input "1886" at bounding box center [966, 394] width 12 height 12
checkbox input "true"
click at [588, 598] on button "Criar" at bounding box center [605, 607] width 64 height 35
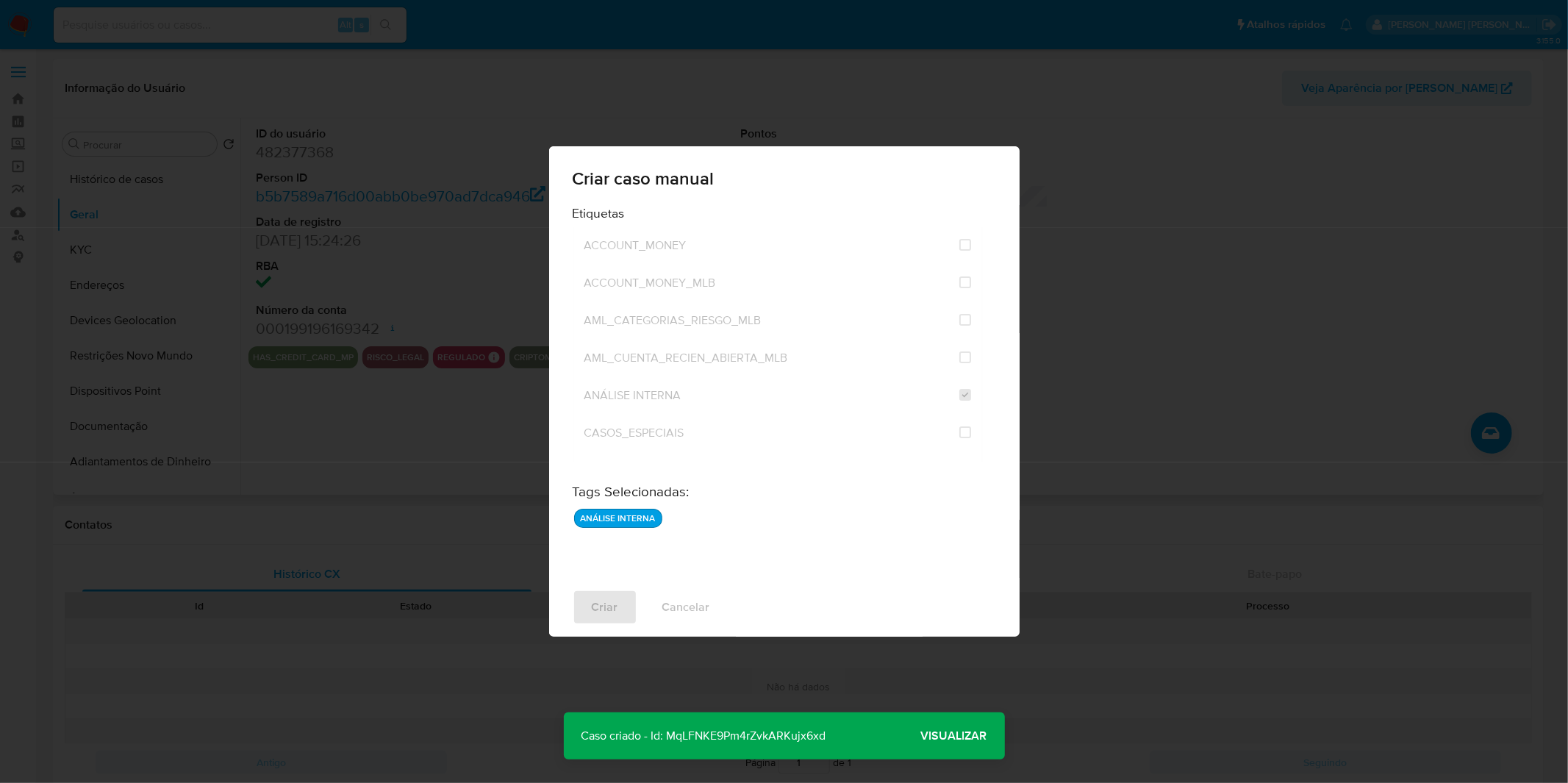
click at [958, 736] on span "Visualizar" at bounding box center [955, 736] width 66 height 0
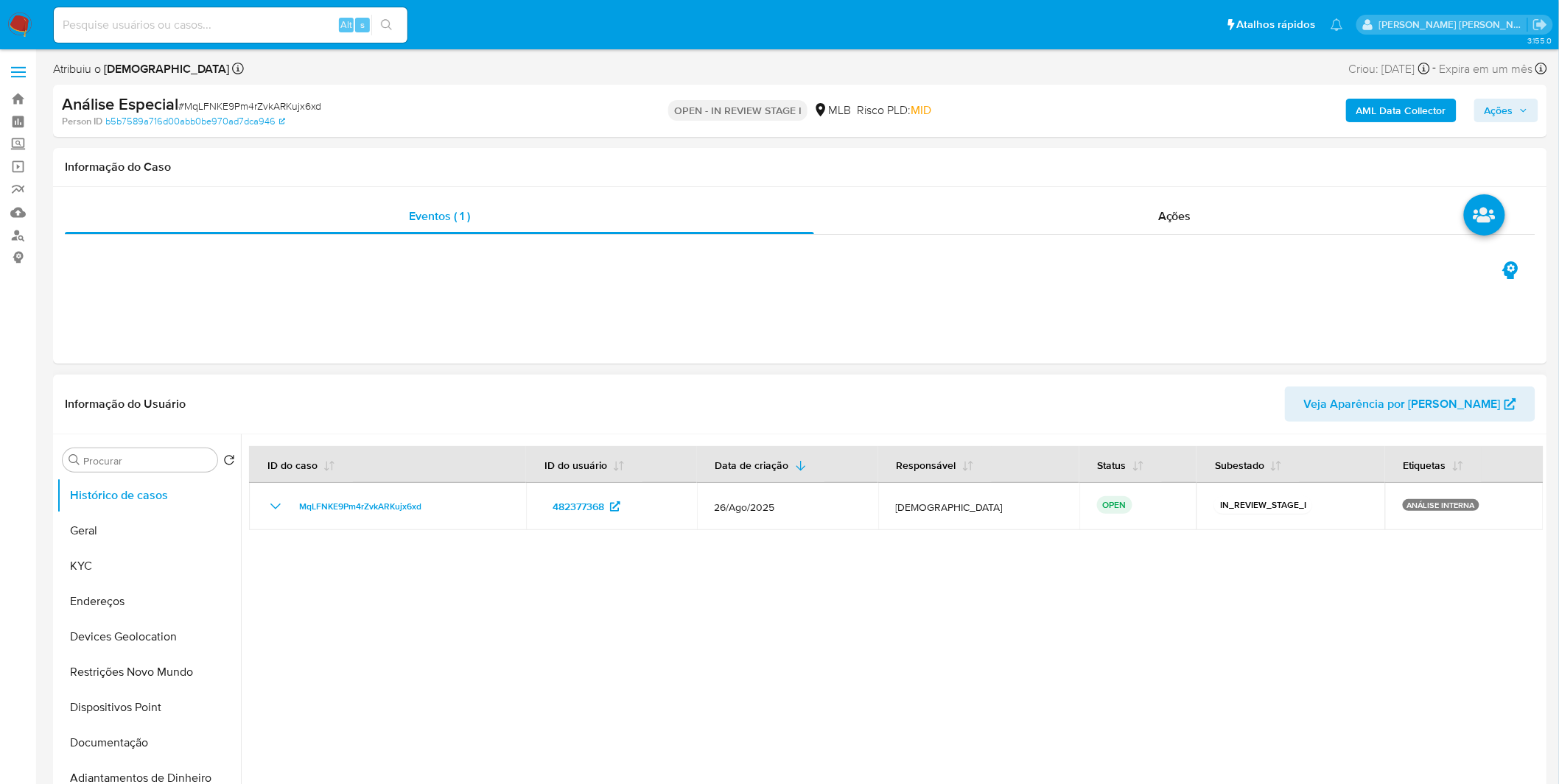
select select "10"
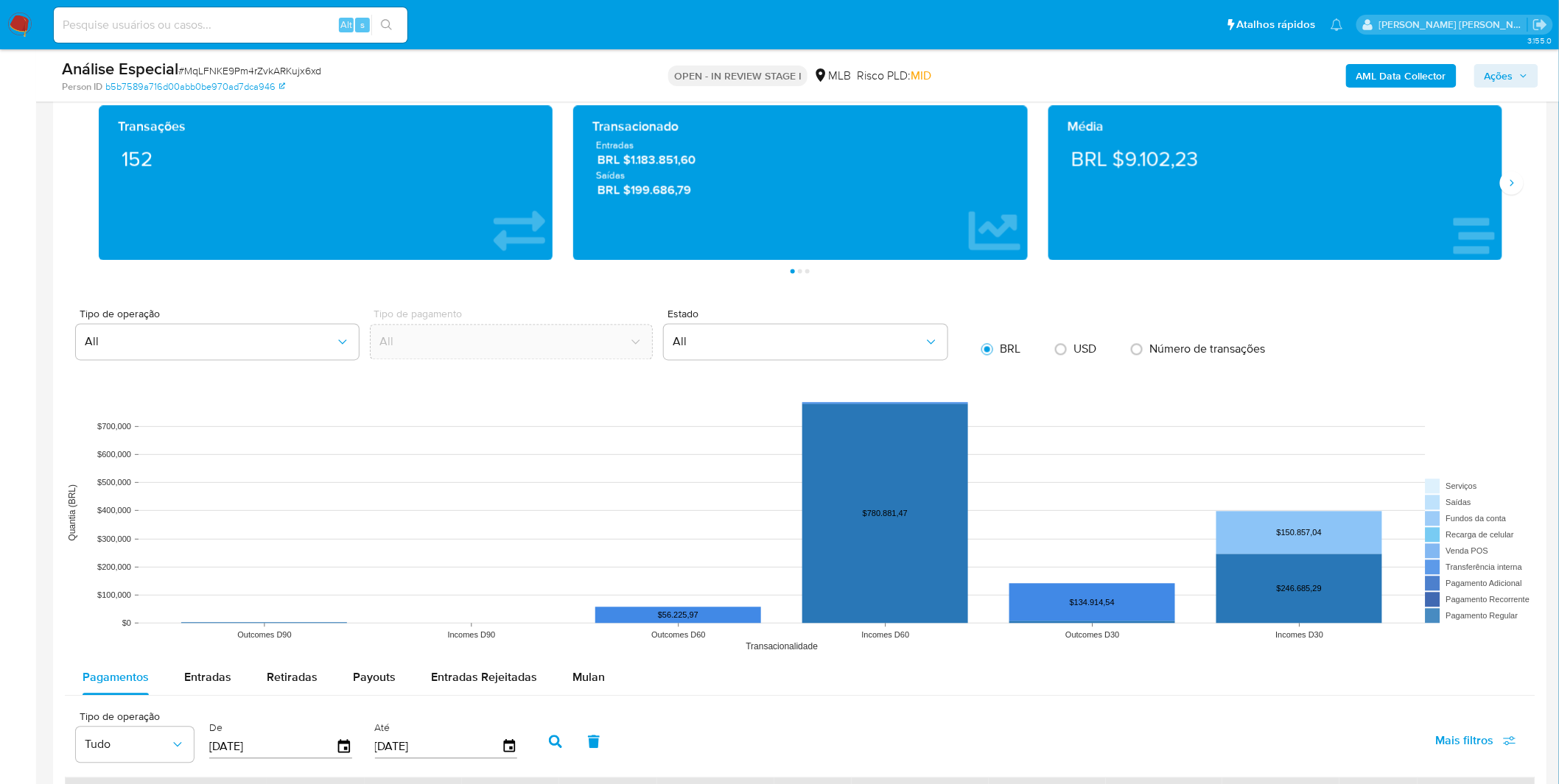
scroll to position [1145, 0]
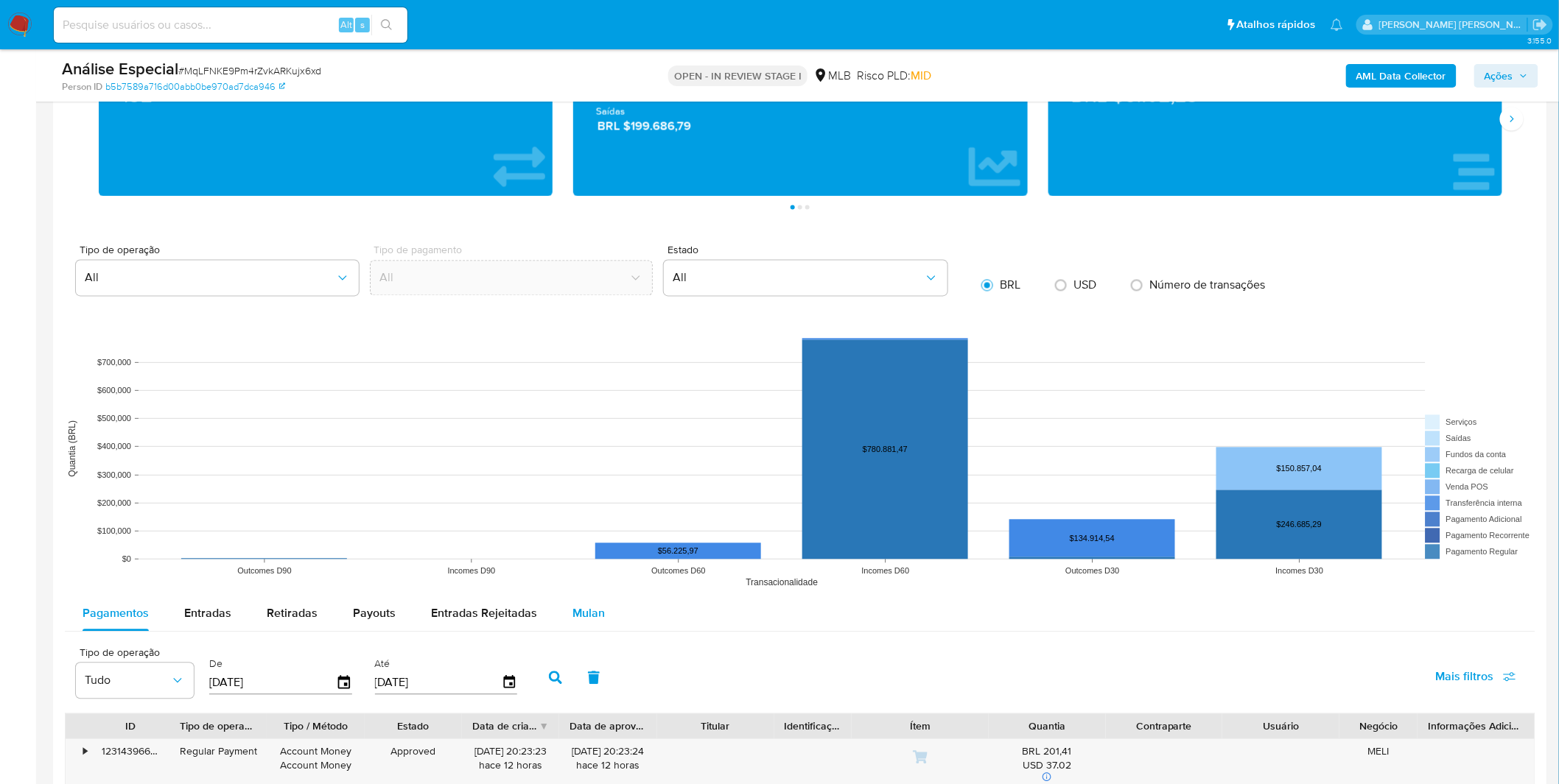
click at [572, 630] on div "Mulan" at bounding box center [588, 614] width 32 height 35
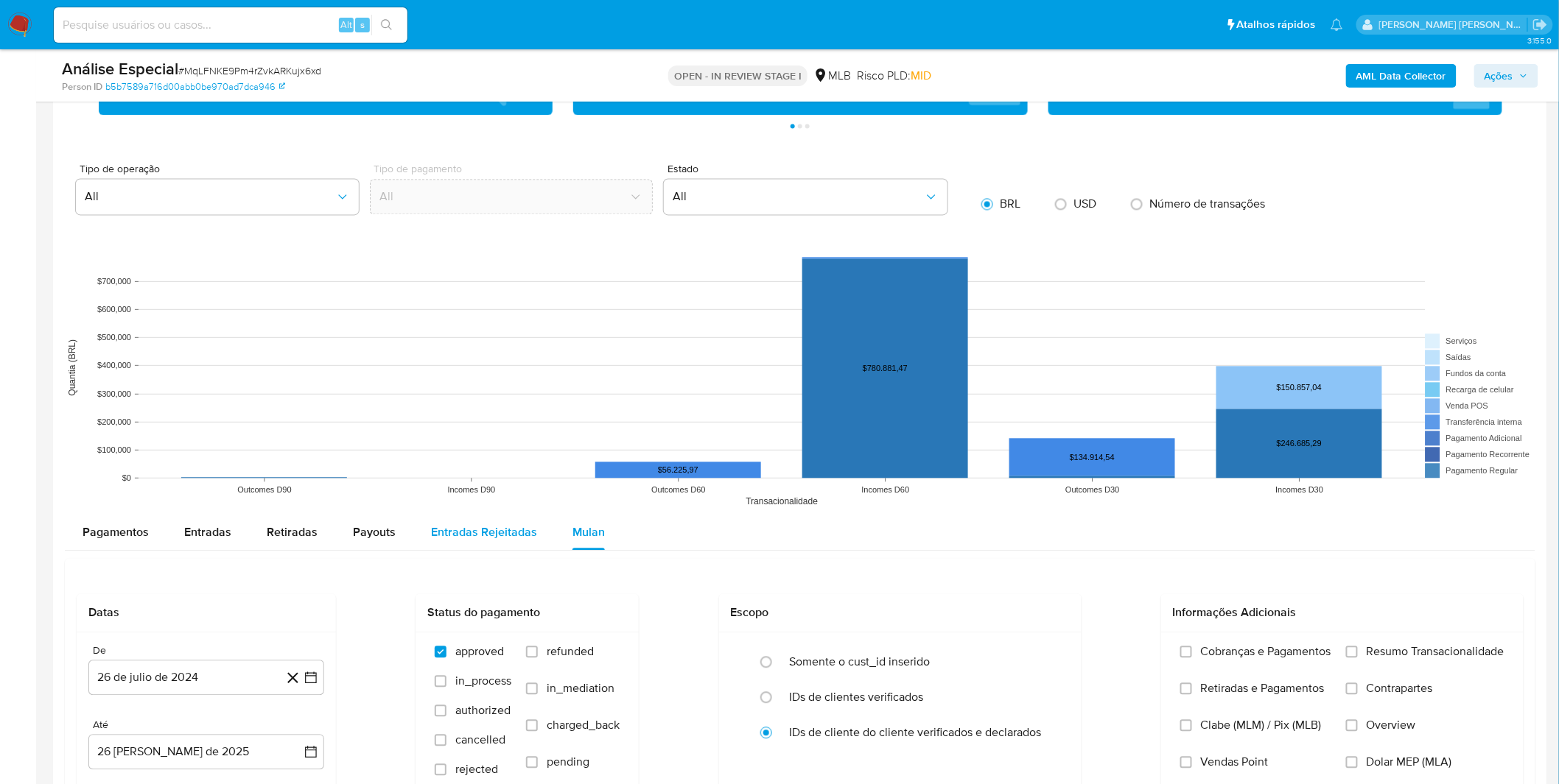
click at [452, 526] on span "Entradas Rejeitadas" at bounding box center [484, 531] width 106 height 17
select select "10"
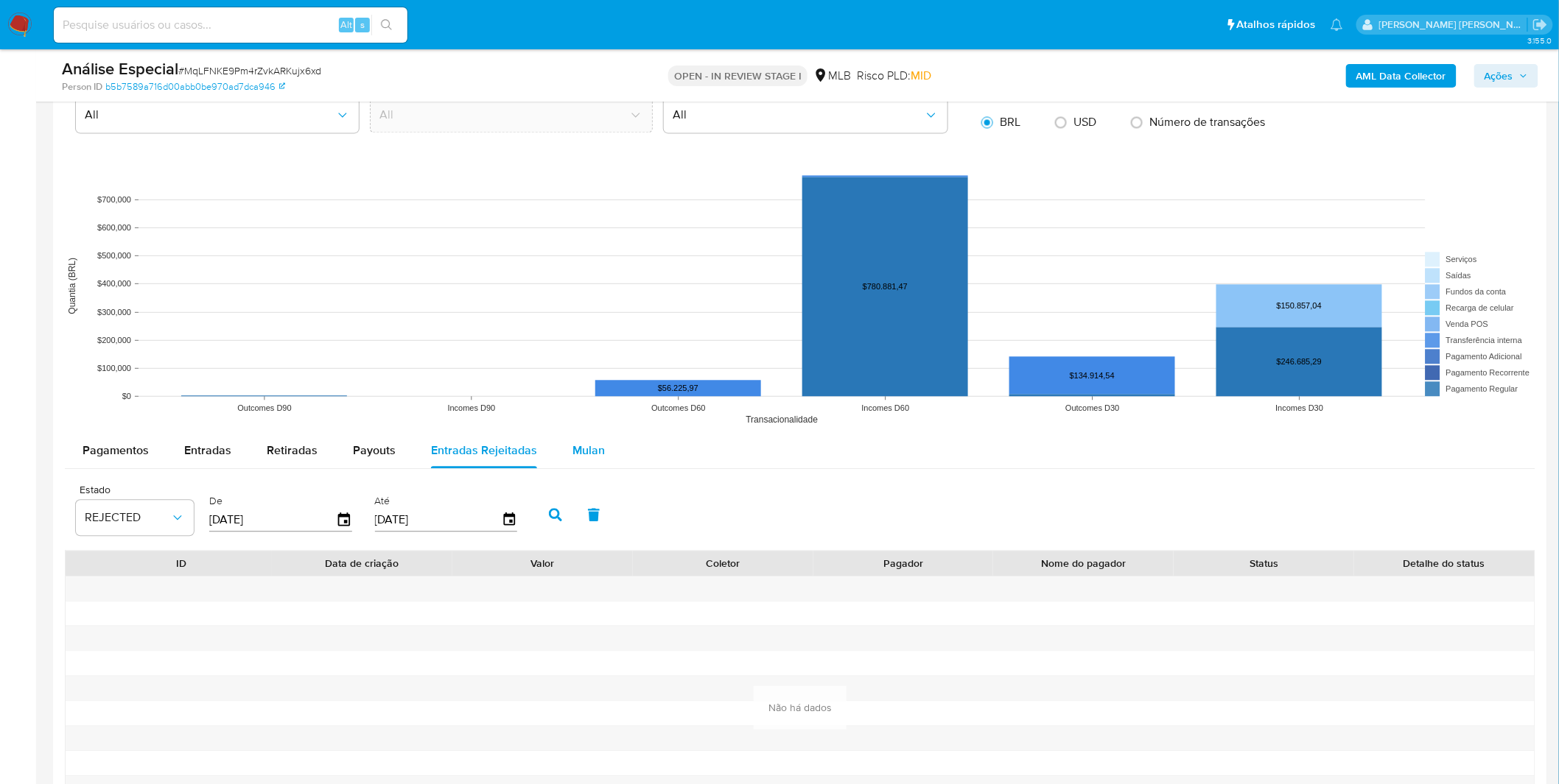
click at [577, 459] on div "Mulan" at bounding box center [588, 451] width 32 height 35
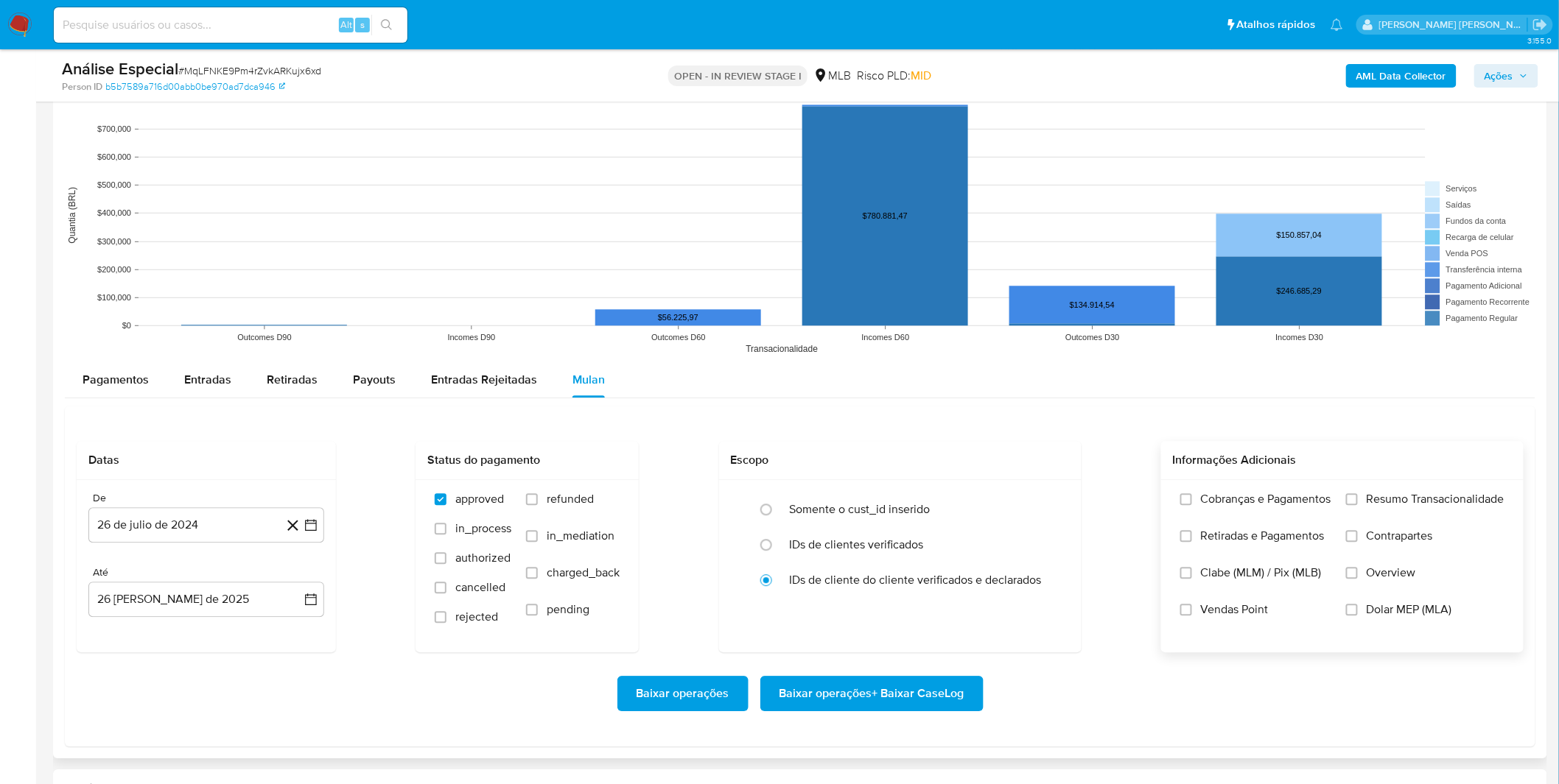
scroll to position [1472, 0]
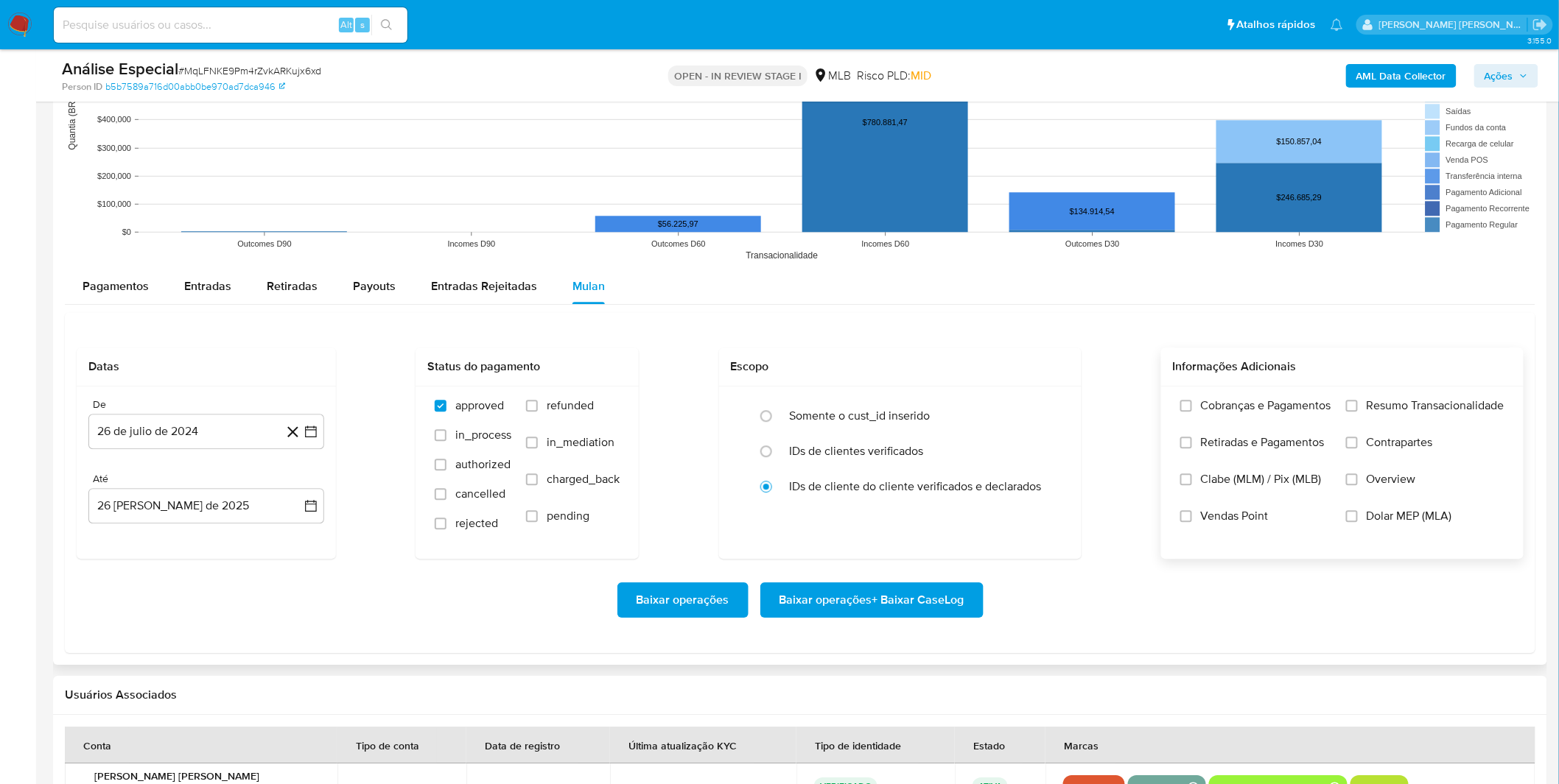
click at [1257, 425] on label "Cobranças e Pagamentos" at bounding box center [1255, 416] width 151 height 37
click at [1192, 412] on input "Cobranças e Pagamentos" at bounding box center [1185, 406] width 12 height 12
click at [1255, 435] on div "Cobranças e Pagamentos Retiradas e Pagamentos Clabe (MLM) / Pix (MLB) Vendas Po…" at bounding box center [1255, 471] width 151 height 148
click at [1281, 444] on span "Retiradas e Pagamentos" at bounding box center [1263, 442] width 124 height 15
click at [1192, 444] on input "Retiradas e Pagamentos" at bounding box center [1185, 443] width 12 height 12
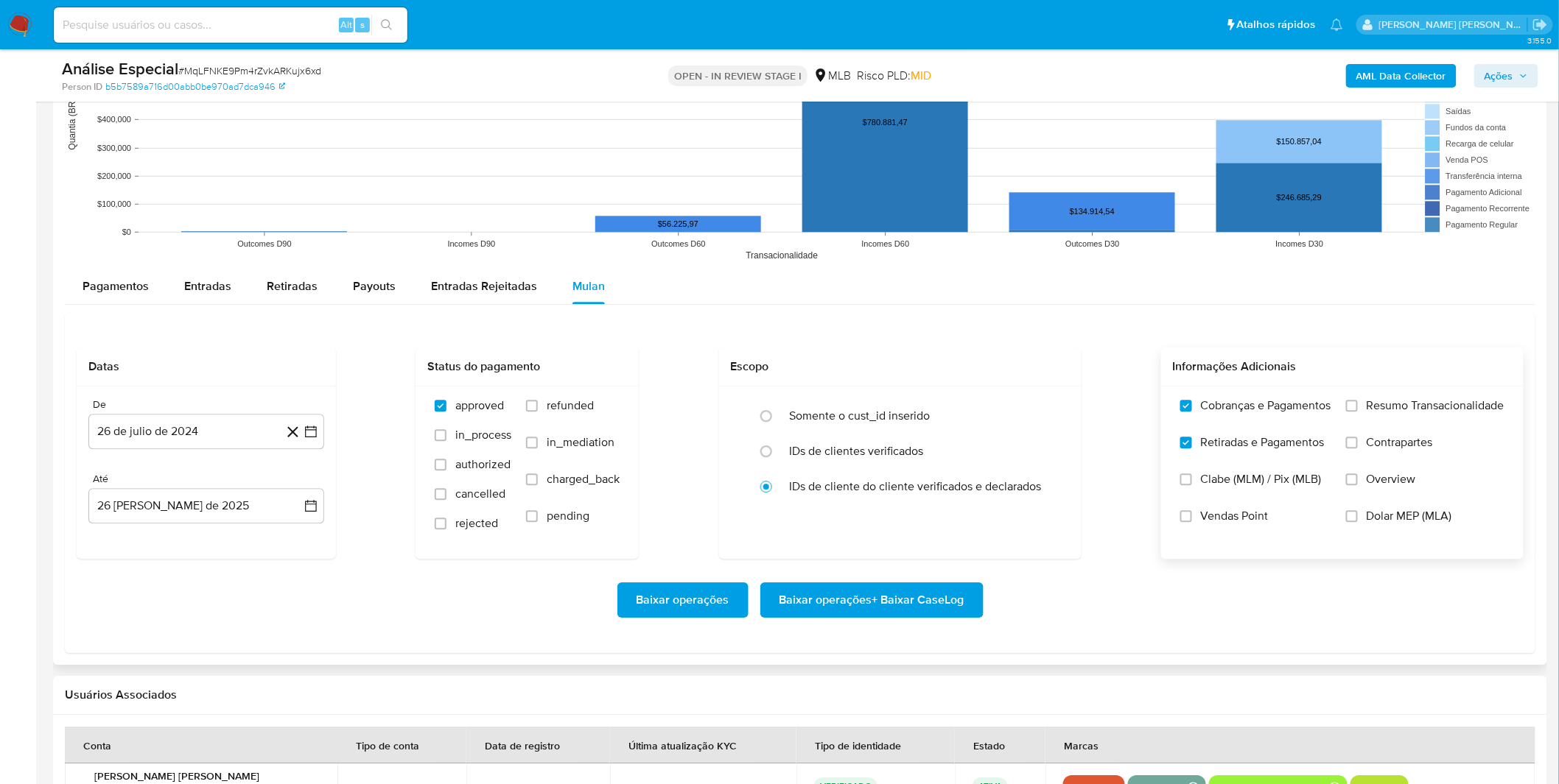
click at [1374, 418] on label "Resumo Transacionalidade" at bounding box center [1425, 416] width 158 height 37
click at [1358, 412] on input "Resumo Transacionalidade" at bounding box center [1352, 406] width 12 height 12
click at [1373, 444] on span "Contrapartes" at bounding box center [1400, 442] width 67 height 15
click at [1358, 444] on input "Contrapartes" at bounding box center [1352, 443] width 12 height 12
click at [190, 440] on button "26 de julio de 2024" at bounding box center [205, 431] width 236 height 35
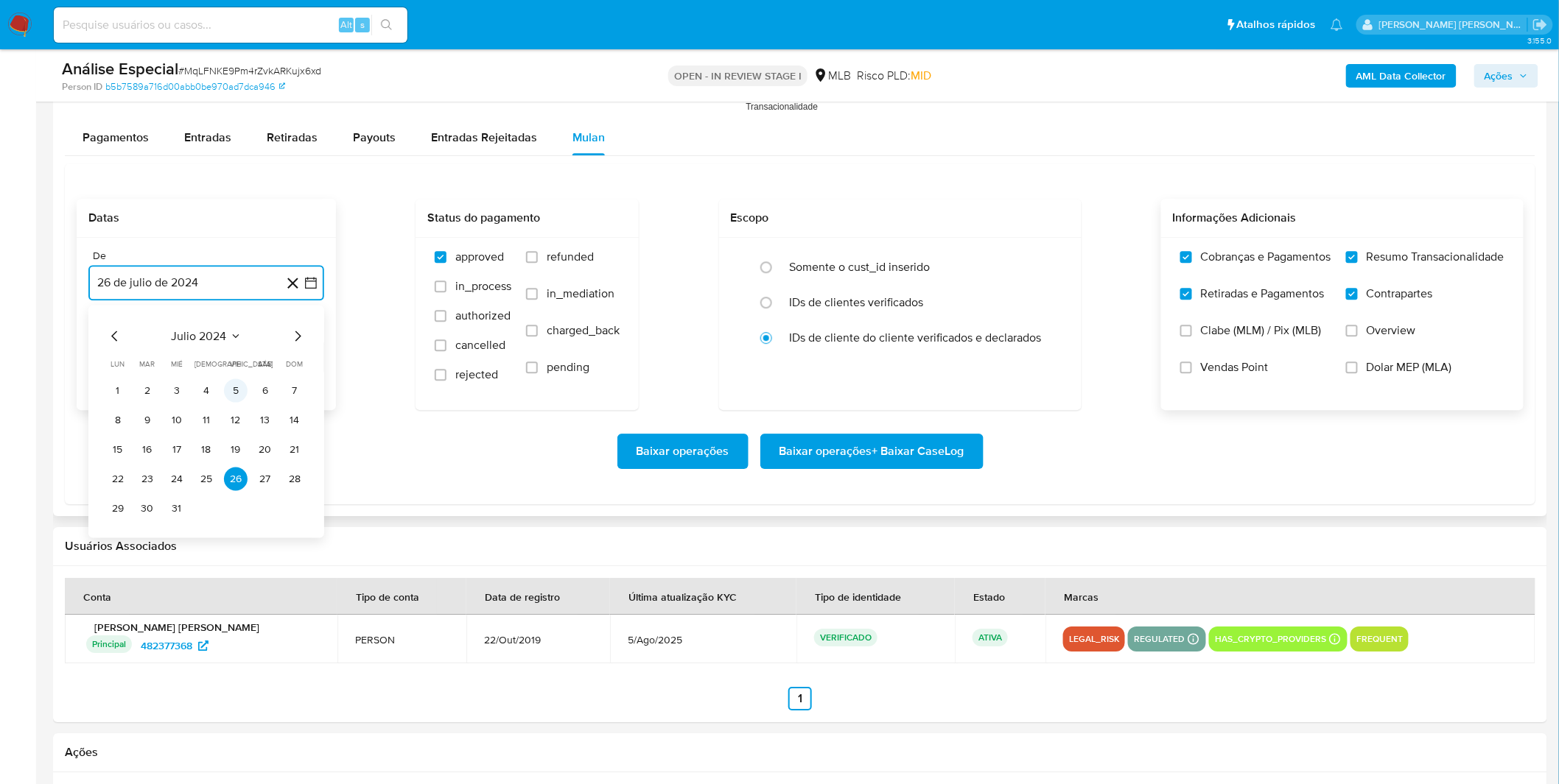
scroll to position [1635, 0]
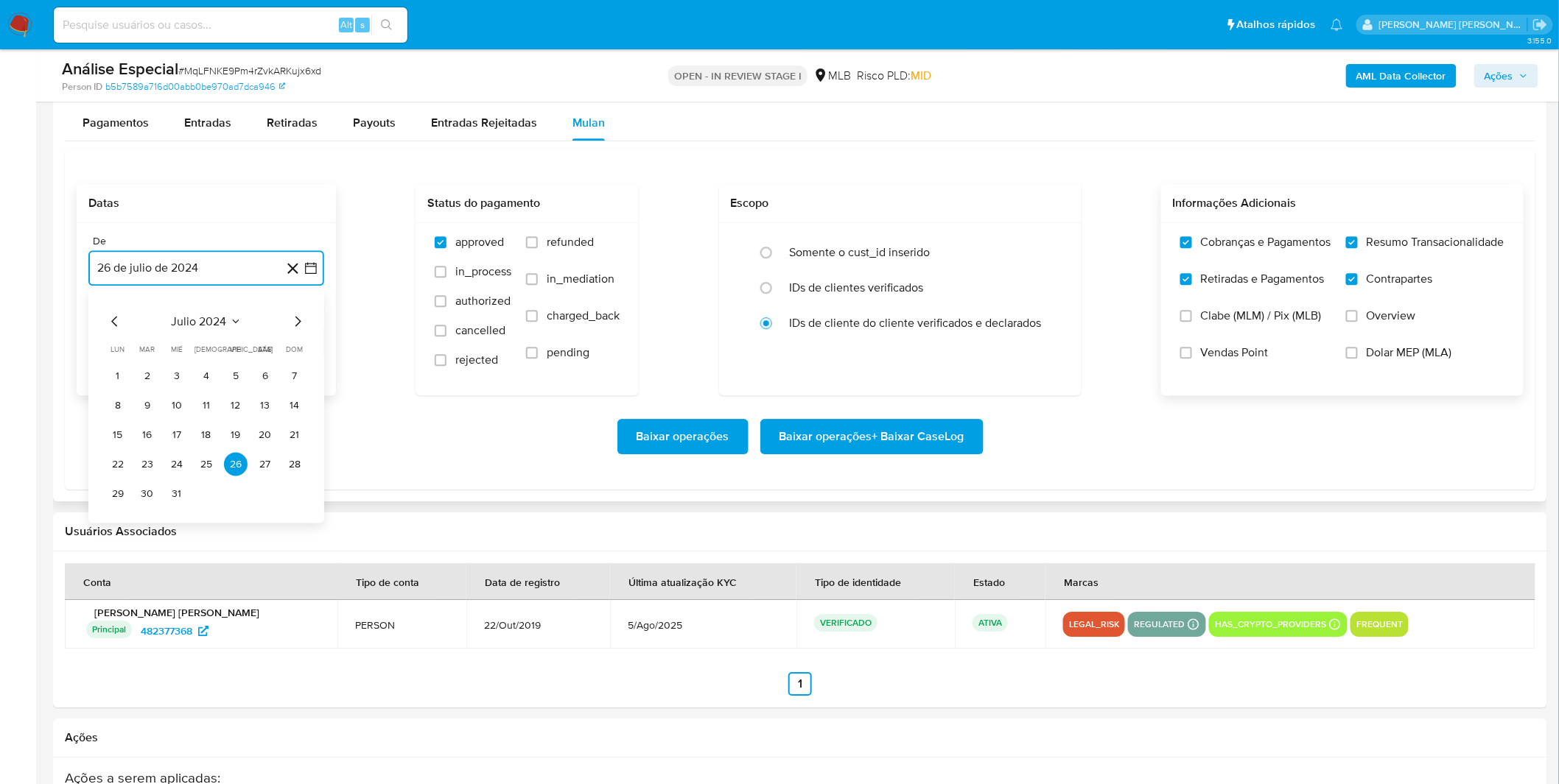
click at [221, 315] on span "julio 2024" at bounding box center [199, 321] width 55 height 15
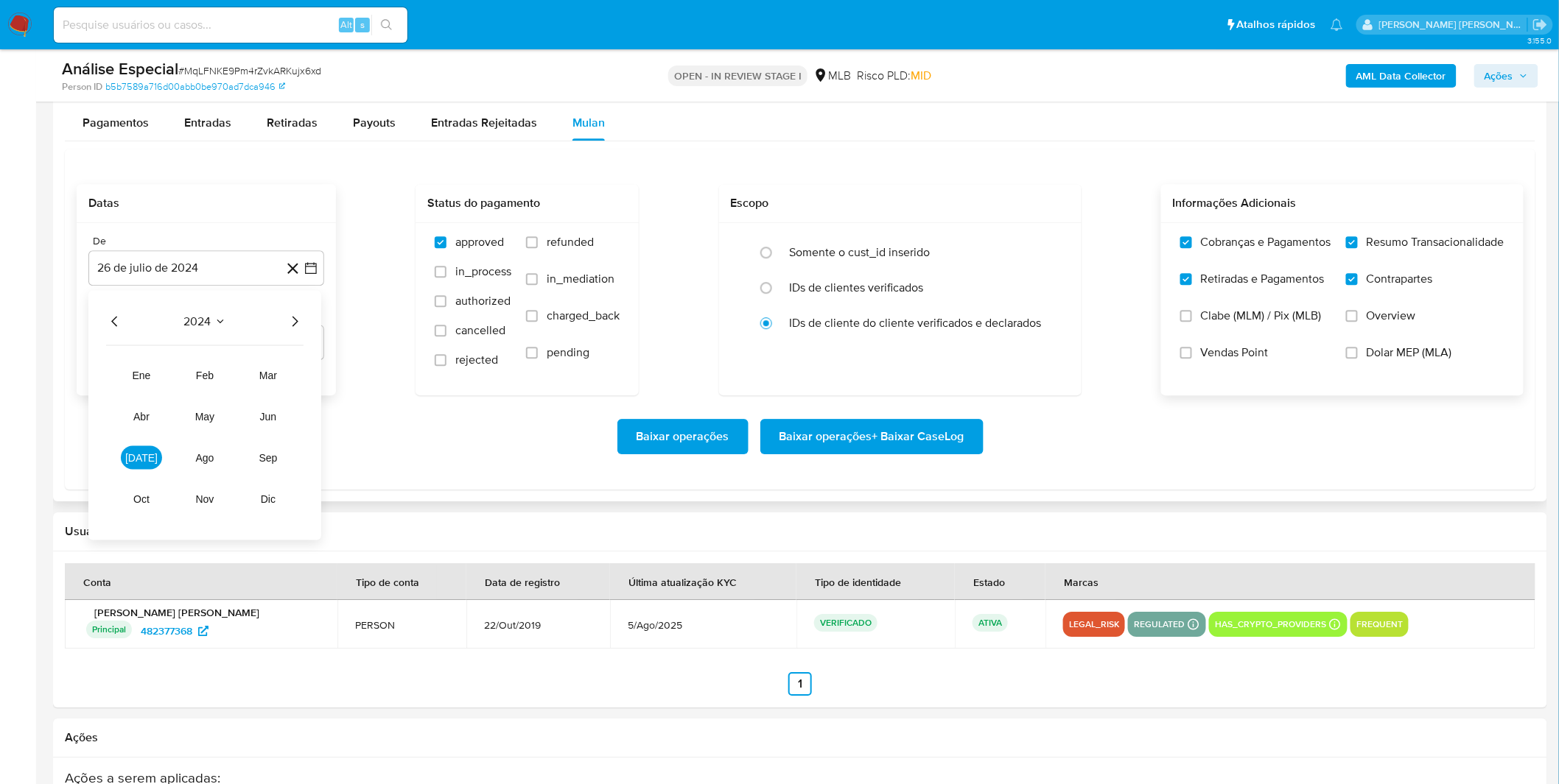
click at [284, 326] on div "2024" at bounding box center [204, 321] width 198 height 18
click at [290, 329] on icon "Año siguiente" at bounding box center [294, 321] width 18 height 18
click at [142, 460] on span "jul" at bounding box center [141, 457] width 32 height 12
click at [150, 378] on button "1" at bounding box center [148, 375] width 23 height 23
click at [134, 418] on div "Baixar operações Baixar operações + Baixar CaseLog" at bounding box center [799, 436] width 1447 height 82
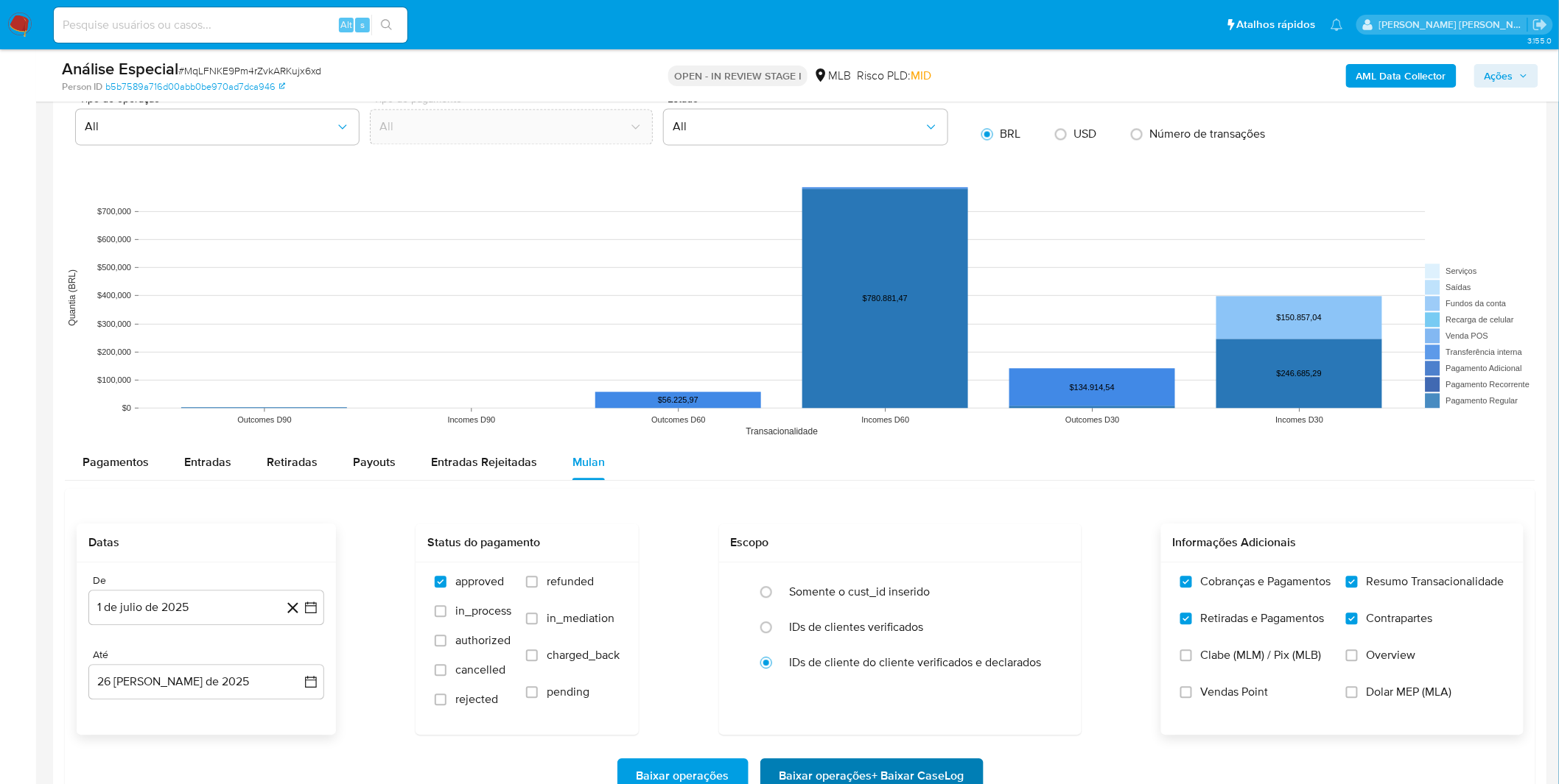
scroll to position [1472, 0]
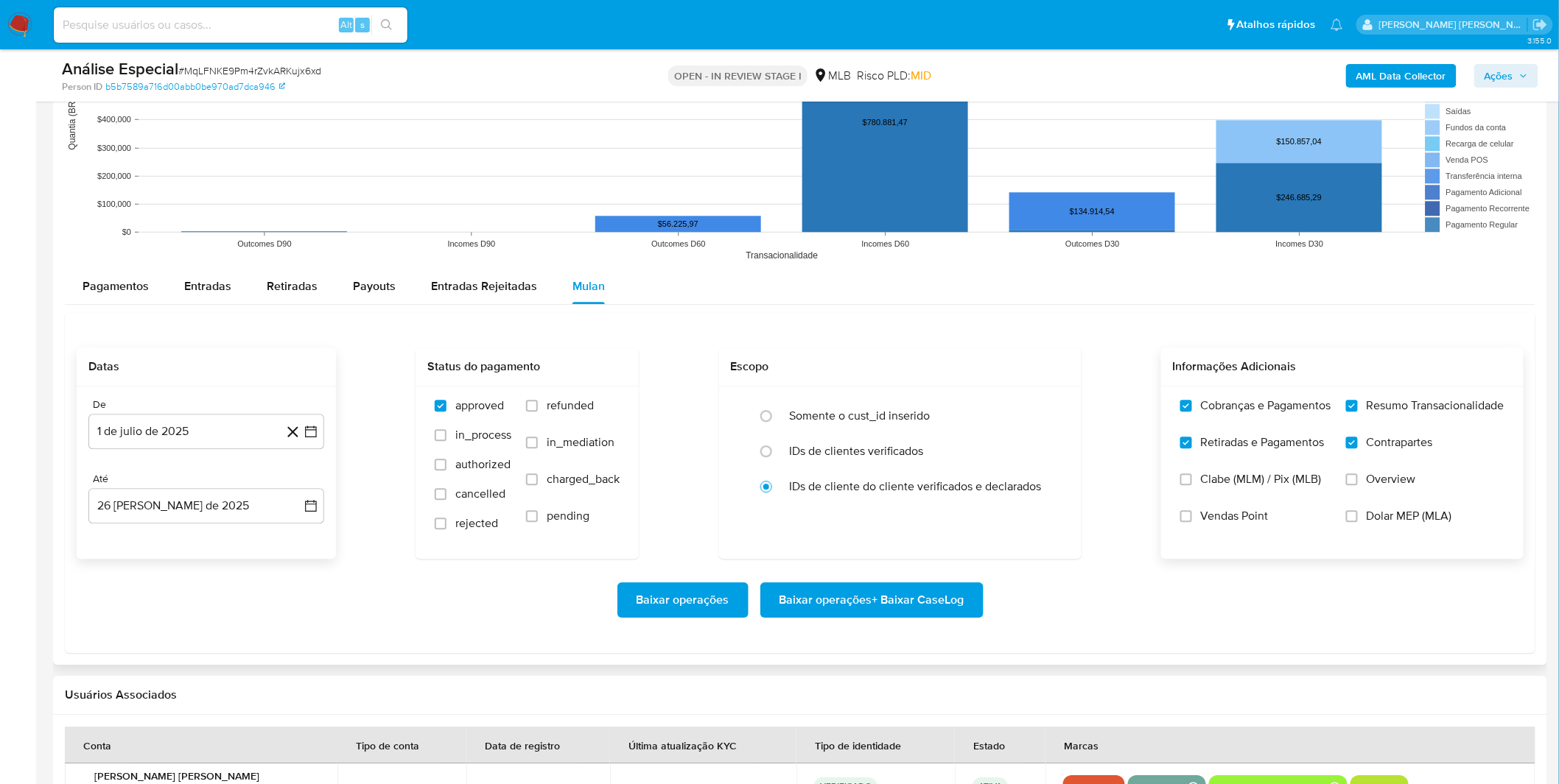
click at [805, 597] on span "Baixar operações + Baixar CaseLog" at bounding box center [871, 599] width 185 height 32
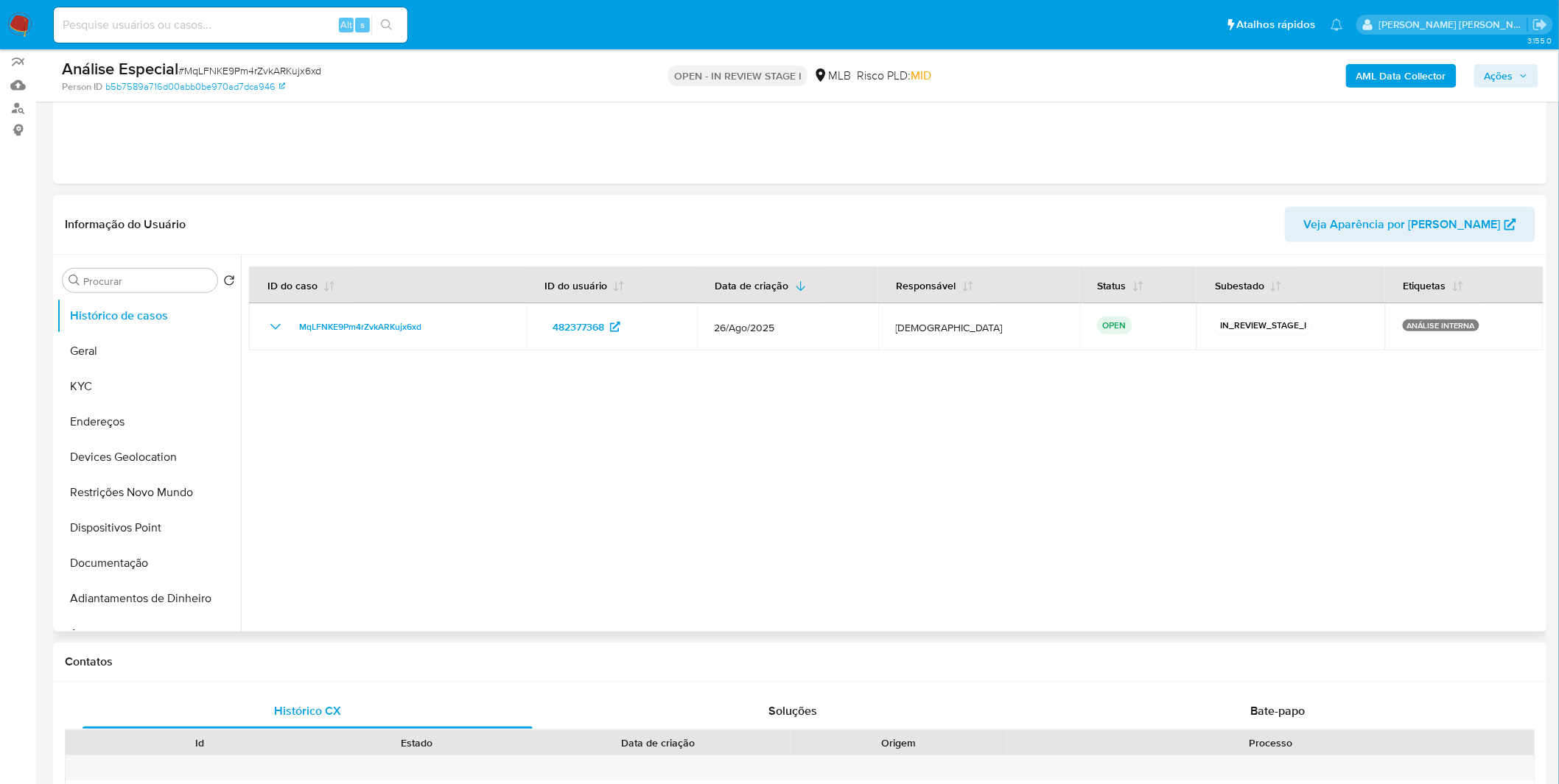
scroll to position [0, 0]
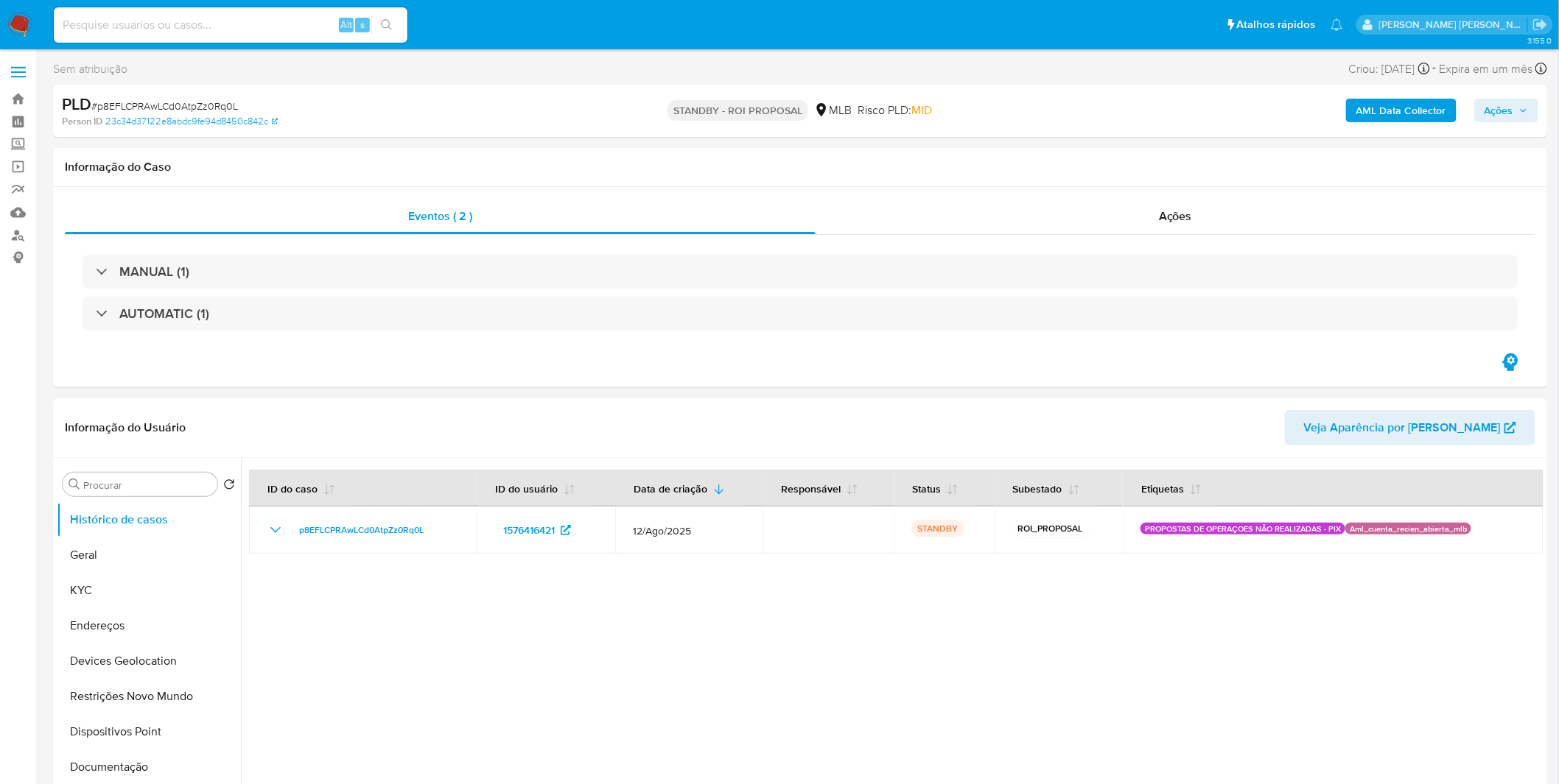
select select "10"
click at [14, 17] on img at bounding box center [21, 25] width 25 height 25
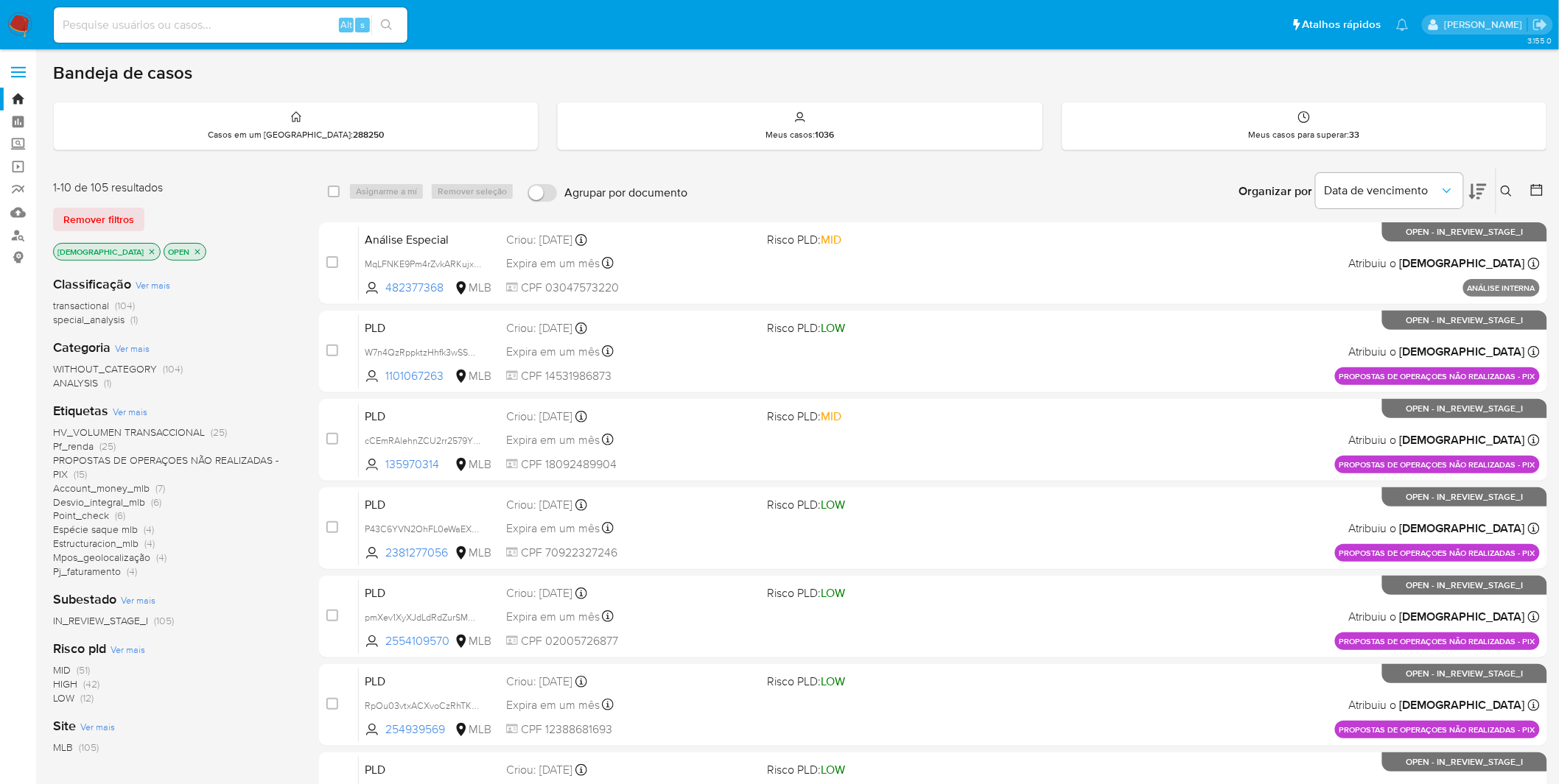
click at [142, 407] on span "Ver mais" at bounding box center [129, 412] width 34 height 14
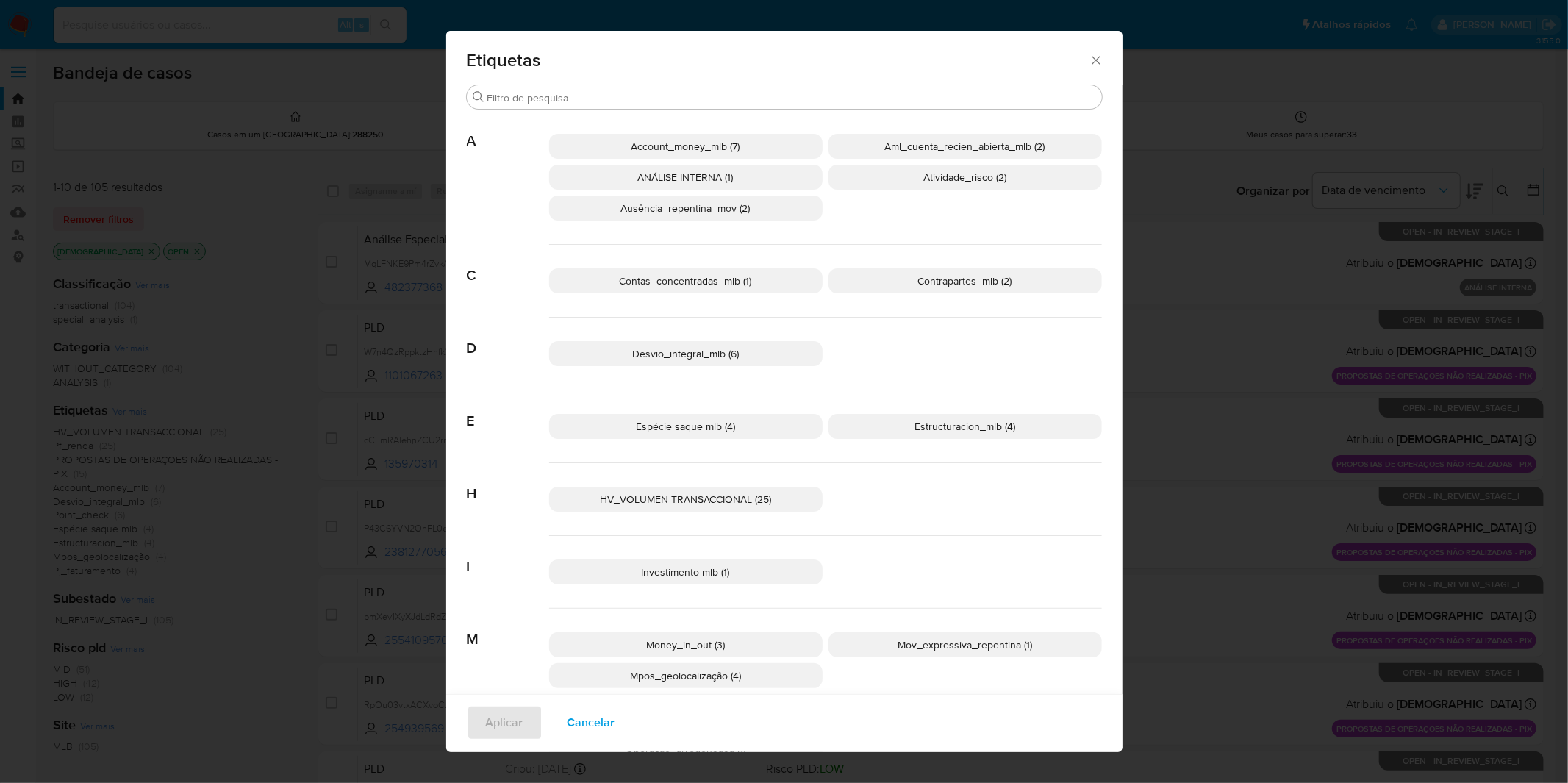
click at [589, 718] on span "Cancelar" at bounding box center [591, 722] width 48 height 32
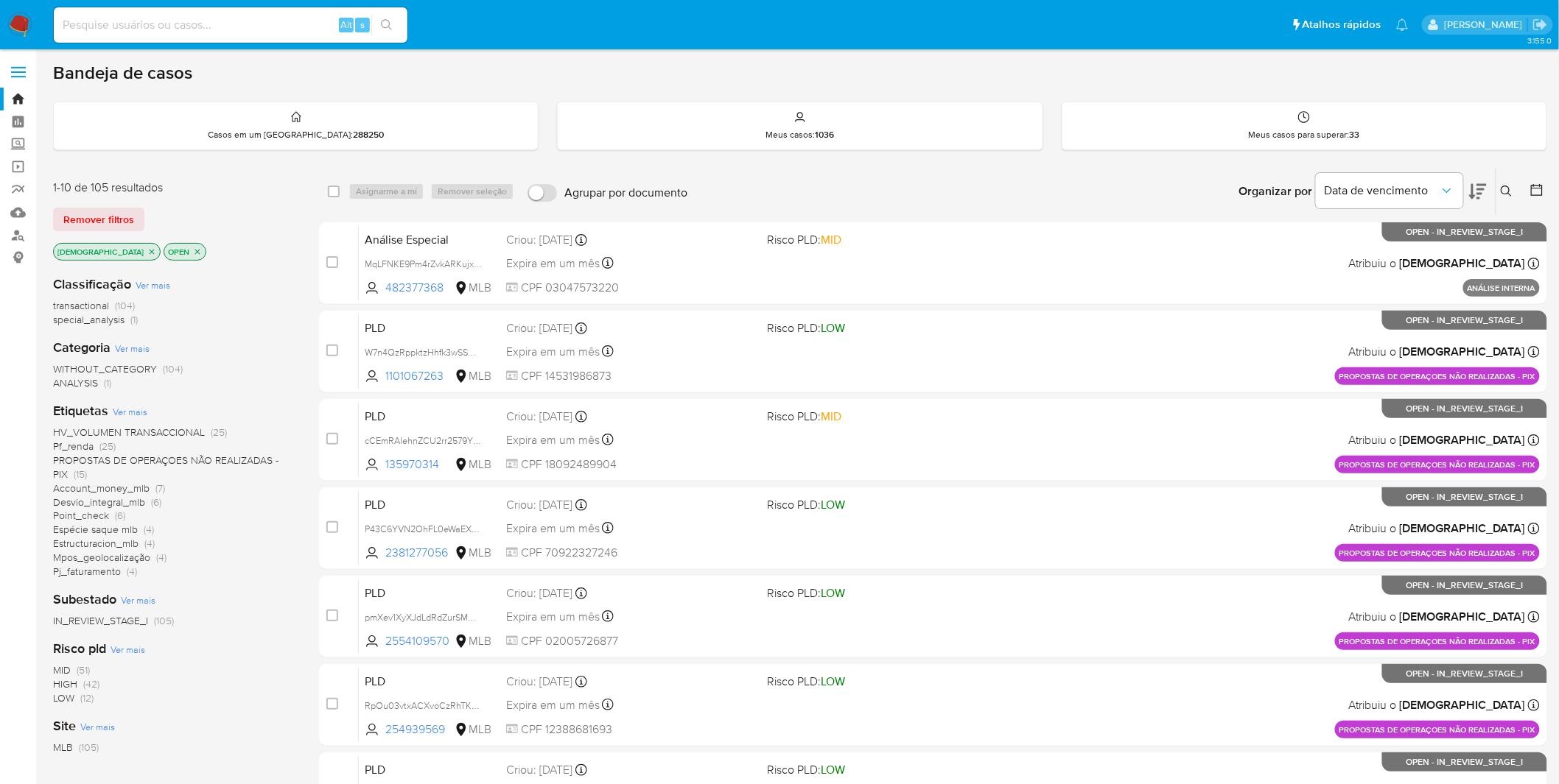
scroll to position [82, 0]
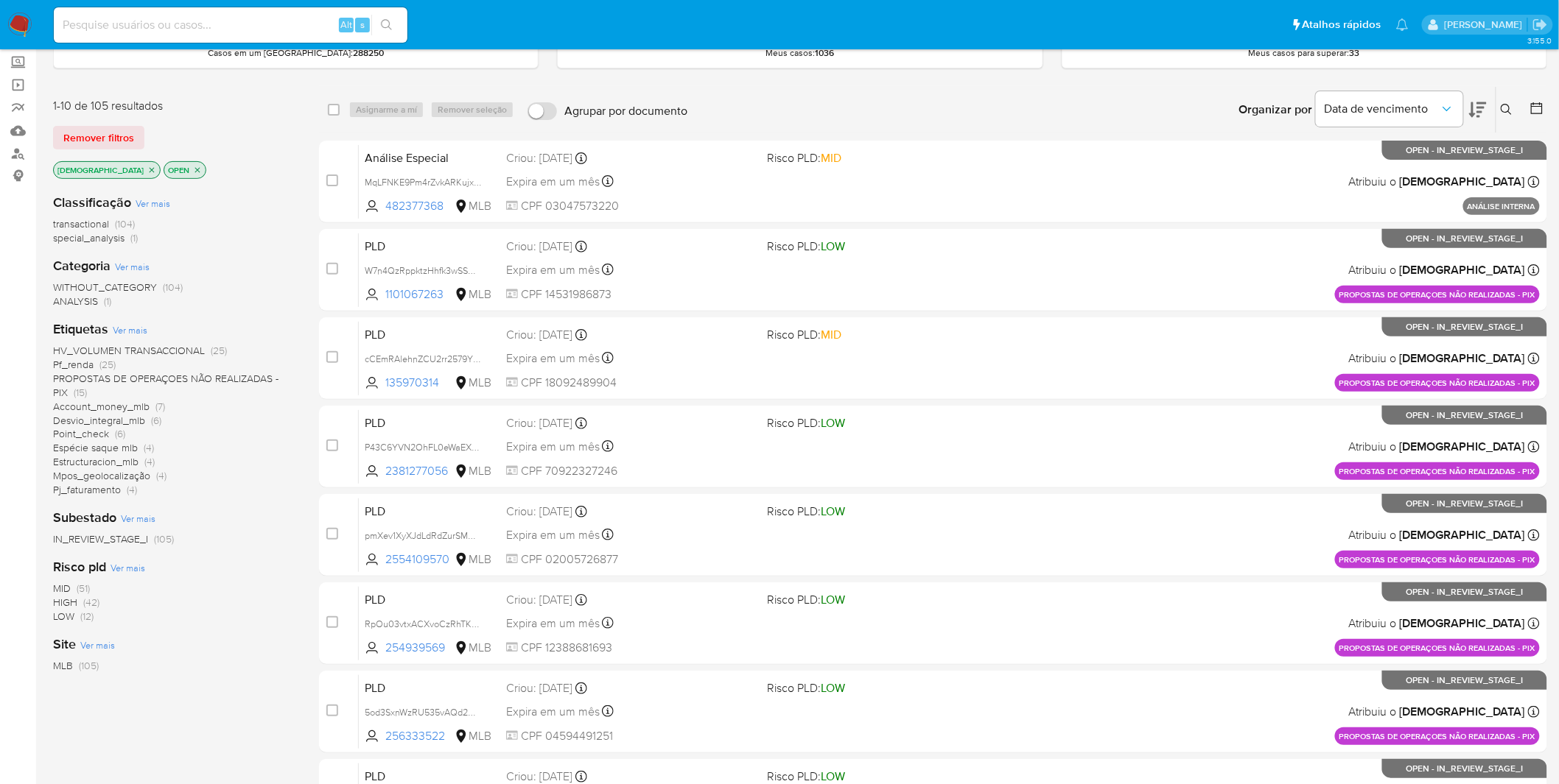
click at [142, 386] on span "PROPOSTAS DE OPERAÇOES NÃO REALIZADAS - PIX (15)" at bounding box center [174, 385] width 243 height 28
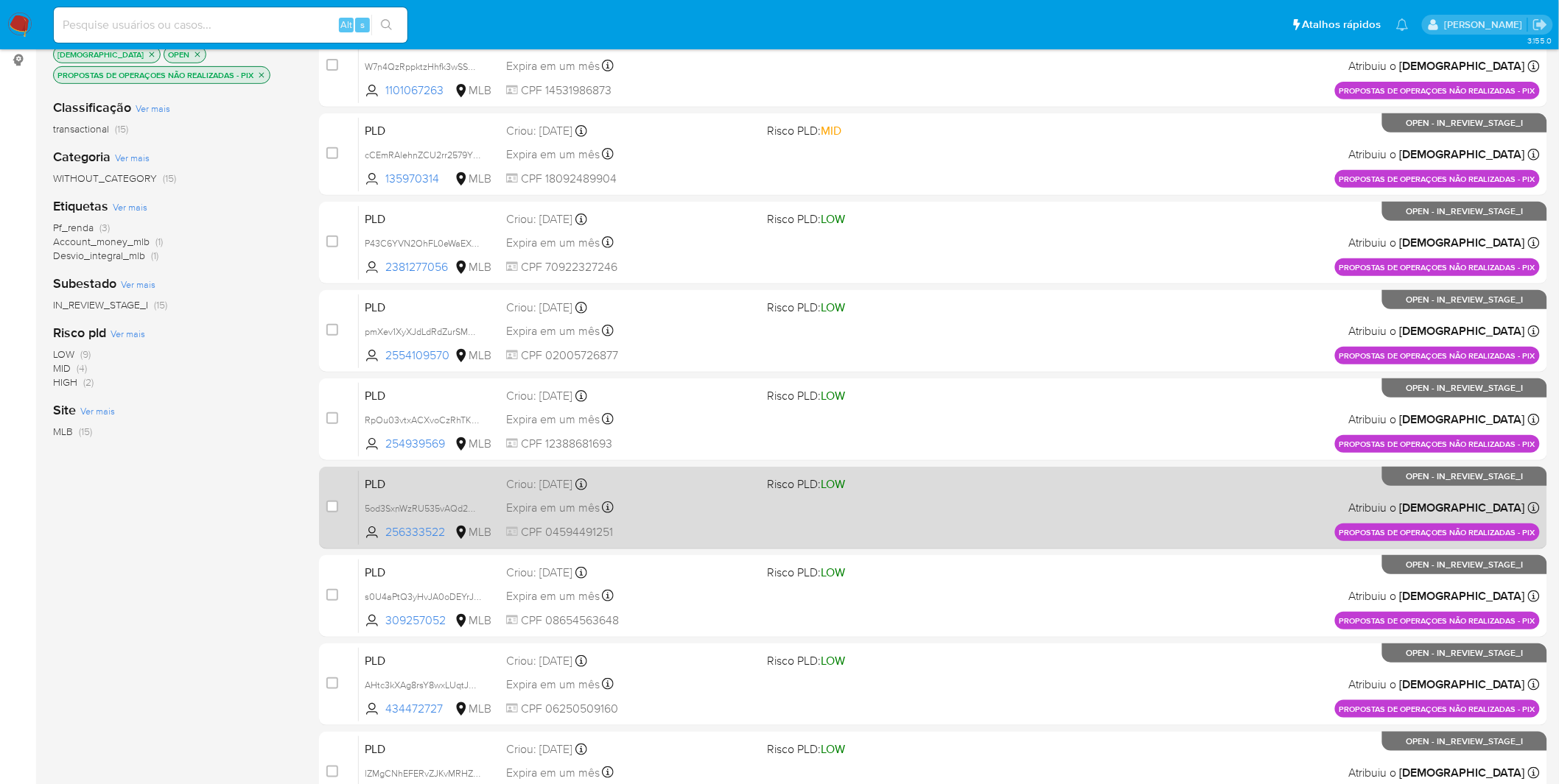
scroll to position [377, 0]
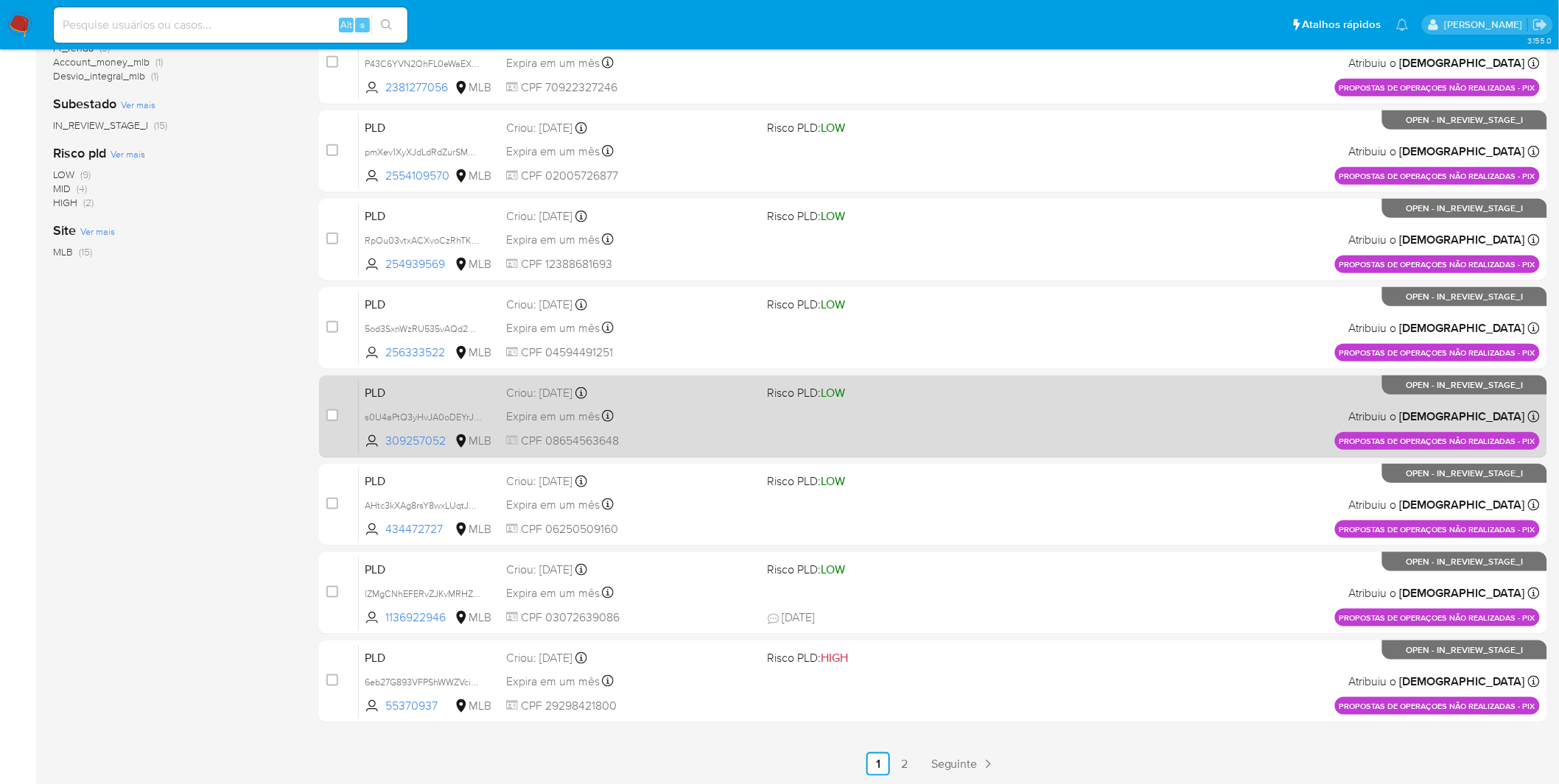
click at [904, 765] on link "2" at bounding box center [905, 764] width 23 height 23
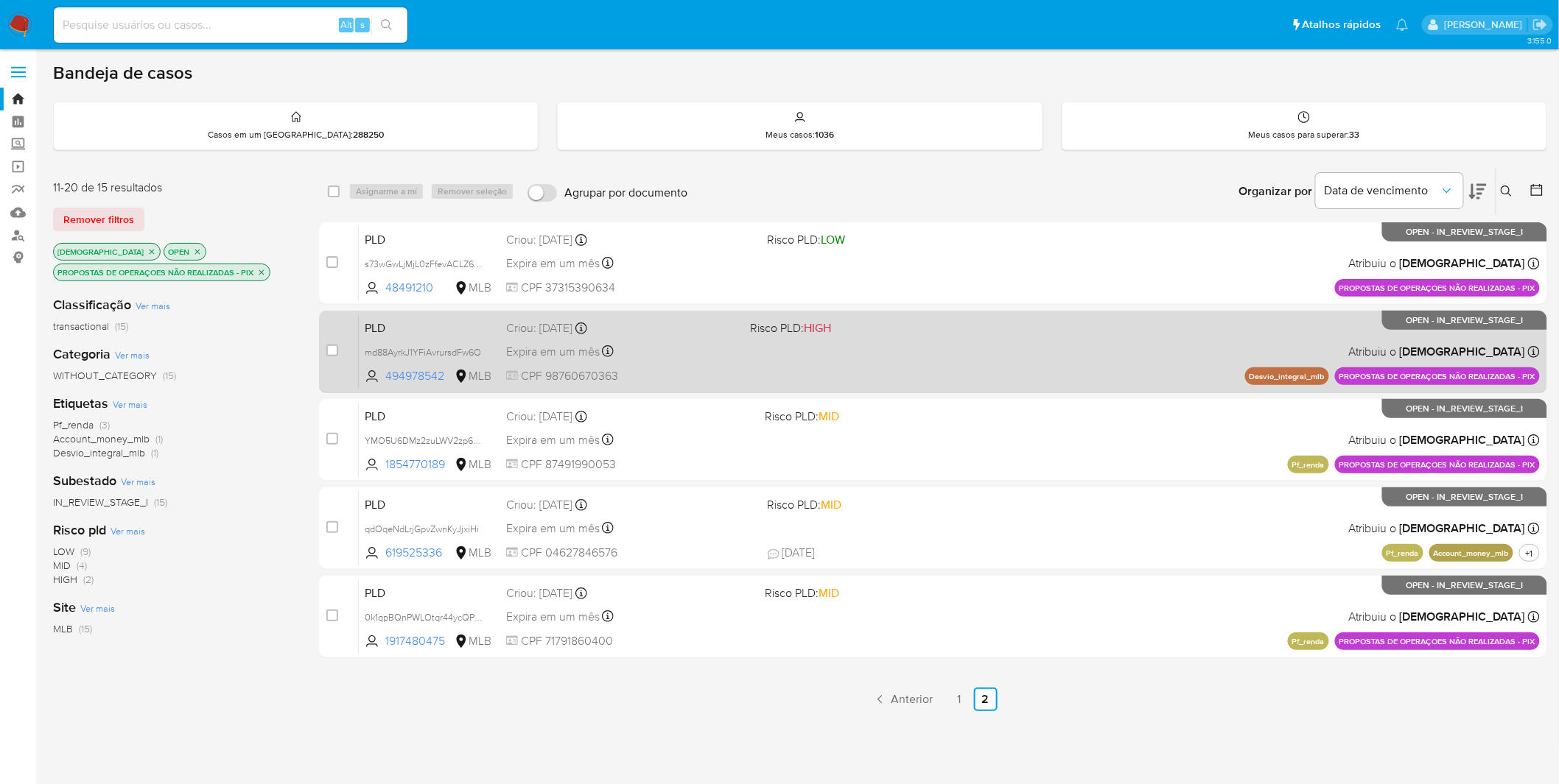
click at [878, 370] on div "PLD md88AyrkJ1YFiAvrursdFw6O 494978542 MLB Risco PLD: HIGH Criou: 12/08/2025 Cr…" at bounding box center [949, 352] width 1180 height 74
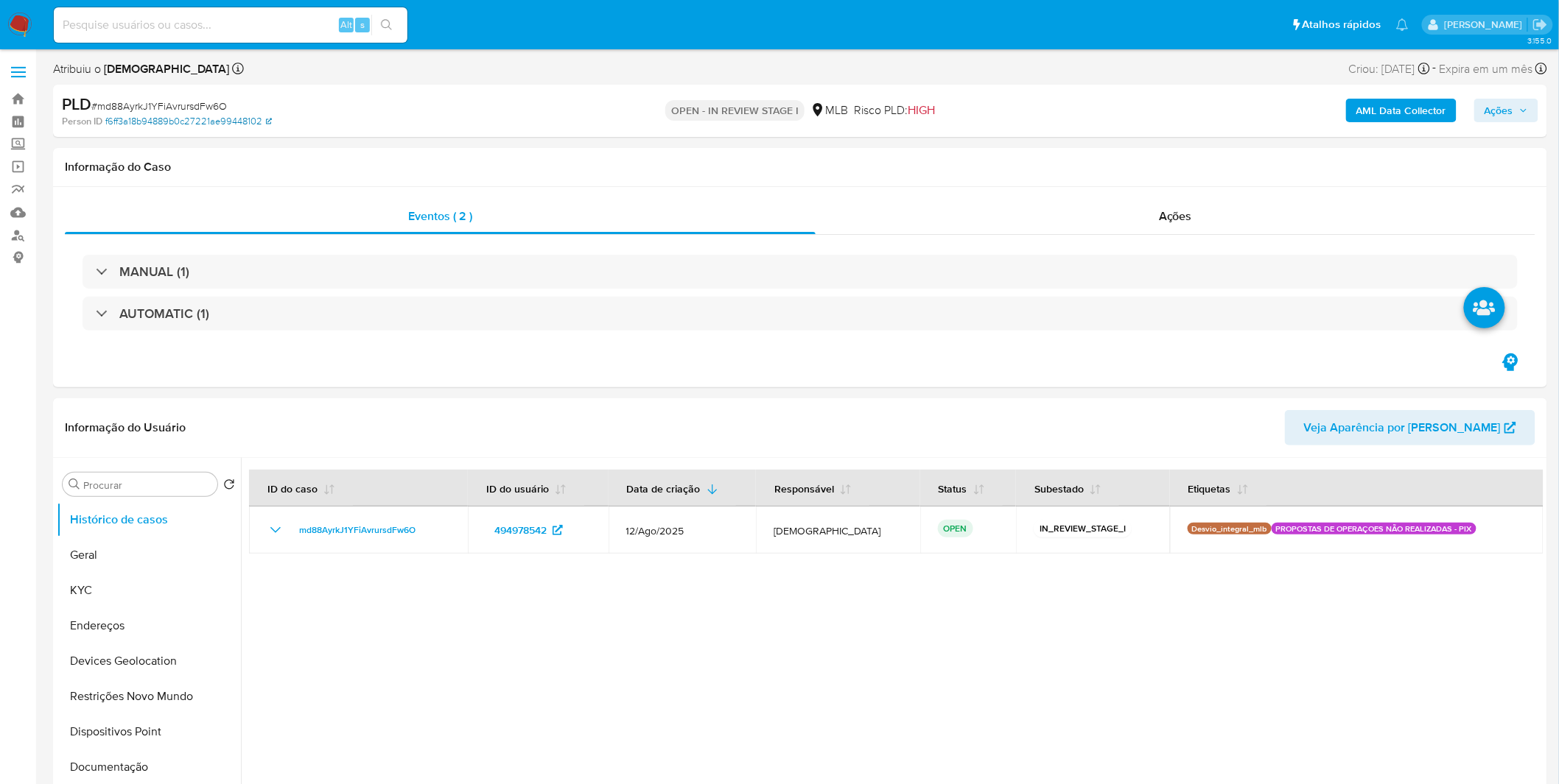
select select "10"
click at [186, 104] on span "# md88AyrkJ1YFiAvrursdFw6O" at bounding box center [158, 106] width 136 height 15
click at [186, 103] on span "# md88AyrkJ1YFiAvrursdFw6O" at bounding box center [158, 106] width 136 height 15
copy span "md88AyrkJ1YFiAvrursdFw6O"
click at [145, 583] on button "KYC" at bounding box center [143, 590] width 172 height 35
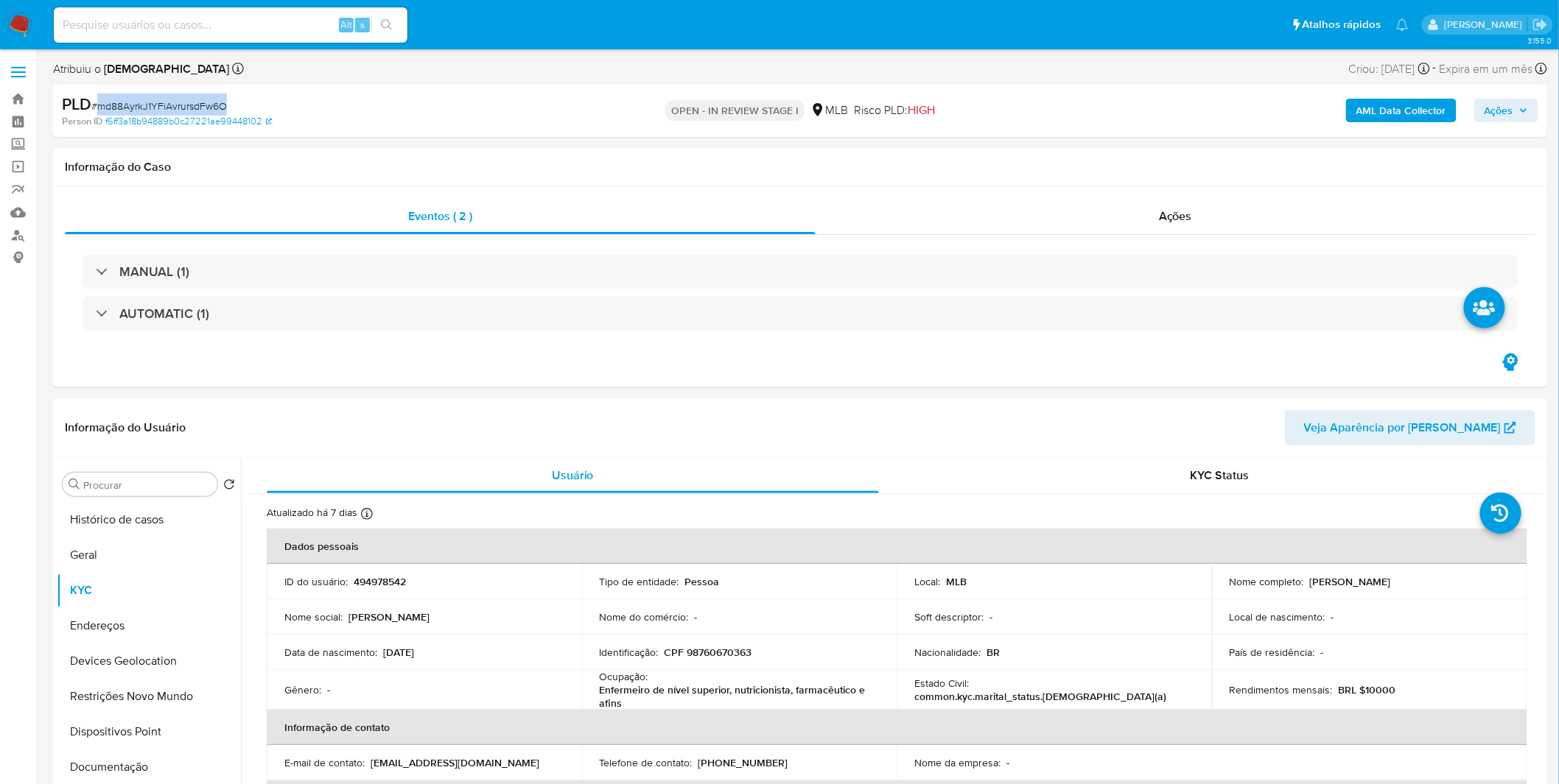
click at [268, 78] on div "Atribuiu o isadacostaes Asignado el: [DATE] 11:56:04 Criou: [DATE] Criou: [DATE…" at bounding box center [799, 71] width 1493 height 25
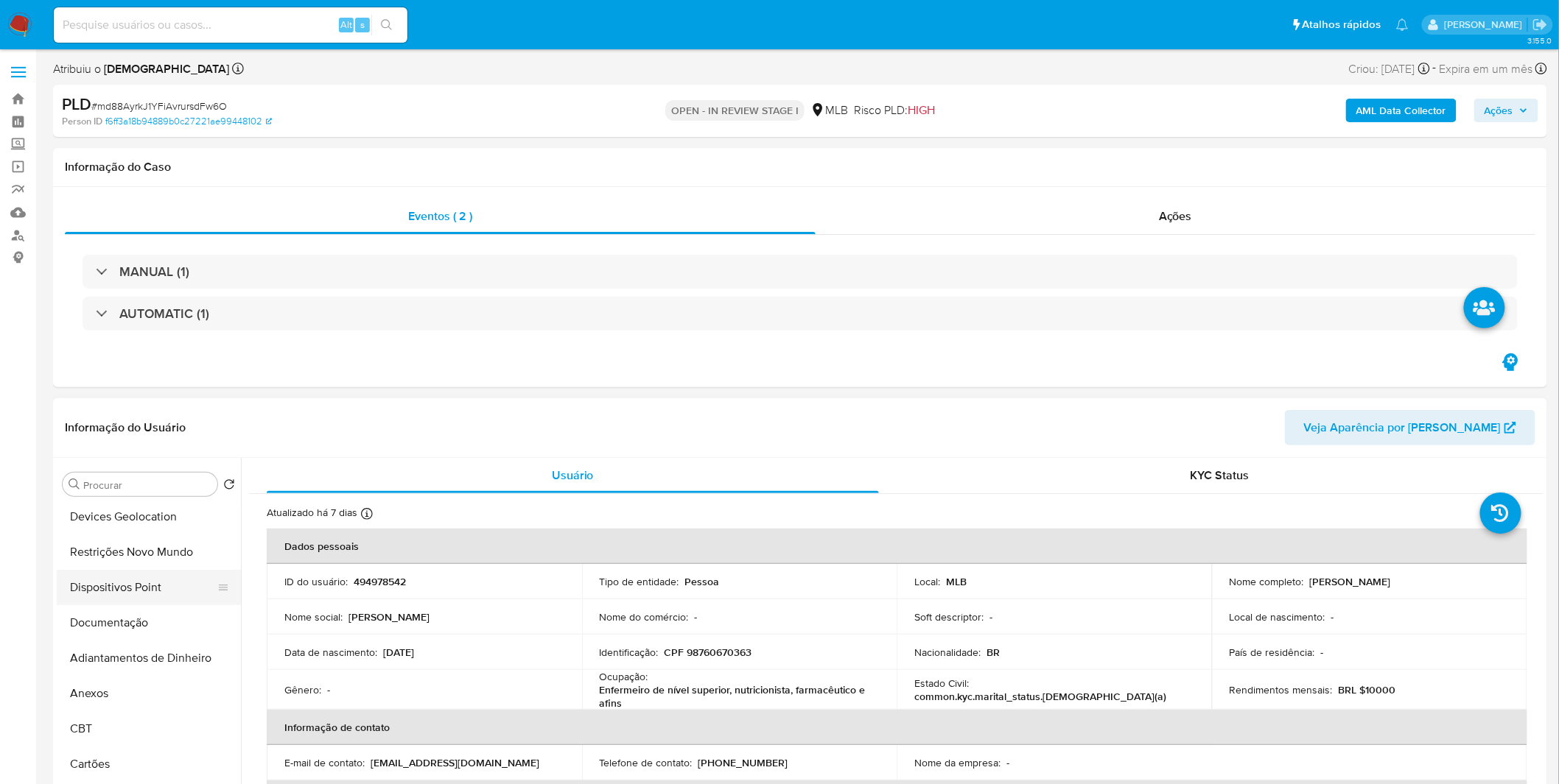
scroll to position [163, 0]
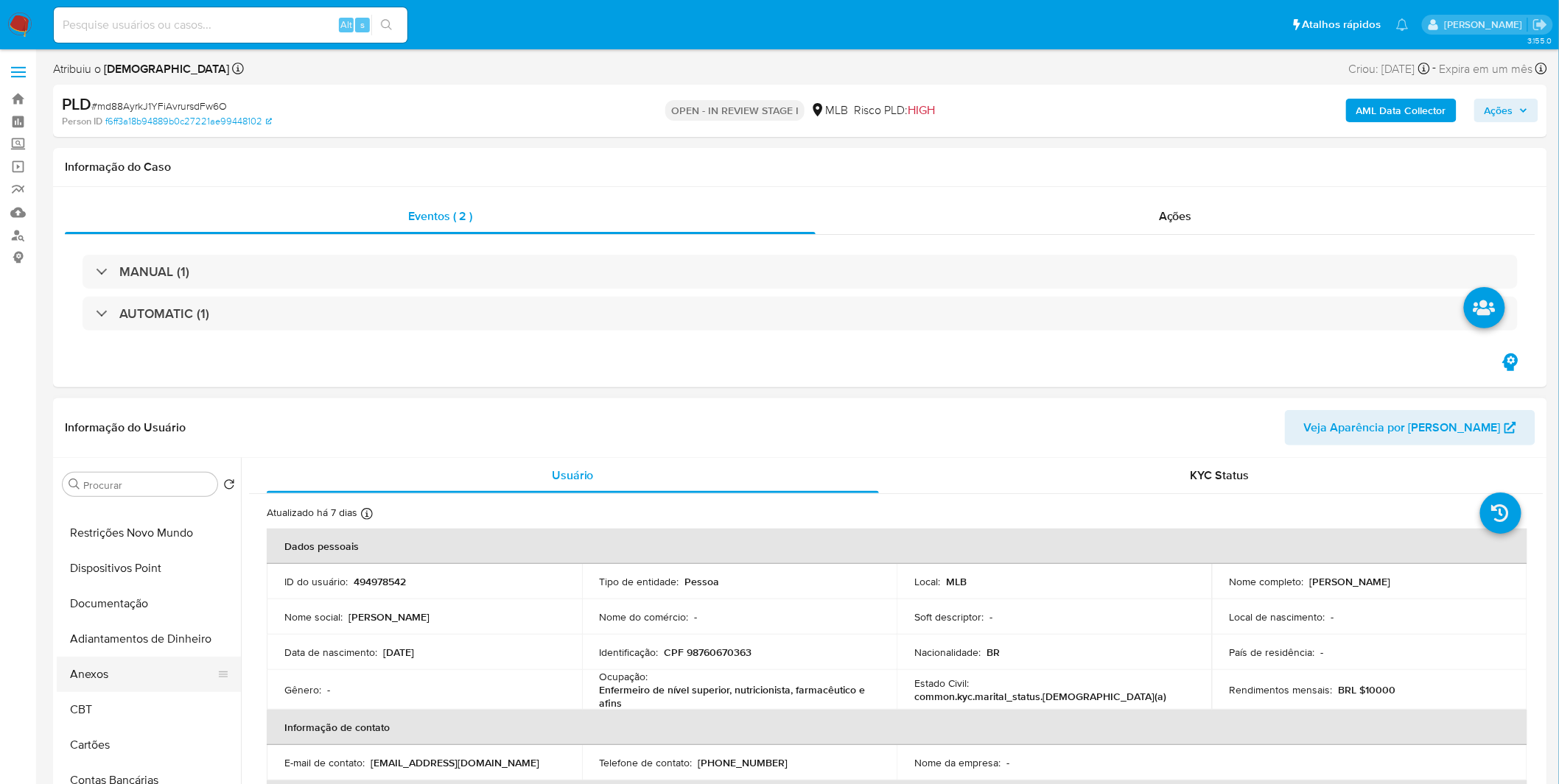
click at [118, 684] on button "Anexos" at bounding box center [143, 675] width 172 height 35
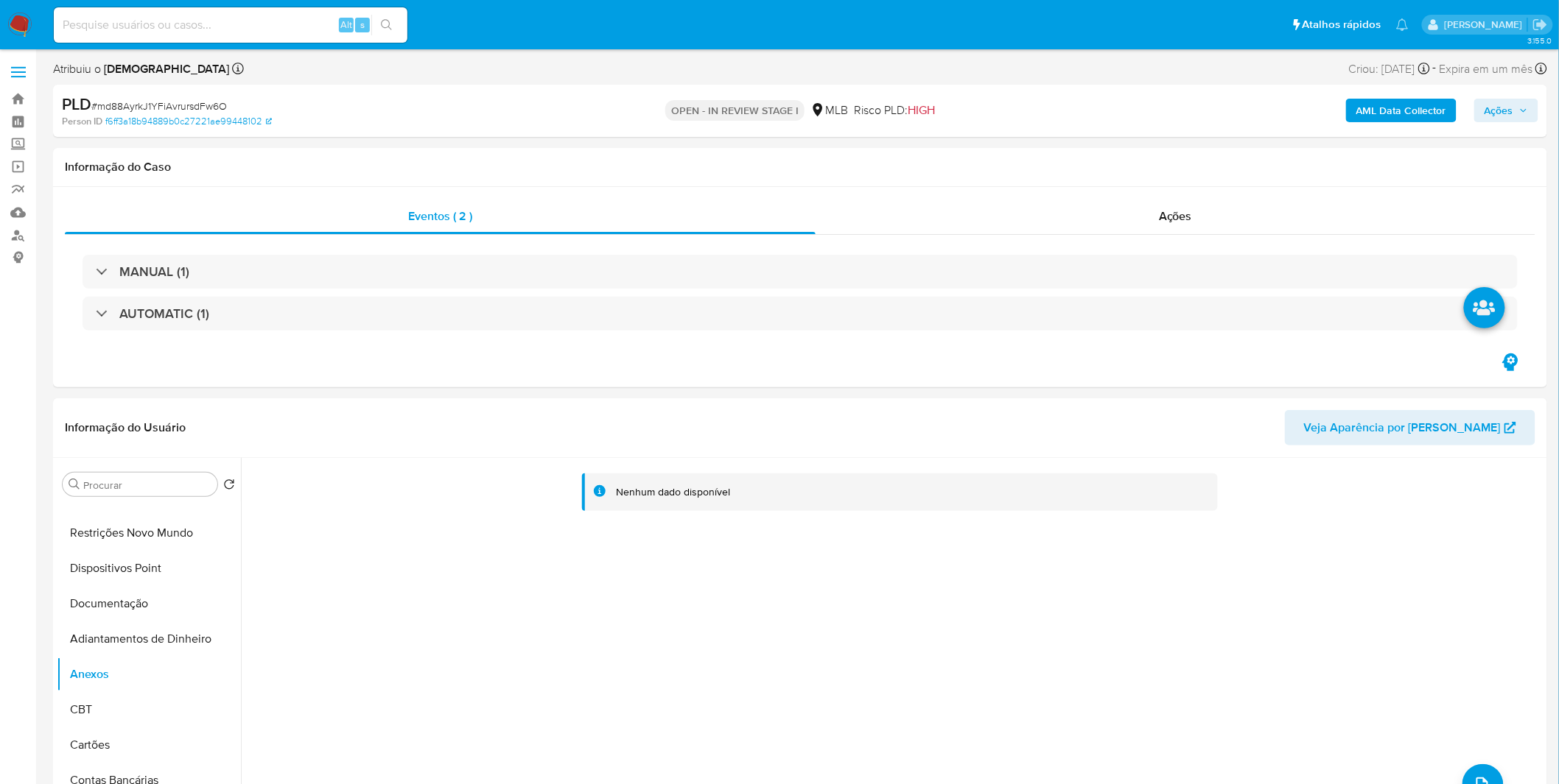
click at [1404, 121] on b "AML Data Collector" at bounding box center [1401, 110] width 90 height 23
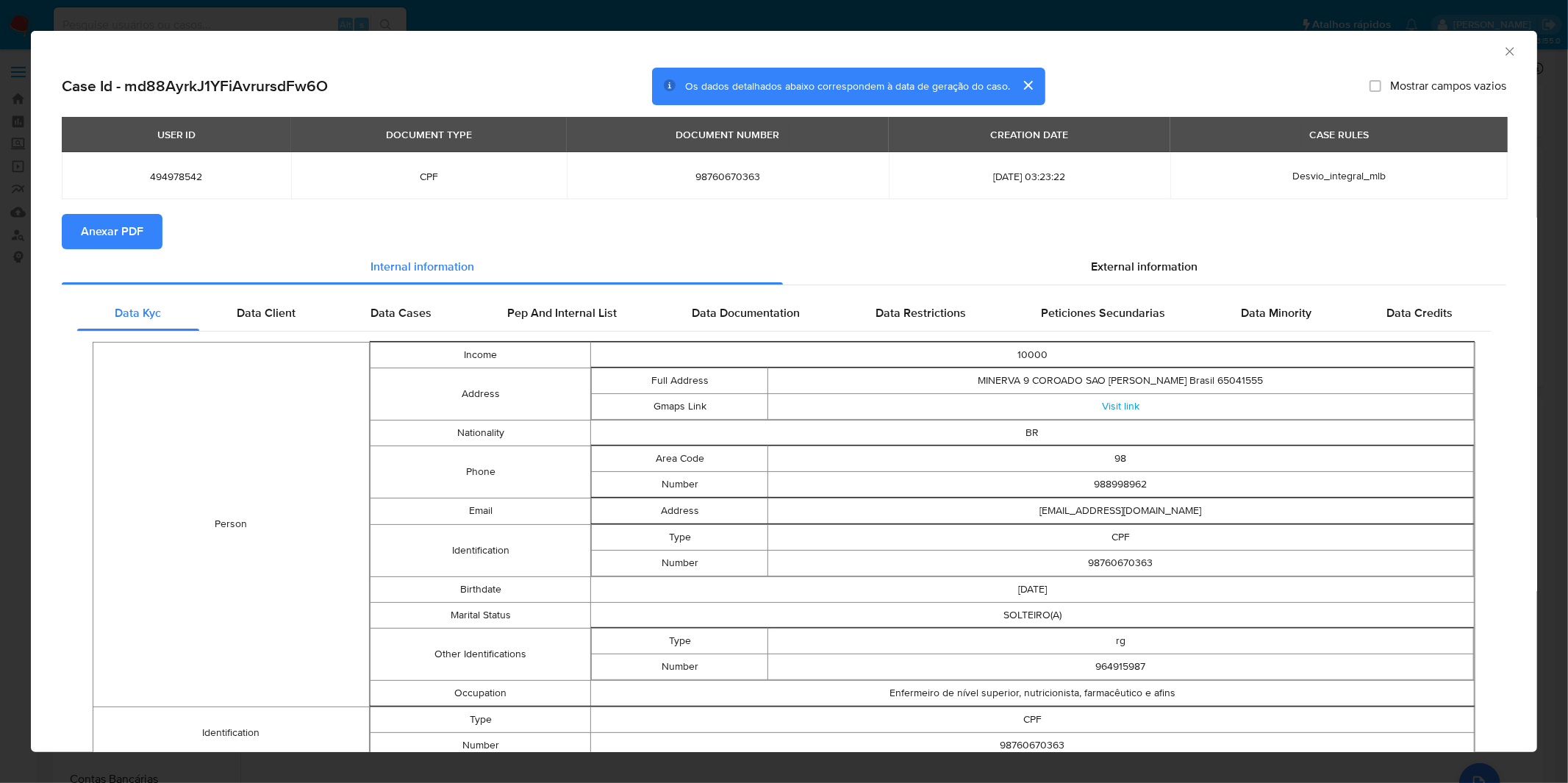
click at [105, 219] on span "Anexar PDF" at bounding box center [112, 231] width 62 height 32
click at [1491, 52] on div "AML Data Collector" at bounding box center [784, 50] width 1506 height 37
click at [1503, 52] on icon "Fechar a janela" at bounding box center [1509, 51] width 15 height 15
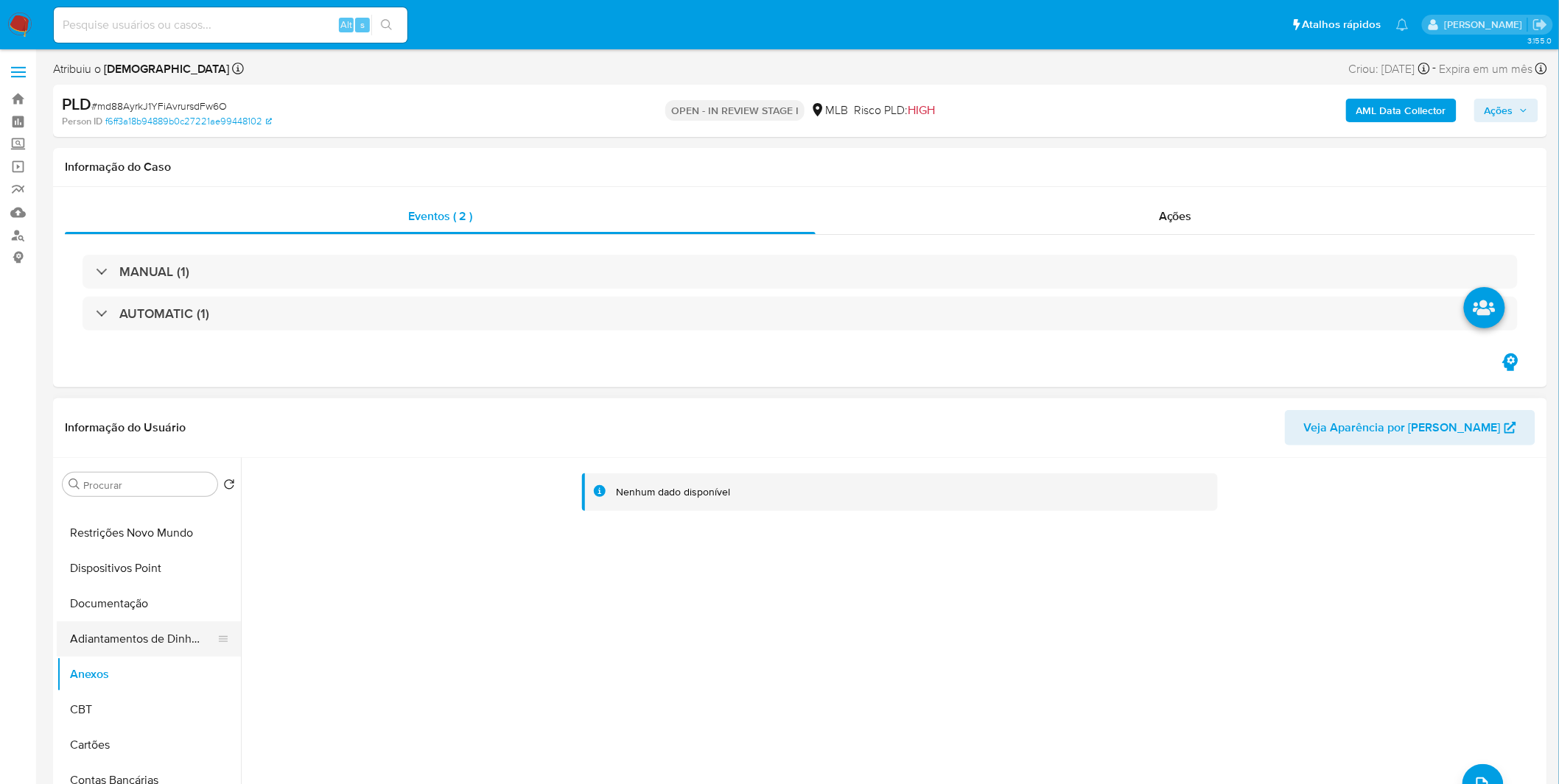
click at [193, 640] on button "Adiantamentos de Dinheiro" at bounding box center [143, 639] width 172 height 35
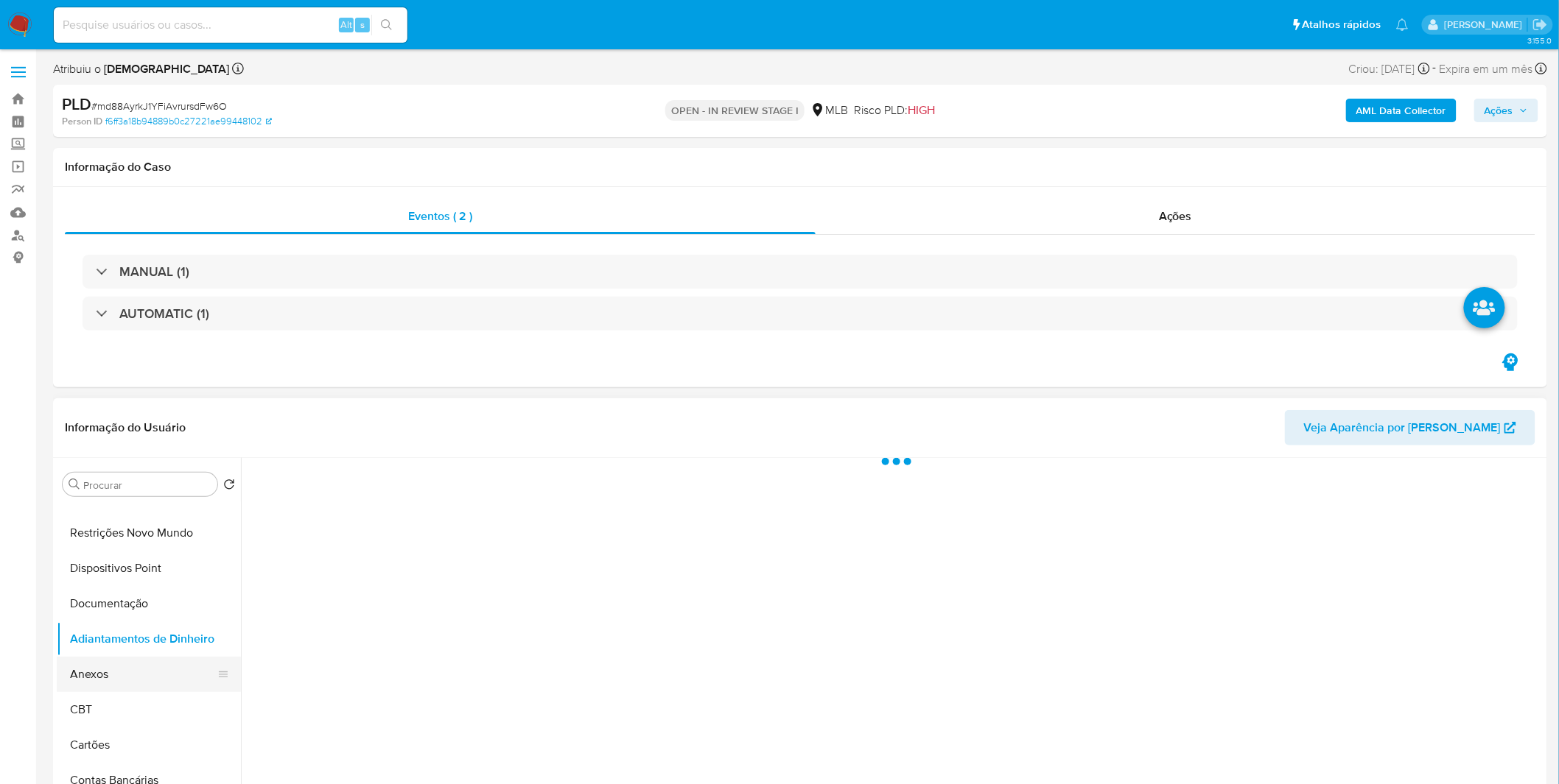
click at [129, 673] on button "Anexos" at bounding box center [143, 675] width 172 height 35
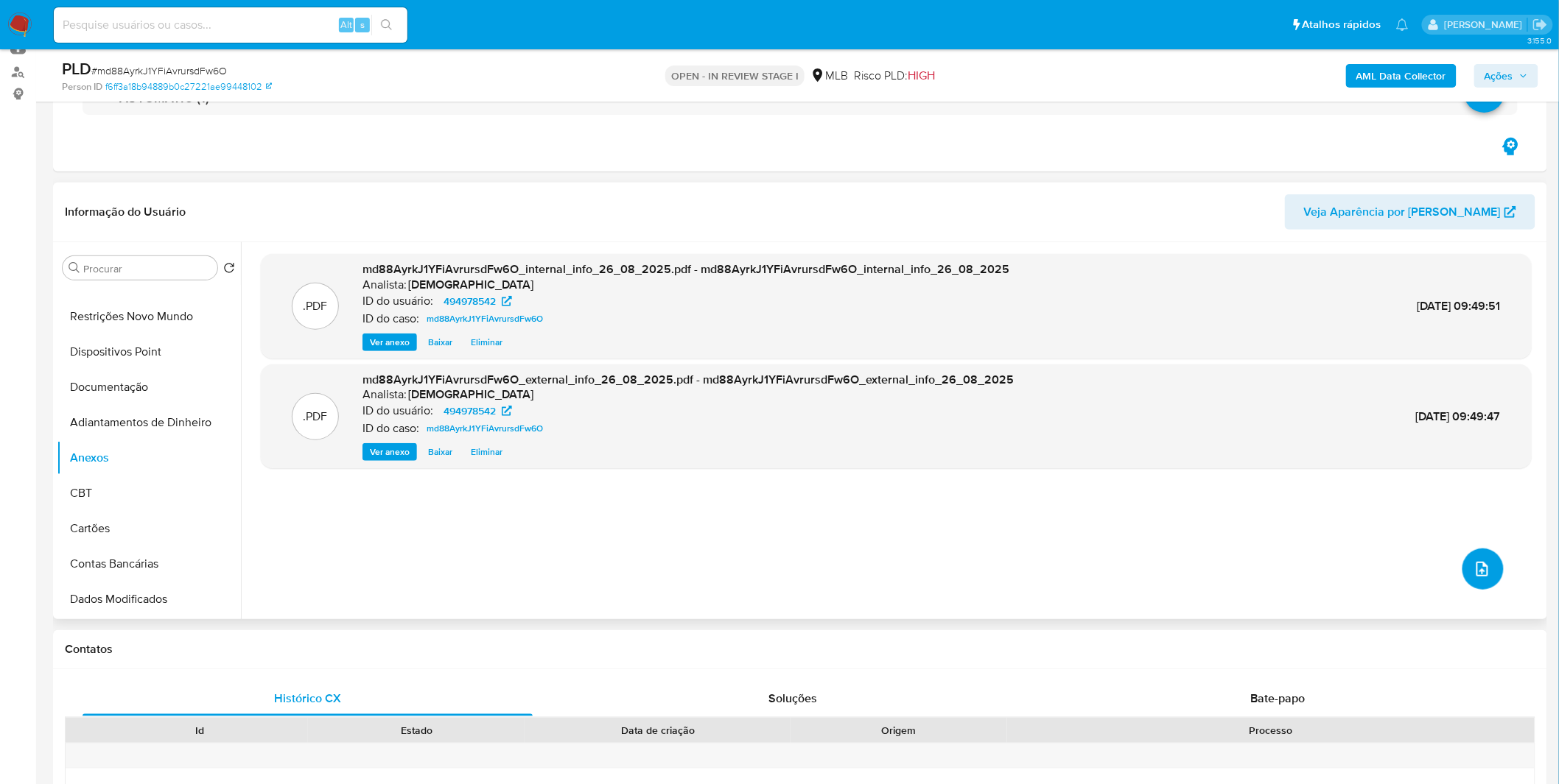
click at [1466, 563] on button "upload-file" at bounding box center [1483, 569] width 41 height 41
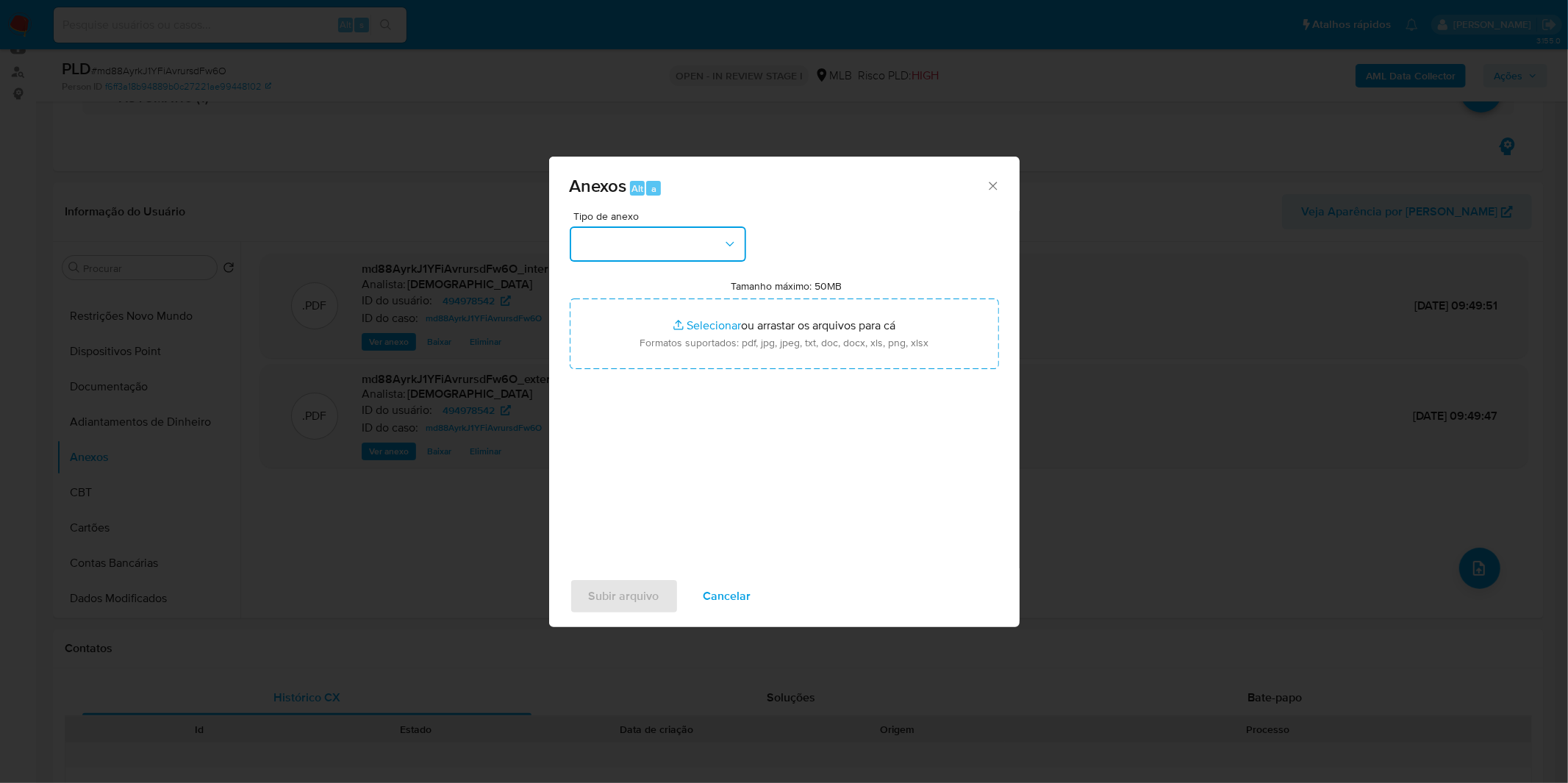
click at [641, 244] on button "button" at bounding box center [658, 244] width 177 height 35
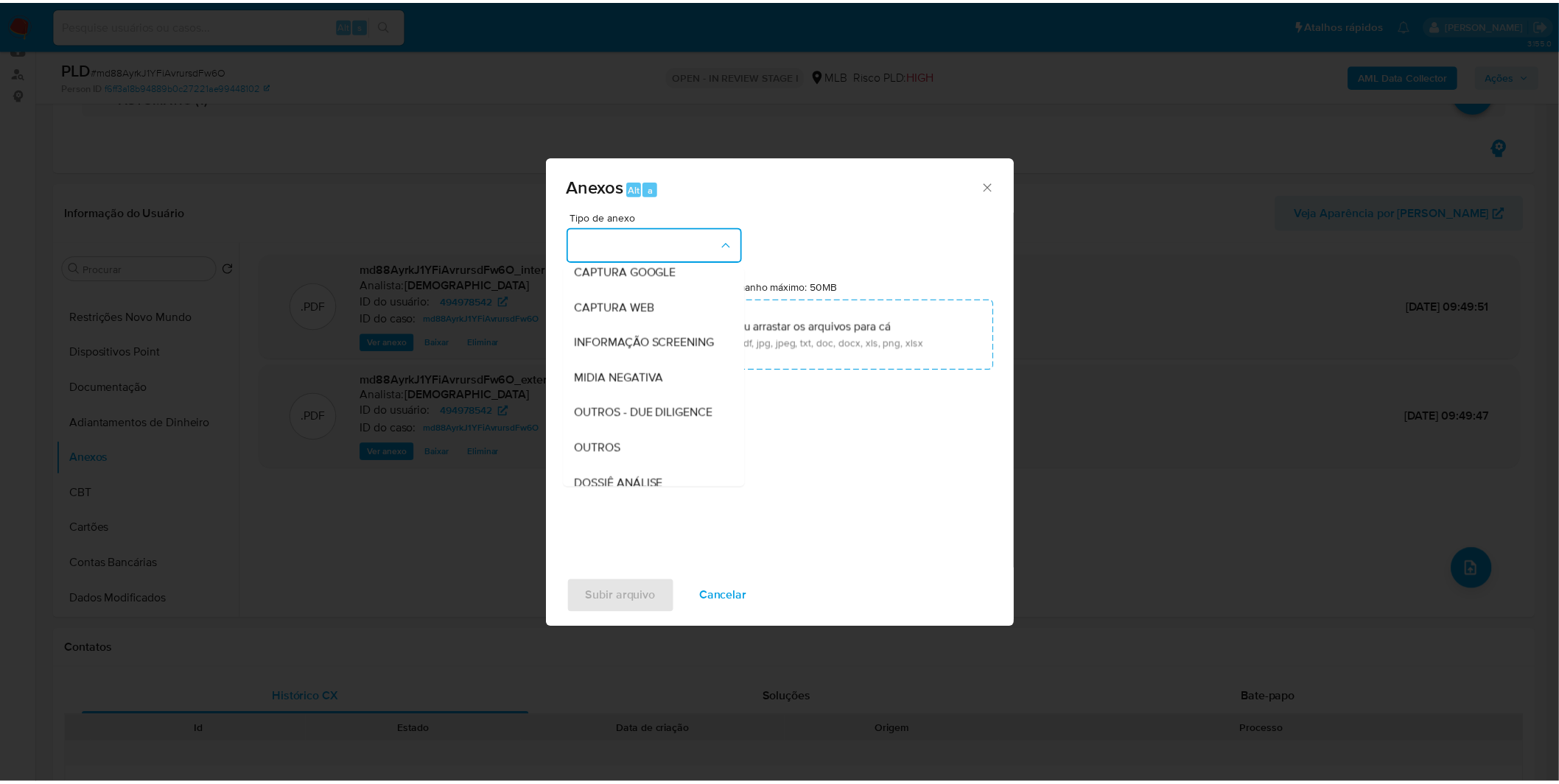
scroll to position [226, 0]
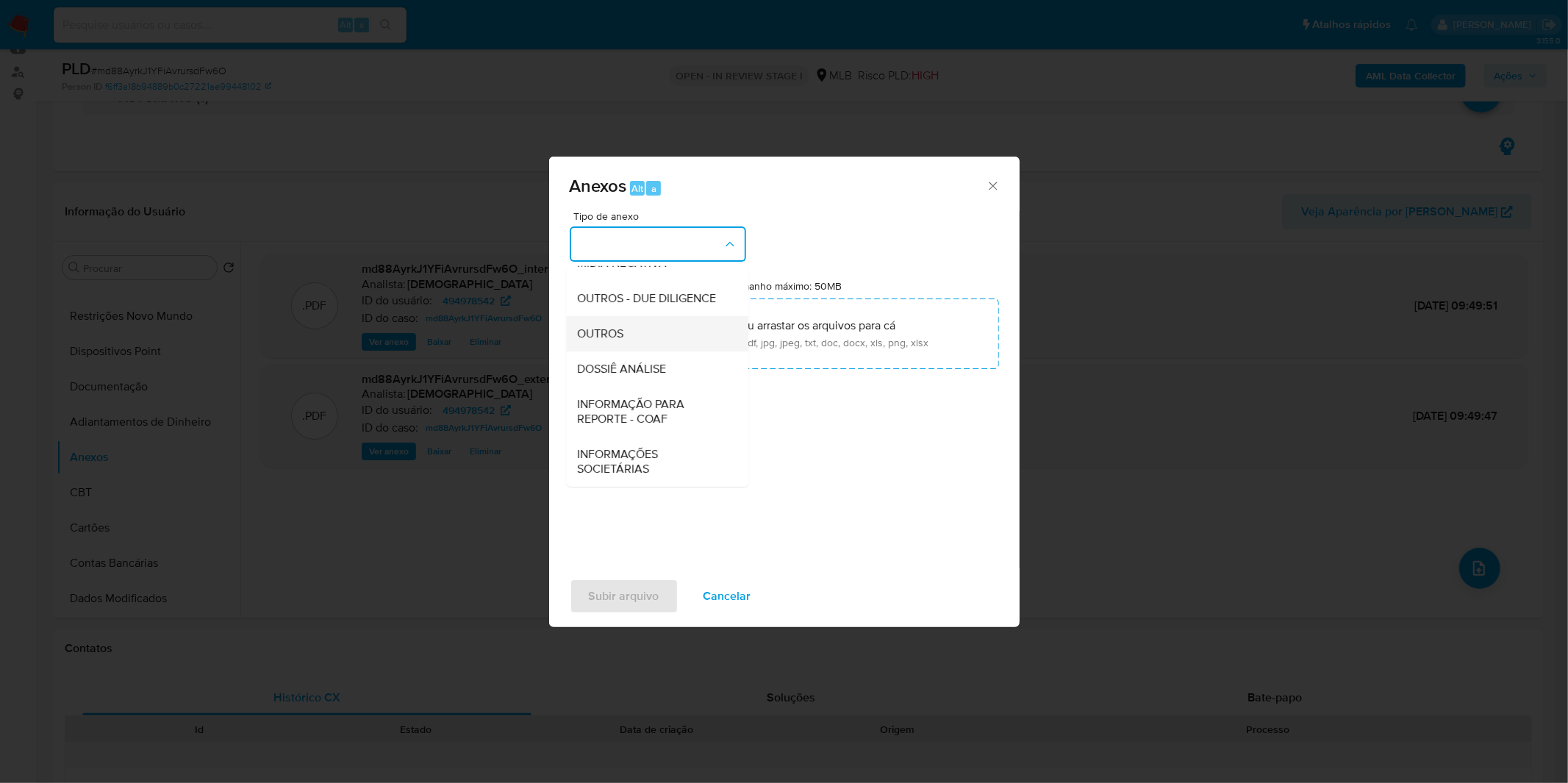
click at [615, 337] on span "OUTROS" at bounding box center [600, 333] width 46 height 15
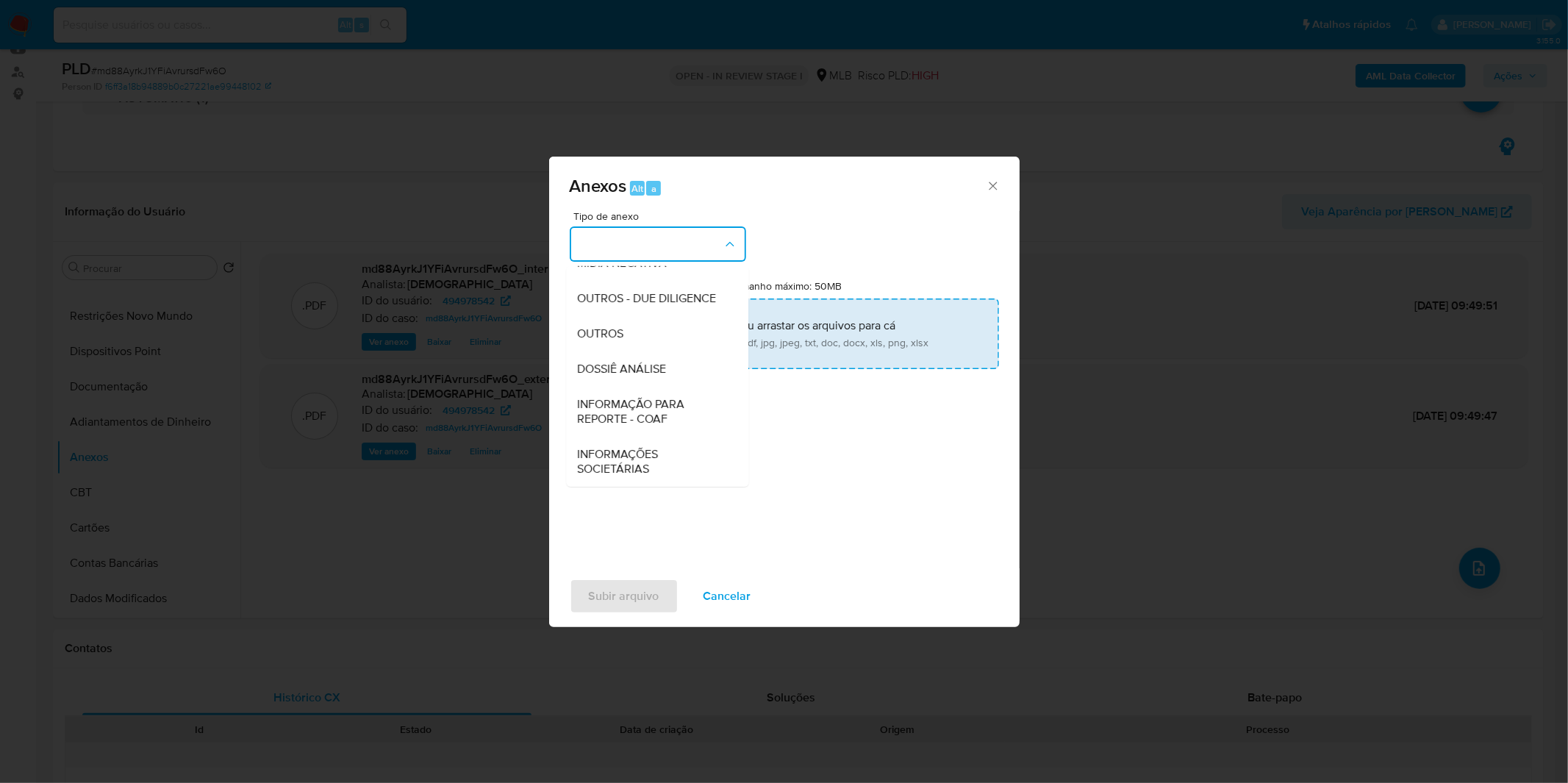
click at [651, 334] on input "Tamanho máximo: 50MB Selecionar arquivos" at bounding box center [785, 334] width 430 height 70
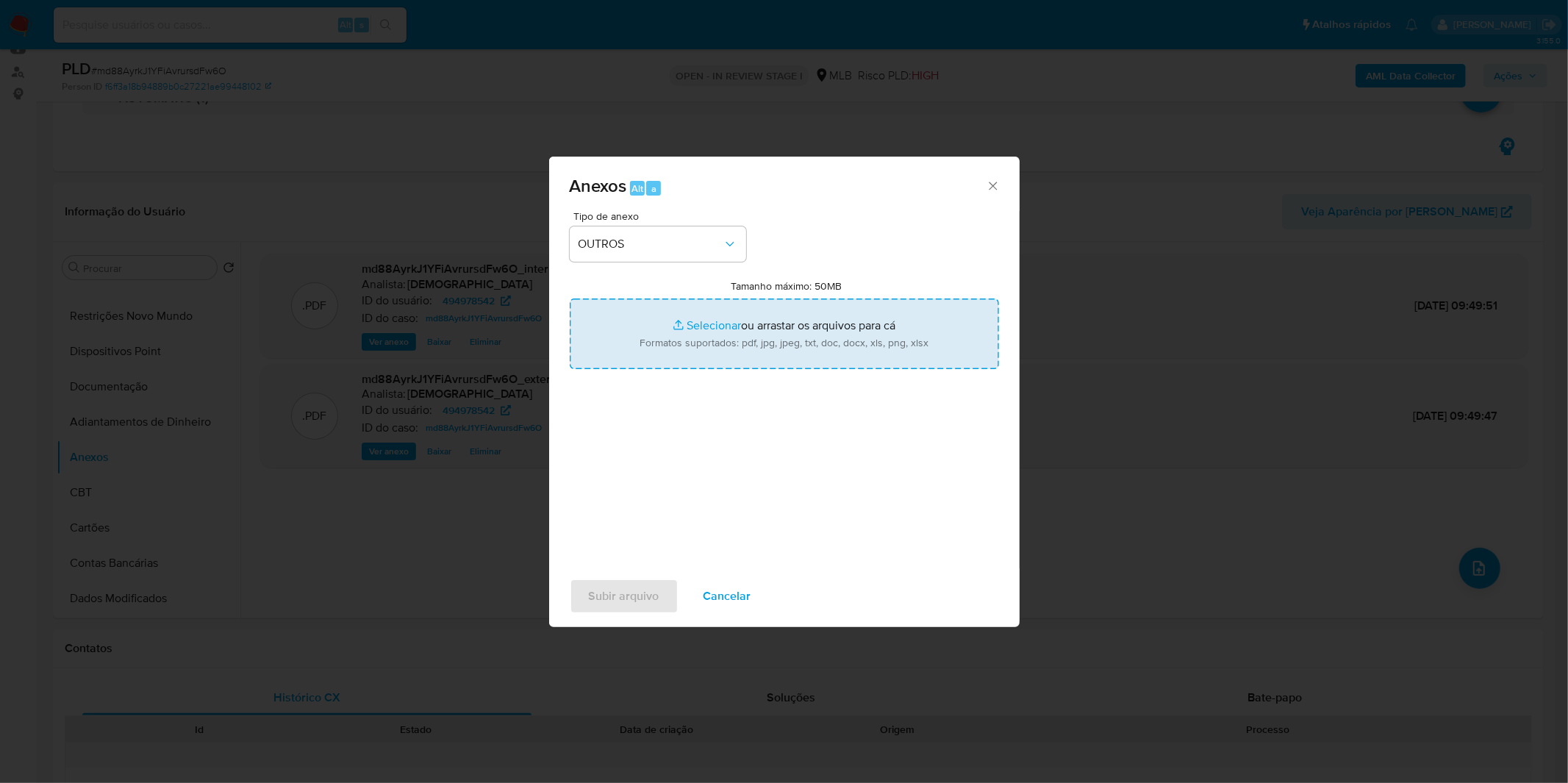
type input "C:\fakepath\Mulan 494978542_2025_08_20_10_15_59.xlsx"
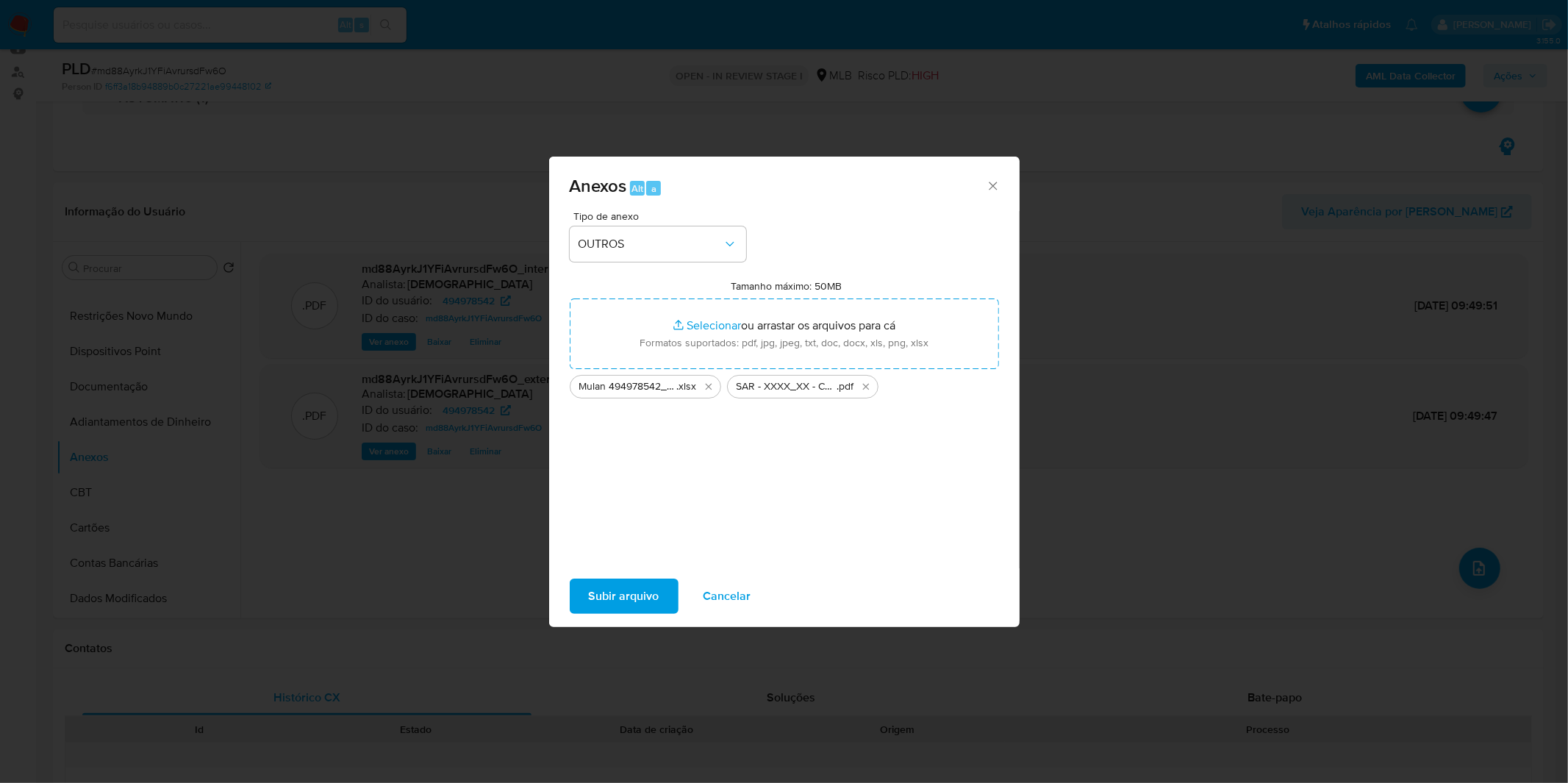
click at [596, 585] on span "Subir arquivo" at bounding box center [624, 596] width 70 height 32
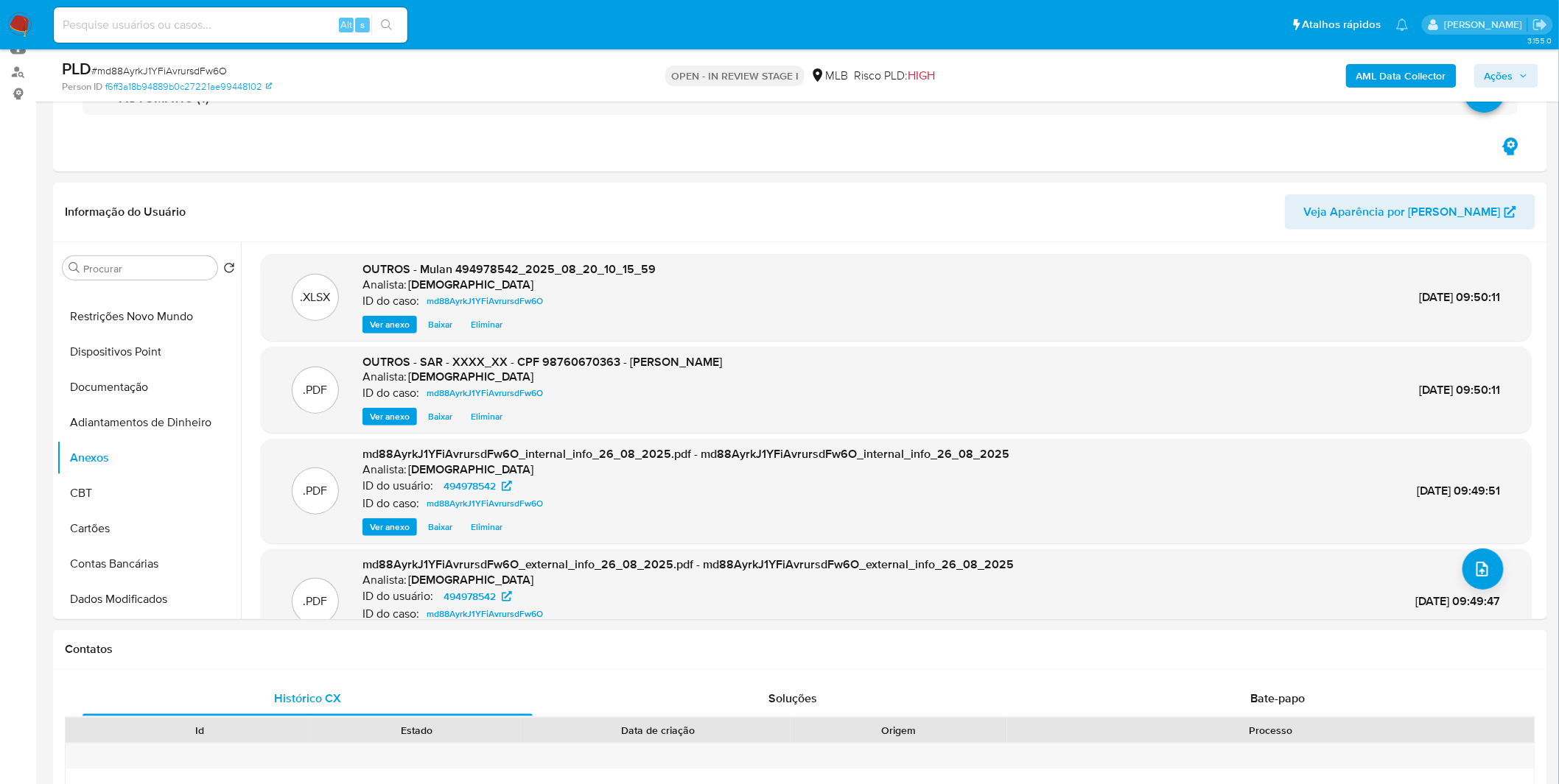
click at [1493, 68] on span "Ações" at bounding box center [1498, 76] width 28 height 23
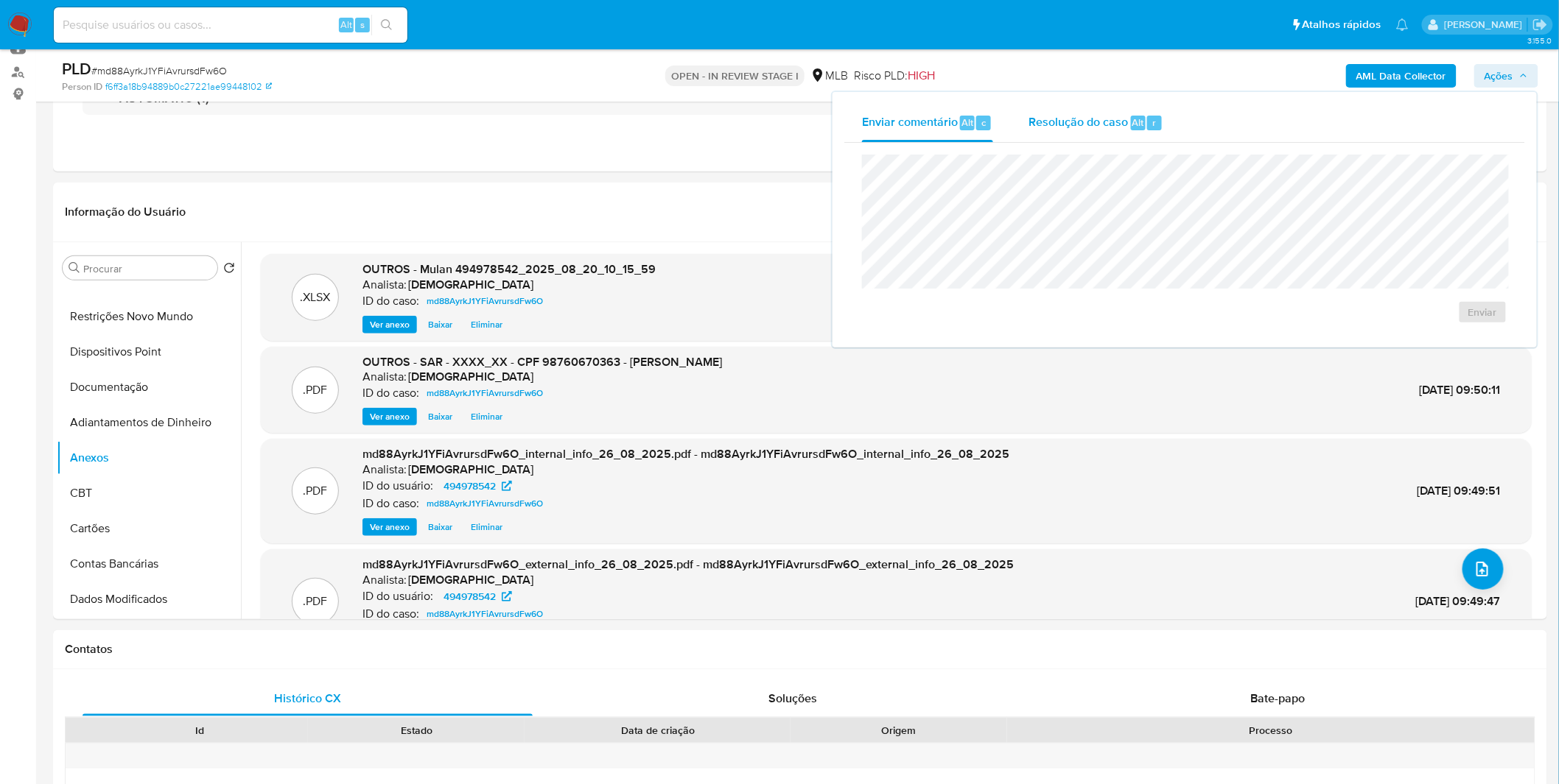
click at [1050, 115] on span "Resolução do caso" at bounding box center [1078, 121] width 100 height 17
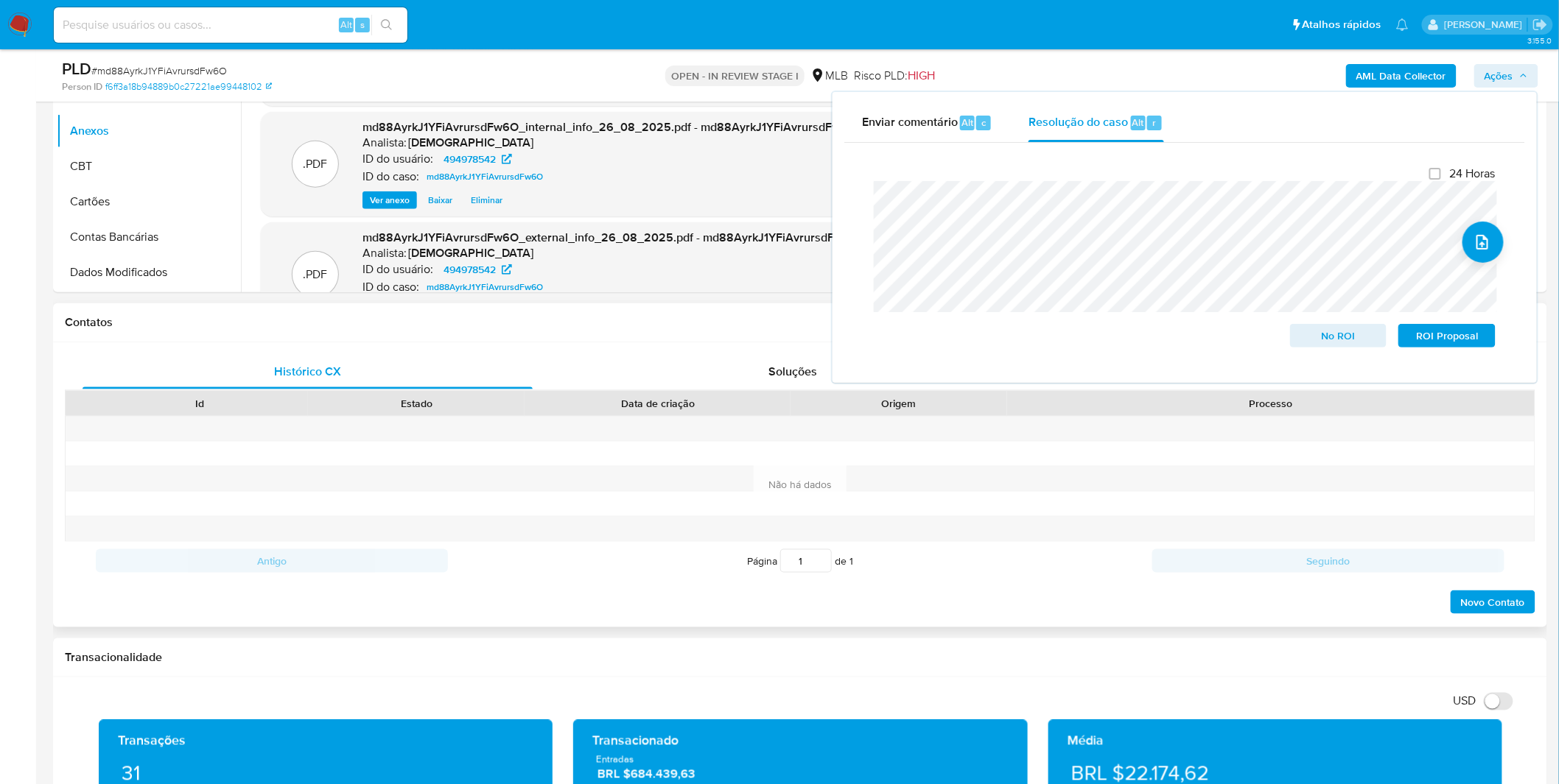
scroll to position [163, 0]
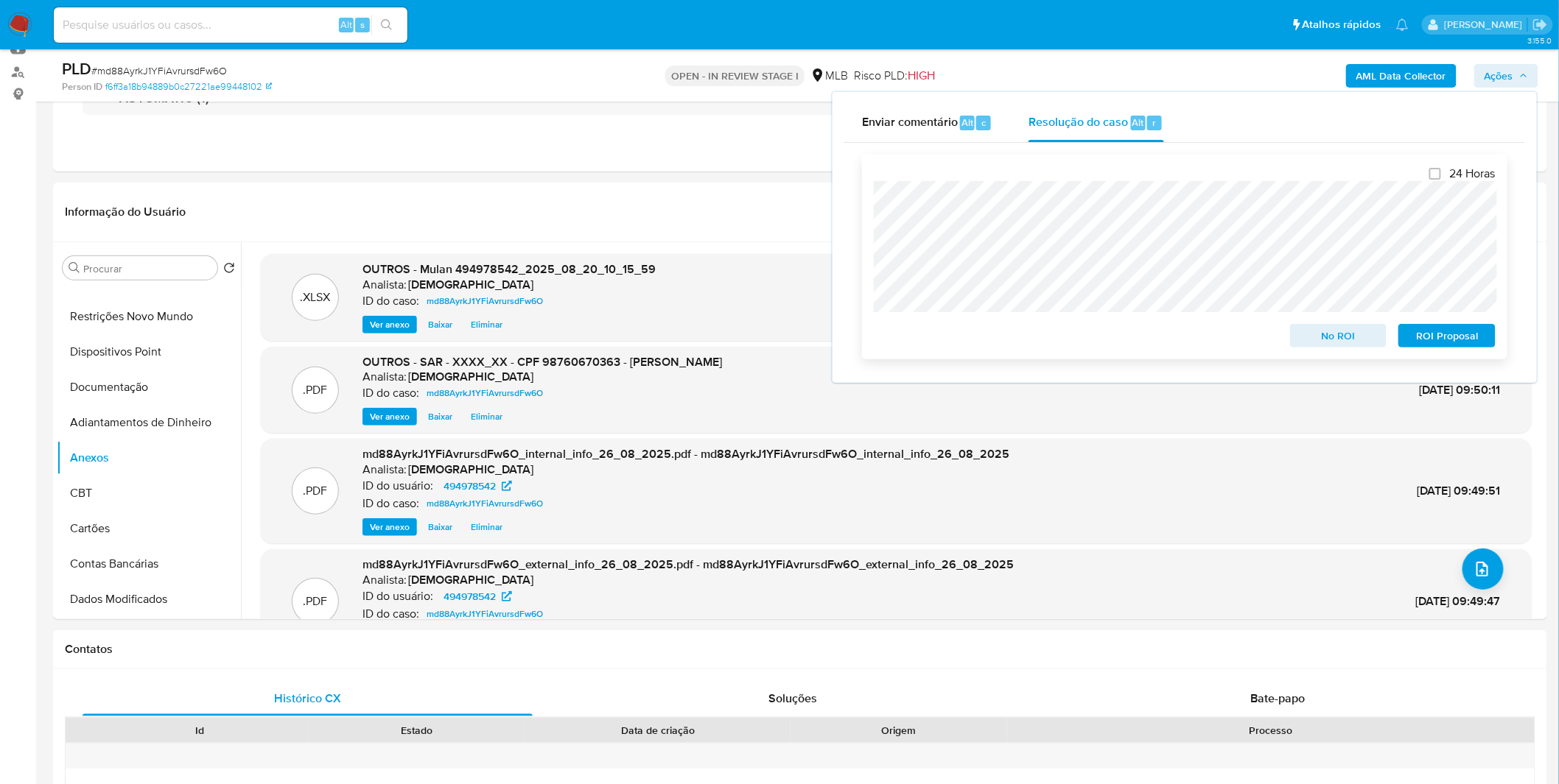
click at [1482, 346] on span "ROI Proposal" at bounding box center [1447, 335] width 76 height 21
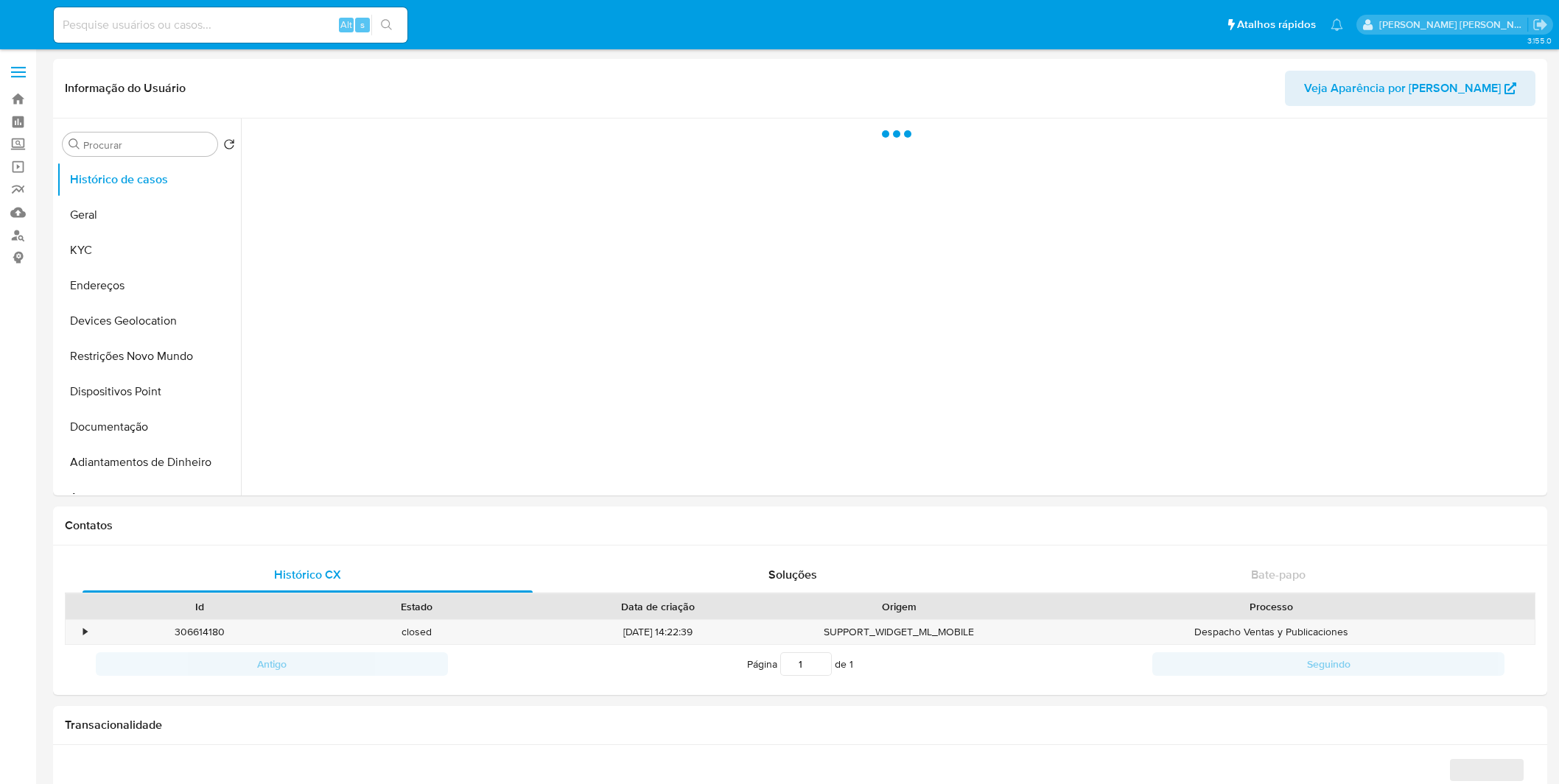
select select "10"
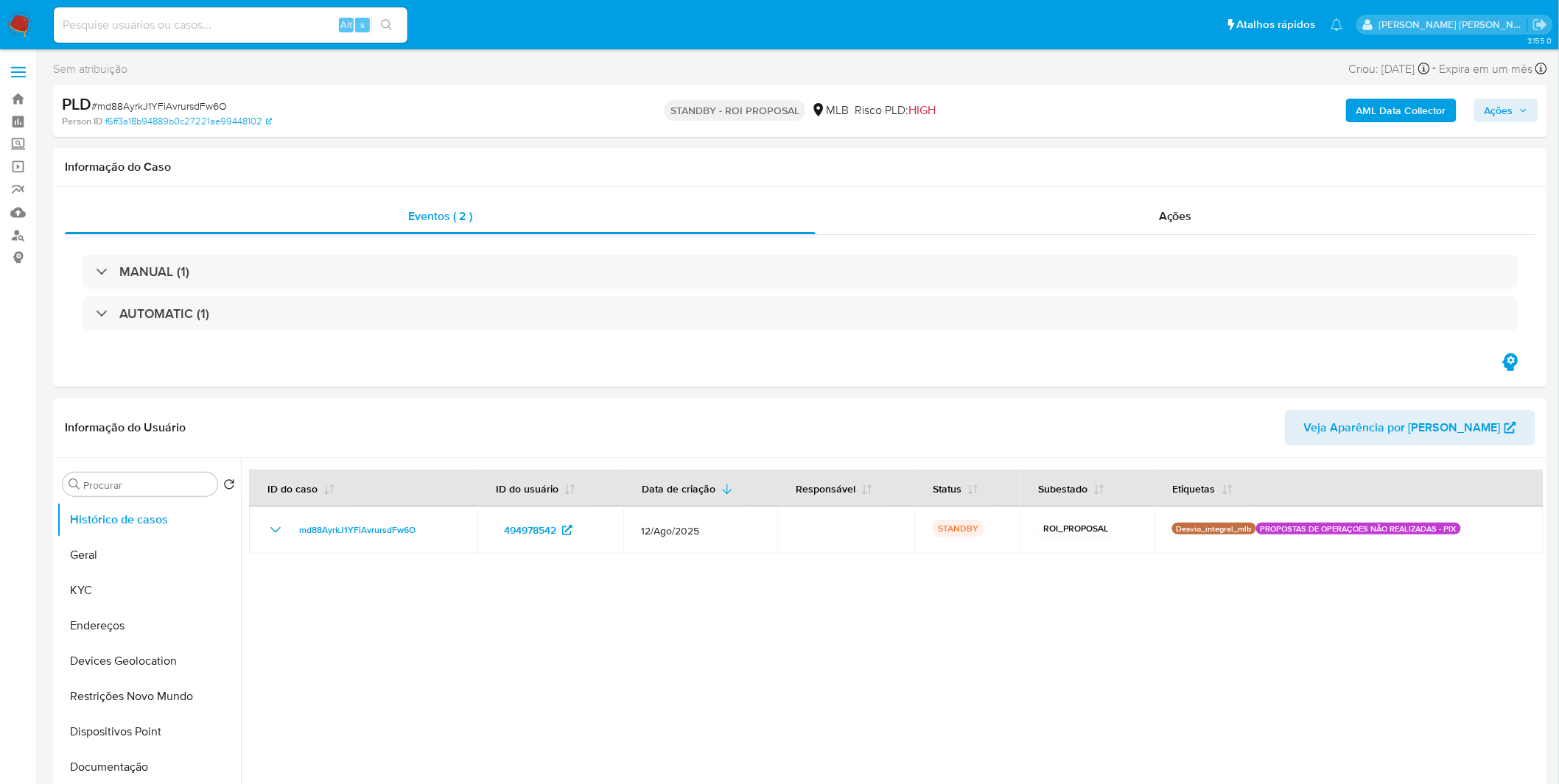
select select "10"
click at [22, 25] on img at bounding box center [21, 25] width 25 height 25
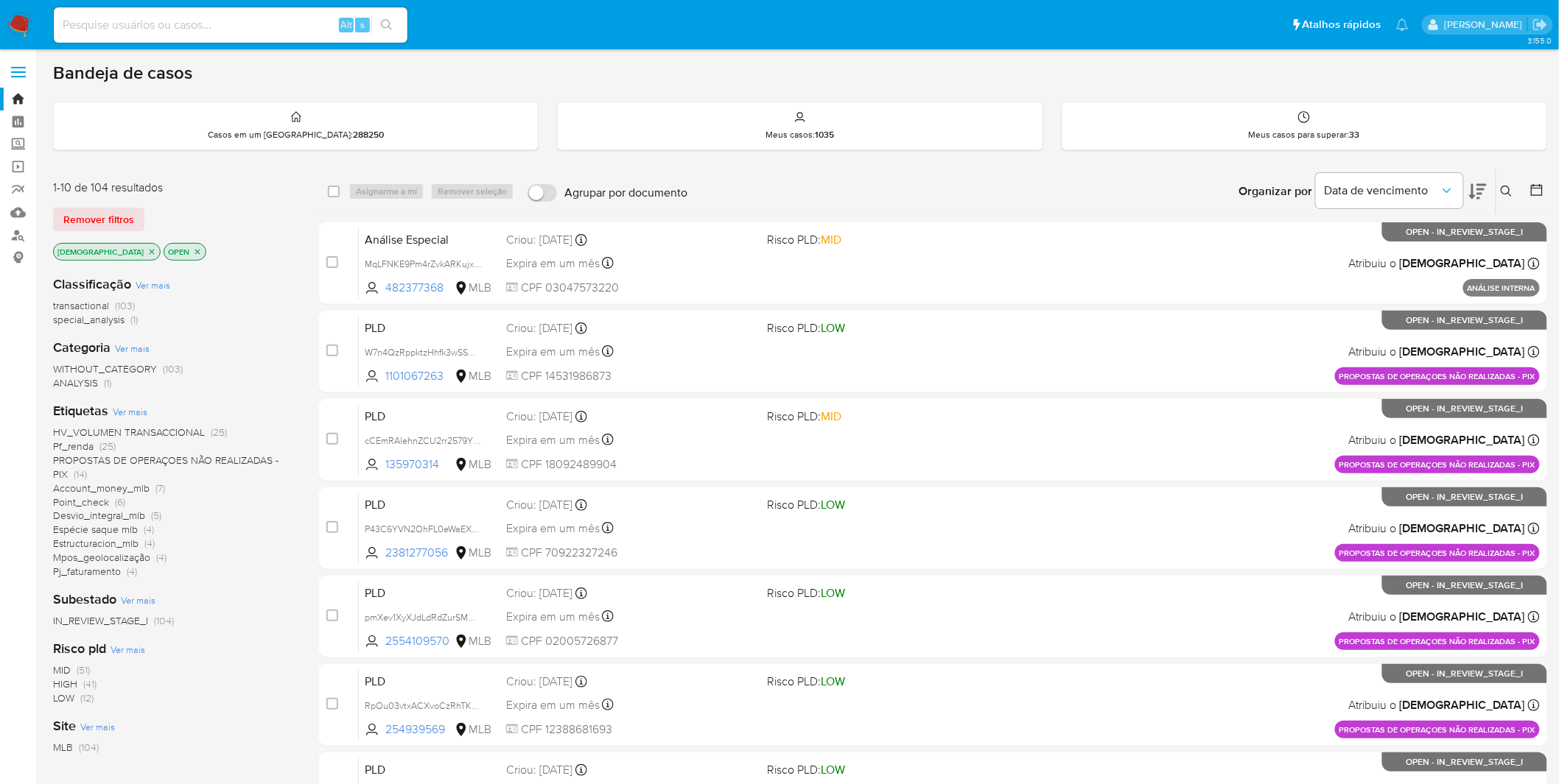
click at [25, 24] on img at bounding box center [21, 25] width 25 height 25
click at [134, 460] on span "PROPOSTAS DE OPERAÇOES NÃO REALIZADAS - PIX" at bounding box center [165, 466] width 225 height 28
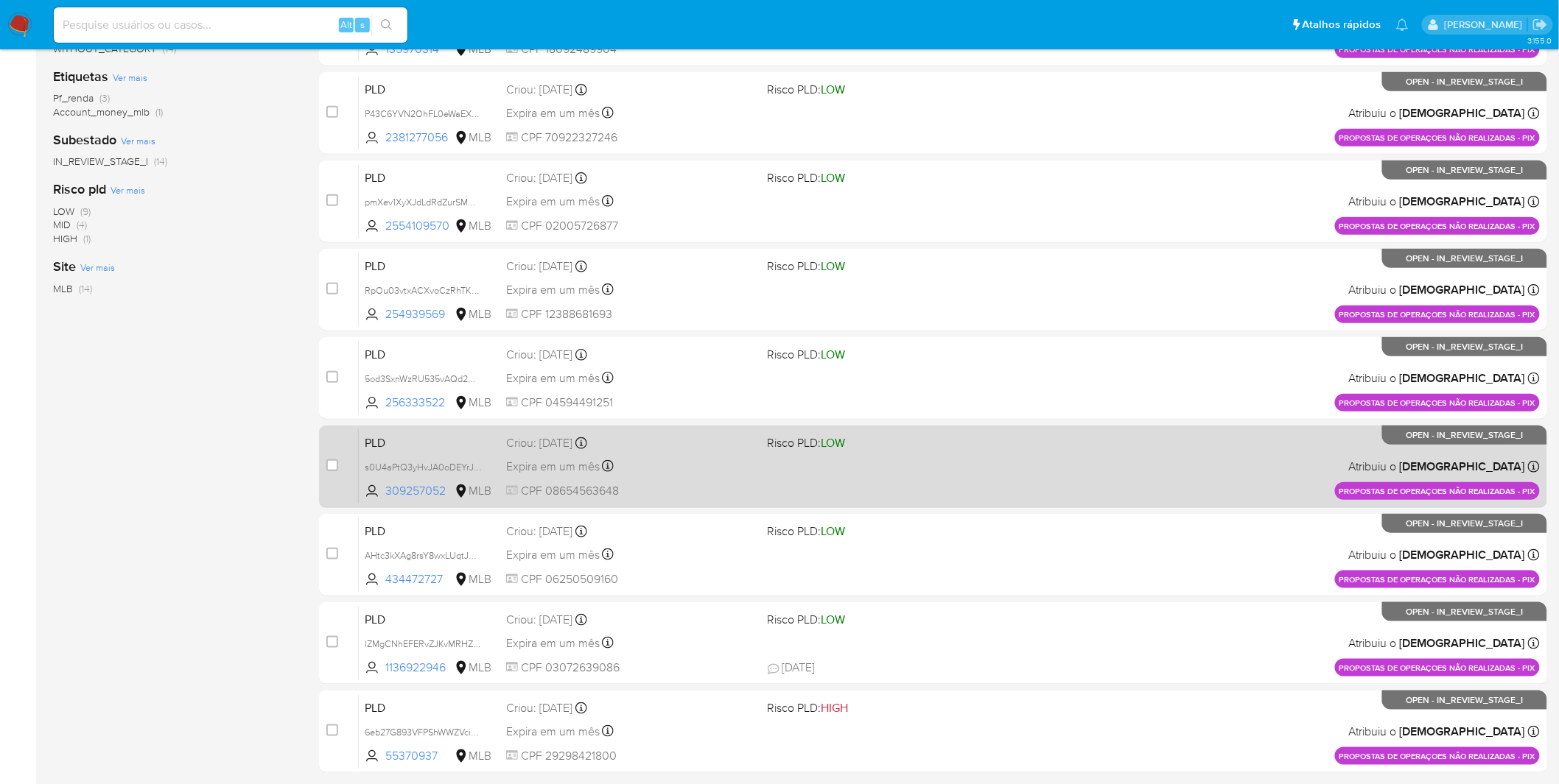
scroll to position [377, 0]
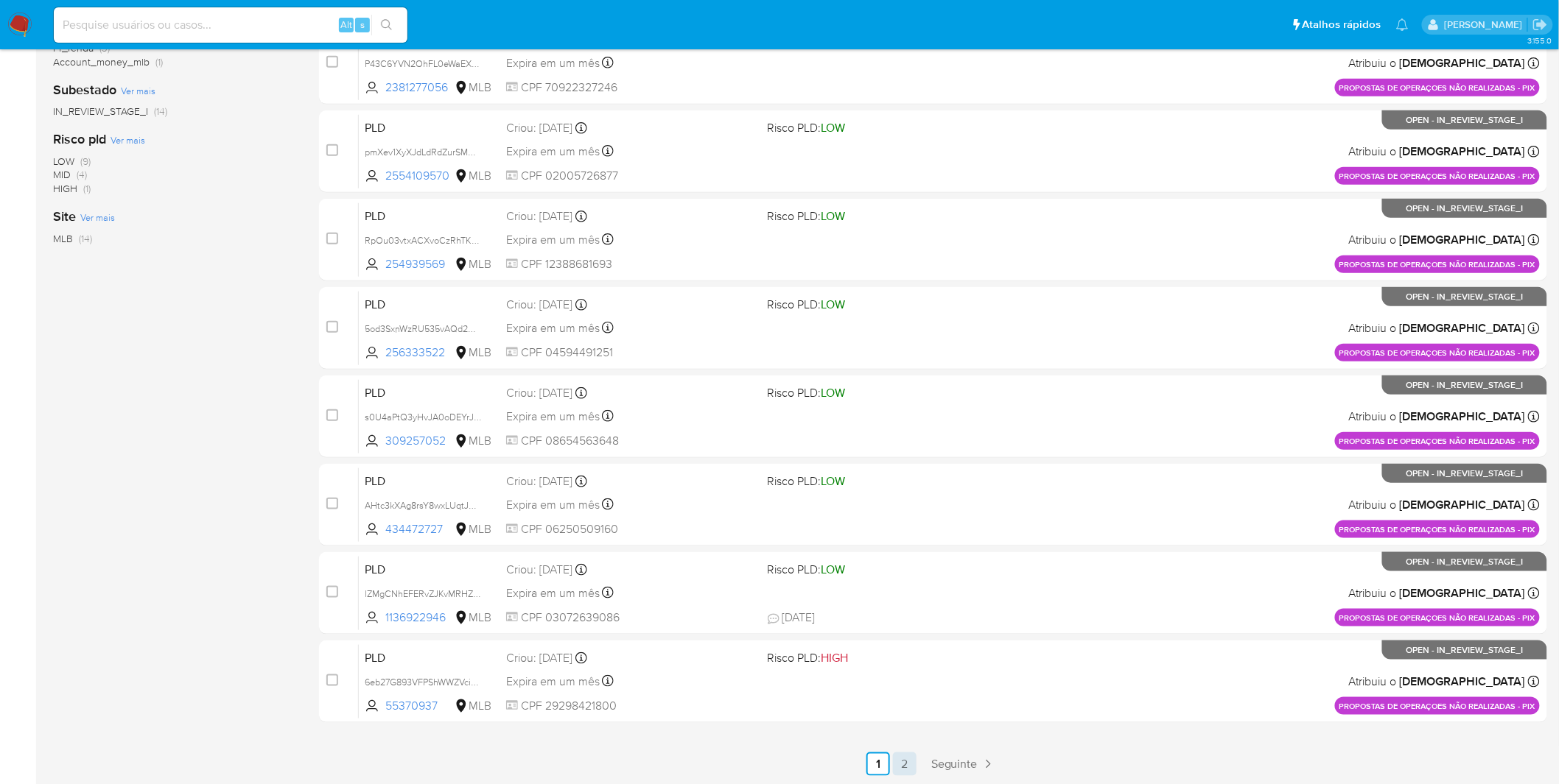
click at [903, 759] on link "2" at bounding box center [905, 764] width 23 height 23
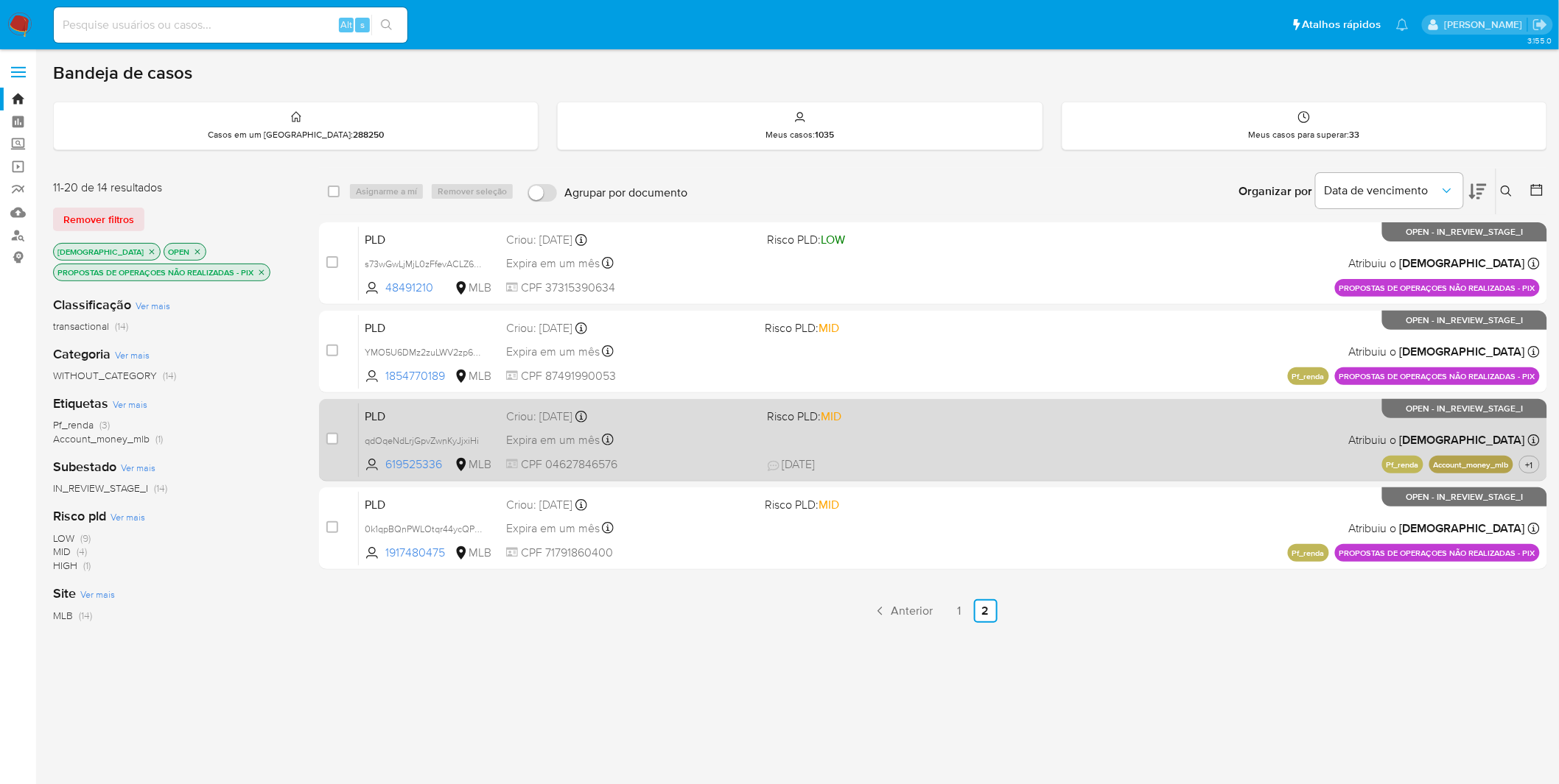
click at [952, 418] on span "Risco PLD: MID" at bounding box center [892, 415] width 249 height 20
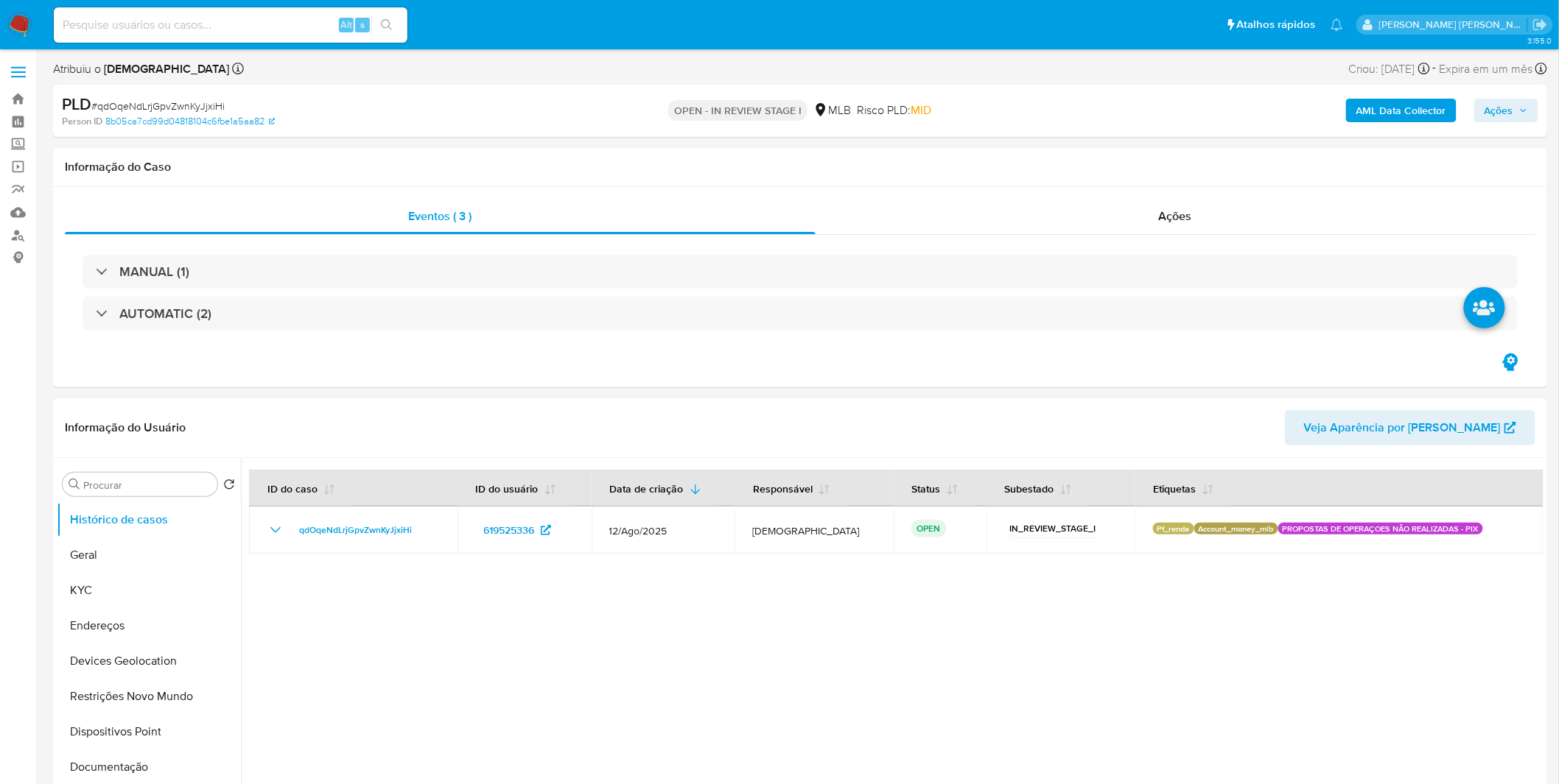
select select "10"
click at [140, 101] on span "# qdOqeNdLrjGpvZwnKyJjxiHi" at bounding box center [157, 106] width 133 height 15
copy span "qdOqeNdLrjGpvZwnKyJjxiHi"
click at [99, 583] on button "KYC" at bounding box center [143, 590] width 172 height 35
